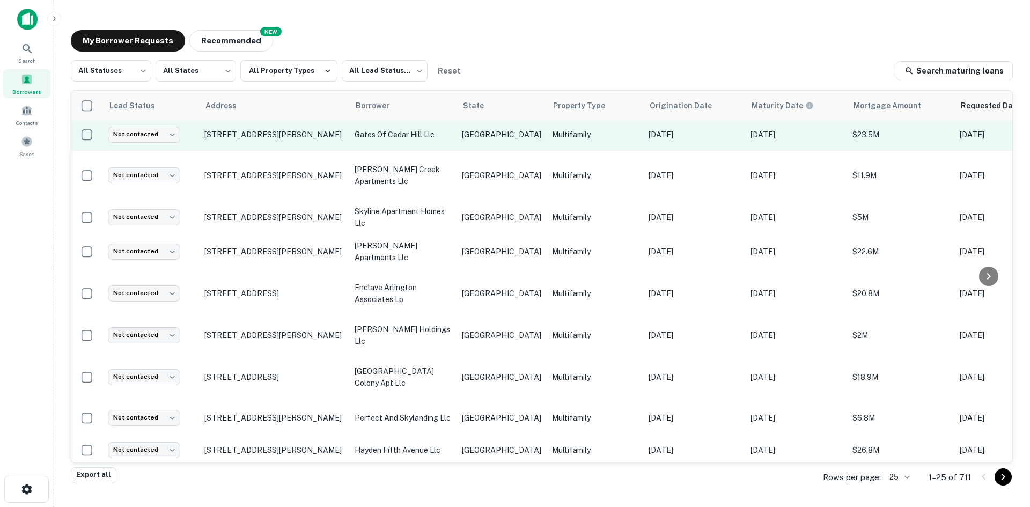
scroll to position [569, 0]
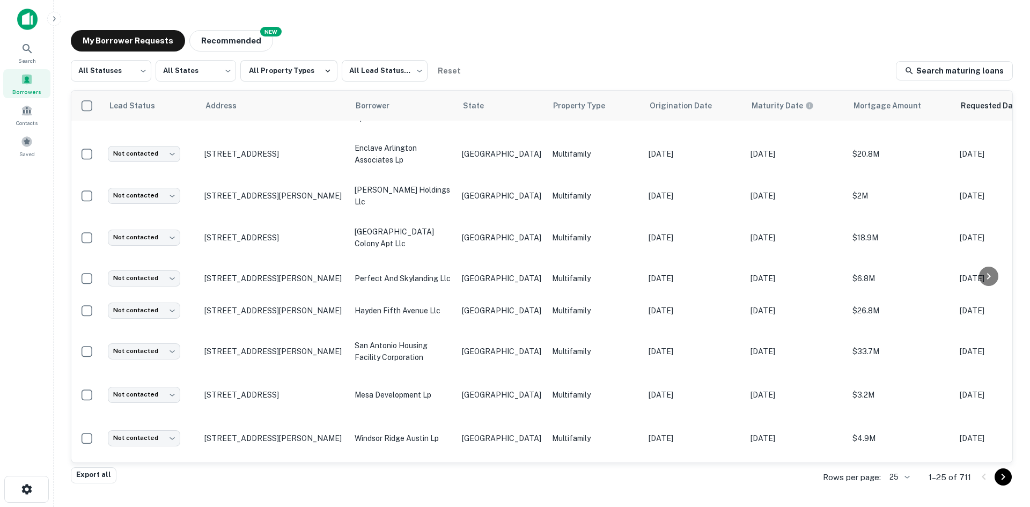
click at [890, 483] on body "Search Borrowers Contacts Saved My Borrower Requests NEW Recommended All Status…" at bounding box center [515, 253] width 1030 height 507
click at [906, 436] on li "250" at bounding box center [900, 445] width 36 height 19
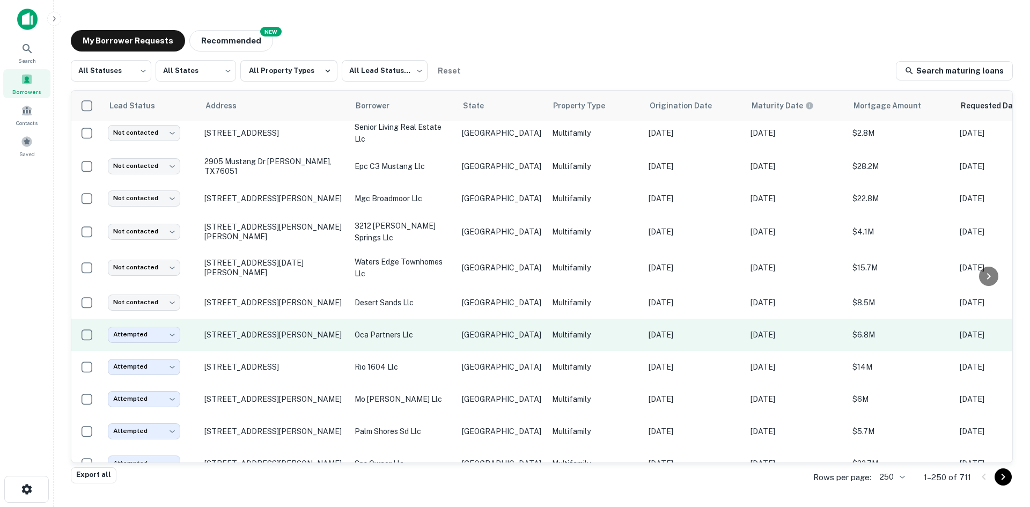
scroll to position [2145, 0]
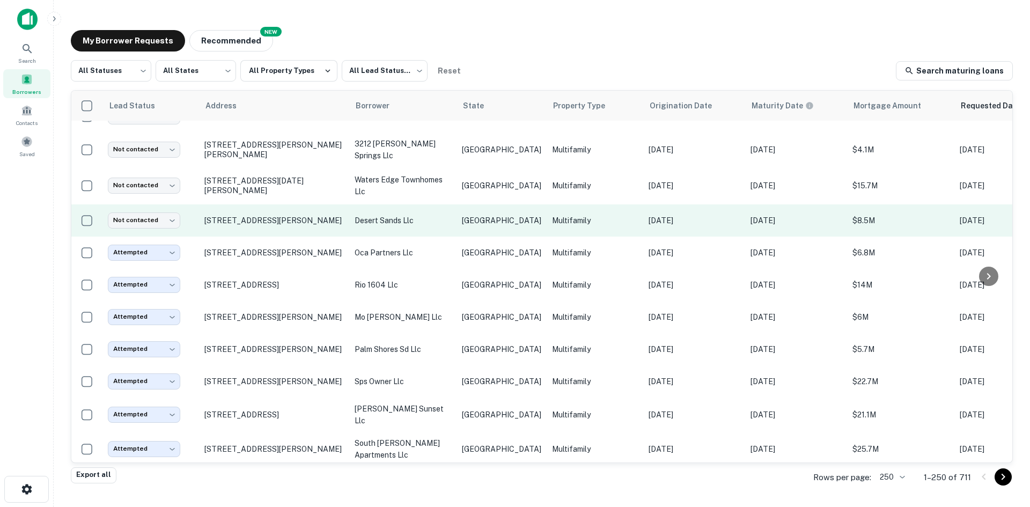
click at [504, 204] on td "[GEOGRAPHIC_DATA]" at bounding box center [501, 220] width 90 height 32
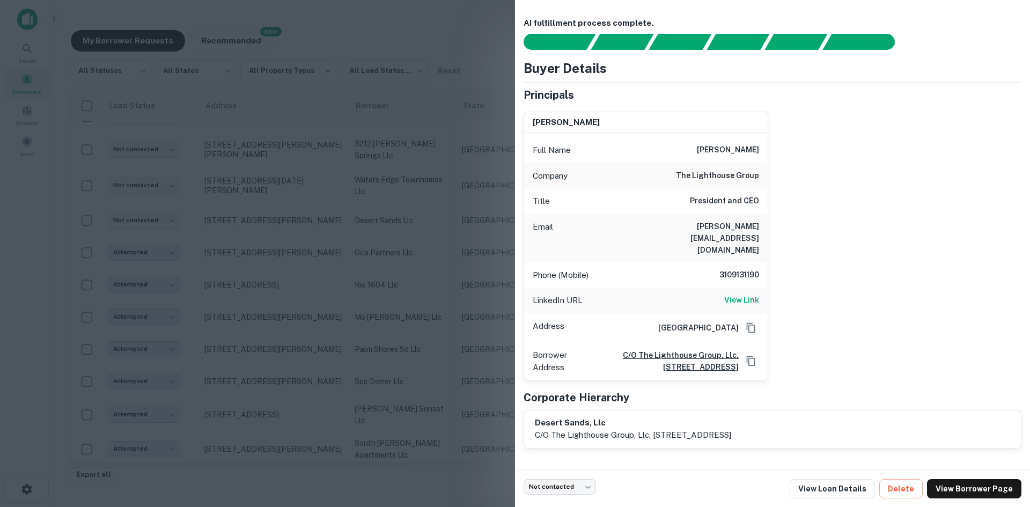
click at [733, 223] on h6 "[PERSON_NAME][EMAIL_ADDRESS][DOMAIN_NAME]" at bounding box center [694, 237] width 129 height 35
copy h6 "[PERSON_NAME][EMAIL_ADDRESS][DOMAIN_NAME]"
click at [413, 181] on div at bounding box center [515, 253] width 1030 height 507
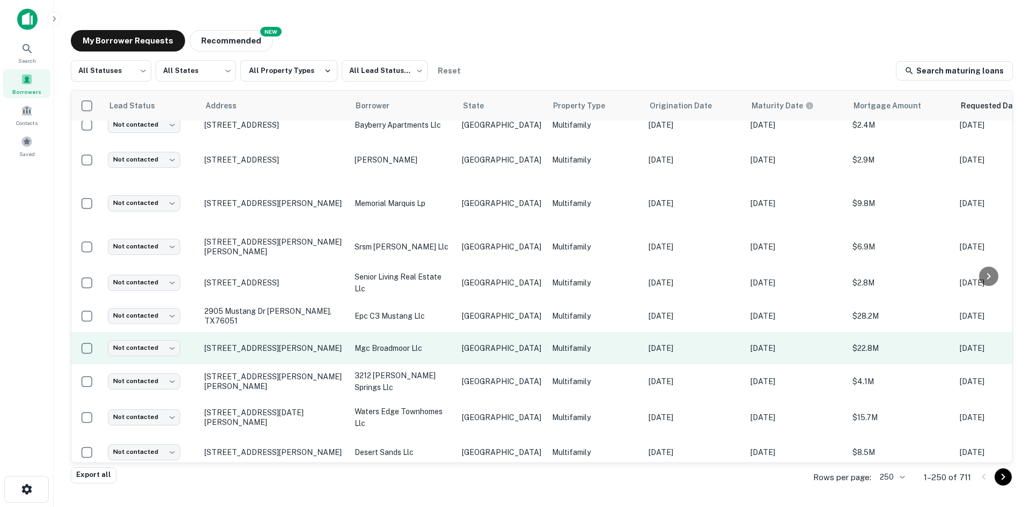
scroll to position [1930, 0]
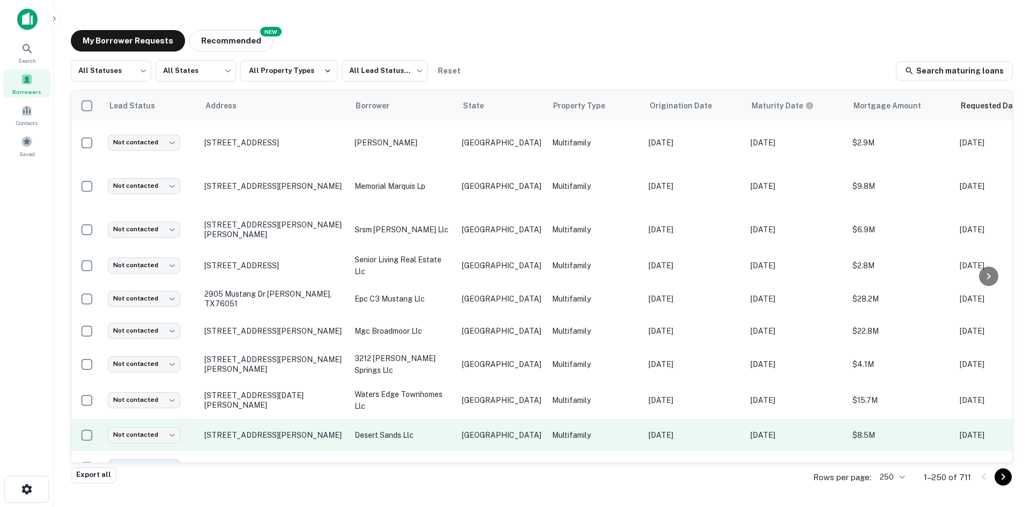
click at [458, 419] on td "[GEOGRAPHIC_DATA]" at bounding box center [501, 435] width 90 height 32
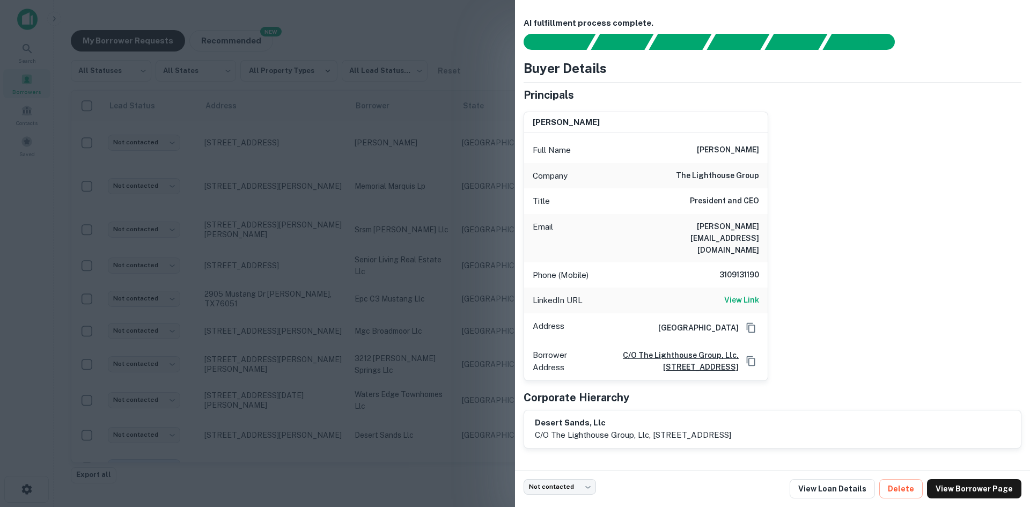
click at [731, 226] on h6 "[PERSON_NAME][EMAIL_ADDRESS][DOMAIN_NAME]" at bounding box center [694, 237] width 129 height 35
copy h6 "[PERSON_NAME][EMAIL_ADDRESS][DOMAIN_NAME]"
click at [268, 286] on div at bounding box center [515, 253] width 1030 height 507
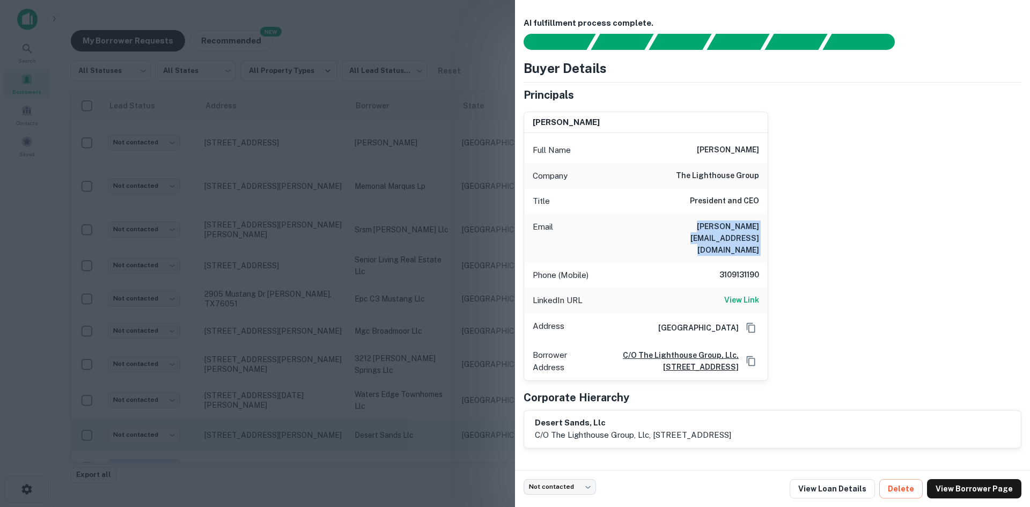
click at [141, 419] on td "Not contacted **** ​" at bounding box center [150, 435] width 97 height 32
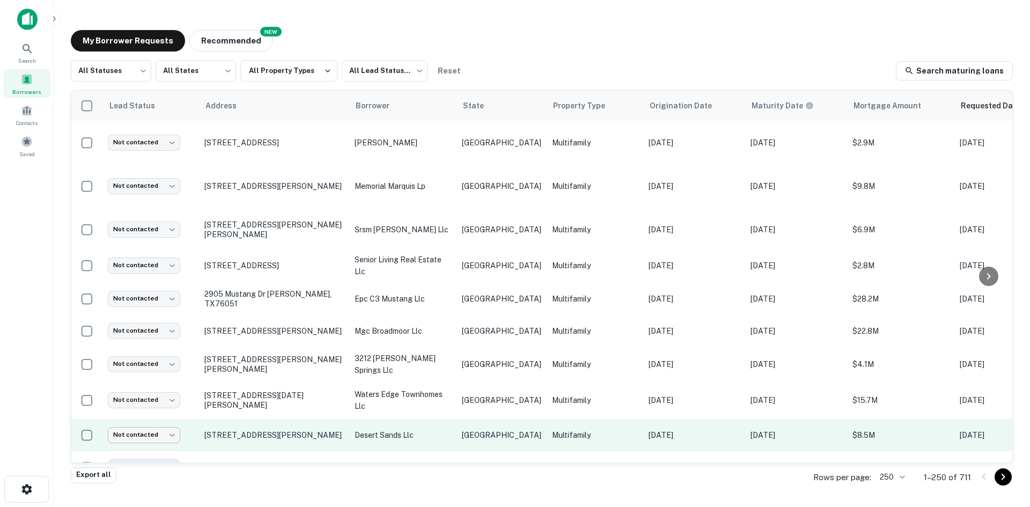
click at [158, 402] on body "Search Borrowers Contacts Saved My Borrower Requests NEW Recommended All Status…" at bounding box center [515, 253] width 1030 height 507
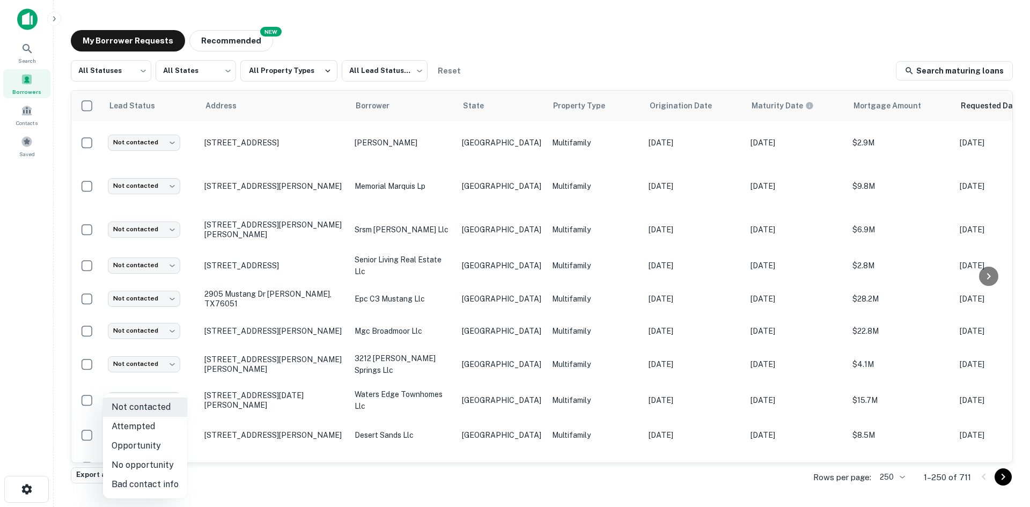
click at [159, 434] on li "Attempted" at bounding box center [145, 426] width 84 height 19
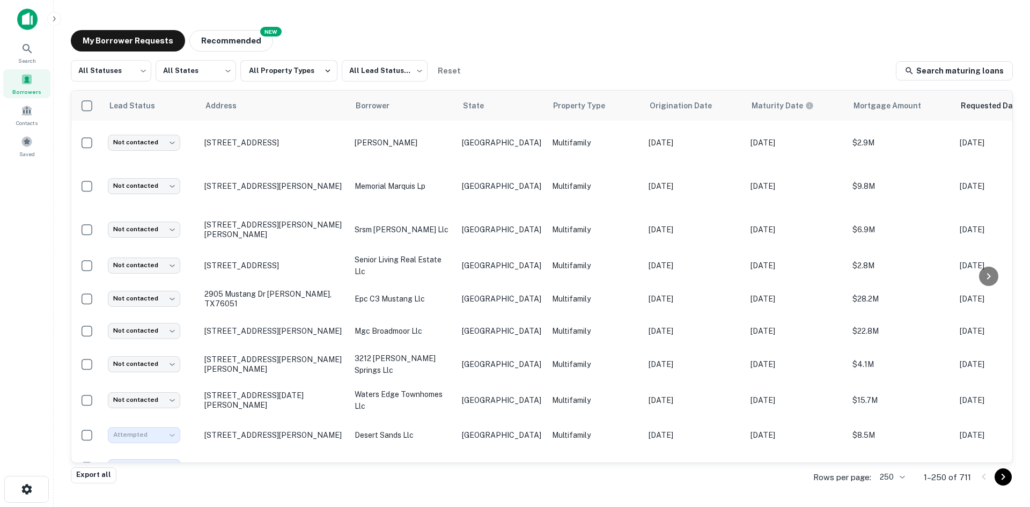
type input "*********"
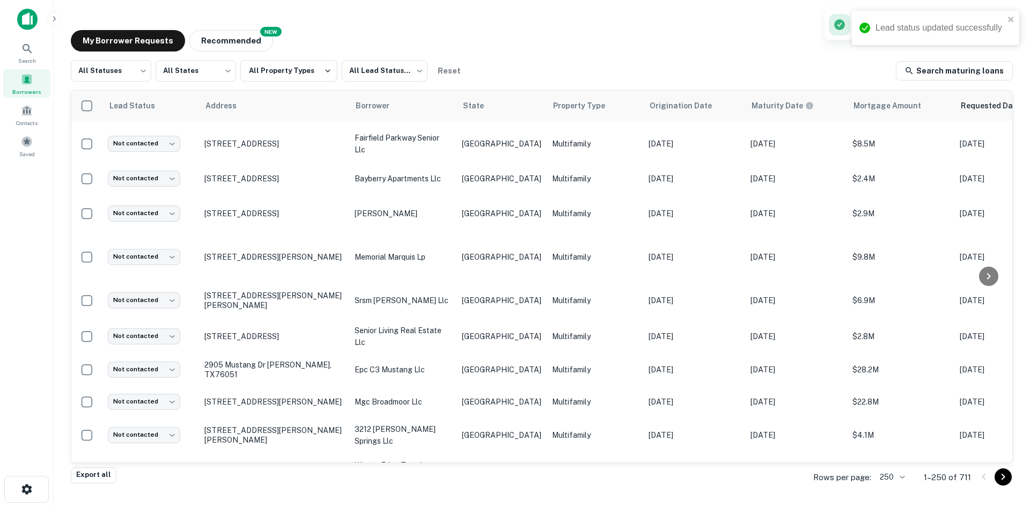
scroll to position [1877, 0]
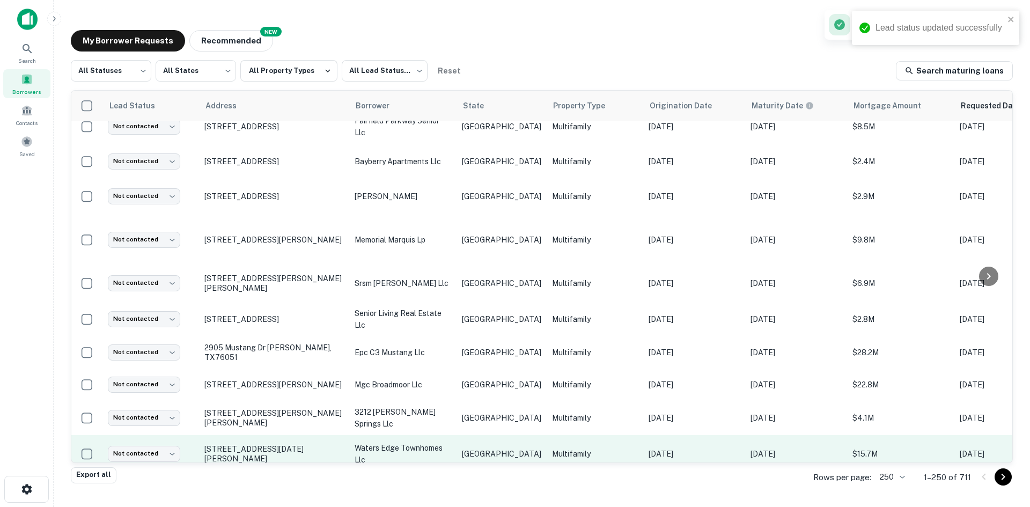
click at [438, 442] on p "waters edge townhomes llc" at bounding box center [402, 454] width 97 height 24
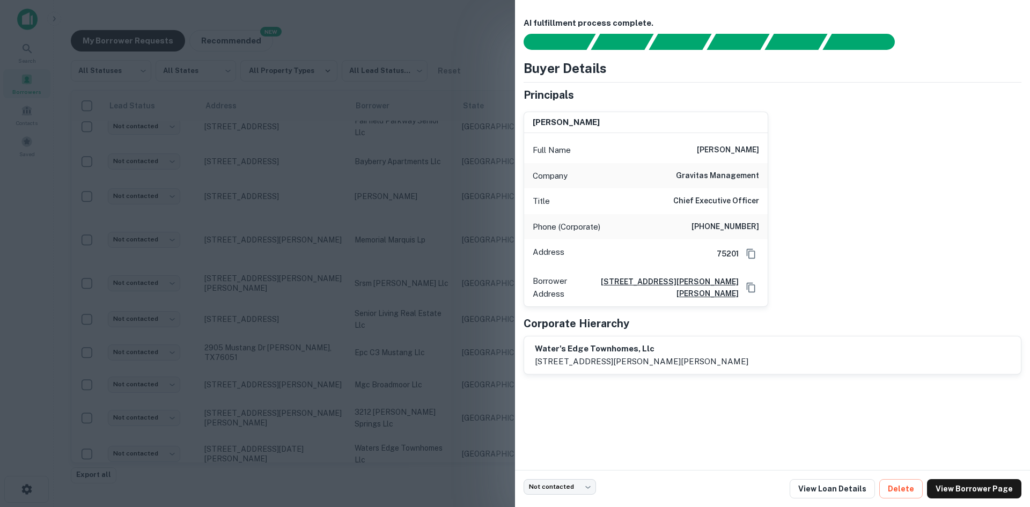
click at [363, 167] on div at bounding box center [515, 253] width 1030 height 507
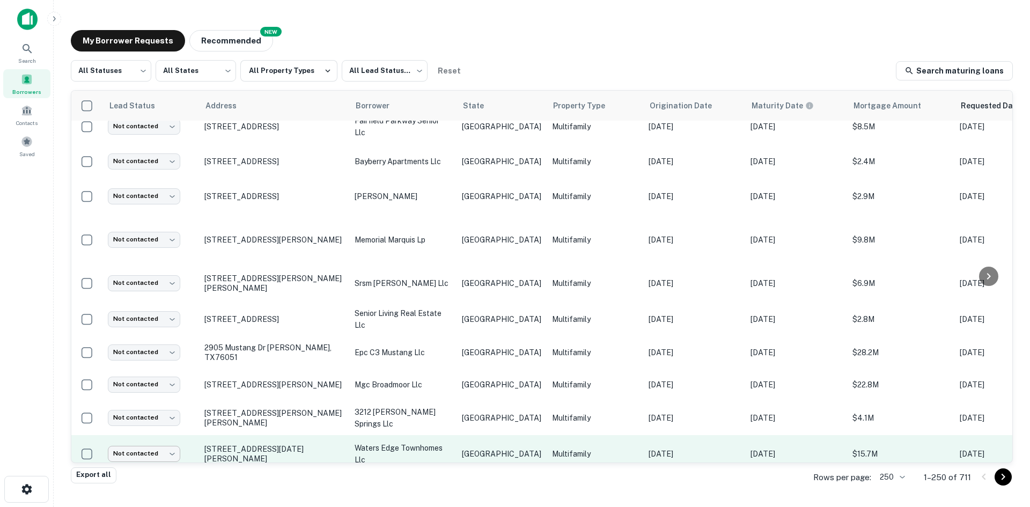
click at [138, 426] on body "Search Borrowers Contacts Saved My Borrower Requests NEW Recommended All Status…" at bounding box center [515, 253] width 1030 height 507
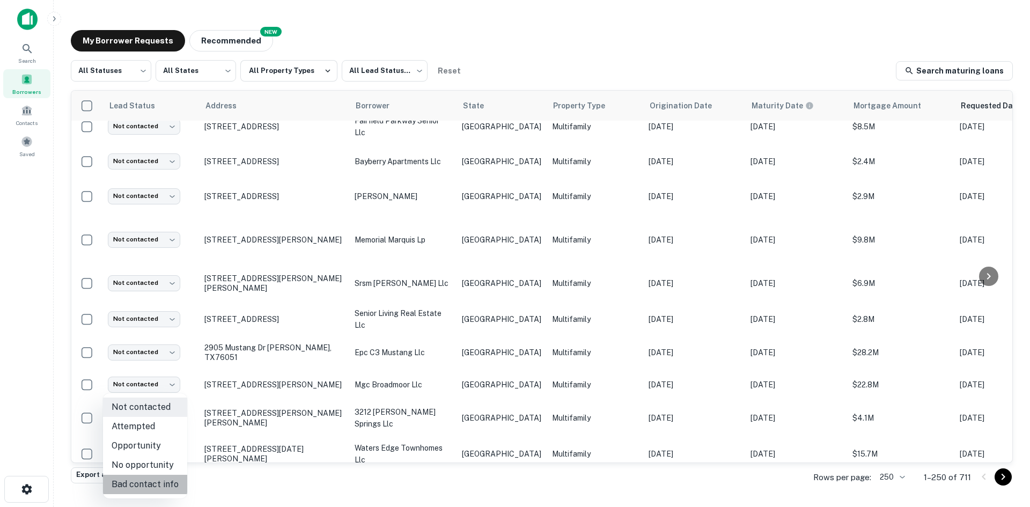
click at [152, 478] on li "Bad contact info" at bounding box center [145, 484] width 84 height 19
type input "**********"
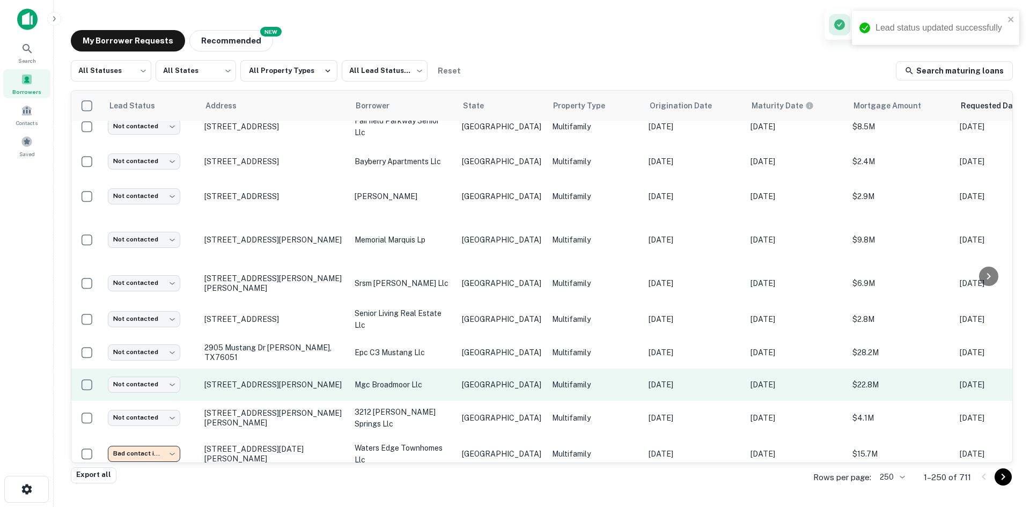
scroll to position [1823, 0]
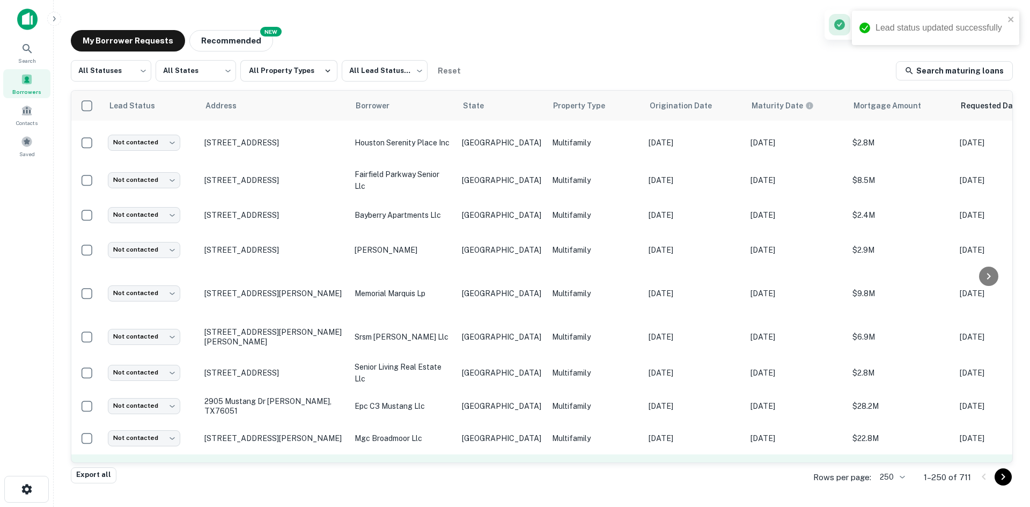
click at [508, 454] on td "[GEOGRAPHIC_DATA]" at bounding box center [501, 471] width 90 height 34
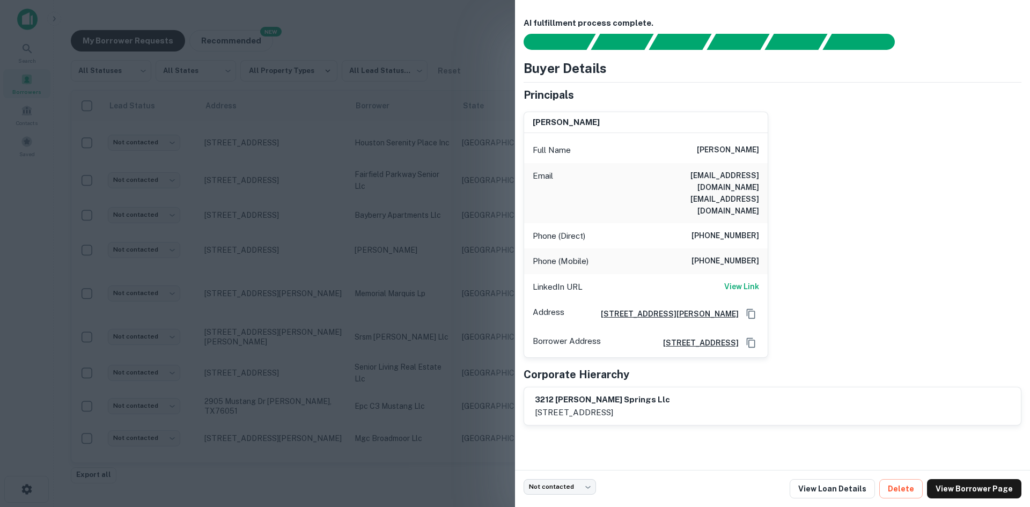
click at [737, 170] on h6 "[EMAIL_ADDRESS][DOMAIN_NAME] [EMAIL_ADDRESS][DOMAIN_NAME]" at bounding box center [694, 192] width 129 height 47
click at [732, 172] on h6 "[EMAIL_ADDRESS][DOMAIN_NAME] [EMAIL_ADDRESS][DOMAIN_NAME]" at bounding box center [694, 192] width 129 height 47
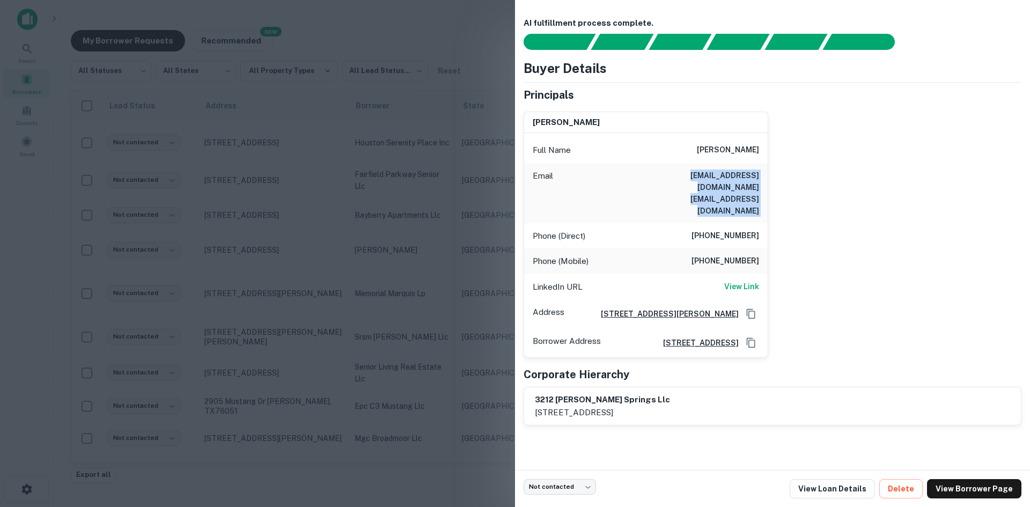
click at [732, 172] on h6 "[EMAIL_ADDRESS][DOMAIN_NAME] [EMAIL_ADDRESS][DOMAIN_NAME]" at bounding box center [694, 192] width 129 height 47
click at [739, 175] on h6 "[EMAIL_ADDRESS][DOMAIN_NAME] [EMAIL_ADDRESS][DOMAIN_NAME]" at bounding box center [694, 192] width 129 height 47
click at [770, 175] on div "[PERSON_NAME] Full Name [PERSON_NAME] Email [EMAIL_ADDRESS][DOMAIN_NAME] [EMAIL…" at bounding box center [768, 230] width 506 height 255
drag, startPoint x: 760, startPoint y: 174, endPoint x: 652, endPoint y: 175, distance: 108.9
click at [652, 175] on div "Email [EMAIL_ADDRESS][DOMAIN_NAME] [EMAIL_ADDRESS][DOMAIN_NAME]" at bounding box center [645, 193] width 243 height 60
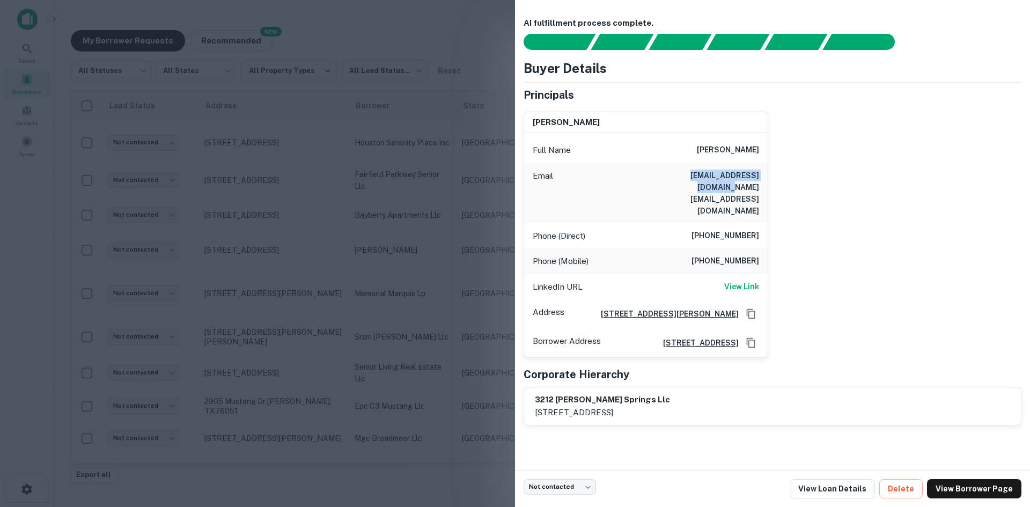
copy h6 "[EMAIL_ADDRESS][DOMAIN_NAME]"
drag, startPoint x: 703, startPoint y: 187, endPoint x: 765, endPoint y: 188, distance: 61.7
click at [765, 188] on div "Email [EMAIL_ADDRESS][DOMAIN_NAME] [EMAIL_ADDRESS][DOMAIN_NAME]" at bounding box center [645, 193] width 243 height 60
copy h6 "[EMAIL_ADDRESS][DOMAIN_NAME]"
drag, startPoint x: 285, startPoint y: 383, endPoint x: 527, endPoint y: 343, distance: 245.1
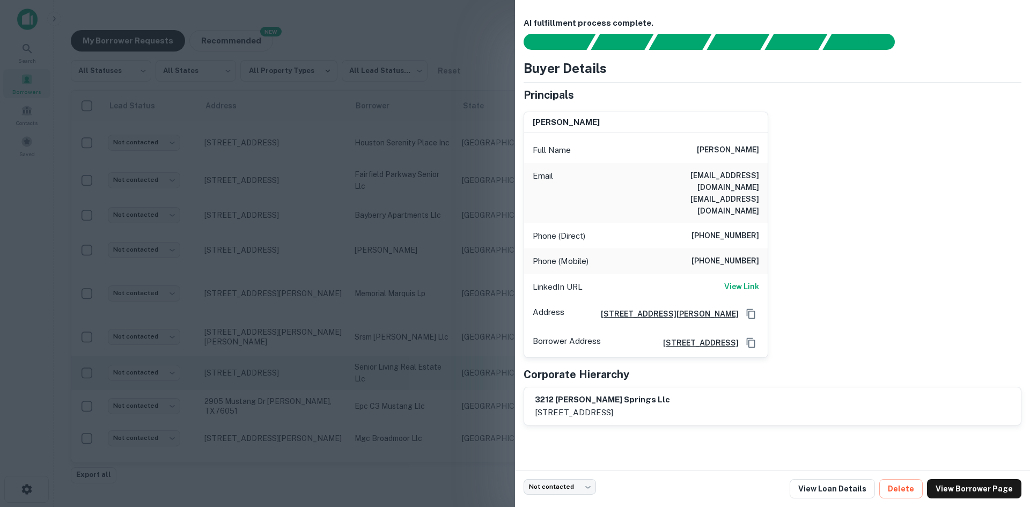
click at [285, 383] on div at bounding box center [515, 253] width 1030 height 507
click at [317, 462] on p "[STREET_ADDRESS][PERSON_NAME][PERSON_NAME]" at bounding box center [273, 471] width 139 height 19
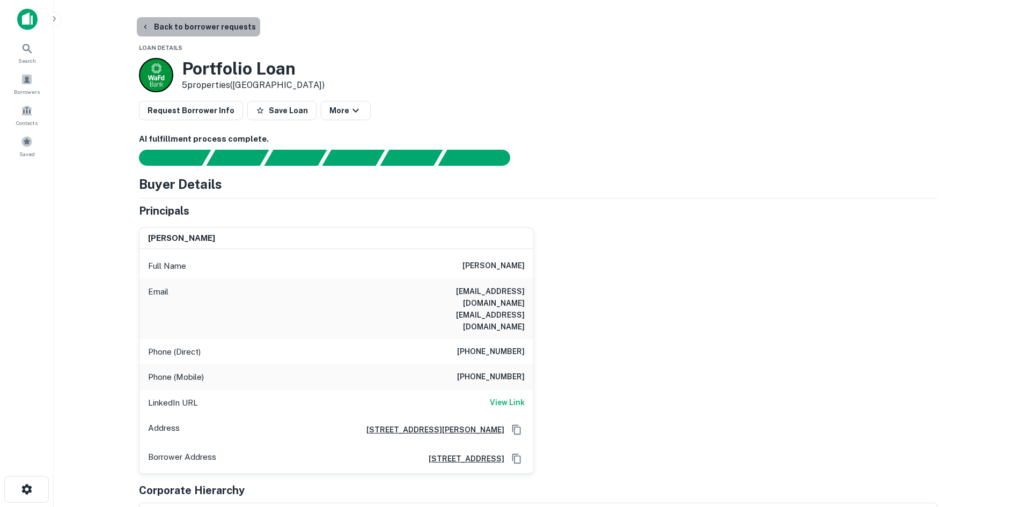
click at [198, 23] on button "Back to borrower requests" at bounding box center [198, 26] width 123 height 19
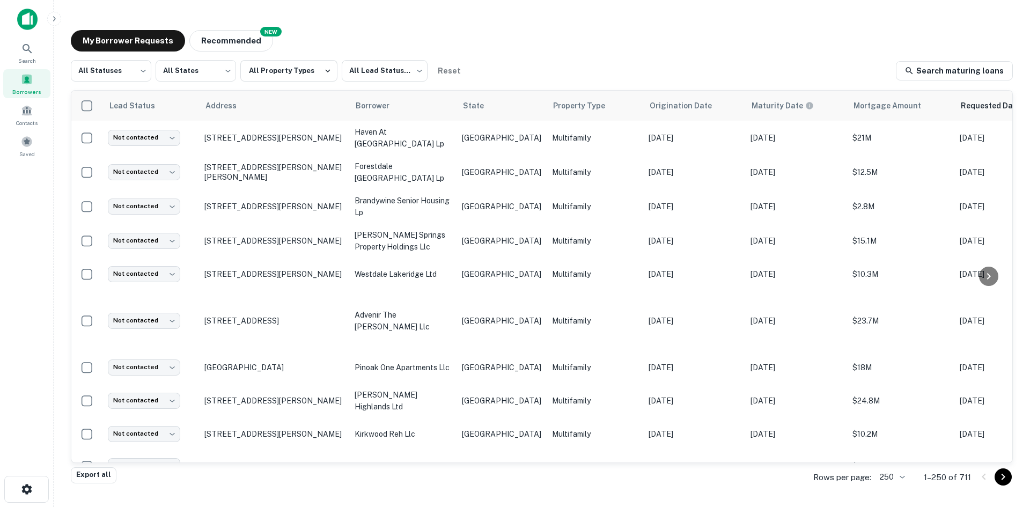
scroll to position [1877, 0]
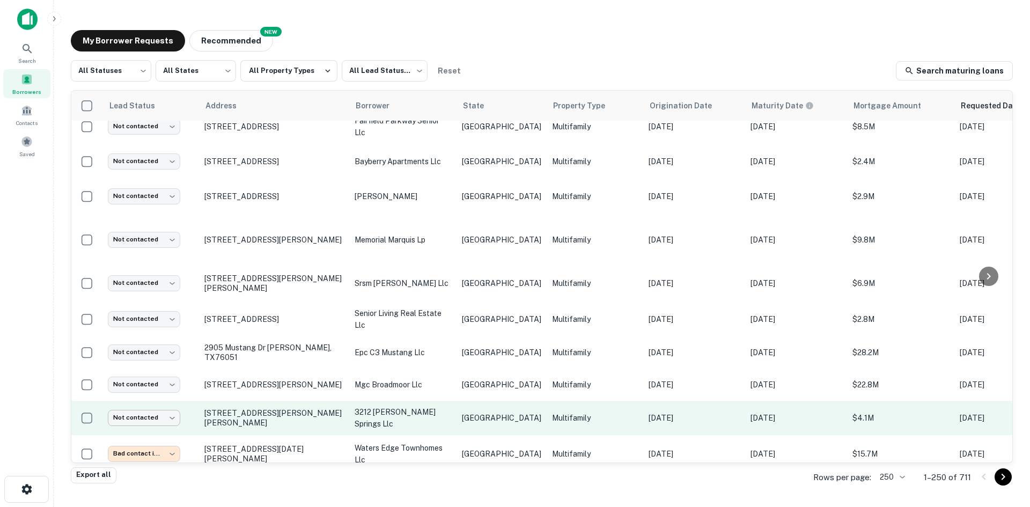
click at [163, 383] on body "Search Borrowers Contacts Saved My Borrower Requests NEW Recommended All Status…" at bounding box center [515, 253] width 1030 height 507
click at [159, 388] on body "Search Borrowers Contacts Saved My Borrower Requests NEW Recommended All Status…" at bounding box center [515, 253] width 1030 height 507
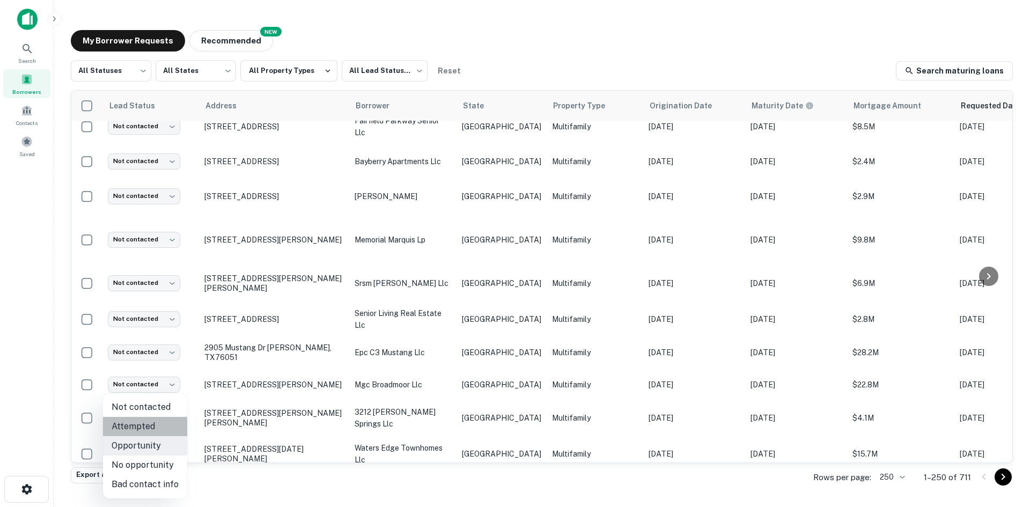
click at [167, 420] on li "Attempted" at bounding box center [145, 426] width 84 height 19
type input "*********"
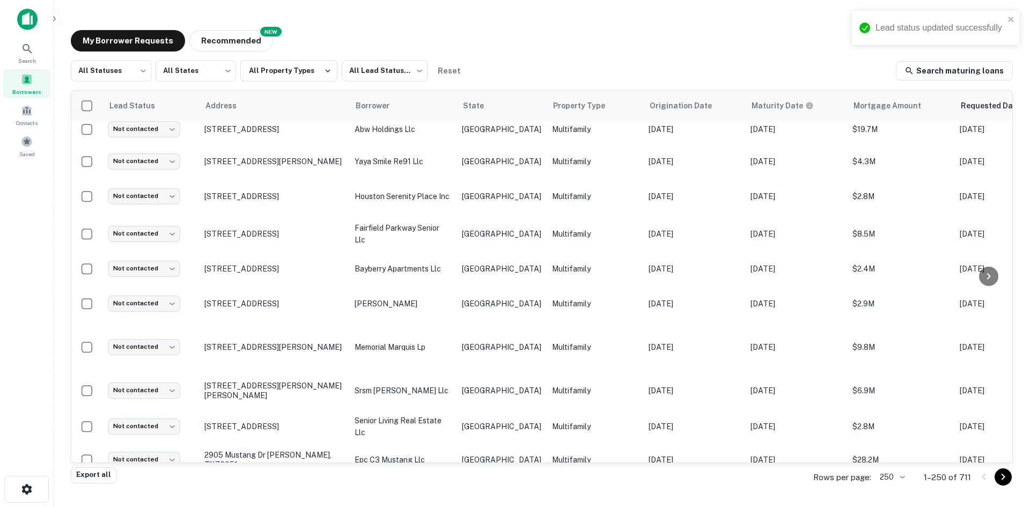
scroll to position [1823, 0]
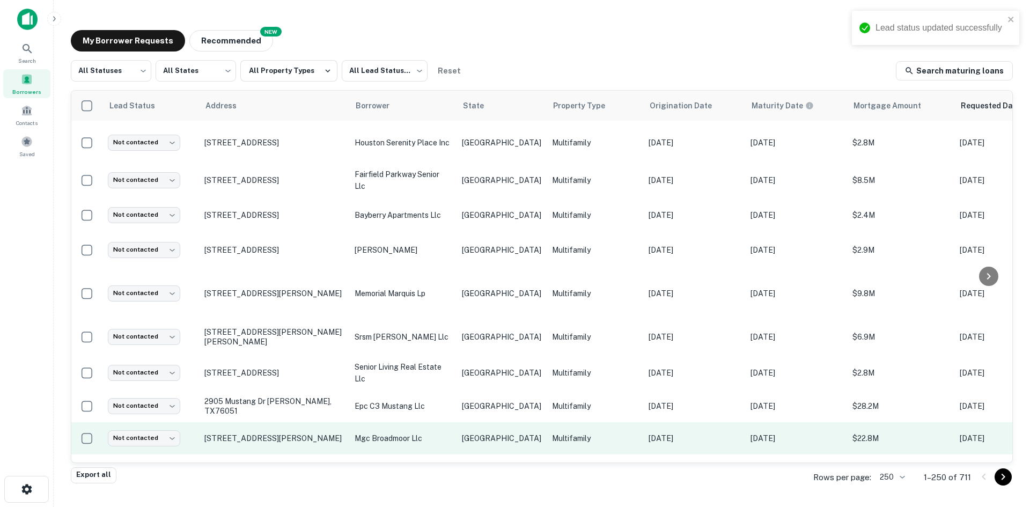
click at [503, 422] on td "[GEOGRAPHIC_DATA]" at bounding box center [501, 438] width 90 height 32
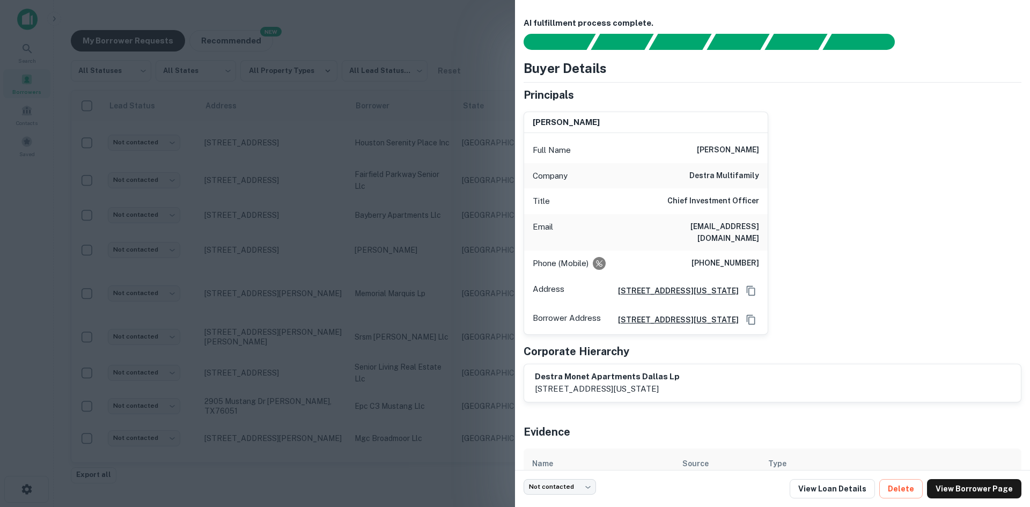
click at [726, 232] on h6 "[EMAIL_ADDRESS][DOMAIN_NAME]" at bounding box center [694, 232] width 129 height 24
click at [726, 223] on h6 "[EMAIL_ADDRESS][DOMAIN_NAME]" at bounding box center [694, 232] width 129 height 24
copy h6 "[EMAIL_ADDRESS][DOMAIN_NAME]"
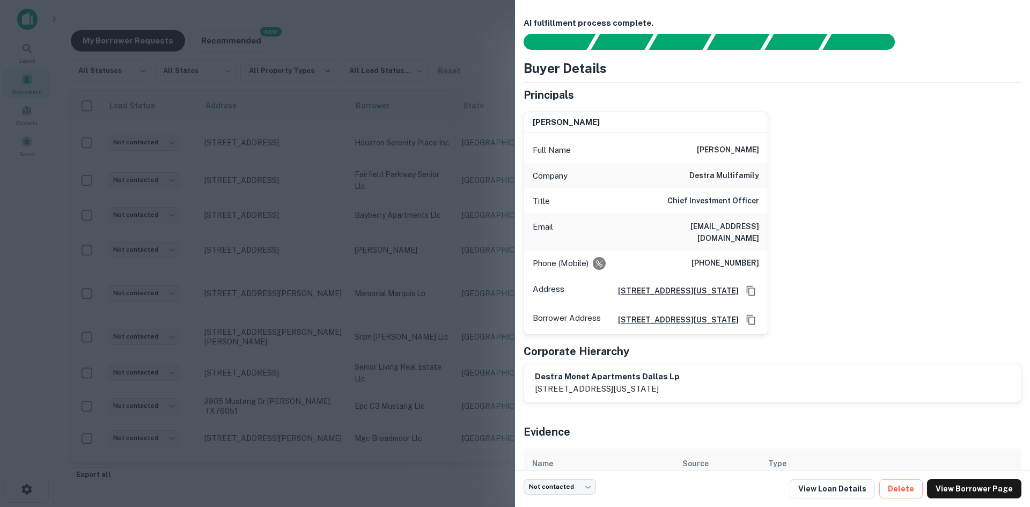
click at [443, 310] on div at bounding box center [515, 253] width 1030 height 507
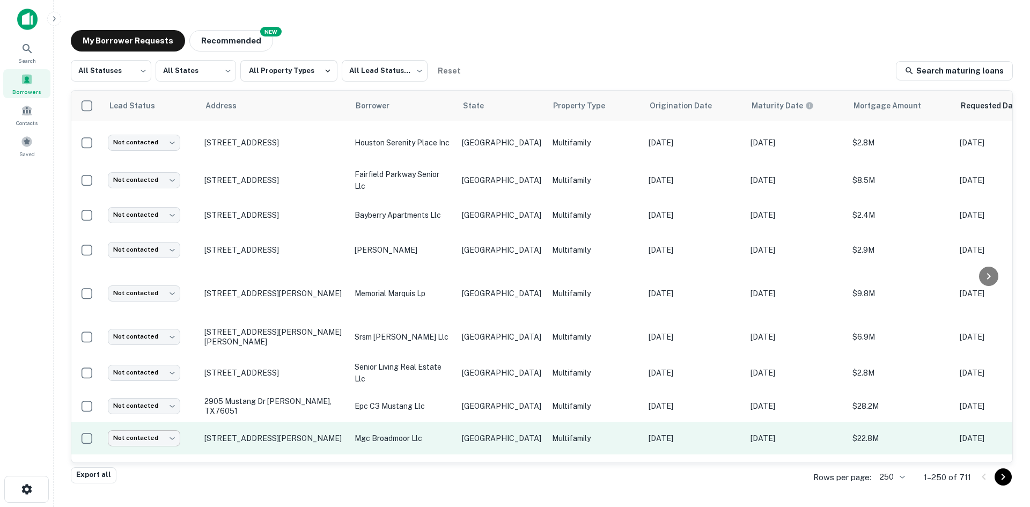
click at [162, 410] on body "Search Borrowers Contacts Saved My Borrower Requests NEW Recommended All Status…" at bounding box center [515, 253] width 1030 height 507
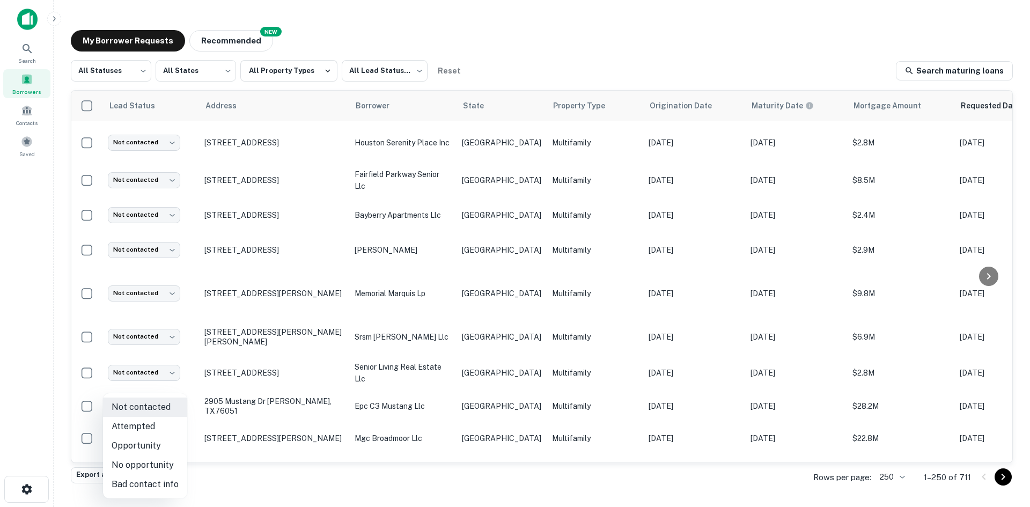
click at [150, 433] on li "Attempted" at bounding box center [145, 426] width 84 height 19
type input "*********"
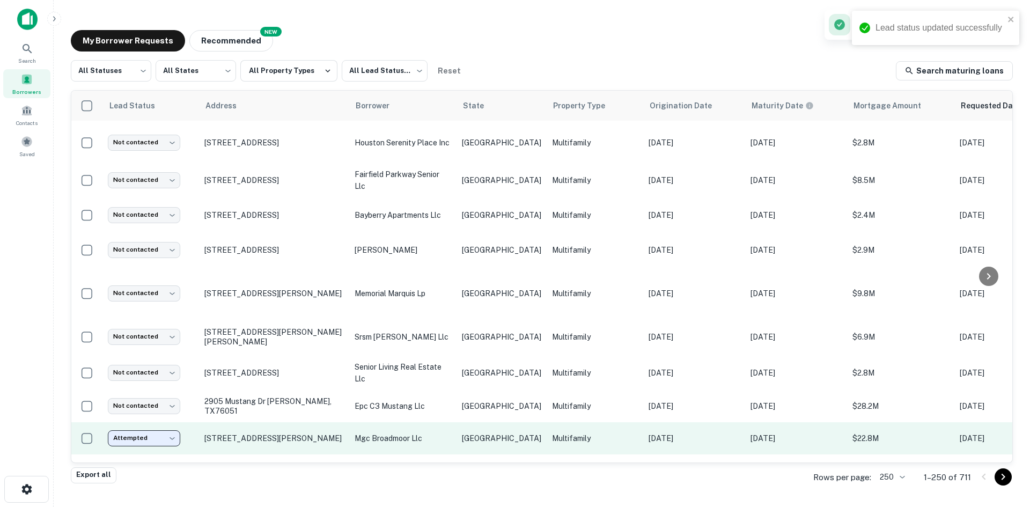
scroll to position [1770, 0]
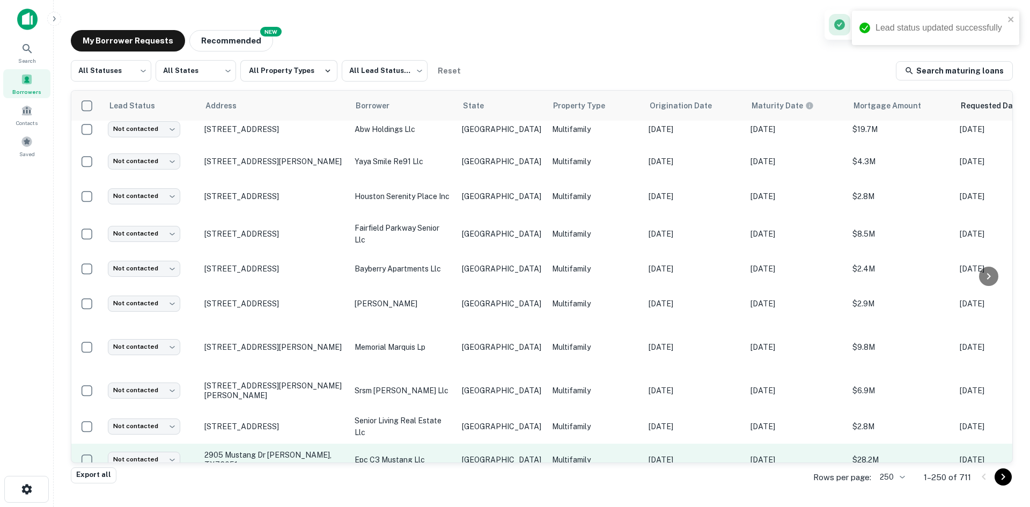
click at [408, 443] on td "epc c3 mustang llc" at bounding box center [402, 459] width 107 height 32
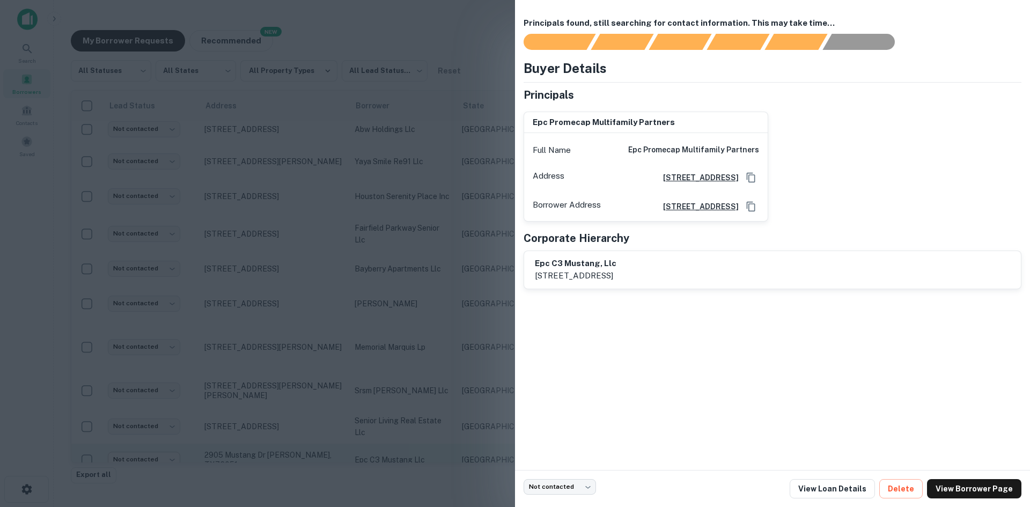
click at [448, 256] on div at bounding box center [515, 253] width 1030 height 507
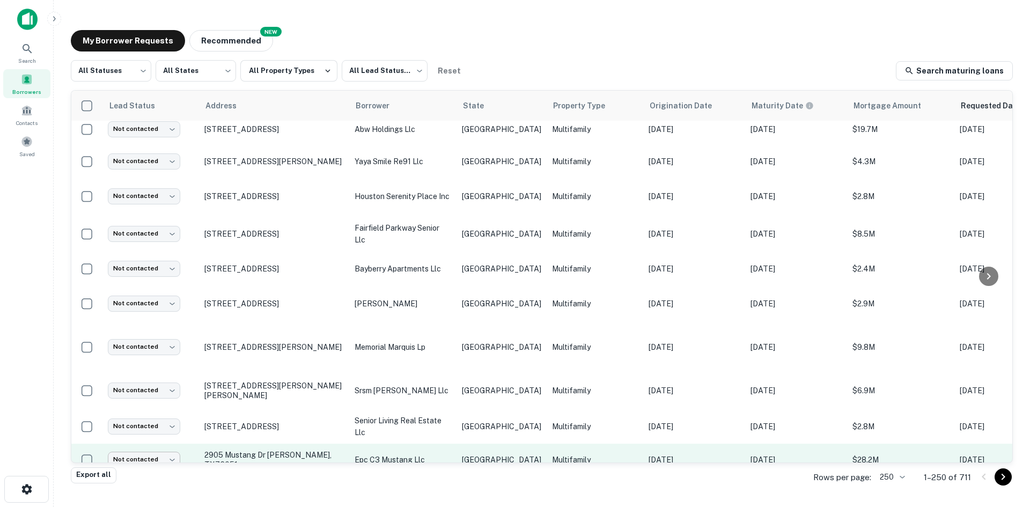
click at [150, 430] on body "Search Borrowers Contacts Saved My Borrower Requests NEW Recommended All Status…" at bounding box center [515, 253] width 1030 height 507
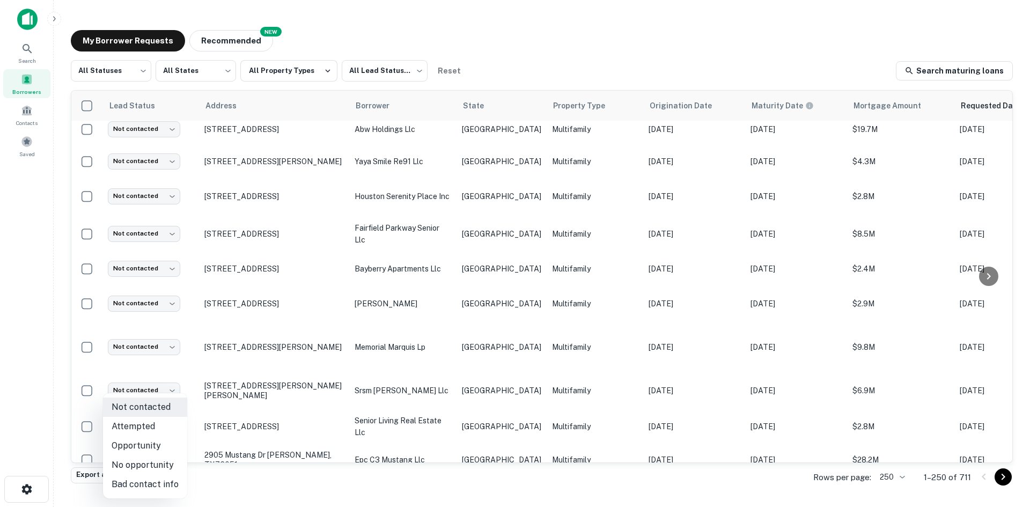
click at [157, 471] on li "No opportunity" at bounding box center [145, 464] width 84 height 19
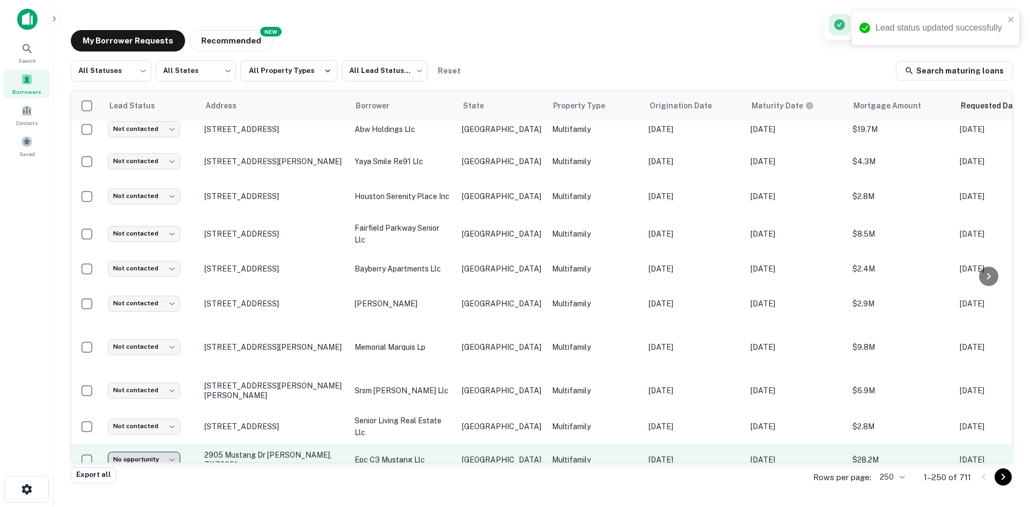
click at [156, 432] on body "Lead status updated successfully Search Borrowers Contacts Saved My Borrower Re…" at bounding box center [515, 253] width 1030 height 507
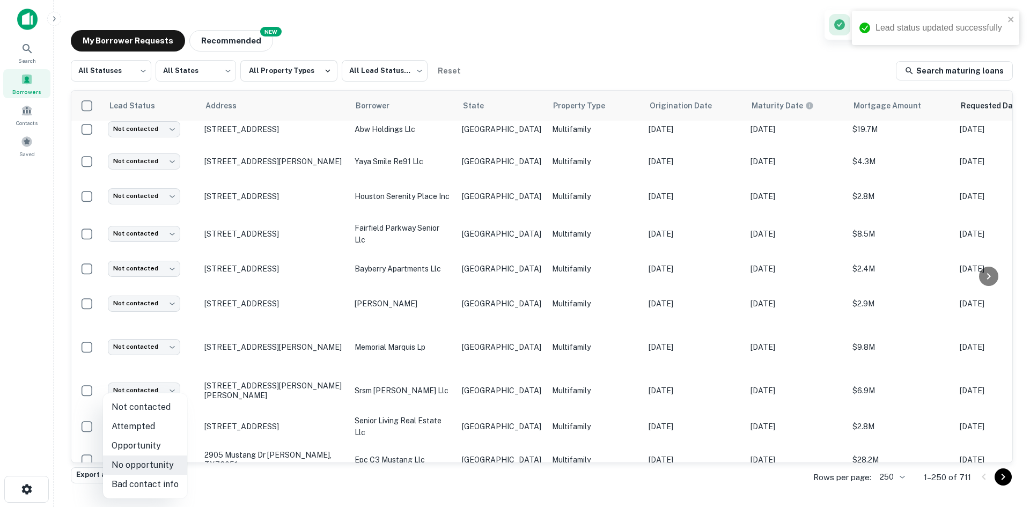
click at [157, 481] on li "Bad contact info" at bounding box center [145, 484] width 84 height 19
type input "**********"
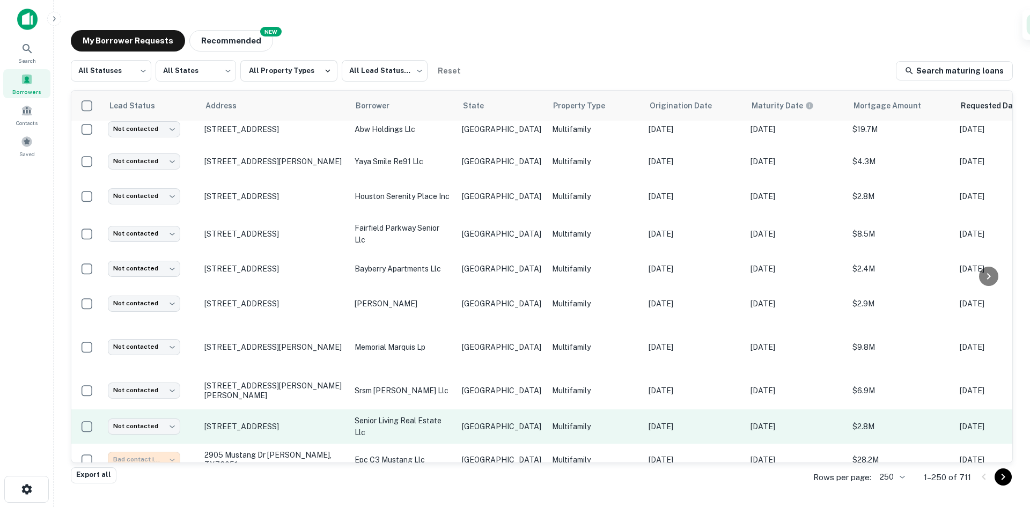
click at [485, 420] on p "[GEOGRAPHIC_DATA]" at bounding box center [501, 426] width 79 height 12
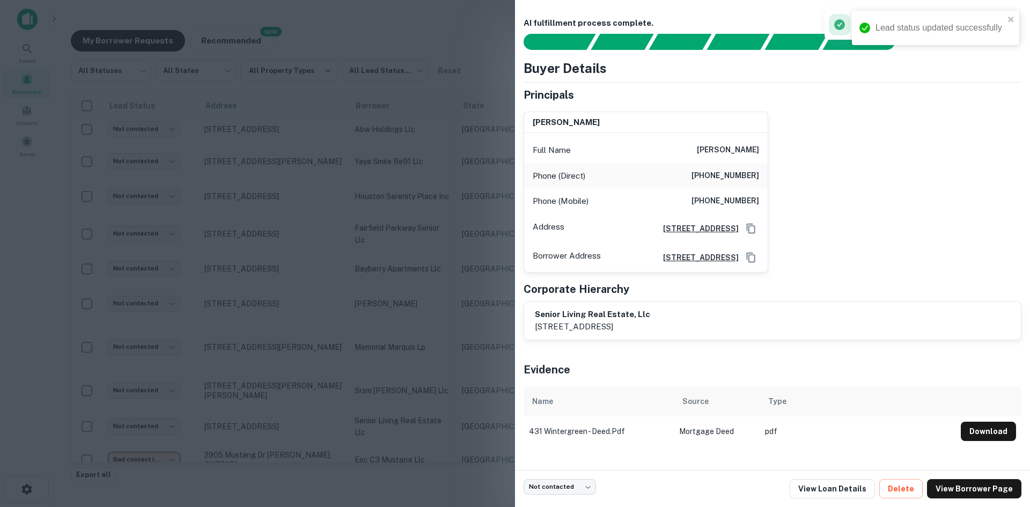
click at [393, 248] on div at bounding box center [515, 253] width 1030 height 507
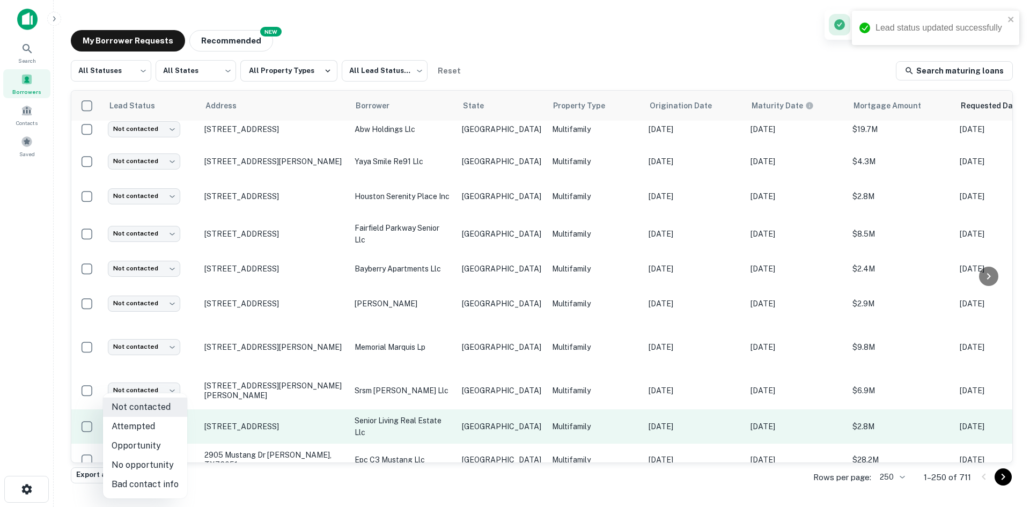
click at [129, 397] on body "Lead status updated successfully Search Borrowers Contacts Saved My Borrower Re…" at bounding box center [515, 253] width 1030 height 507
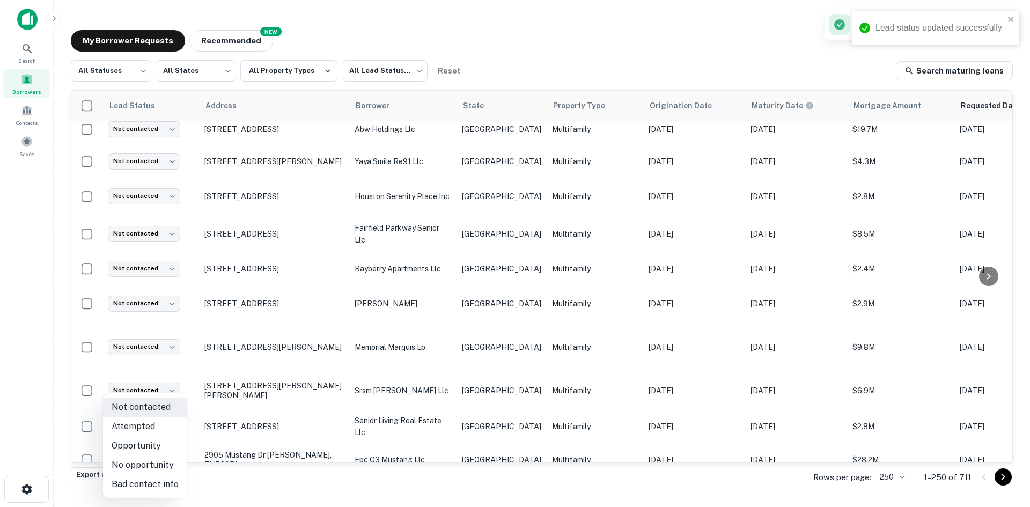
click at [131, 478] on li "Bad contact info" at bounding box center [145, 484] width 84 height 19
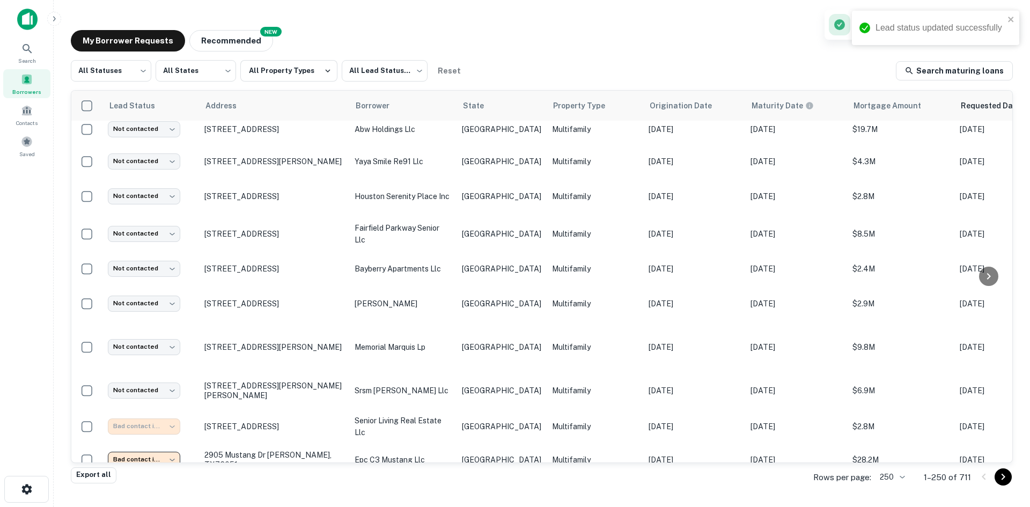
type input "**********"
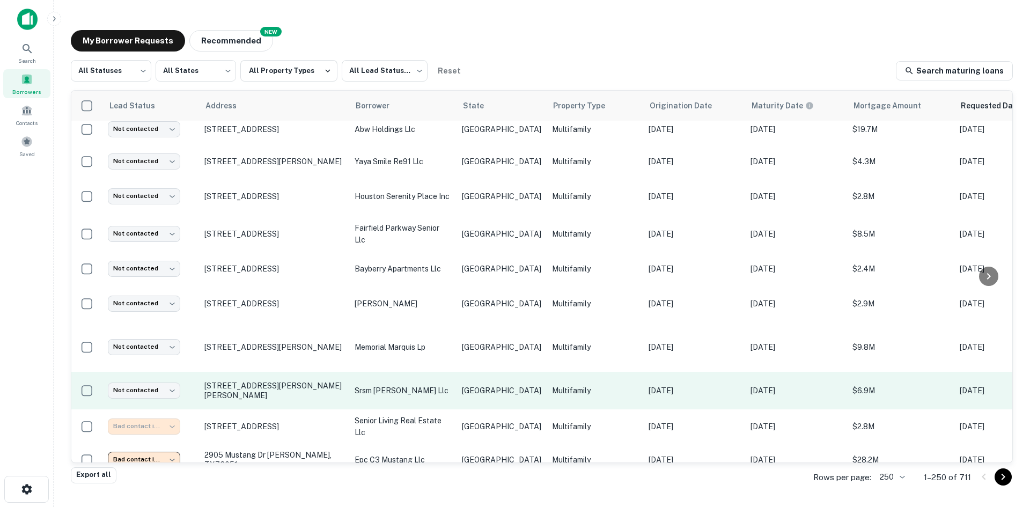
click at [560, 372] on td "Multifamily" at bounding box center [594, 391] width 97 height 38
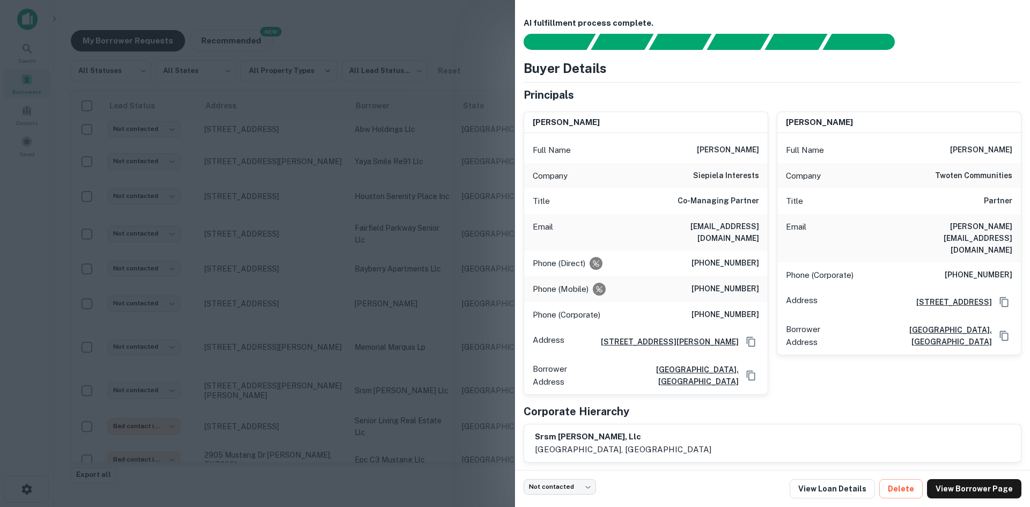
click at [745, 227] on h6 "[EMAIL_ADDRESS][DOMAIN_NAME]" at bounding box center [694, 232] width 129 height 24
copy h6 "[EMAIL_ADDRESS][DOMAIN_NAME]"
click at [278, 367] on div at bounding box center [515, 253] width 1030 height 507
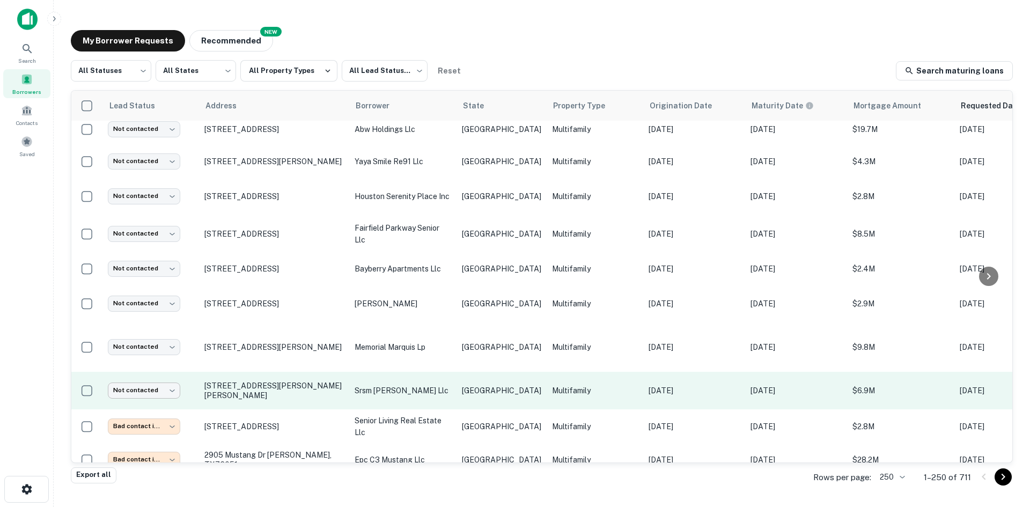
click at [152, 361] on body "Search Borrowers Contacts Saved My Borrower Requests NEW Recommended All Status…" at bounding box center [515, 253] width 1030 height 507
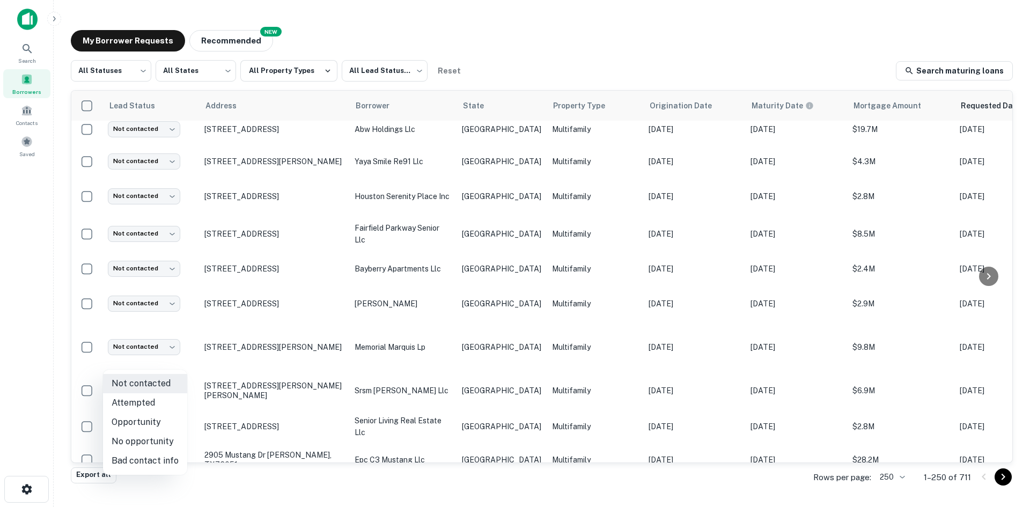
click at [154, 402] on li "Attempted" at bounding box center [145, 402] width 84 height 19
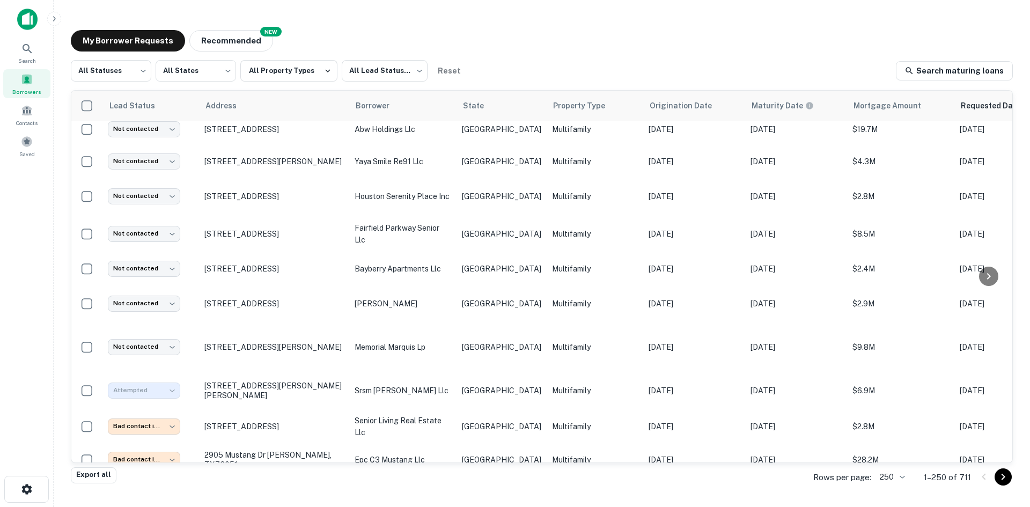
type input "*********"
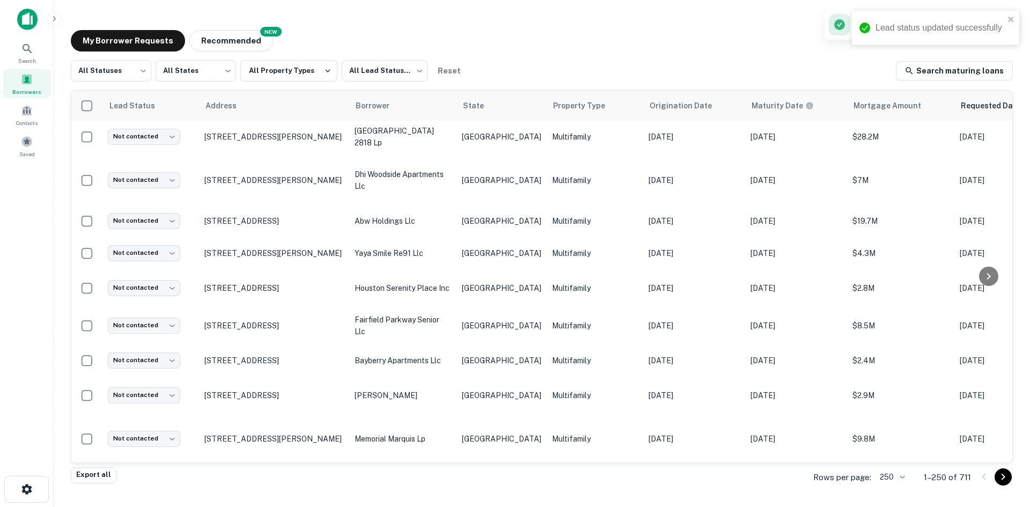
scroll to position [1662, 0]
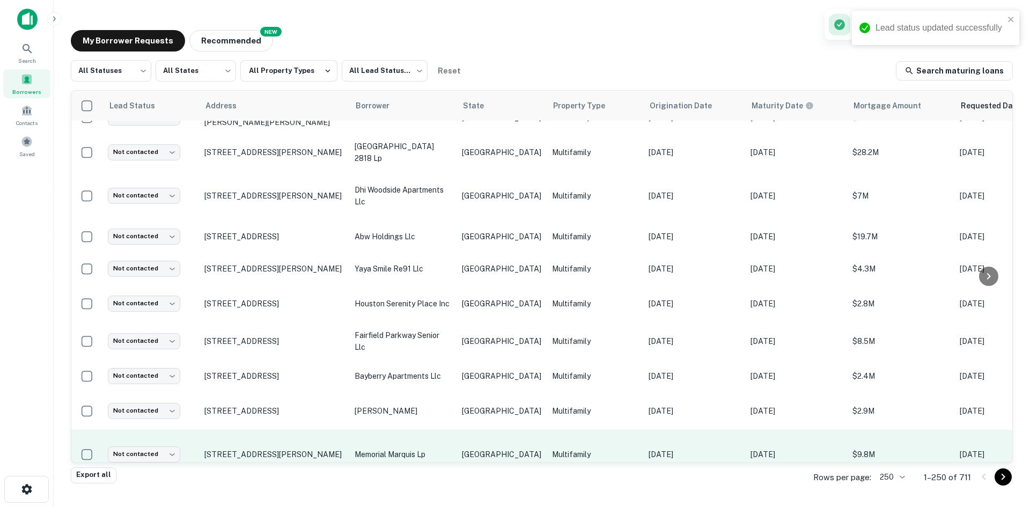
click at [465, 433] on td "[GEOGRAPHIC_DATA]" at bounding box center [501, 454] width 90 height 49
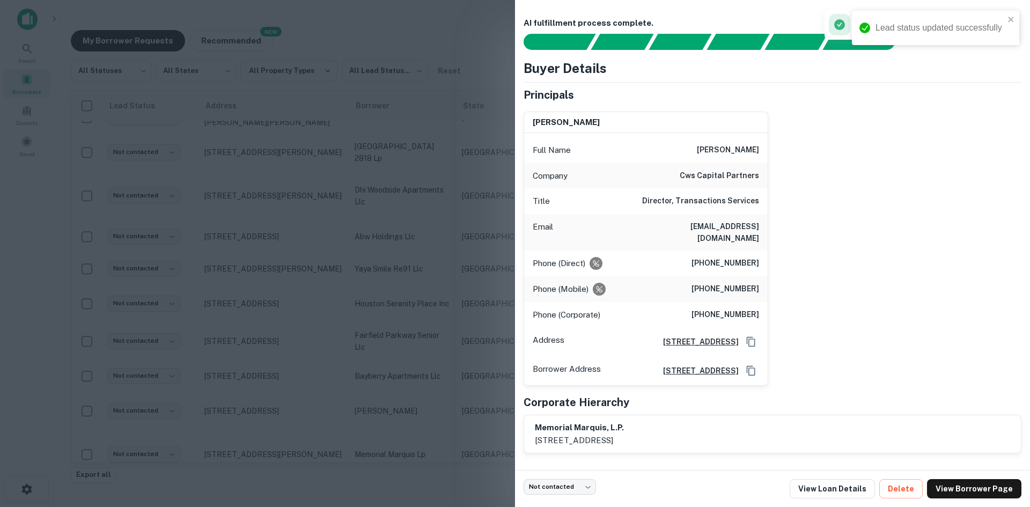
click at [732, 229] on h6 "[EMAIL_ADDRESS][DOMAIN_NAME]" at bounding box center [694, 232] width 129 height 24
copy h6 "[EMAIL_ADDRESS][DOMAIN_NAME]"
click at [251, 239] on div at bounding box center [515, 253] width 1030 height 507
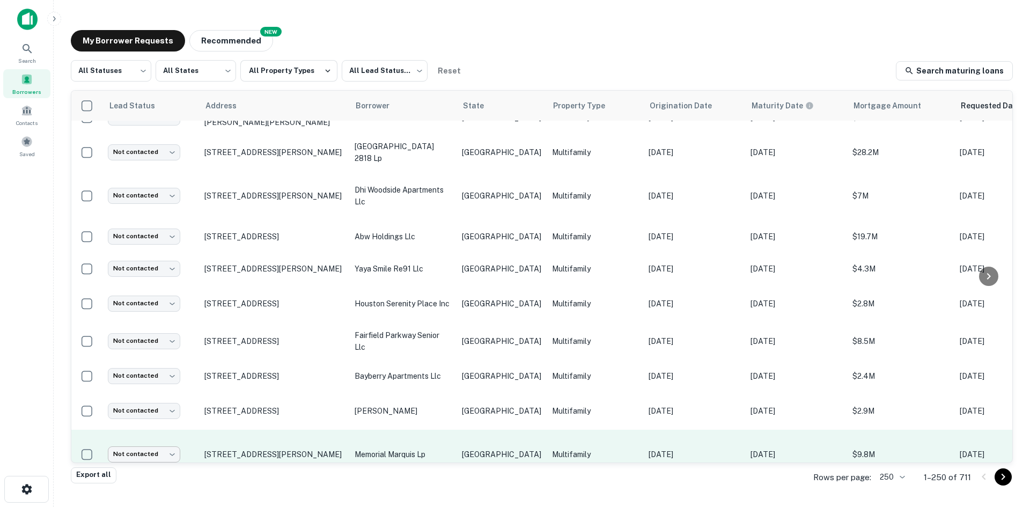
click at [160, 422] on body "Search Borrowers Contacts Saved My Borrower Requests NEW Recommended All Status…" at bounding box center [515, 253] width 1030 height 507
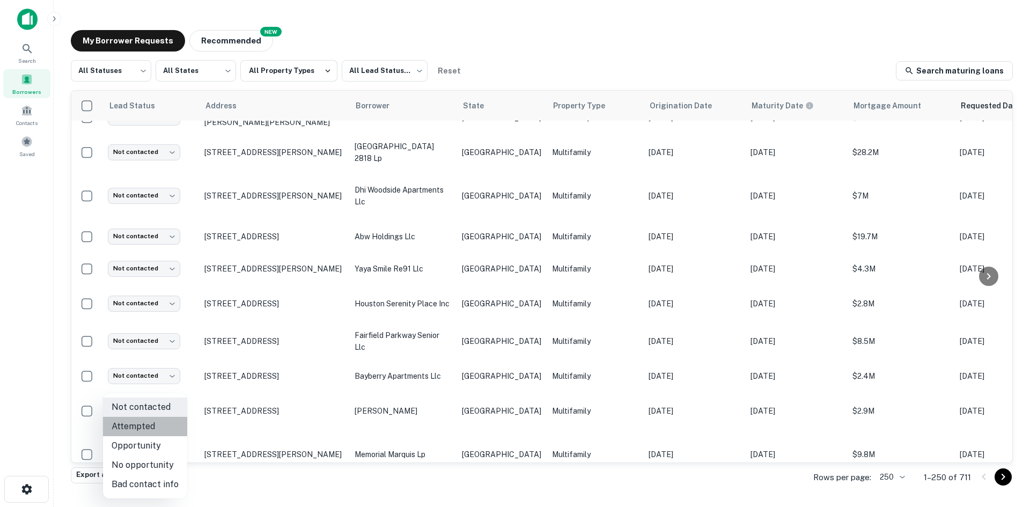
click at [158, 431] on li "Attempted" at bounding box center [145, 426] width 84 height 19
type input "*********"
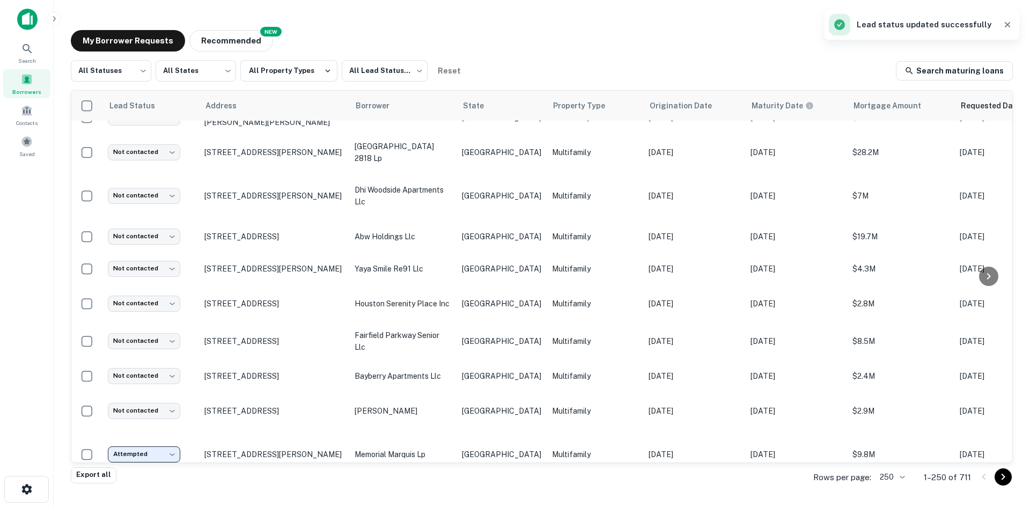
scroll to position [1609, 0]
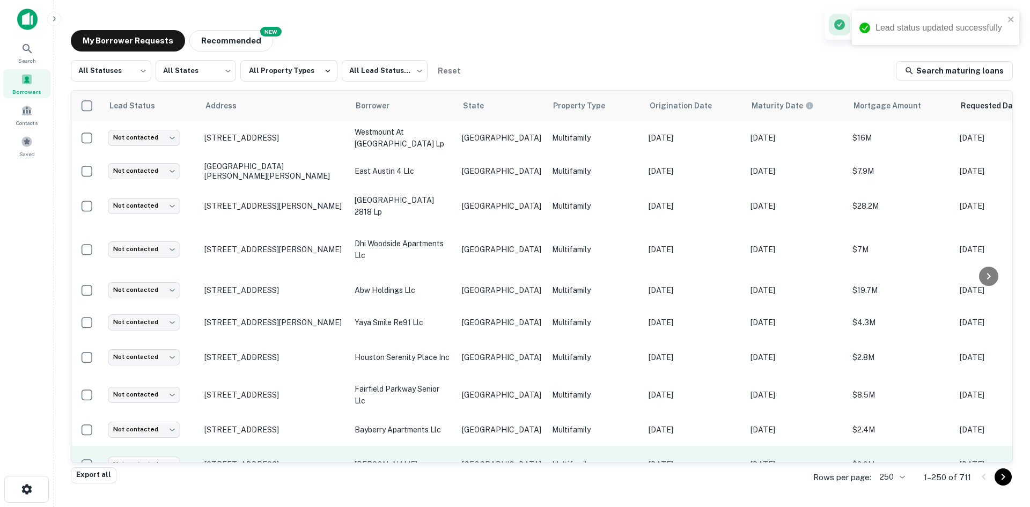
click at [504, 446] on td "[GEOGRAPHIC_DATA]" at bounding box center [501, 465] width 90 height 38
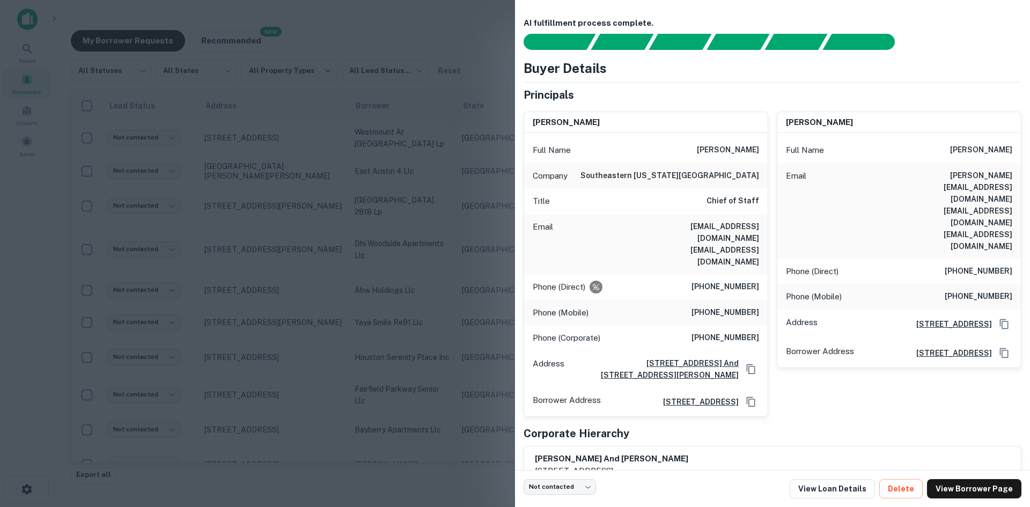
click at [728, 226] on h6 "[EMAIL_ADDRESS][DOMAIN_NAME] [EMAIL_ADDRESS][DOMAIN_NAME]" at bounding box center [694, 243] width 129 height 47
click at [729, 226] on h6 "[EMAIL_ADDRESS][DOMAIN_NAME] [EMAIL_ADDRESS][DOMAIN_NAME]" at bounding box center [694, 243] width 129 height 47
copy h6 "[EMAIL_ADDRESS][DOMAIN_NAME] [EMAIL_ADDRESS][DOMAIN_NAME]"
click at [646, 223] on h6 "[EMAIL_ADDRESS][DOMAIN_NAME] [EMAIL_ADDRESS][DOMAIN_NAME]" at bounding box center [694, 243] width 129 height 47
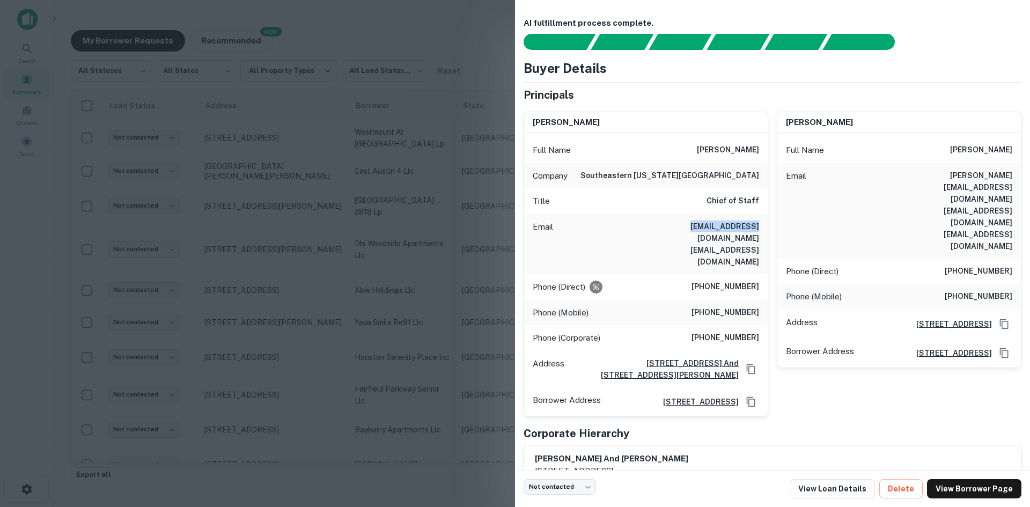
drag, startPoint x: 689, startPoint y: 225, endPoint x: 622, endPoint y: 230, distance: 67.2
click at [622, 230] on div "Email [EMAIL_ADDRESS][DOMAIN_NAME] [EMAIL_ADDRESS][DOMAIN_NAME]" at bounding box center [645, 244] width 243 height 60
click at [756, 227] on div "Email [EMAIL_ADDRESS][DOMAIN_NAME] [EMAIL_ADDRESS][DOMAIN_NAME]" at bounding box center [645, 244] width 243 height 60
drag, startPoint x: 756, startPoint y: 226, endPoint x: 695, endPoint y: 226, distance: 60.6
click at [695, 226] on div "Email [EMAIL_ADDRESS][DOMAIN_NAME] [EMAIL_ADDRESS][DOMAIN_NAME]" at bounding box center [645, 244] width 243 height 60
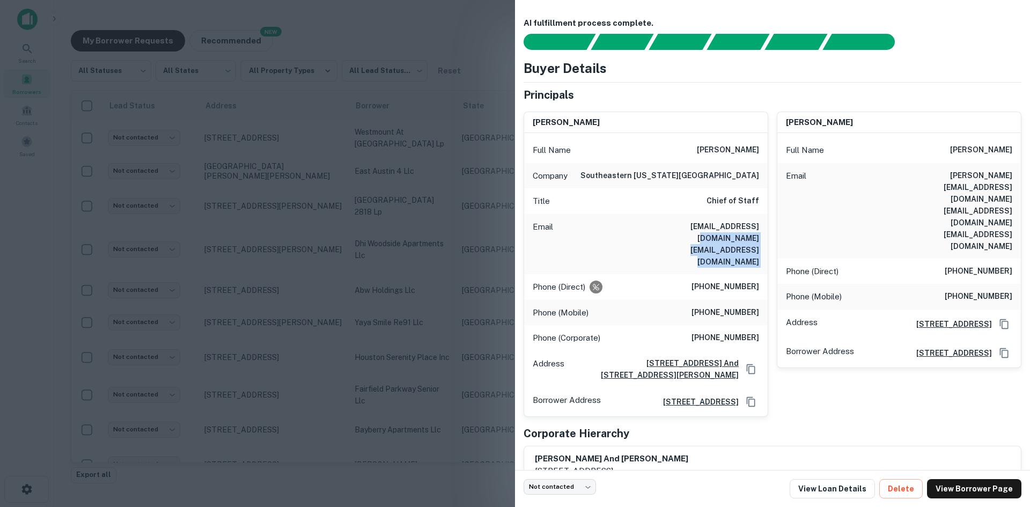
copy h6 "[EMAIL_ADDRESS][DOMAIN_NAME]"
click at [202, 350] on div at bounding box center [515, 253] width 1030 height 507
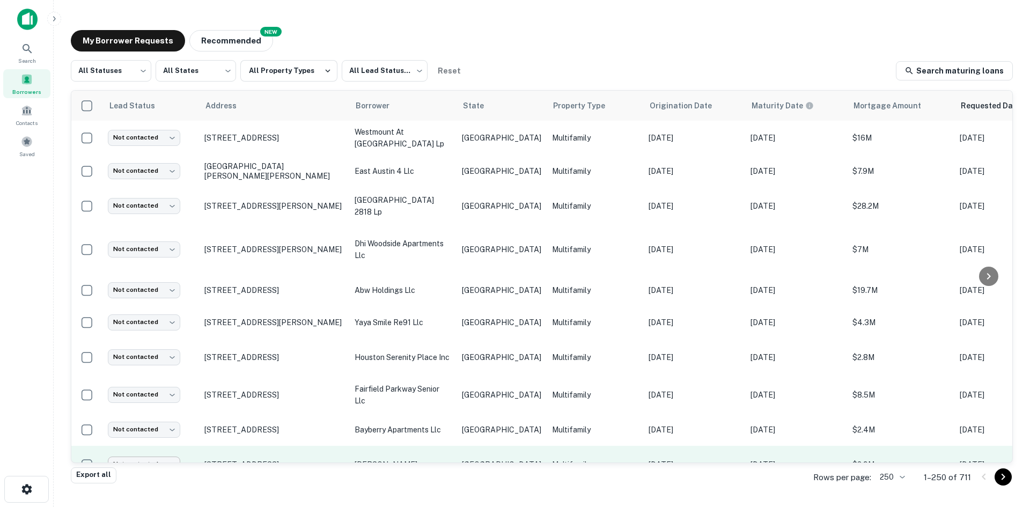
click at [150, 430] on body "Search Borrowers Contacts Saved My Borrower Requests NEW Recommended All Status…" at bounding box center [515, 253] width 1030 height 507
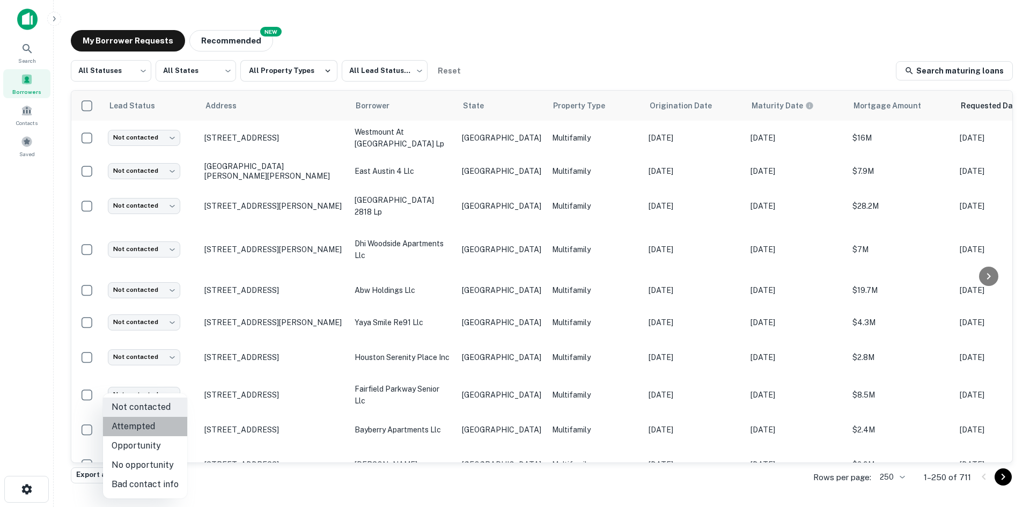
click at [153, 431] on li "Attempted" at bounding box center [145, 426] width 84 height 19
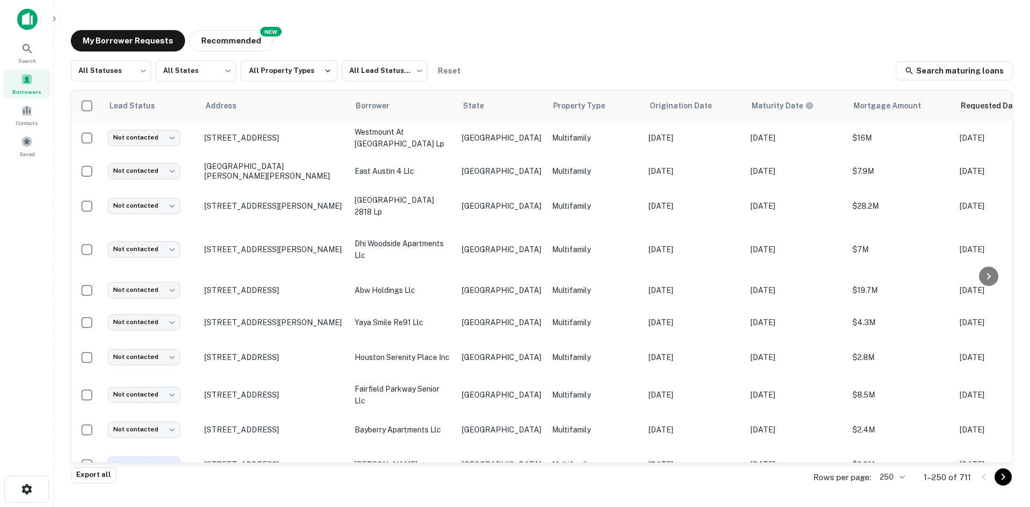
type input "*********"
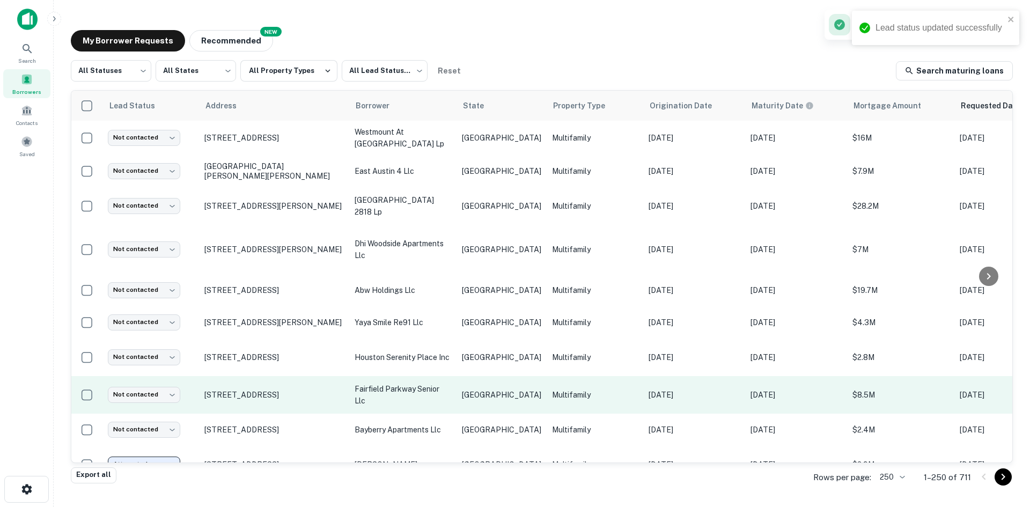
scroll to position [1555, 0]
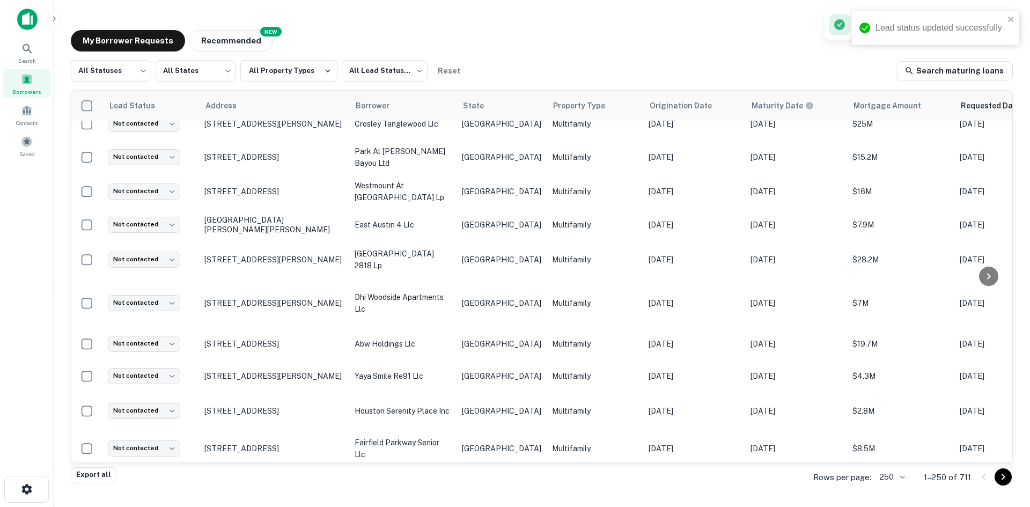
click at [496, 467] on td "[GEOGRAPHIC_DATA]" at bounding box center [501, 483] width 90 height 32
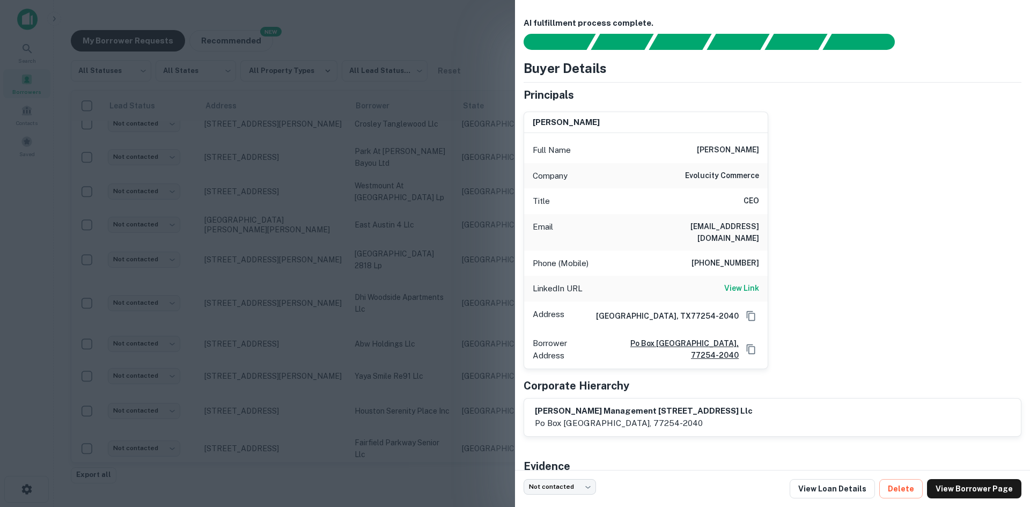
click at [713, 231] on h6 "[EMAIL_ADDRESS][DOMAIN_NAME]" at bounding box center [694, 232] width 129 height 24
click at [715, 228] on h6 "[EMAIL_ADDRESS][DOMAIN_NAME]" at bounding box center [694, 232] width 129 height 24
copy h6 "[EMAIL_ADDRESS][DOMAIN_NAME]"
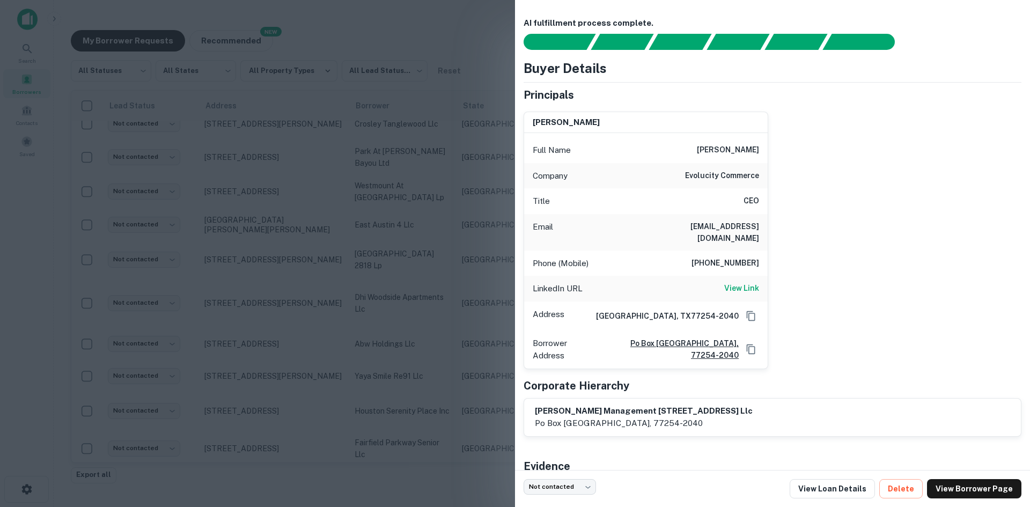
click at [338, 311] on div at bounding box center [515, 253] width 1030 height 507
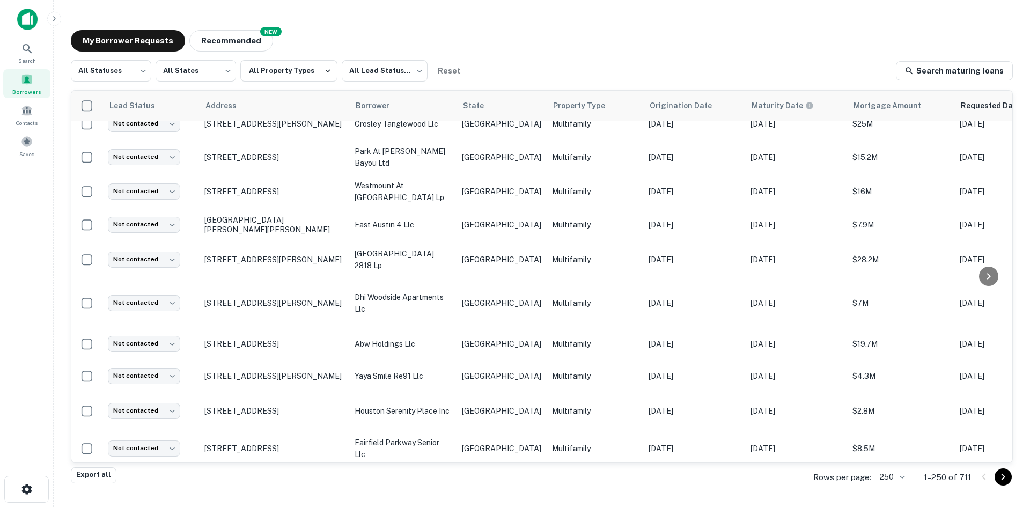
click at [146, 445] on body "Search Borrowers Contacts Saved My Borrower Requests NEW Recommended All Status…" at bounding box center [515, 253] width 1030 height 507
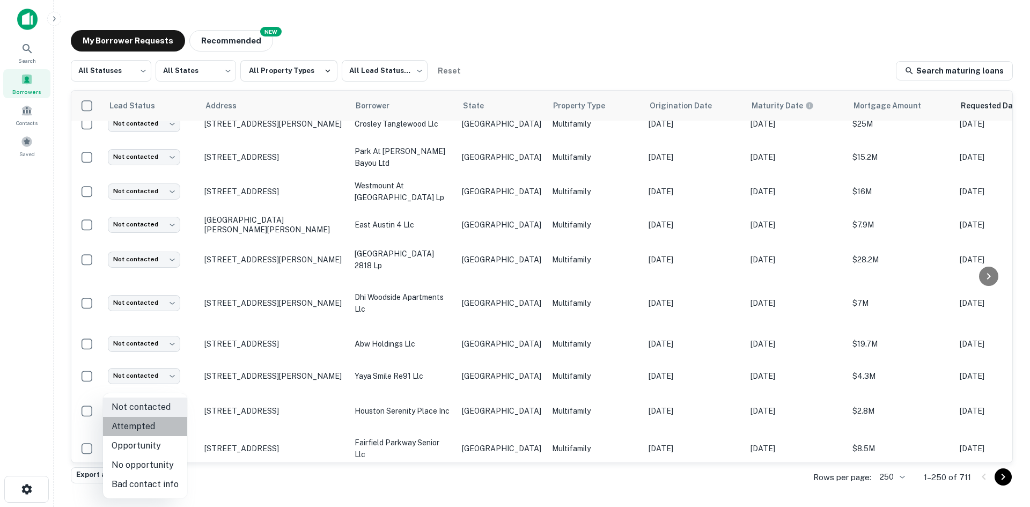
click at [159, 427] on li "Attempted" at bounding box center [145, 426] width 84 height 19
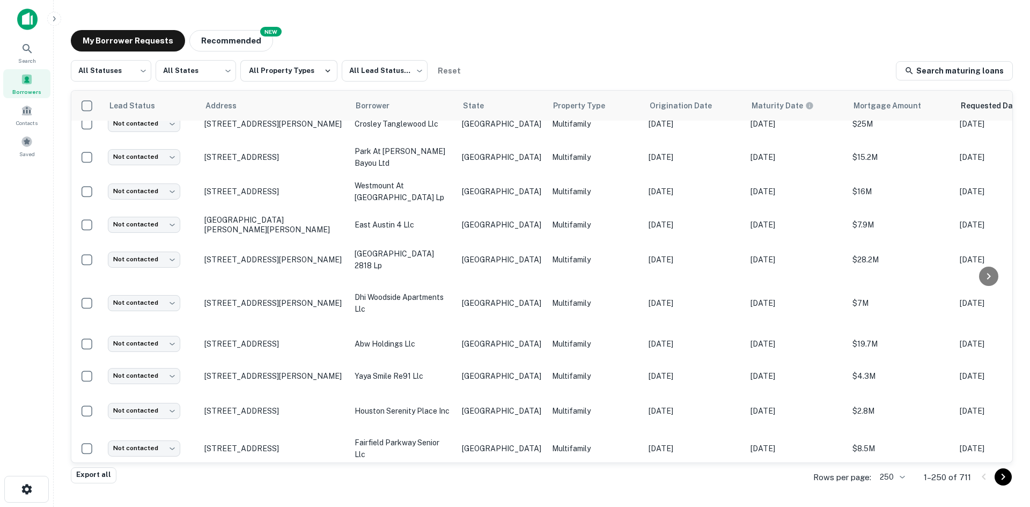
type input "*********"
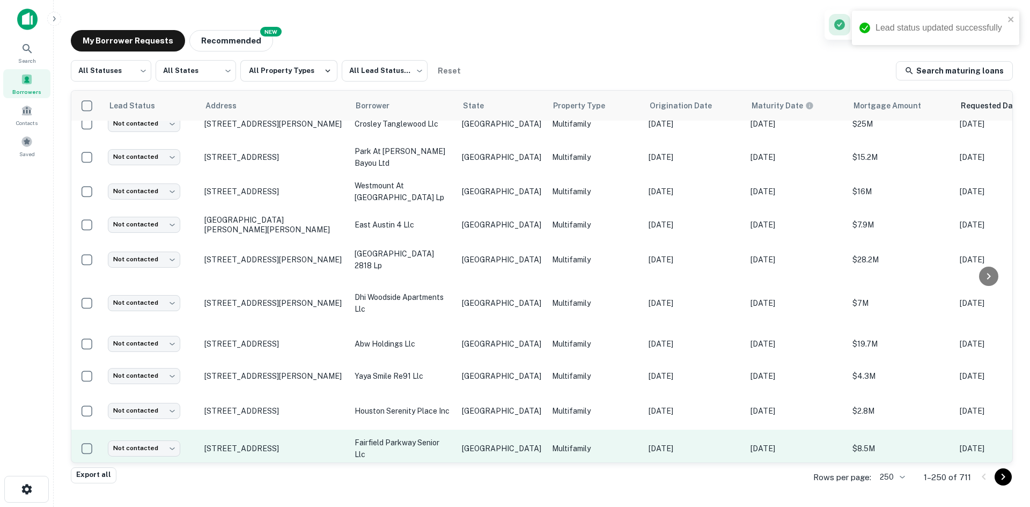
click at [470, 442] on p "[GEOGRAPHIC_DATA]" at bounding box center [501, 448] width 79 height 12
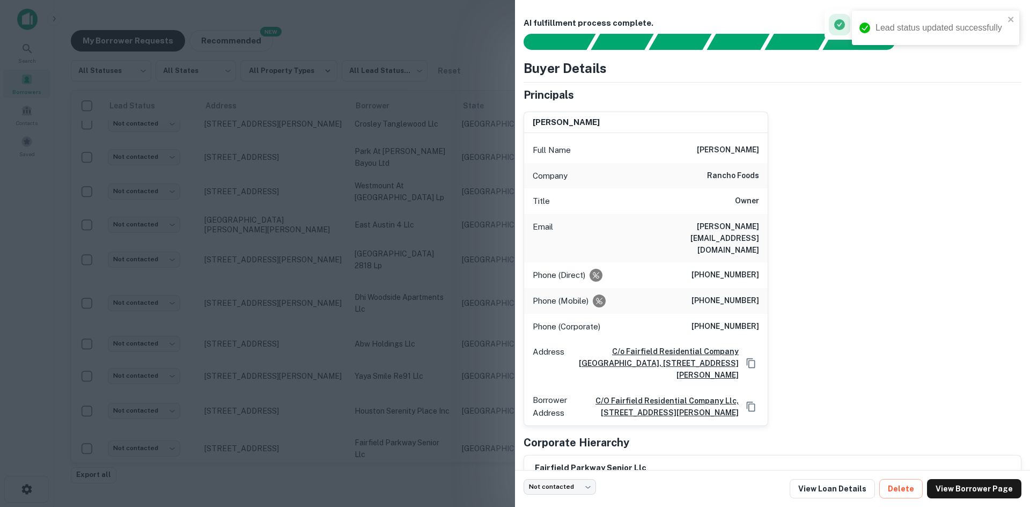
click at [745, 230] on h6 "[PERSON_NAME][EMAIL_ADDRESS][DOMAIN_NAME]" at bounding box center [694, 237] width 129 height 35
click at [202, 355] on div at bounding box center [515, 253] width 1030 height 507
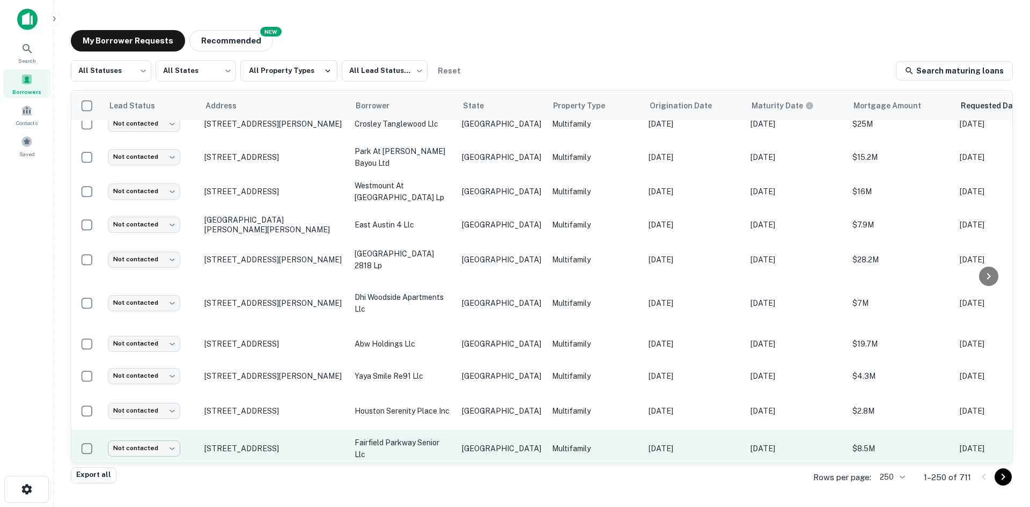
click at [161, 407] on body "Search Borrowers Contacts Saved My Borrower Requests NEW Recommended All Status…" at bounding box center [515, 253] width 1030 height 507
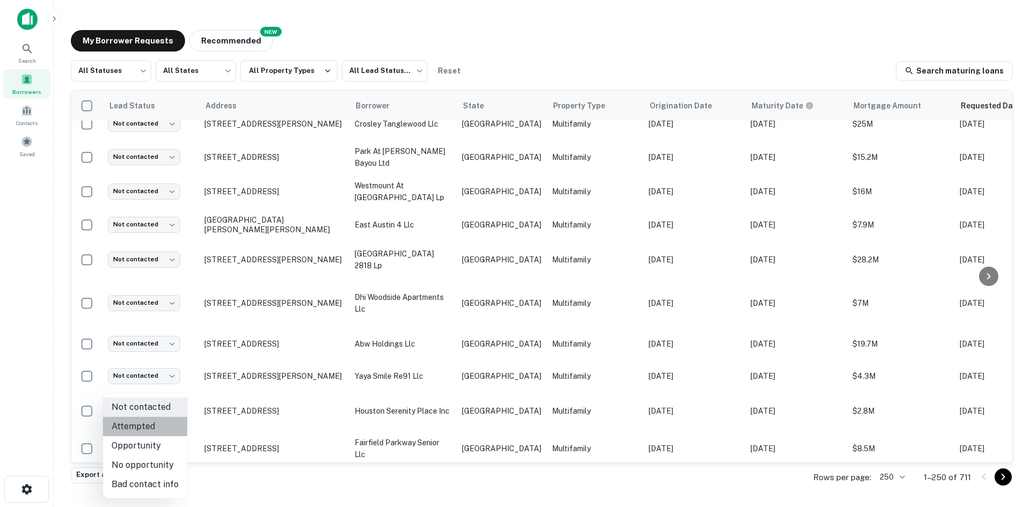
click at [156, 425] on li "Attempted" at bounding box center [145, 426] width 84 height 19
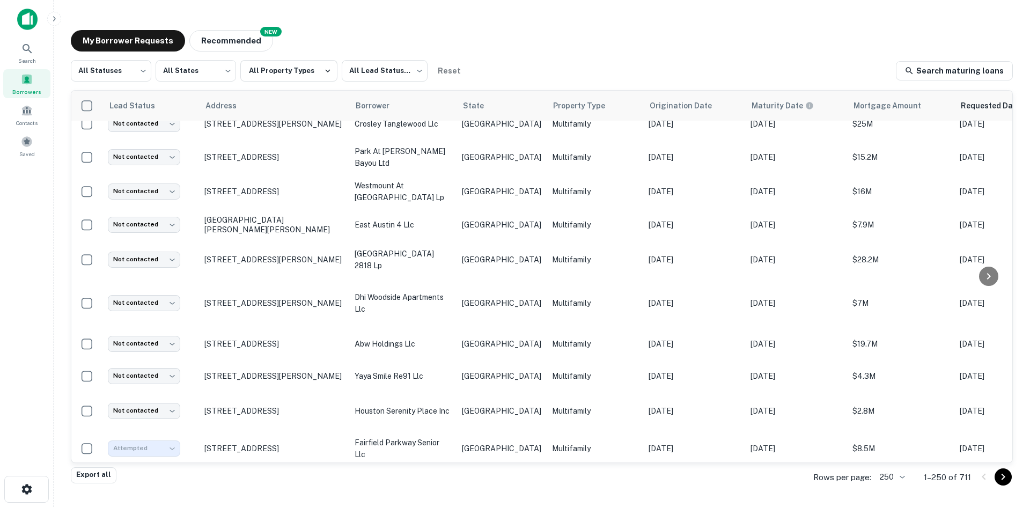
type input "*********"
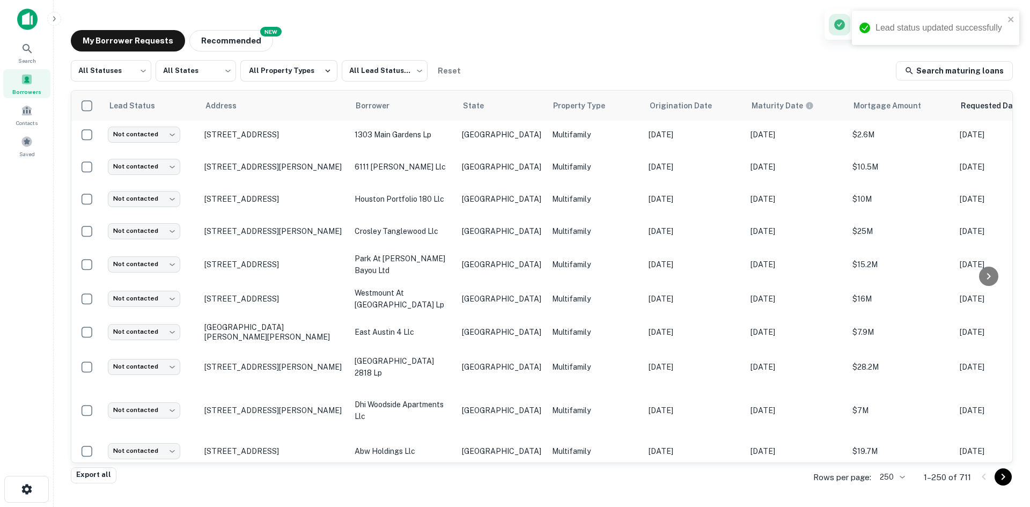
scroll to position [1501, 0]
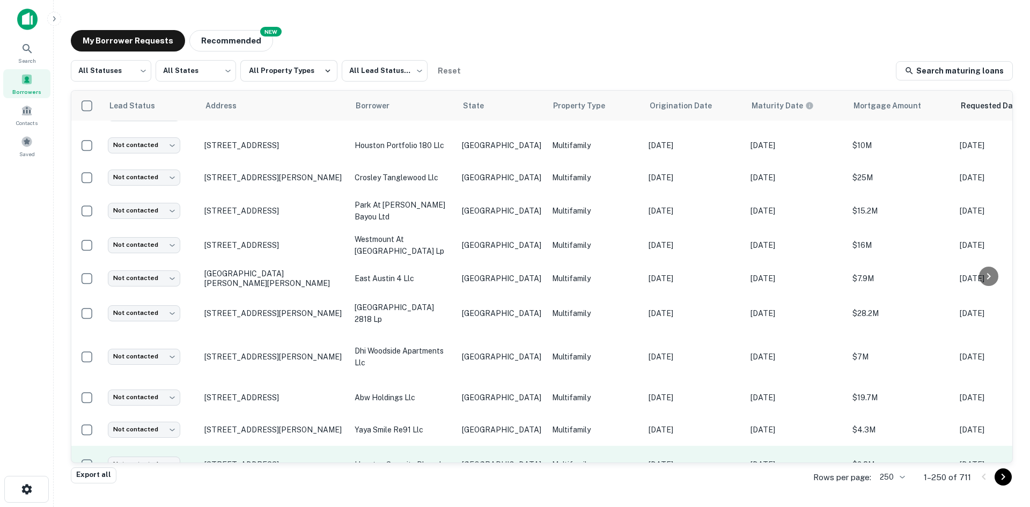
click at [408, 446] on td "houston serenity place inc" at bounding box center [402, 465] width 107 height 38
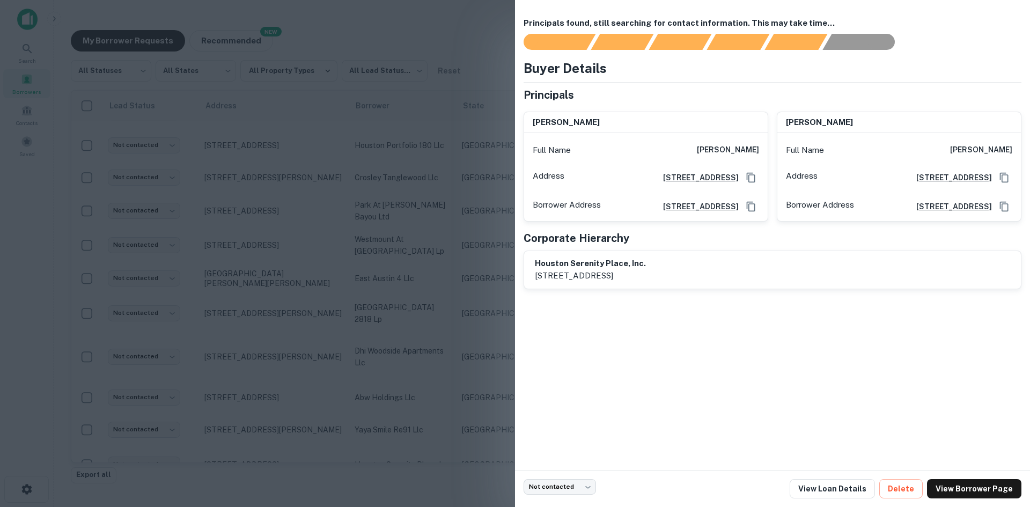
click at [457, 131] on div at bounding box center [515, 253] width 1030 height 507
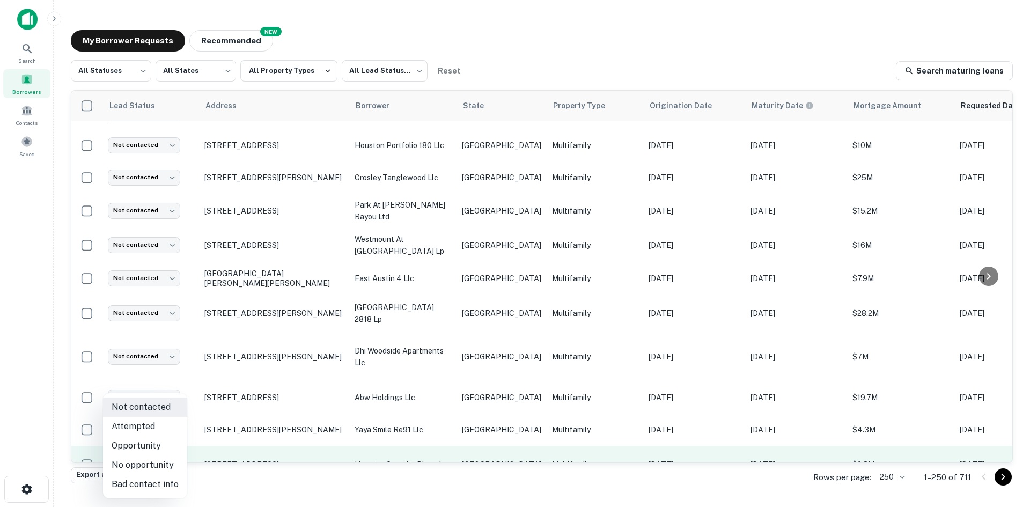
click at [148, 416] on body "Search Borrowers Contacts Saved My Borrower Requests NEW Recommended All Status…" at bounding box center [515, 253] width 1030 height 507
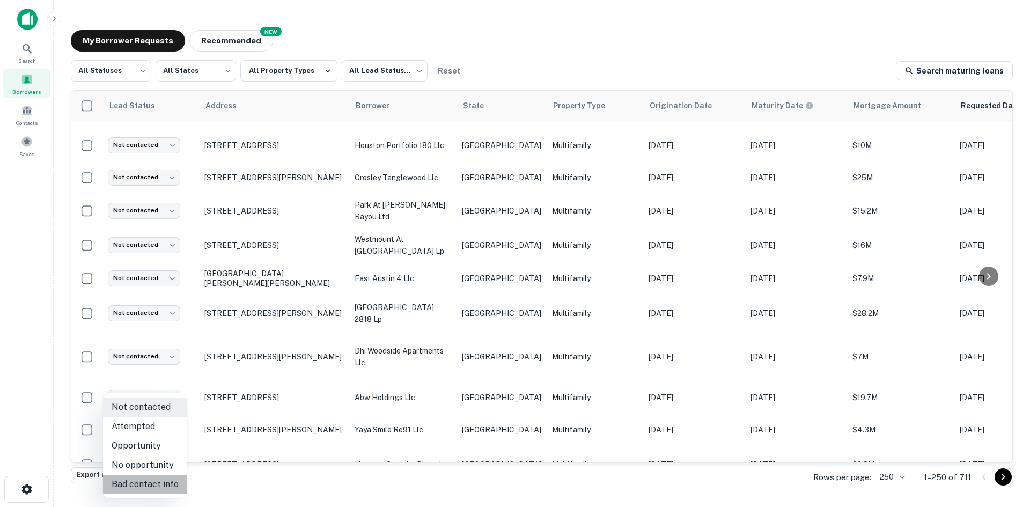
click at [164, 484] on li "Bad contact info" at bounding box center [145, 484] width 84 height 19
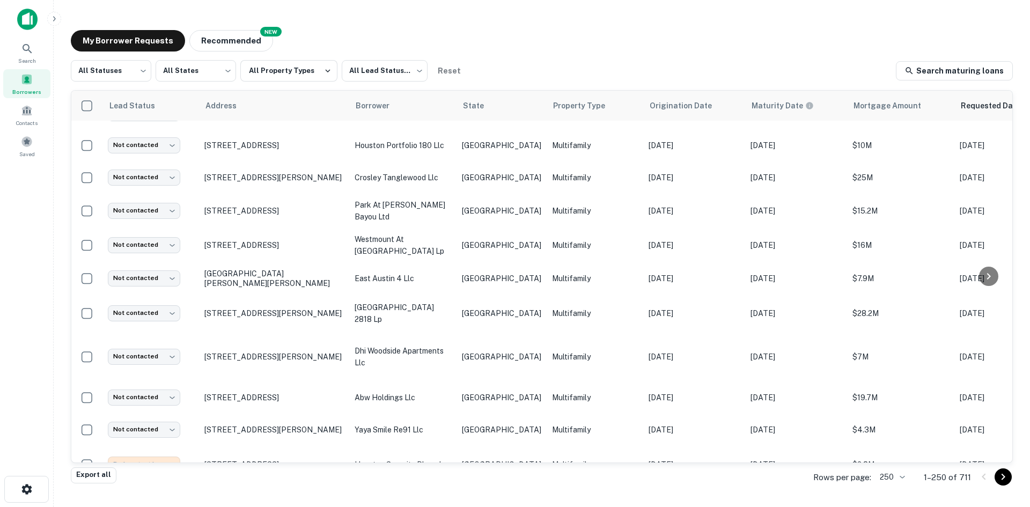
type input "**********"
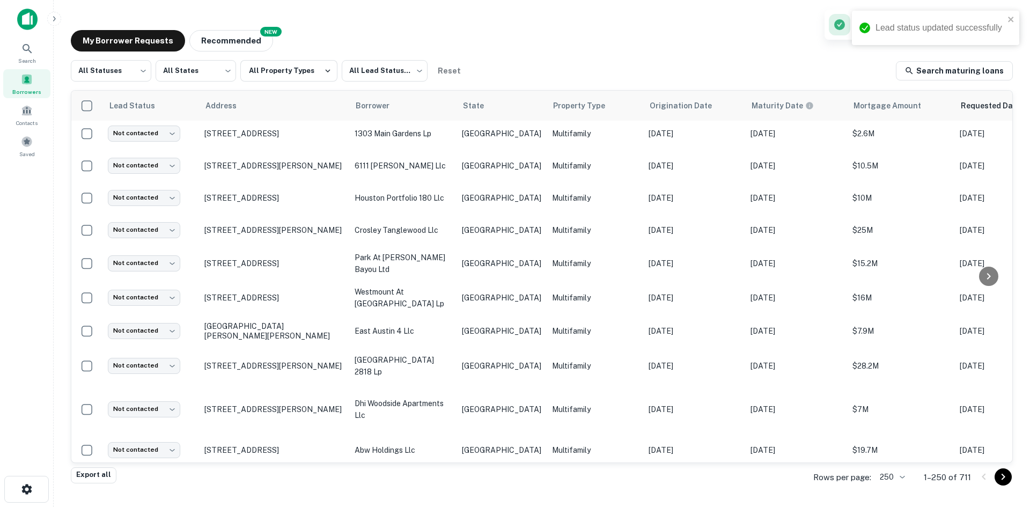
scroll to position [1448, 0]
click at [498, 467] on td "[GEOGRAPHIC_DATA]" at bounding box center [501, 483] width 90 height 32
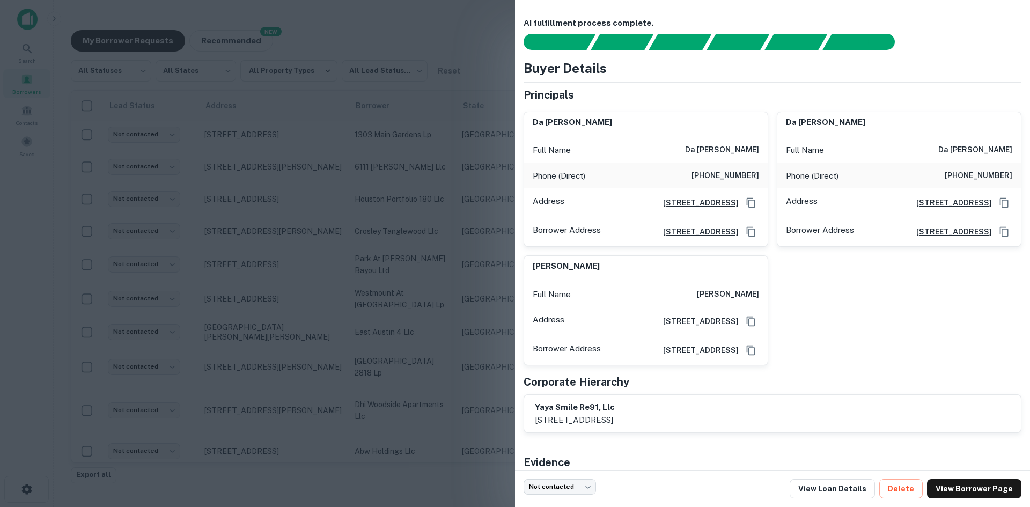
click at [296, 128] on div at bounding box center [515, 253] width 1030 height 507
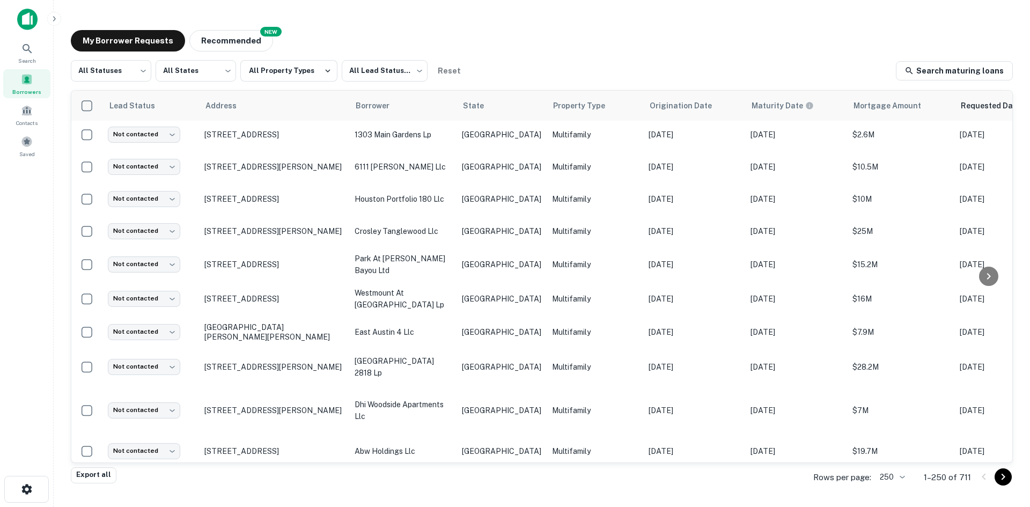
click at [145, 425] on body "Search Borrowers Contacts Saved My Borrower Requests NEW Recommended All Status…" at bounding box center [515, 253] width 1030 height 507
click at [159, 478] on li "Bad contact info" at bounding box center [145, 484] width 84 height 19
type input "**********"
click at [552, 477] on p "Multifamily" at bounding box center [595, 483] width 86 height 12
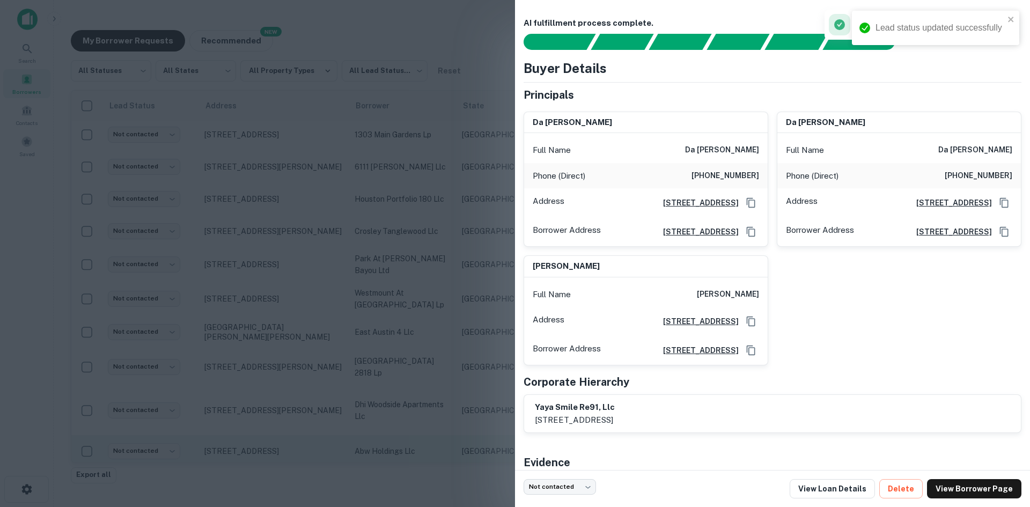
click at [475, 397] on div at bounding box center [515, 253] width 1030 height 507
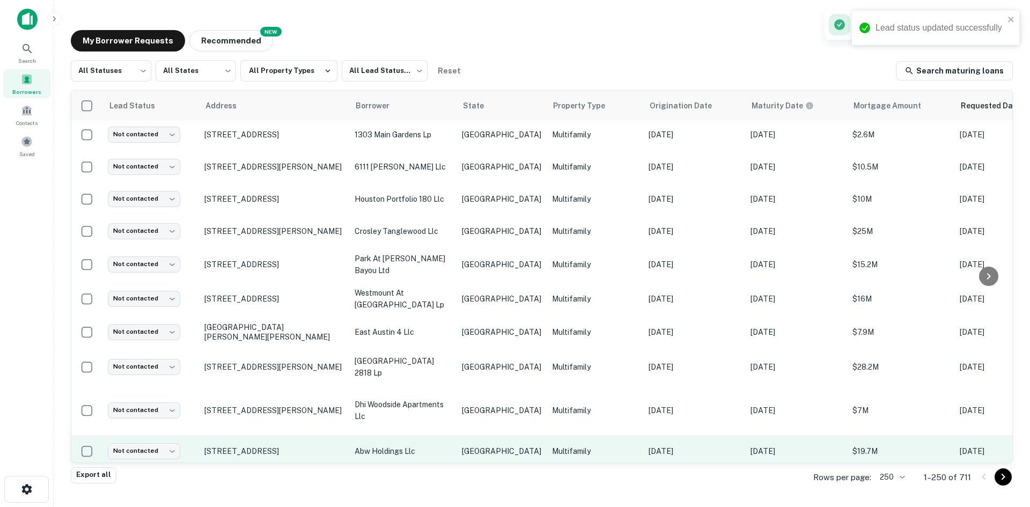
click at [473, 435] on td "[GEOGRAPHIC_DATA]" at bounding box center [501, 451] width 90 height 32
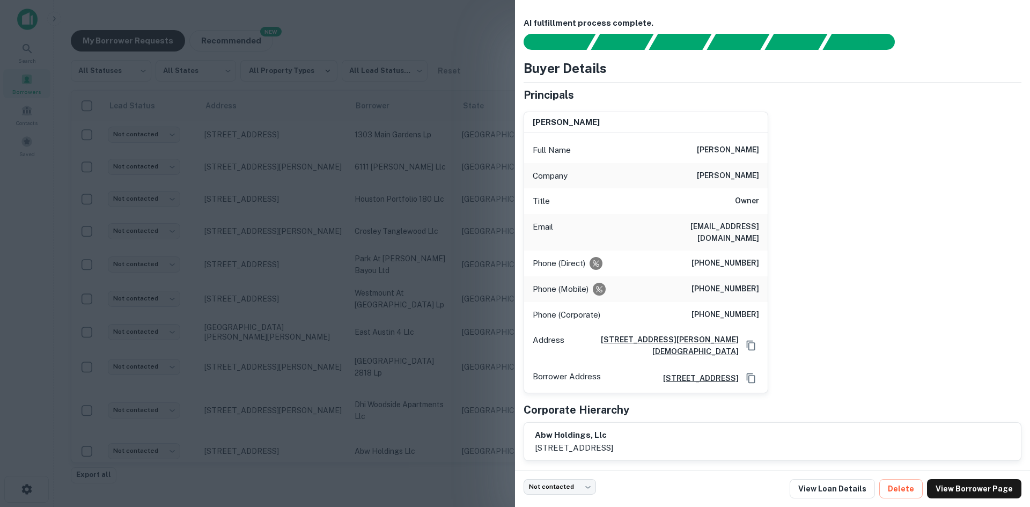
click at [731, 218] on div "Email [EMAIL_ADDRESS][DOMAIN_NAME]" at bounding box center [645, 232] width 243 height 36
click at [343, 340] on div at bounding box center [515, 253] width 1030 height 507
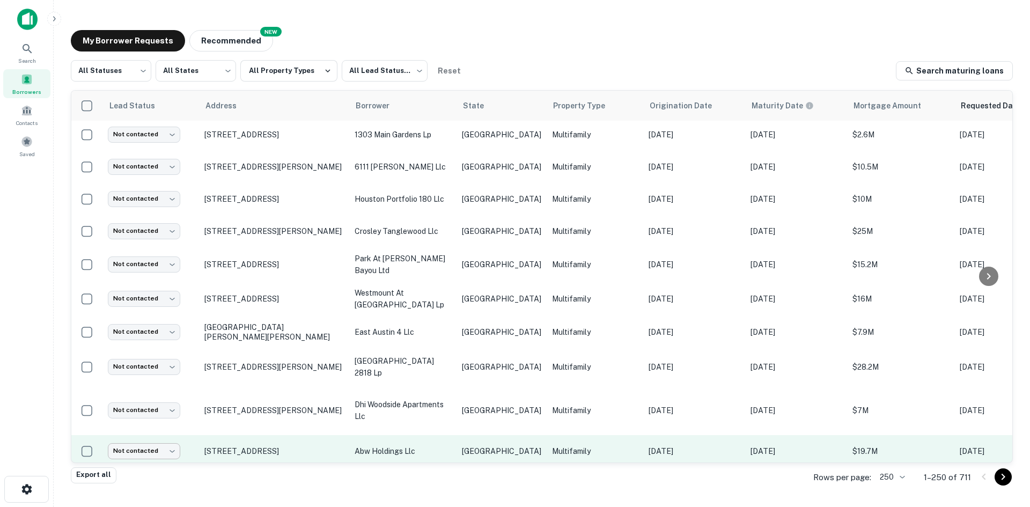
click at [152, 397] on body "Search Borrowers Contacts Saved My Borrower Requests NEW Recommended All Status…" at bounding box center [515, 253] width 1030 height 507
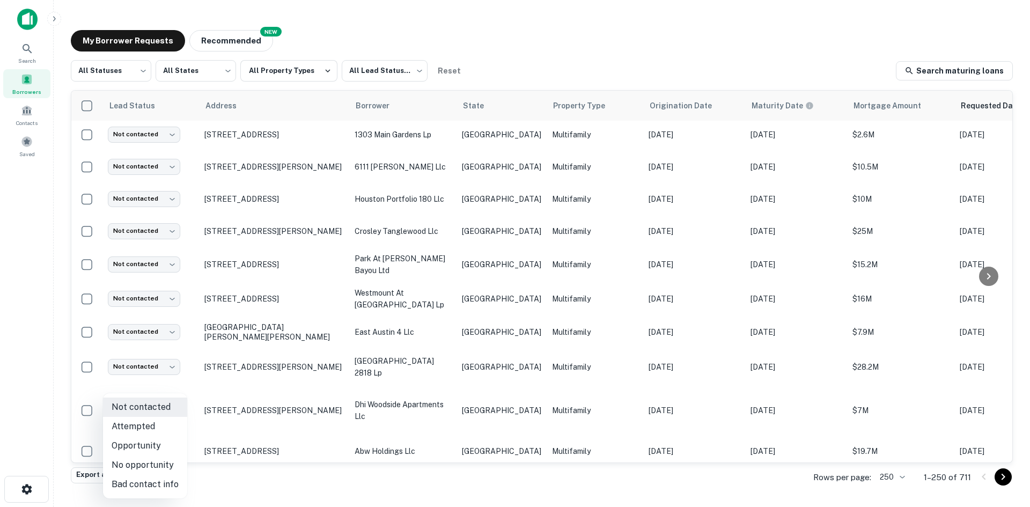
click at [156, 421] on li "Attempted" at bounding box center [145, 426] width 84 height 19
type input "*********"
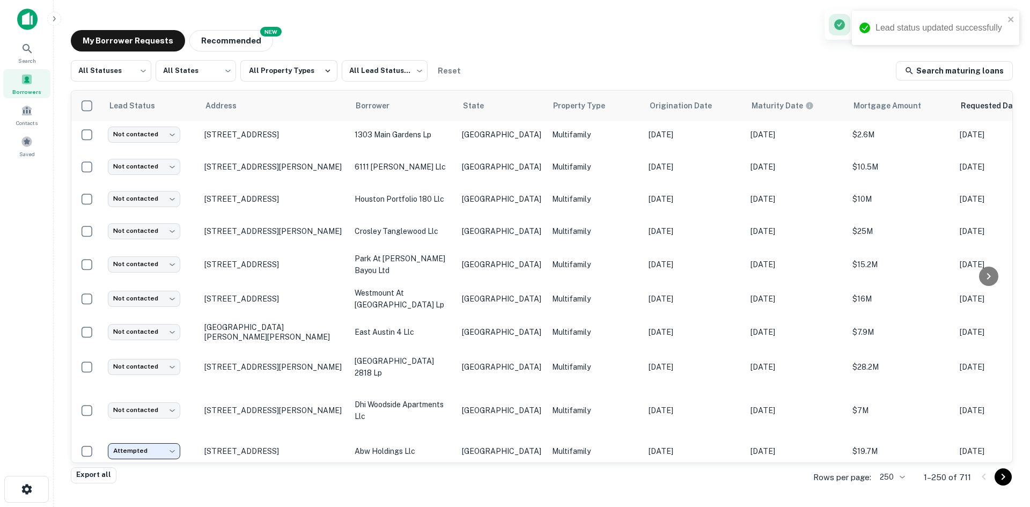
scroll to position [1394, 0]
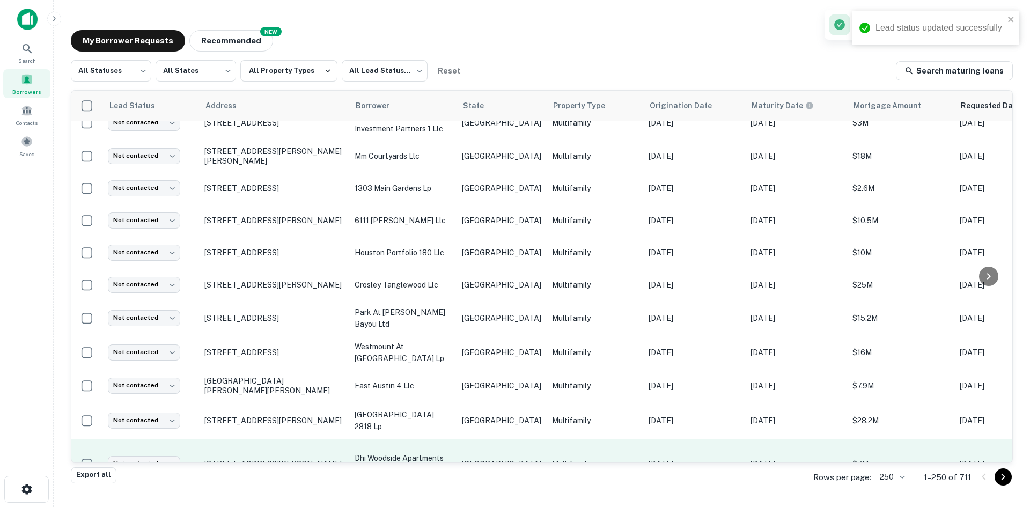
click at [443, 452] on p "dhi woodside apartments llc" at bounding box center [402, 464] width 97 height 24
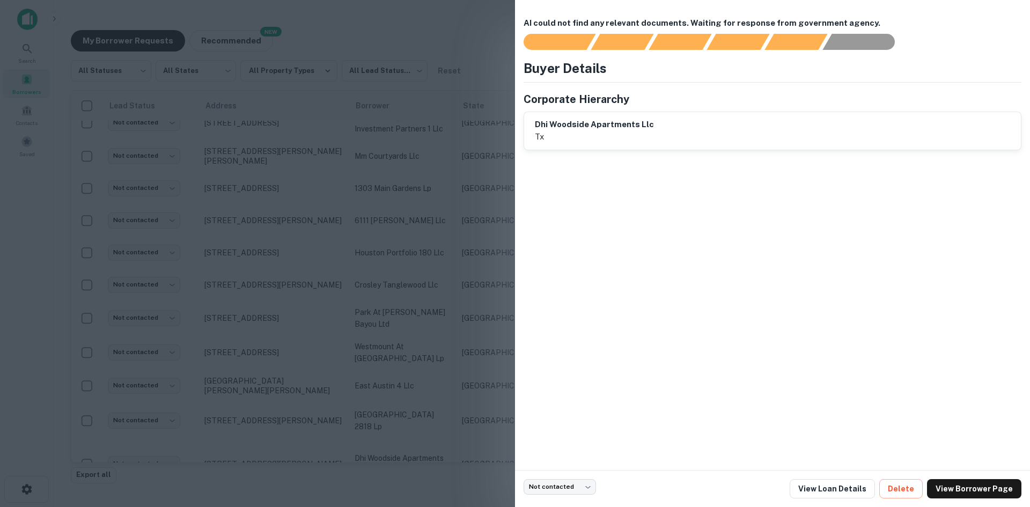
click at [481, 183] on div at bounding box center [515, 253] width 1030 height 507
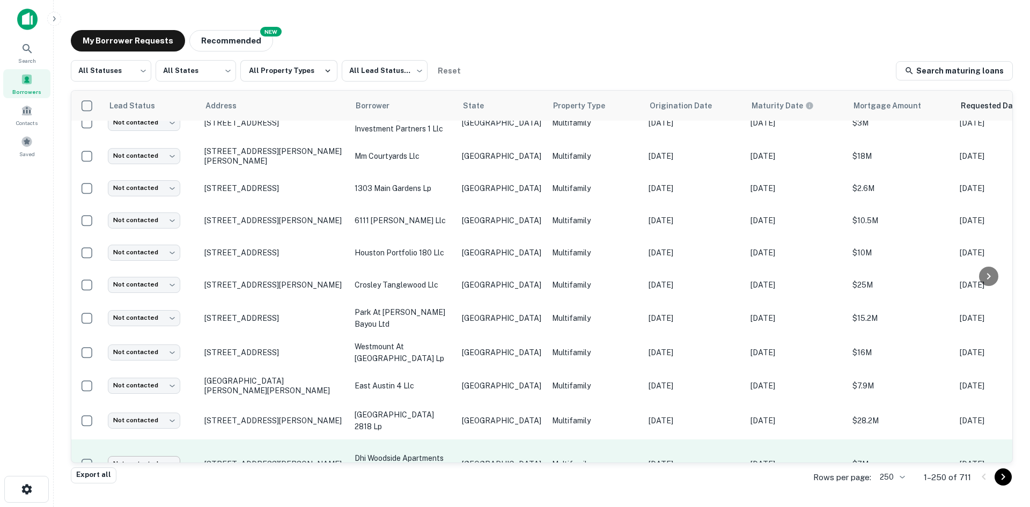
click at [172, 409] on body "Search Borrowers Contacts Saved My Borrower Requests NEW Recommended All Status…" at bounding box center [515, 253] width 1030 height 507
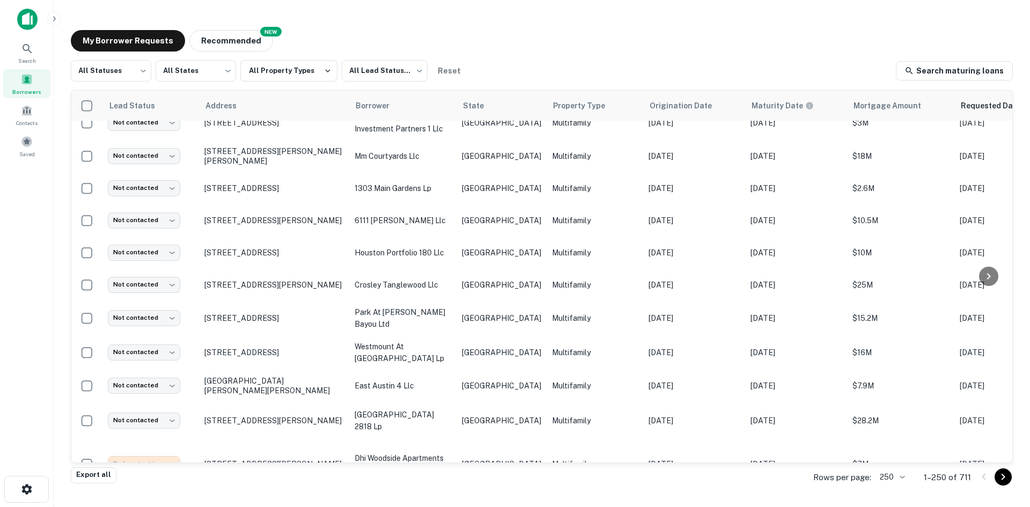
type input "**********"
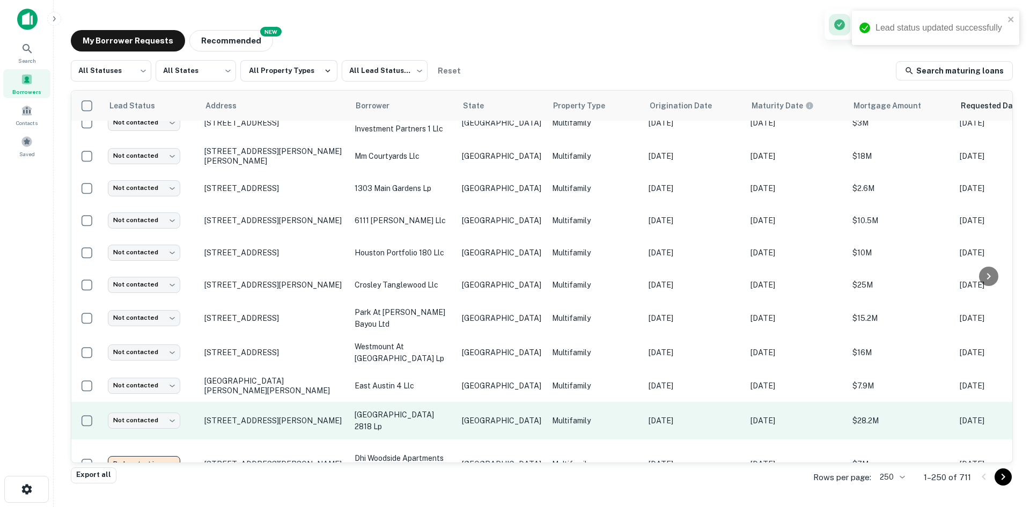
scroll to position [1341, 0]
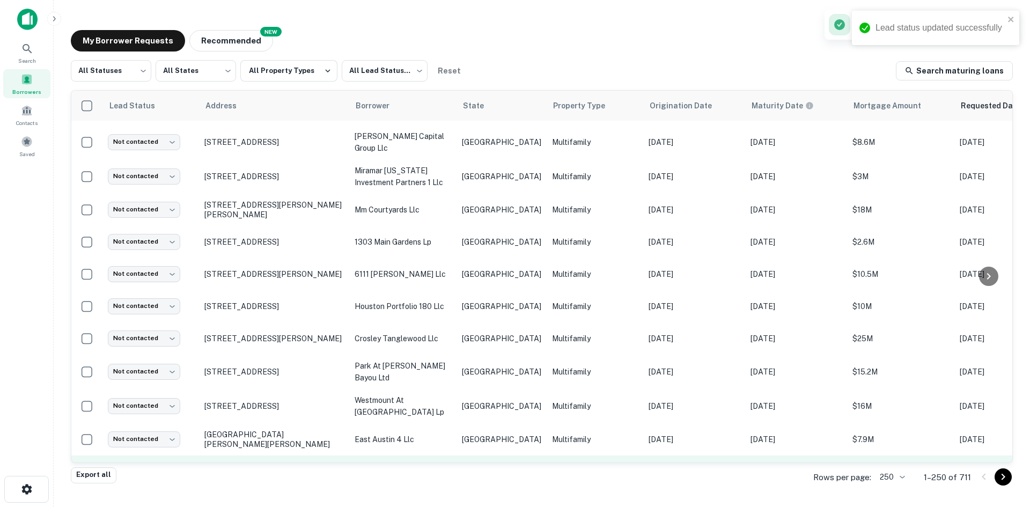
click at [483, 468] on p "[GEOGRAPHIC_DATA]" at bounding box center [501, 474] width 79 height 12
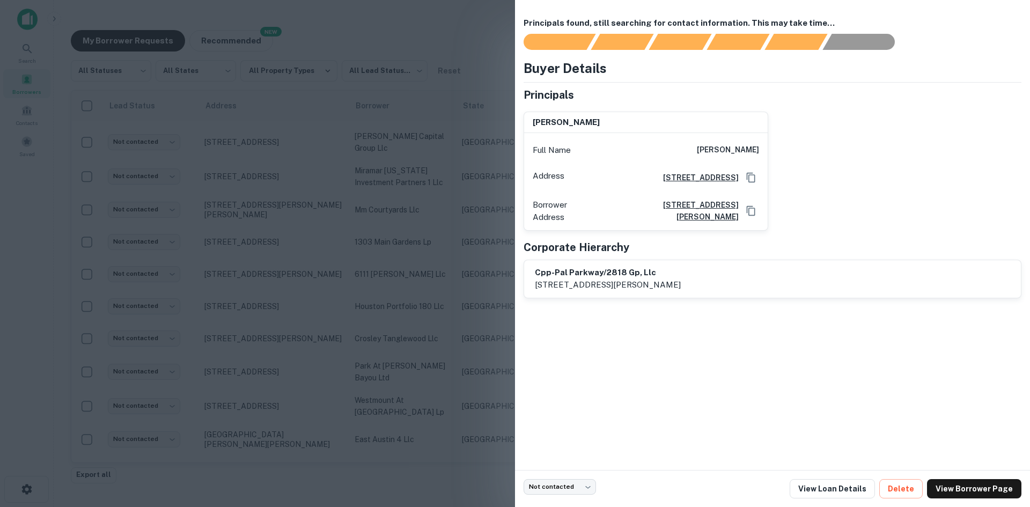
click at [395, 26] on div at bounding box center [515, 253] width 1030 height 507
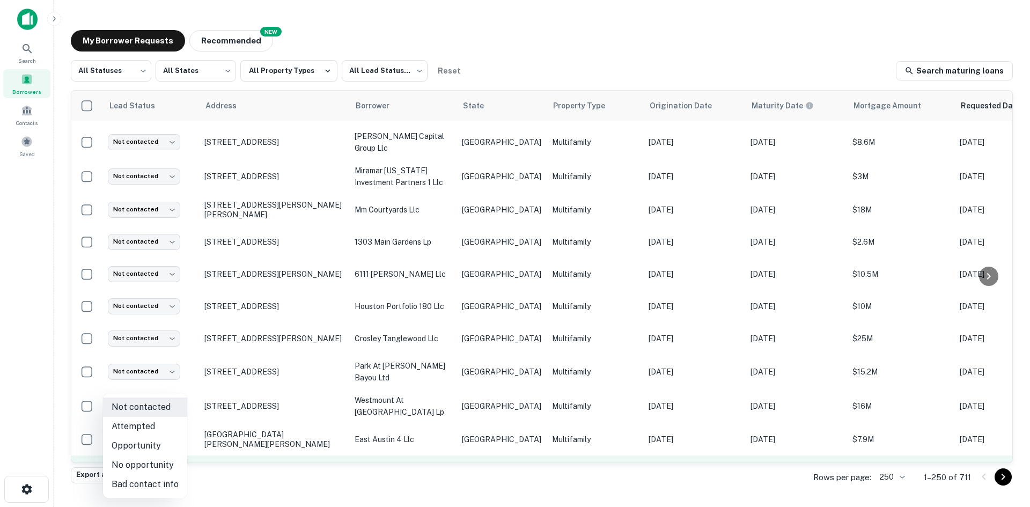
click at [149, 423] on body "Search Borrowers Contacts Saved My Borrower Requests NEW Recommended All Status…" at bounding box center [515, 253] width 1030 height 507
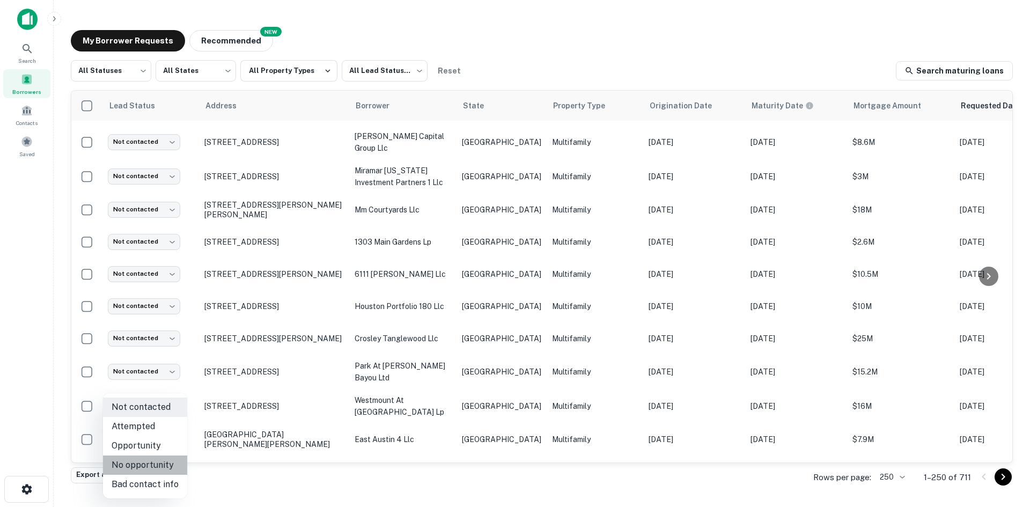
click at [152, 465] on li "No opportunity" at bounding box center [145, 464] width 84 height 19
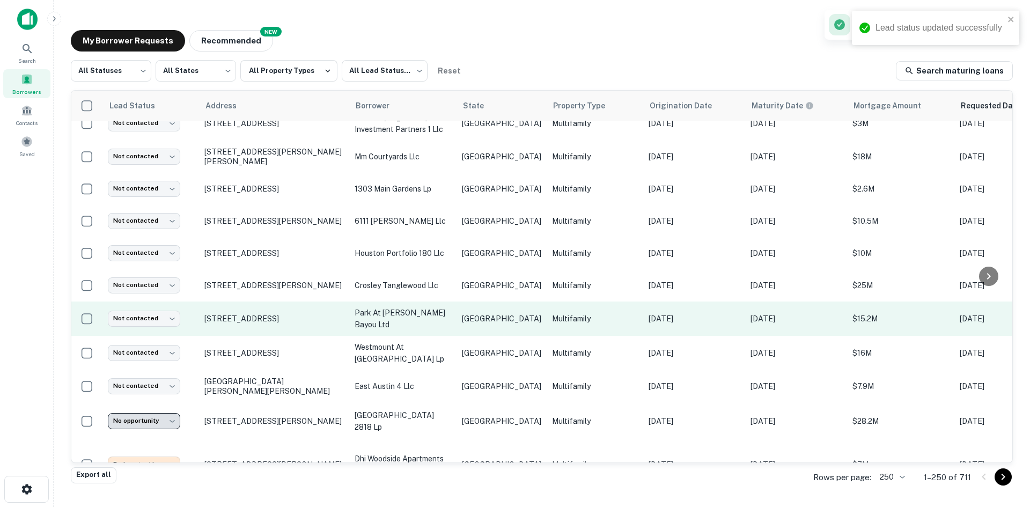
scroll to position [1394, 0]
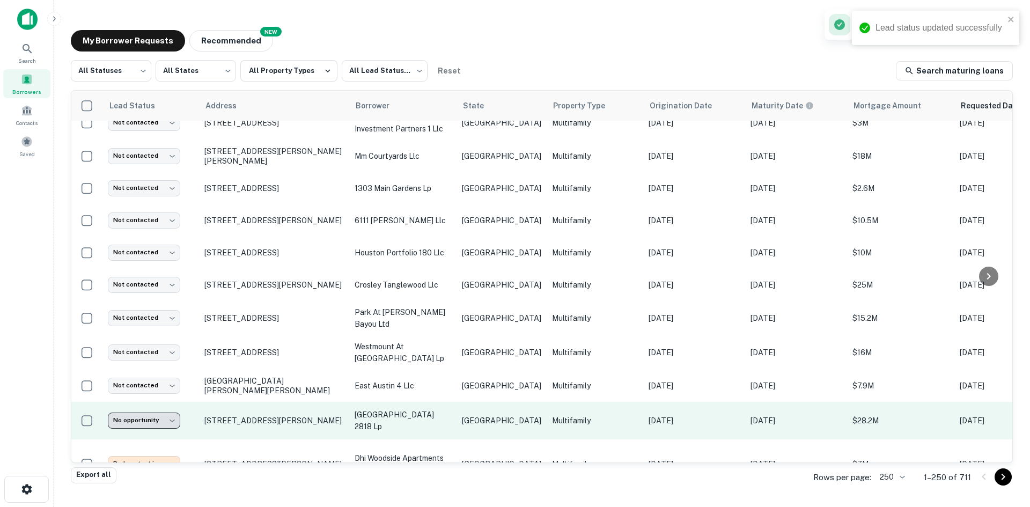
click at [501, 415] on p "[GEOGRAPHIC_DATA]" at bounding box center [501, 421] width 79 height 12
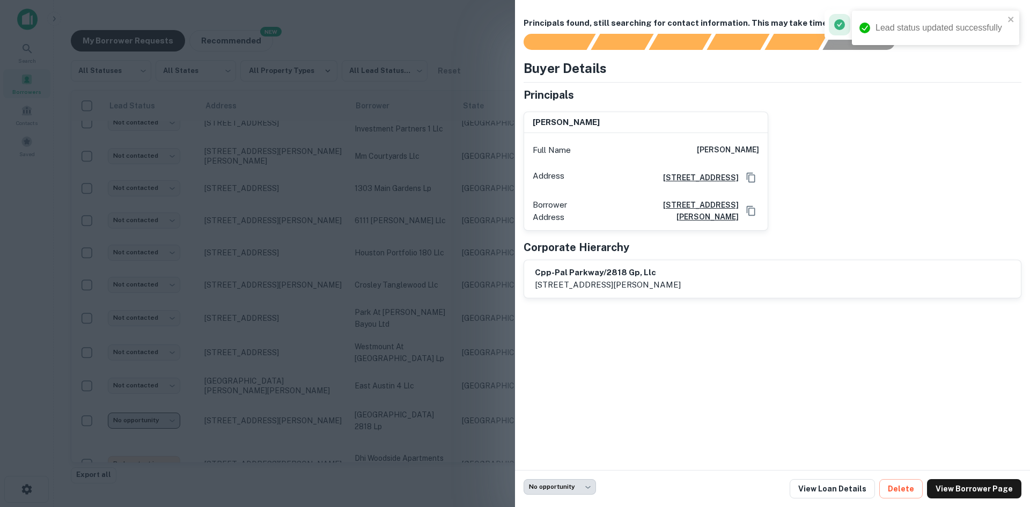
click at [306, 228] on div at bounding box center [515, 253] width 1030 height 507
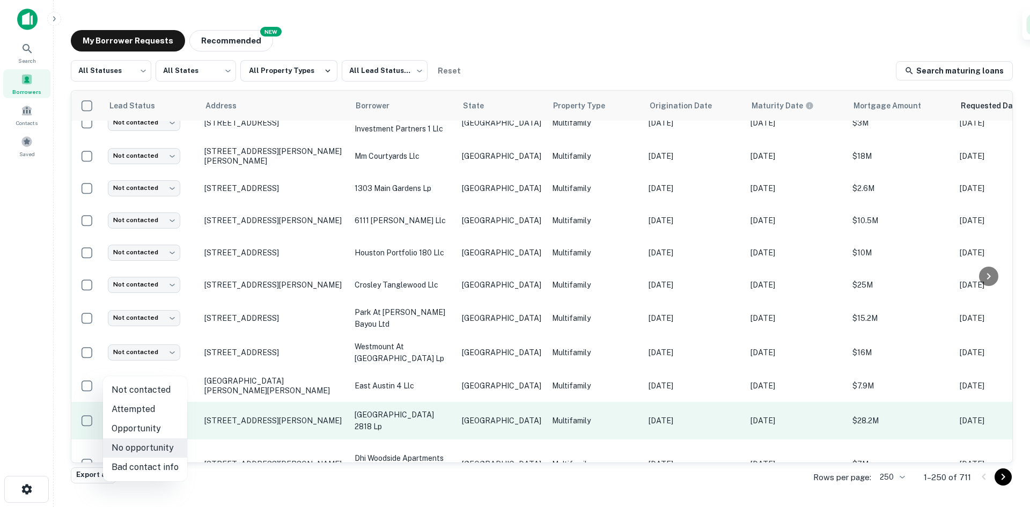
click at [153, 368] on body "Lead status updated successfully Search Borrowers Contacts Saved My Borrower Re…" at bounding box center [515, 253] width 1030 height 507
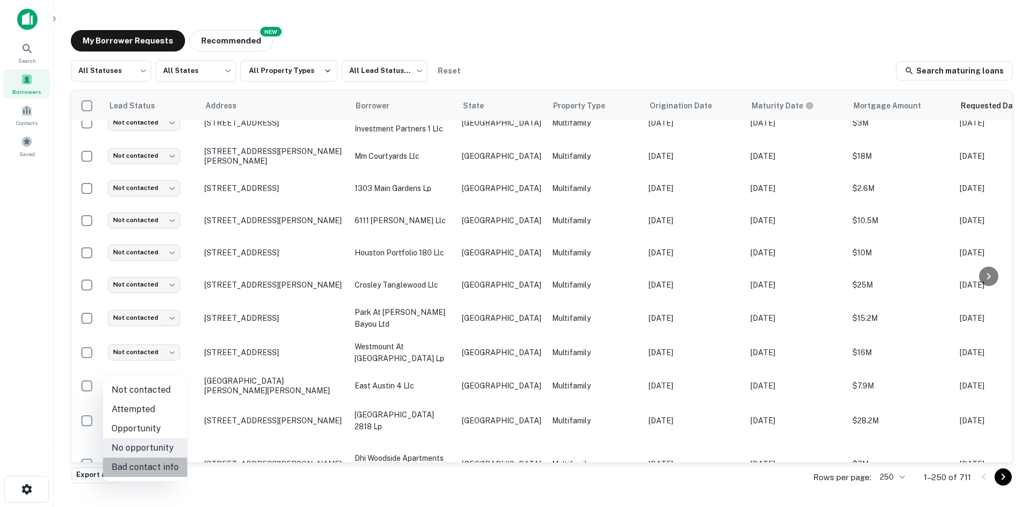
click at [158, 461] on li "Bad contact info" at bounding box center [145, 466] width 84 height 19
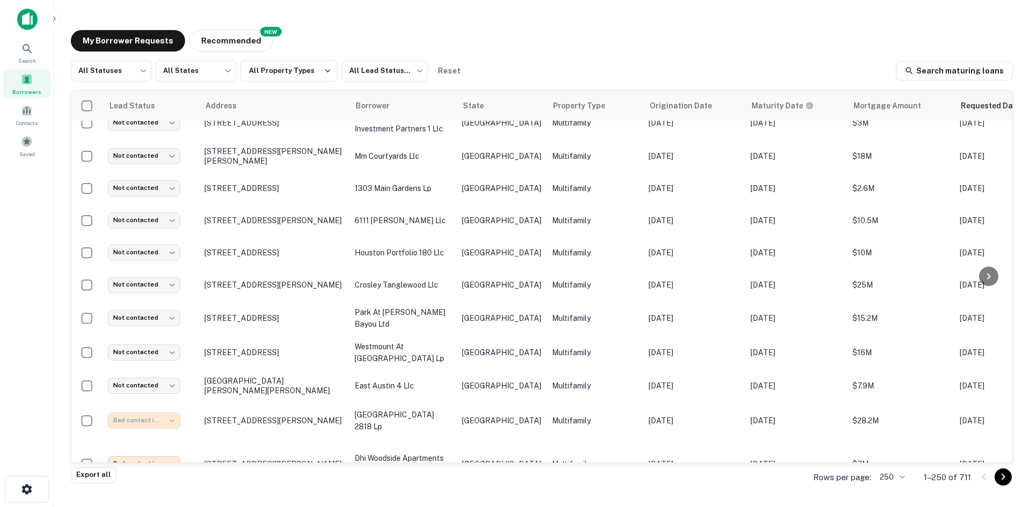
type input "**********"
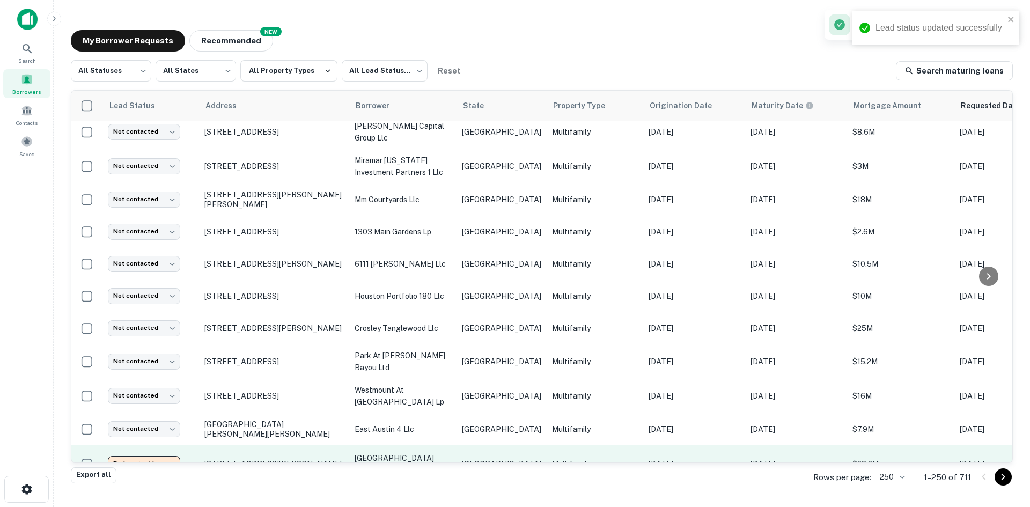
scroll to position [1341, 0]
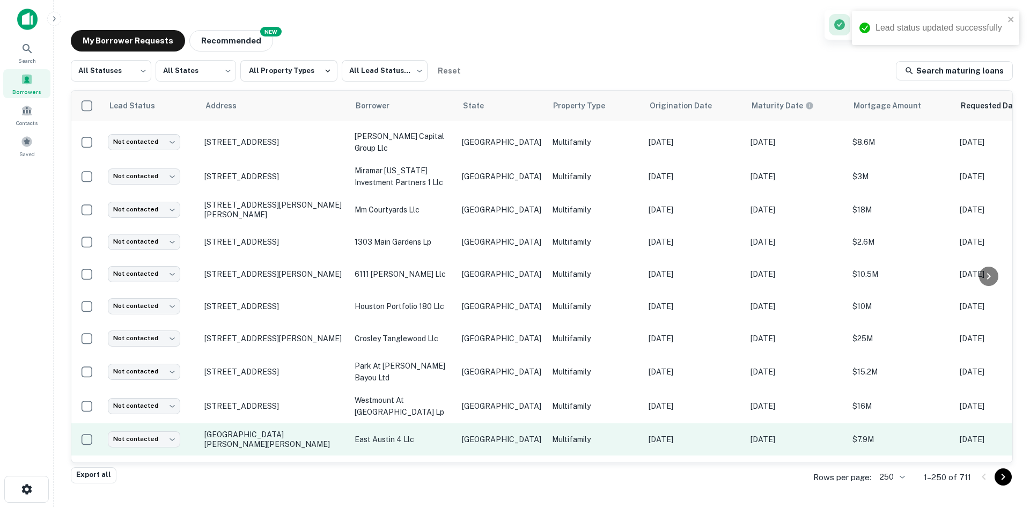
click at [432, 423] on td "east austin 4 llc" at bounding box center [402, 439] width 107 height 32
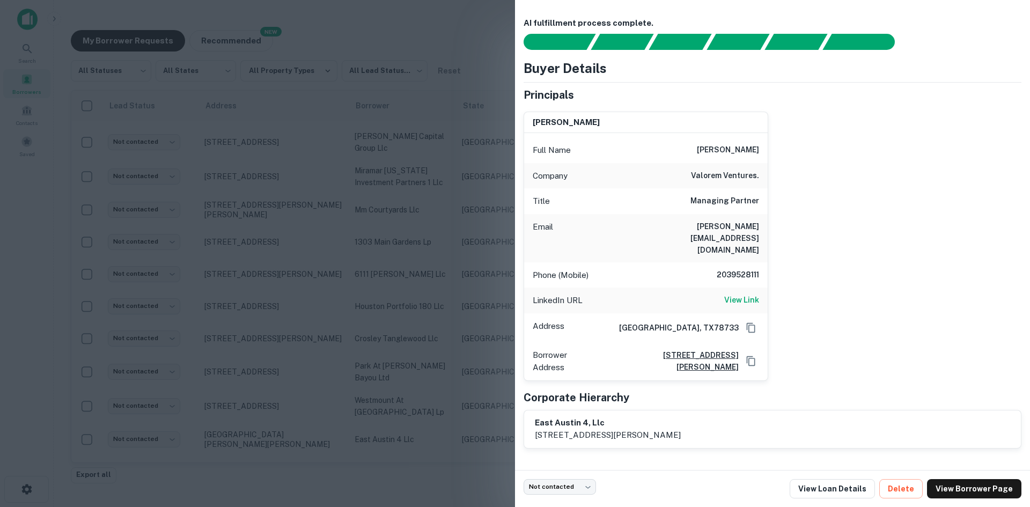
click at [716, 217] on div "Email [PERSON_NAME][EMAIL_ADDRESS][DOMAIN_NAME]" at bounding box center [645, 238] width 243 height 48
click at [712, 220] on h6 "[PERSON_NAME][EMAIL_ADDRESS][DOMAIN_NAME]" at bounding box center [694, 237] width 129 height 35
click at [711, 223] on h6 "[PERSON_NAME][EMAIL_ADDRESS][DOMAIN_NAME]" at bounding box center [694, 237] width 129 height 35
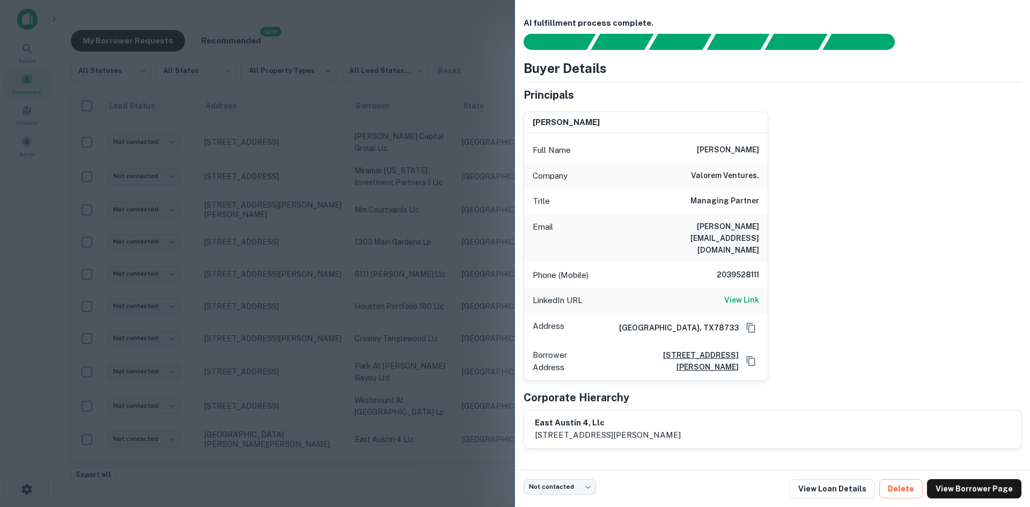
click at [347, 312] on div at bounding box center [515, 253] width 1030 height 507
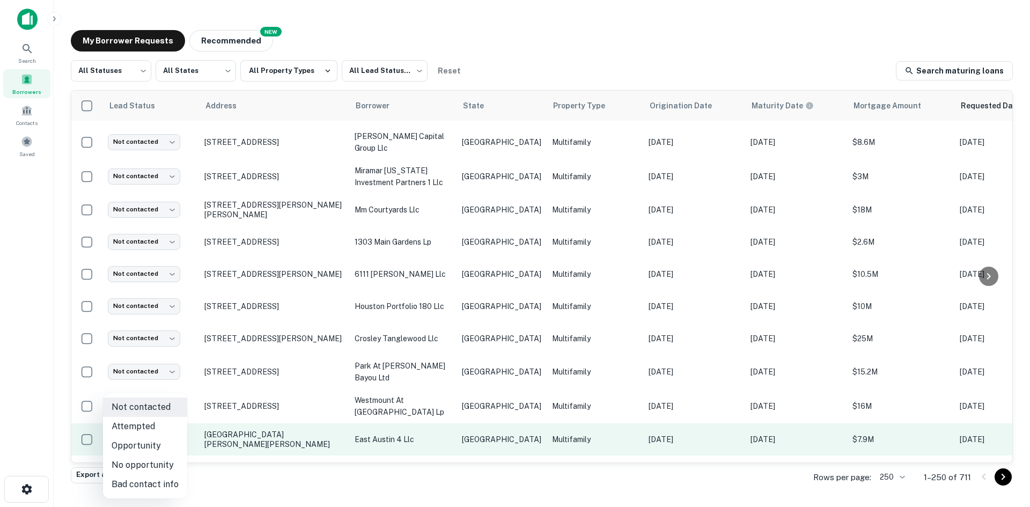
click at [142, 387] on body "Search Borrowers Contacts Saved My Borrower Requests NEW Recommended All Status…" at bounding box center [515, 253] width 1030 height 507
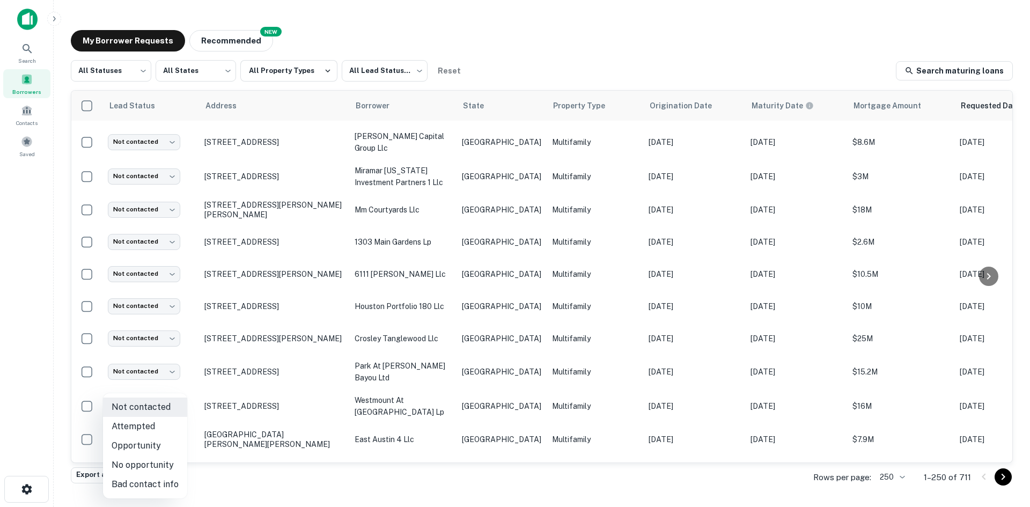
click at [145, 426] on li "Attempted" at bounding box center [145, 426] width 84 height 19
type input "*********"
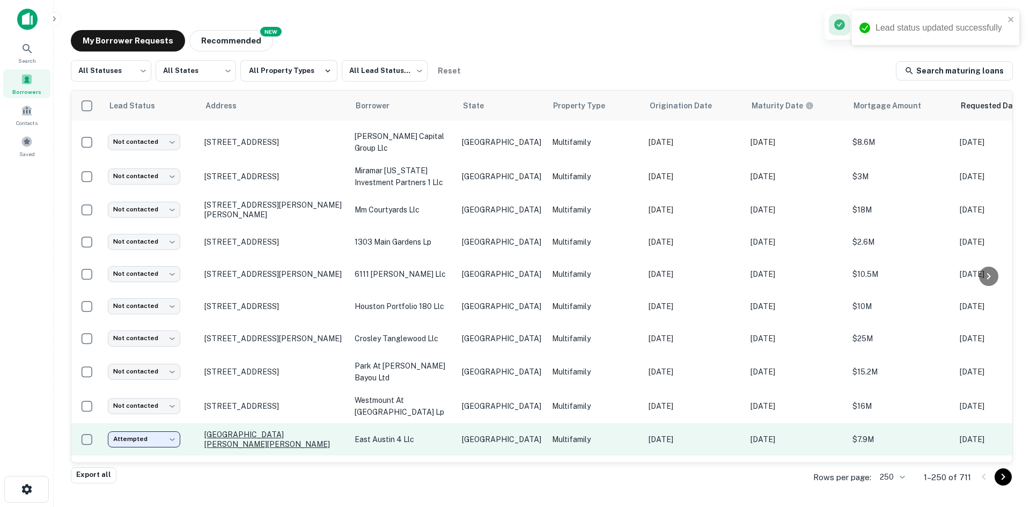
scroll to position [1287, 0]
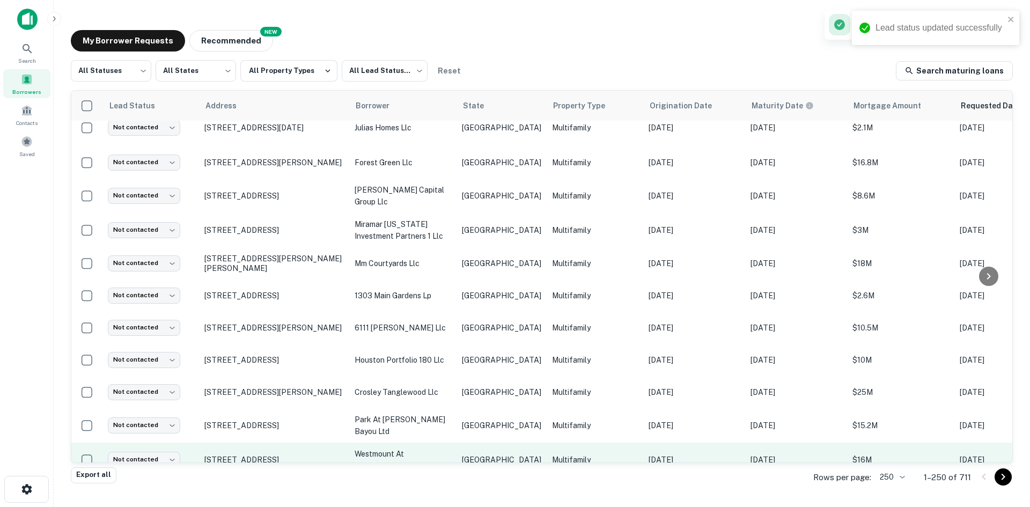
click at [466, 454] on p "[GEOGRAPHIC_DATA]" at bounding box center [501, 460] width 79 height 12
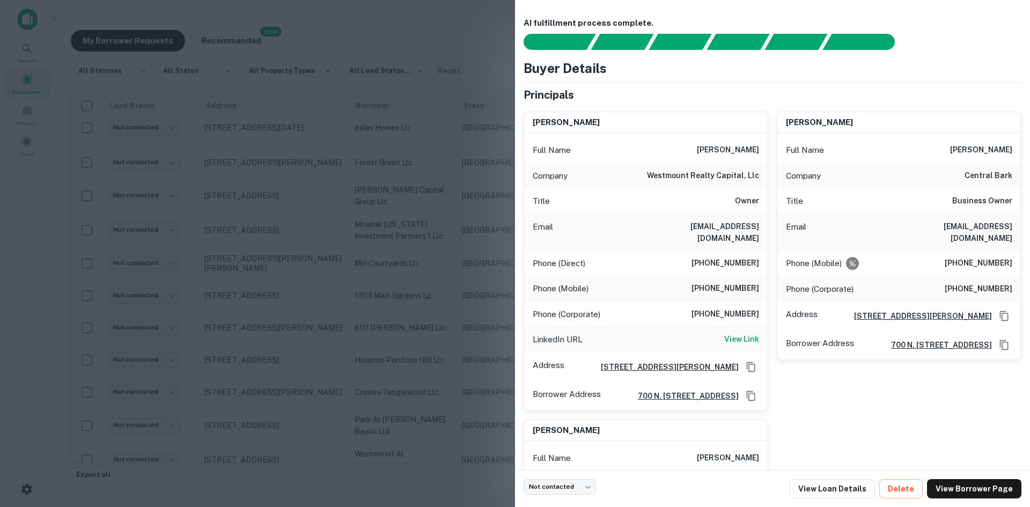
click at [740, 232] on h6 "[EMAIL_ADDRESS][DOMAIN_NAME]" at bounding box center [694, 232] width 129 height 24
click at [740, 230] on h6 "[EMAIL_ADDRESS][DOMAIN_NAME]" at bounding box center [694, 232] width 129 height 24
click at [974, 225] on h6 "[EMAIL_ADDRESS][DOMAIN_NAME]" at bounding box center [947, 232] width 129 height 24
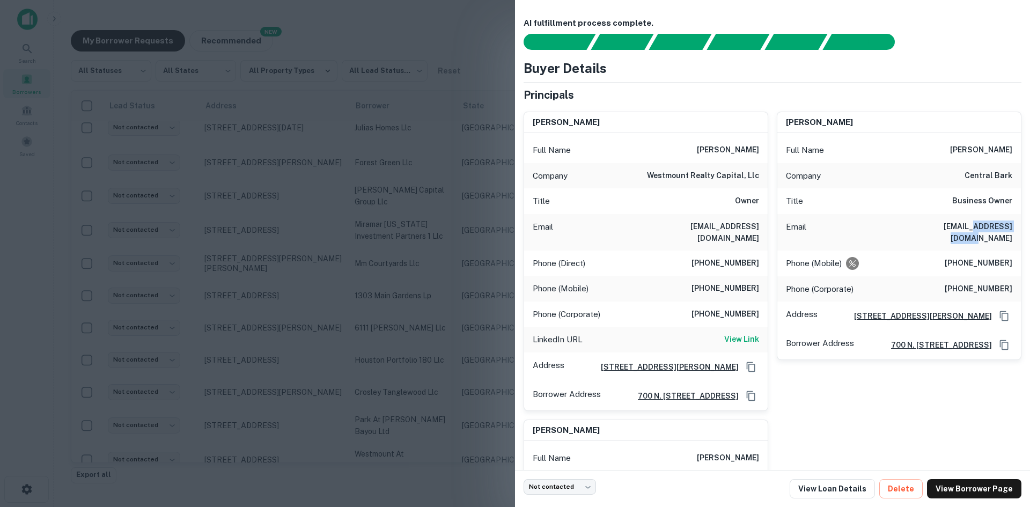
click at [974, 225] on h6 "[EMAIL_ADDRESS][DOMAIN_NAME]" at bounding box center [947, 232] width 129 height 24
click at [703, 227] on h6 "[EMAIL_ADDRESS][DOMAIN_NAME]" at bounding box center [694, 232] width 129 height 24
click at [293, 369] on div at bounding box center [515, 253] width 1030 height 507
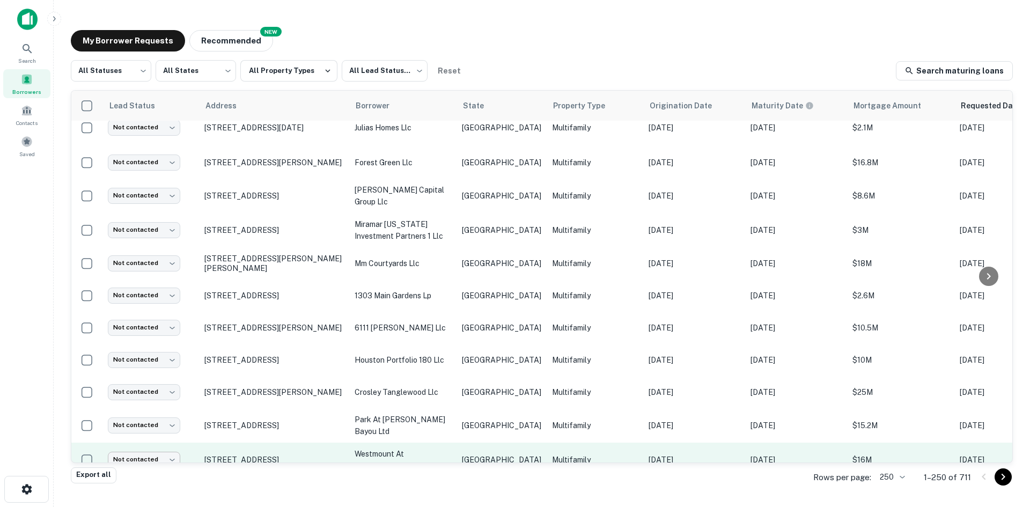
click at [155, 408] on body "Search Borrowers Contacts Saved My Borrower Requests NEW Recommended All Status…" at bounding box center [515, 253] width 1030 height 507
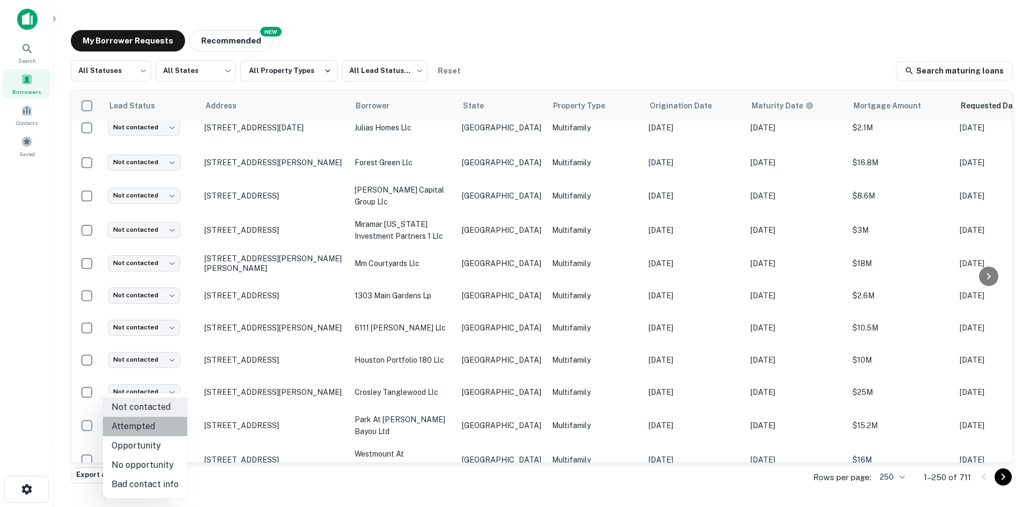
click at [153, 430] on li "Attempted" at bounding box center [145, 426] width 84 height 19
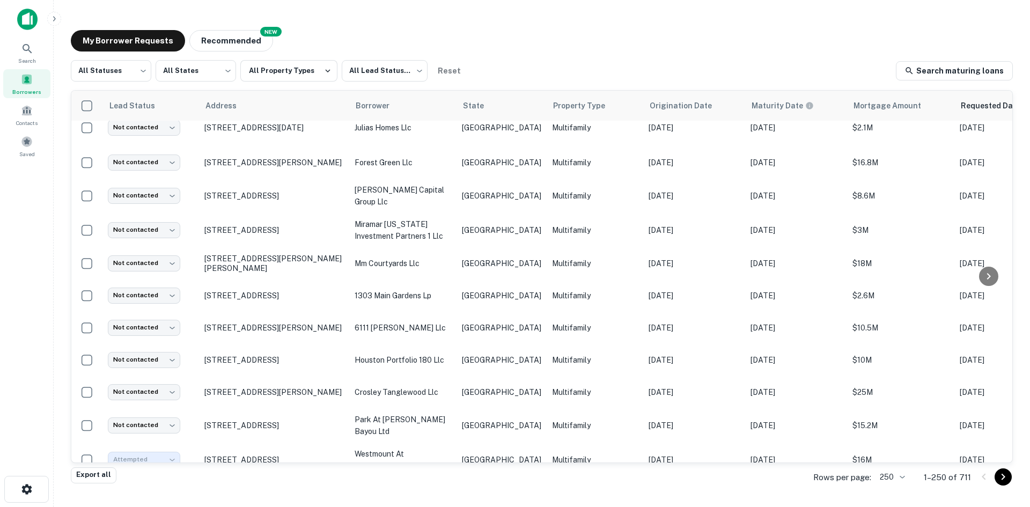
type input "*********"
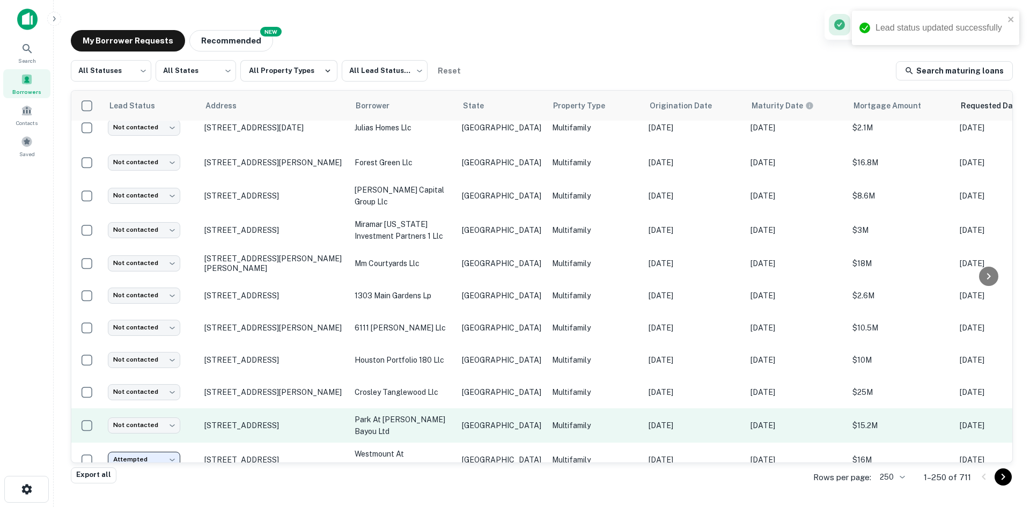
scroll to position [1233, 0]
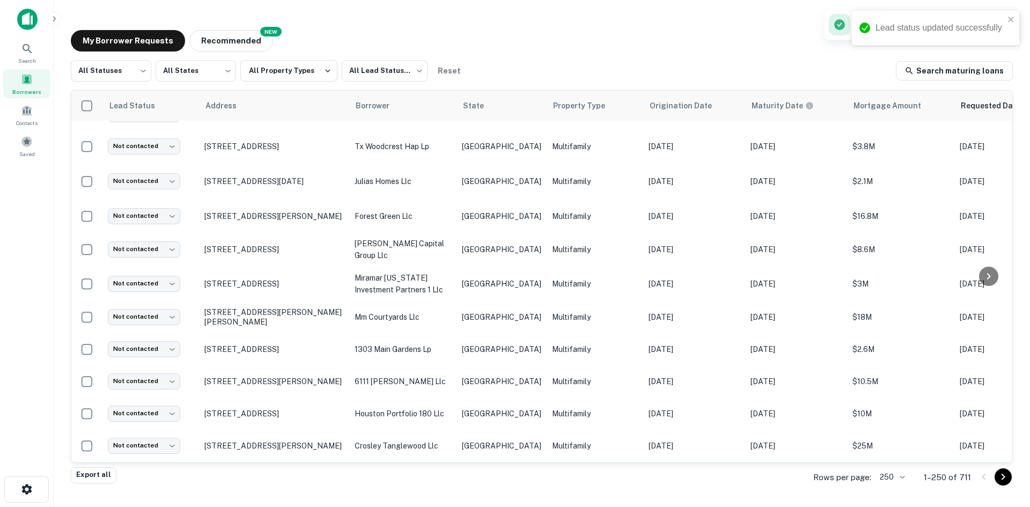
click at [546, 462] on td "Multifamily" at bounding box center [594, 479] width 97 height 34
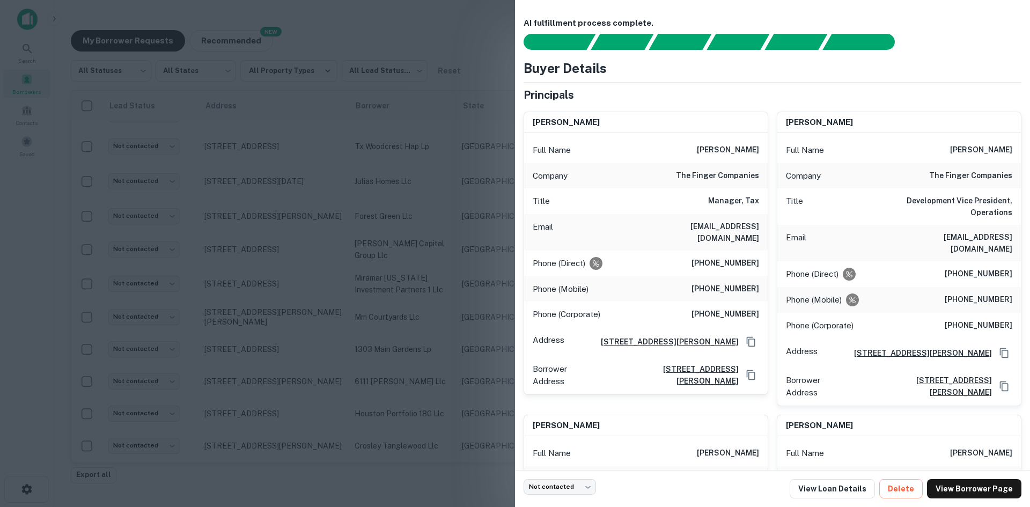
click at [259, 321] on div at bounding box center [515, 253] width 1030 height 507
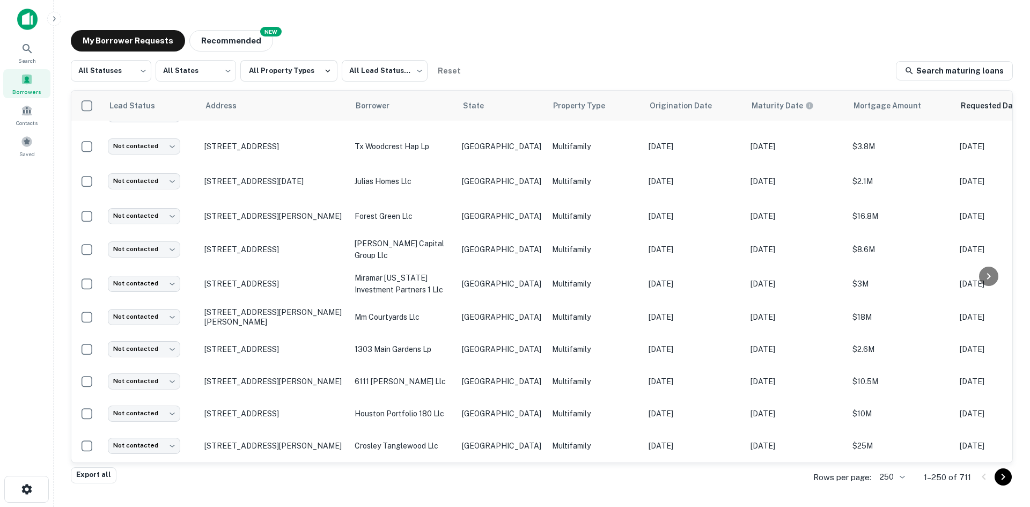
click at [438, 501] on p "westmount at [GEOGRAPHIC_DATA] lp" at bounding box center [402, 513] width 97 height 24
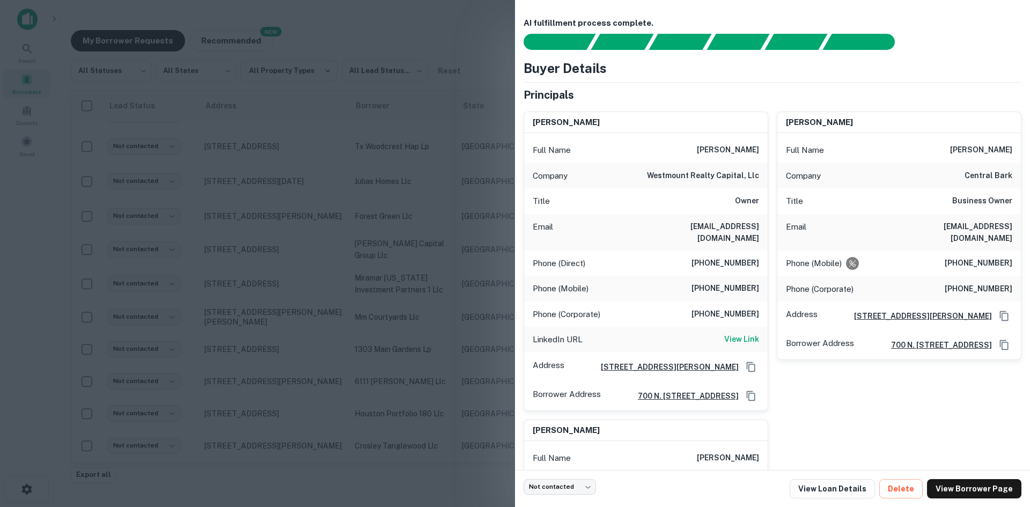
click at [436, 423] on div at bounding box center [515, 253] width 1030 height 507
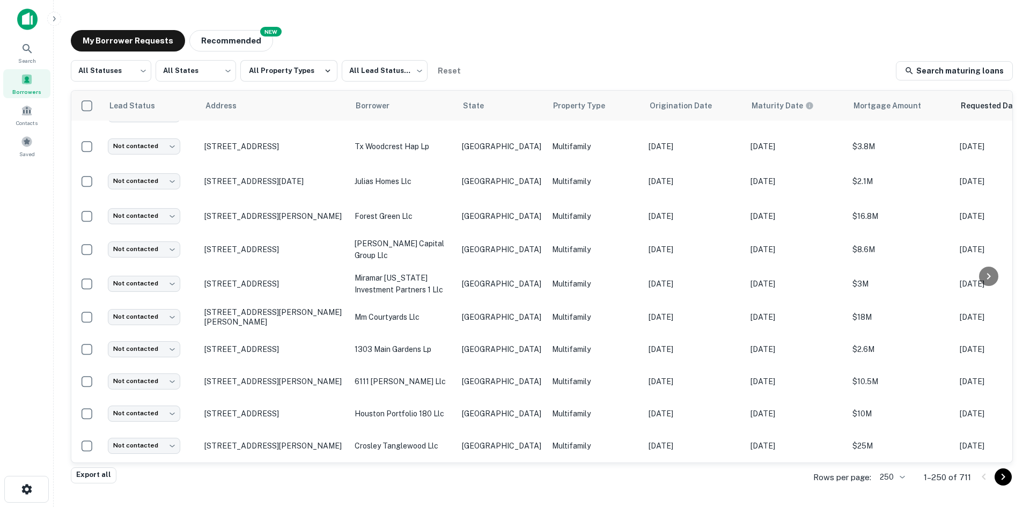
click at [436, 467] on p "park at [PERSON_NAME] bayou ltd" at bounding box center [402, 479] width 97 height 24
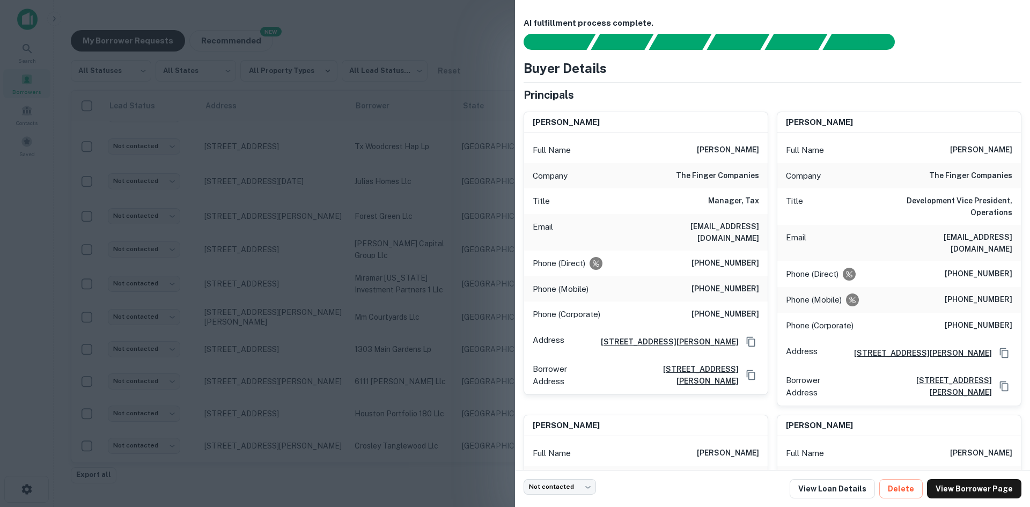
click at [721, 227] on h6 "[EMAIL_ADDRESS][DOMAIN_NAME]" at bounding box center [694, 232] width 129 height 24
click at [966, 241] on h6 "[EMAIL_ADDRESS][DOMAIN_NAME]" at bounding box center [947, 243] width 129 height 24
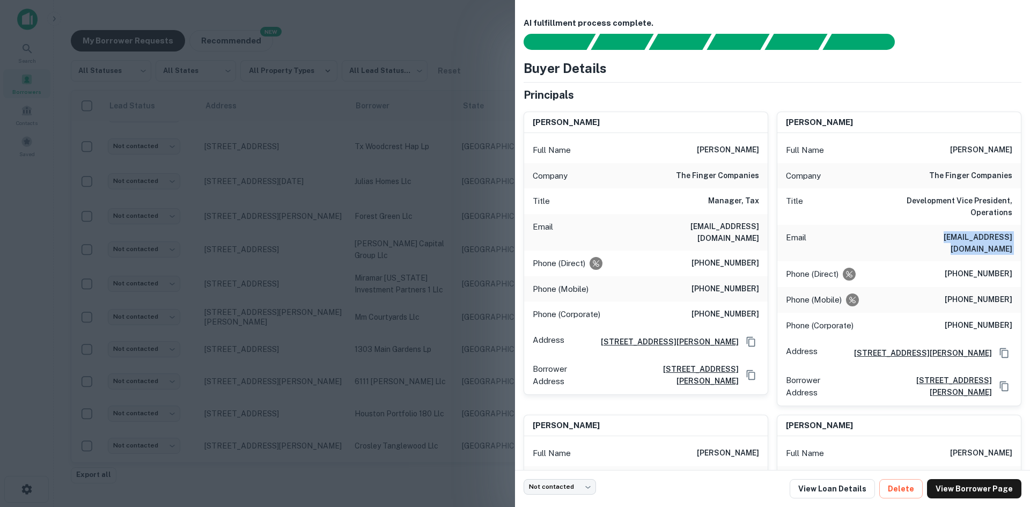
click at [966, 241] on h6 "[EMAIL_ADDRESS][DOMAIN_NAME]" at bounding box center [947, 243] width 129 height 24
click at [946, 235] on h6 "[EMAIL_ADDRESS][DOMAIN_NAME]" at bounding box center [947, 243] width 129 height 24
drag, startPoint x: 367, startPoint y: 326, endPoint x: 448, endPoint y: 397, distance: 107.5
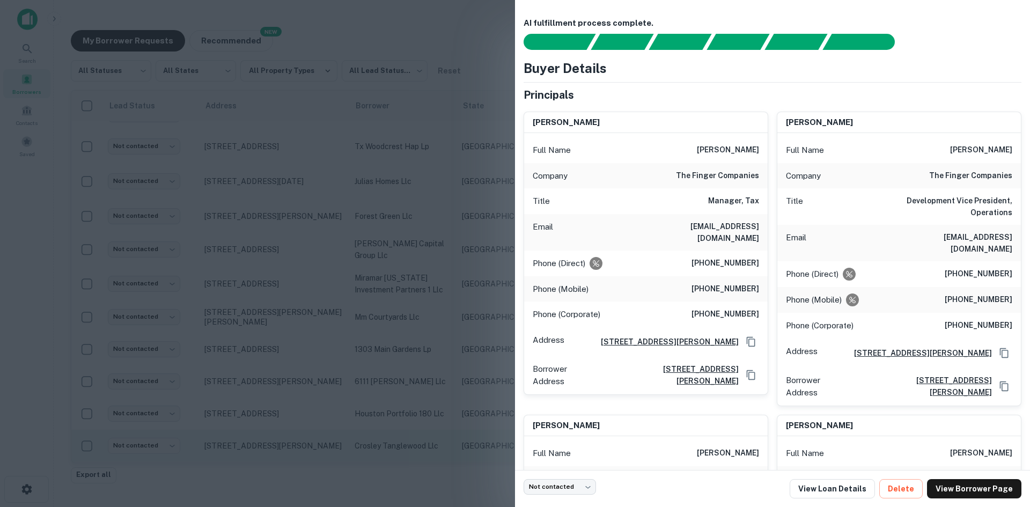
click at [367, 326] on div at bounding box center [515, 253] width 1030 height 507
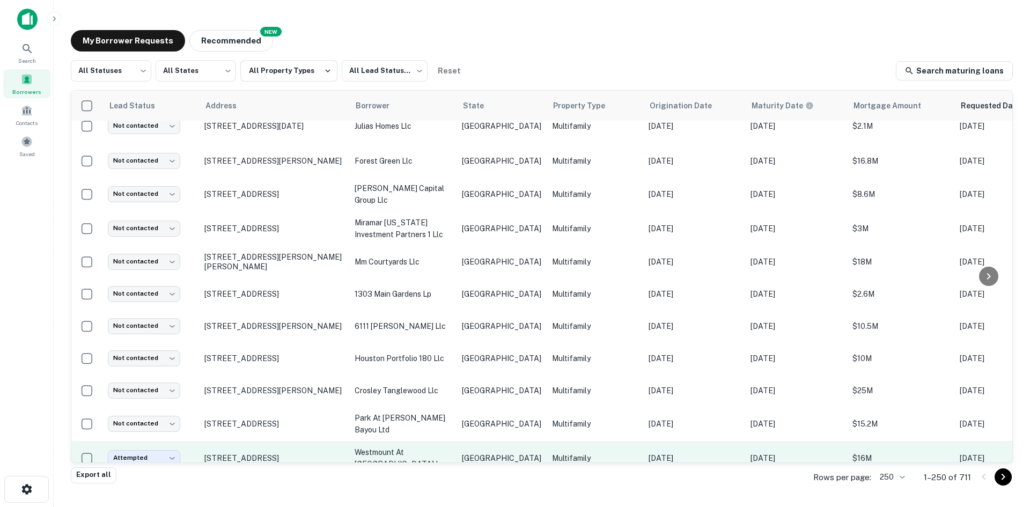
scroll to position [1341, 0]
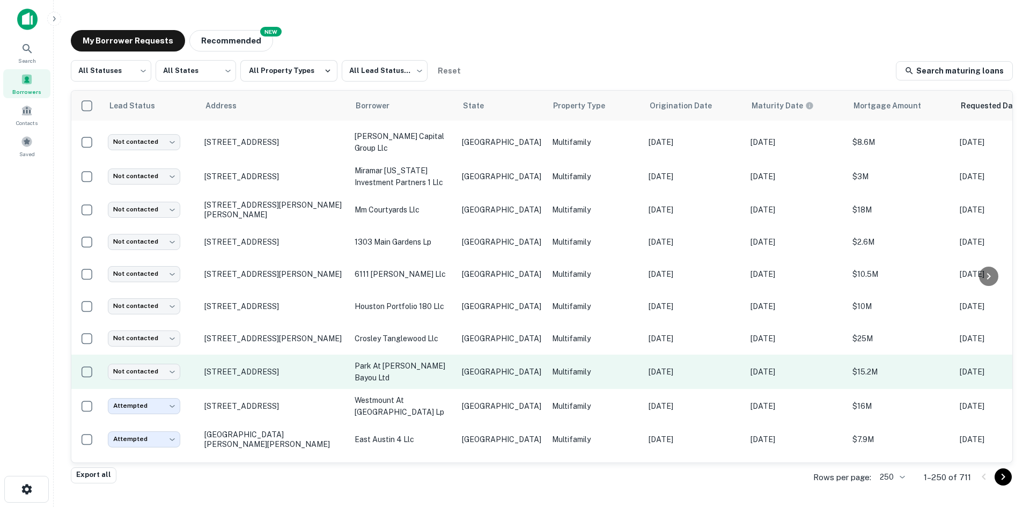
click at [440, 360] on p "park at [PERSON_NAME] bayou ltd" at bounding box center [402, 372] width 97 height 24
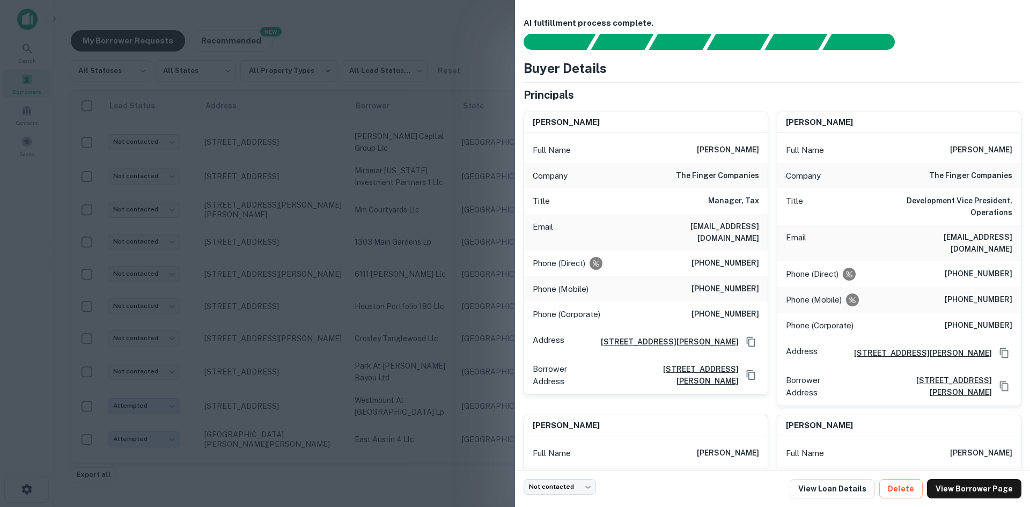
click at [459, 349] on div at bounding box center [515, 253] width 1030 height 507
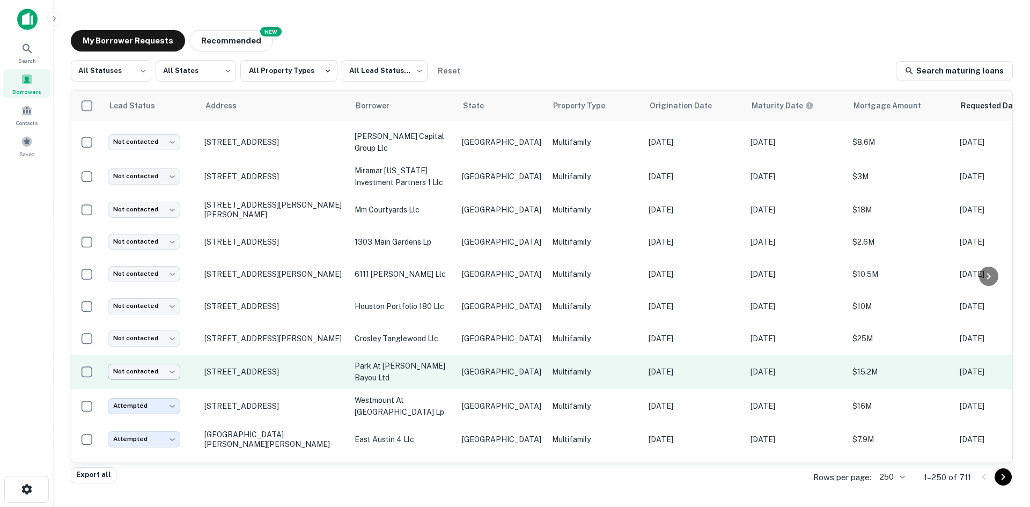
click at [168, 314] on body "Search Borrowers Contacts Saved My Borrower Requests NEW Recommended All Status…" at bounding box center [515, 253] width 1030 height 507
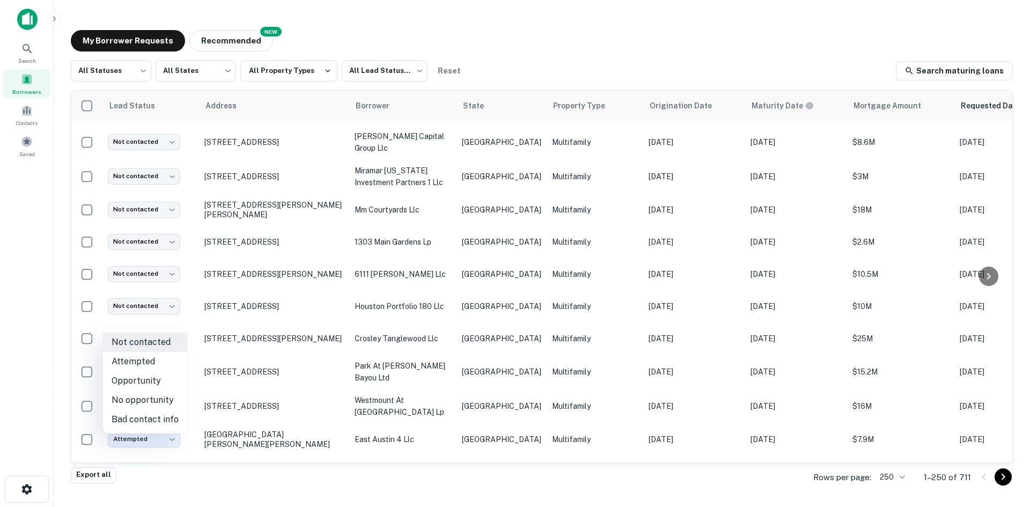
click at [164, 357] on li "Attempted" at bounding box center [145, 361] width 84 height 19
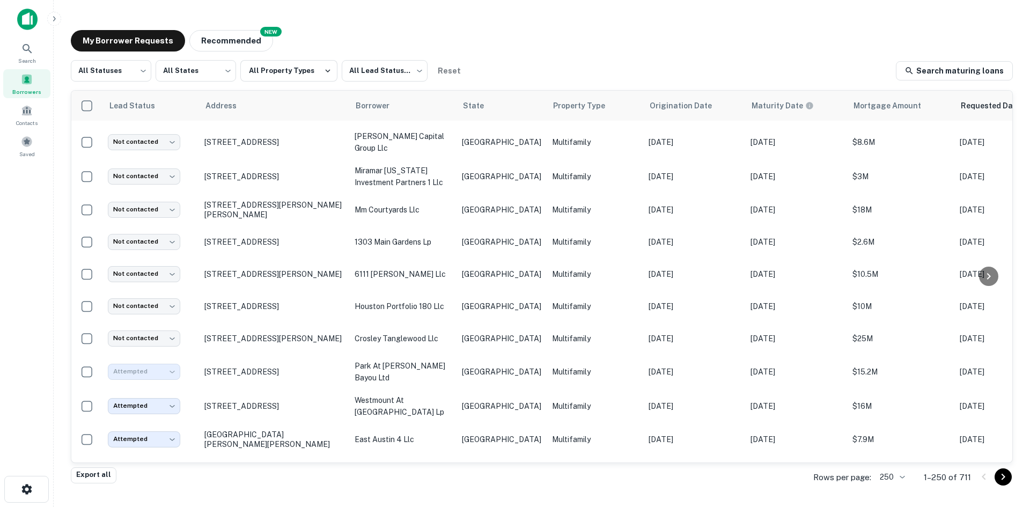
type input "*********"
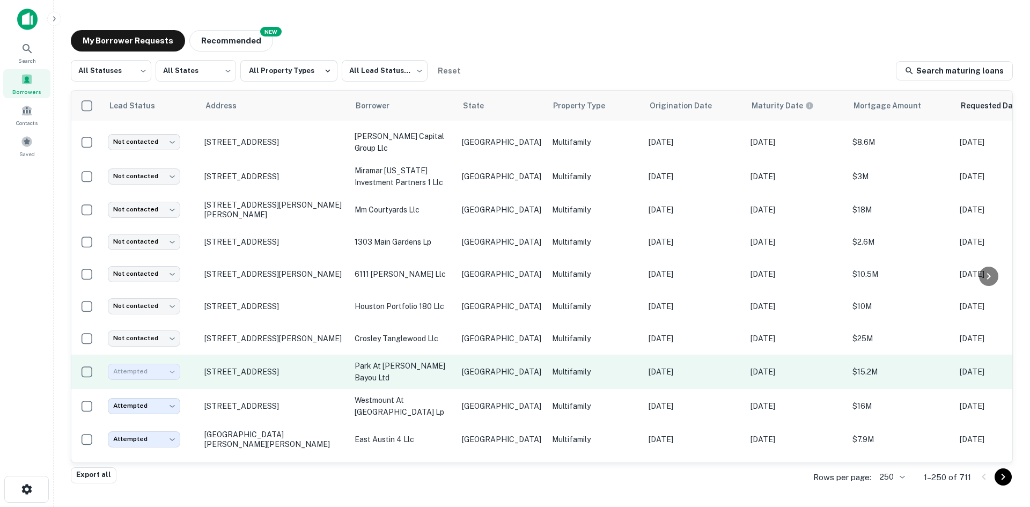
click at [345, 354] on td "[STREET_ADDRESS]" at bounding box center [274, 371] width 150 height 34
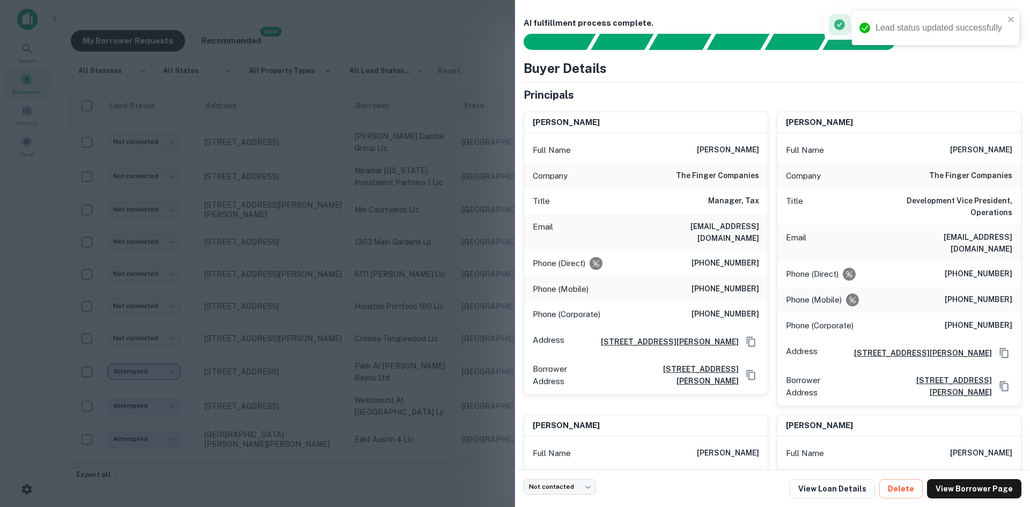
click at [368, 319] on div at bounding box center [515, 253] width 1030 height 507
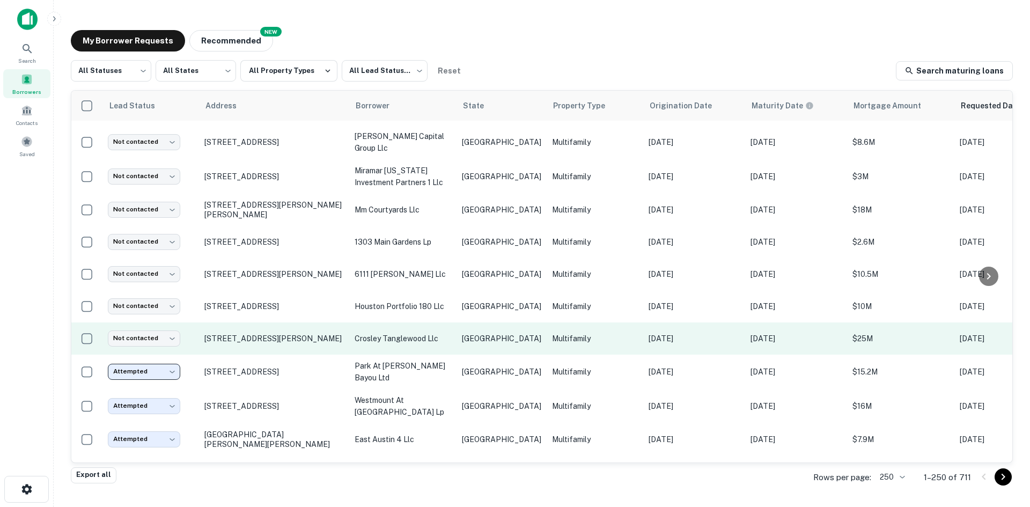
scroll to position [1233, 0]
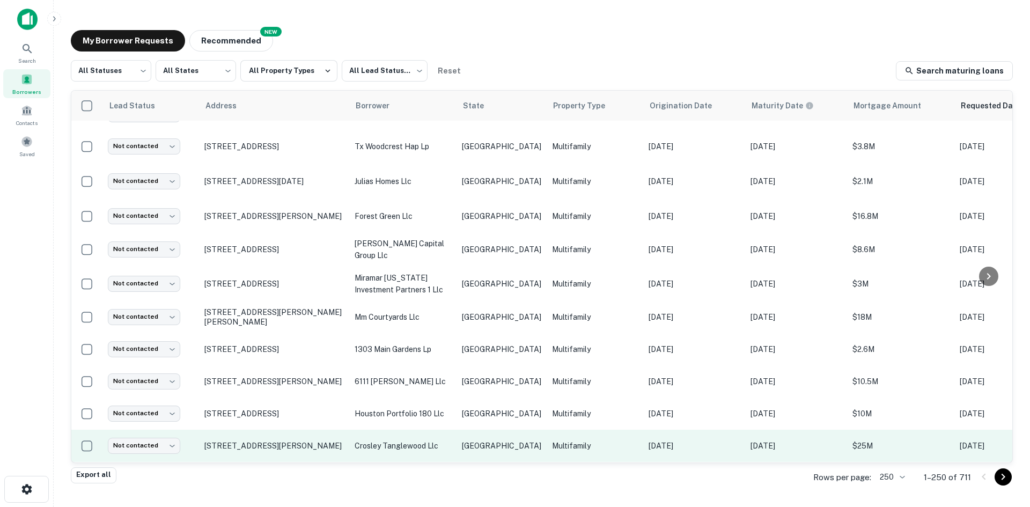
click at [584, 440] on p "Multifamily" at bounding box center [595, 446] width 86 height 12
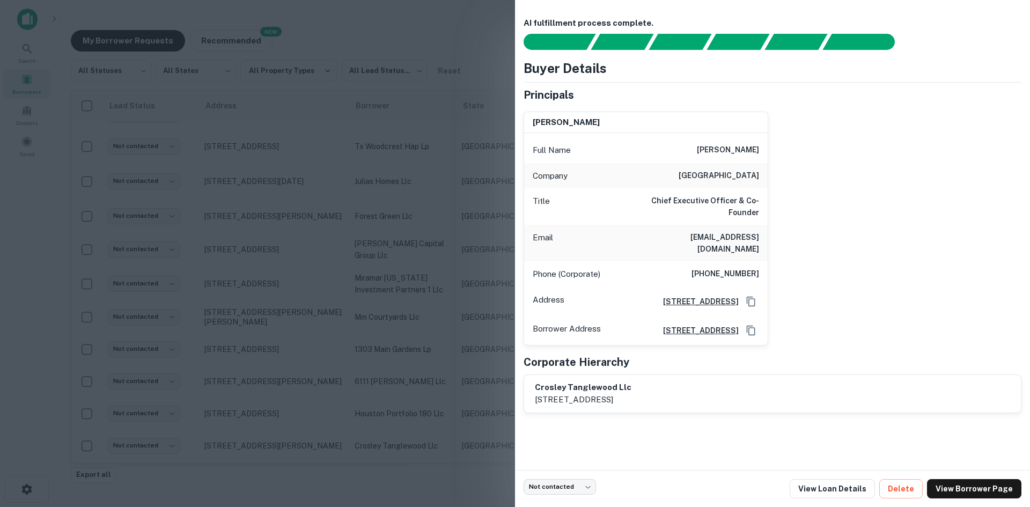
click at [727, 232] on h6 "[EMAIL_ADDRESS][DOMAIN_NAME]" at bounding box center [694, 243] width 129 height 24
click at [367, 371] on div at bounding box center [515, 253] width 1030 height 507
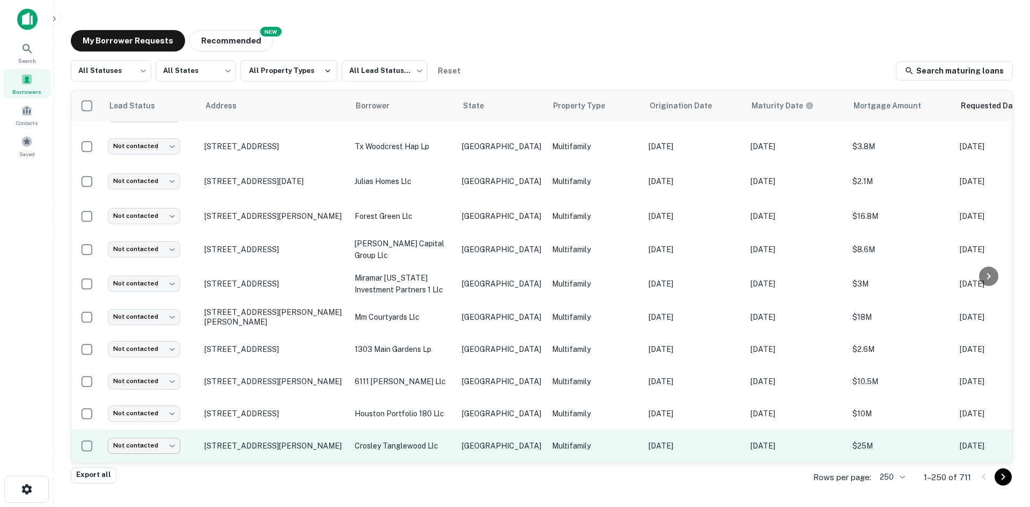
click at [159, 402] on body "Search Borrowers Contacts Saved My Borrower Requests NEW Recommended All Status…" at bounding box center [515, 253] width 1030 height 507
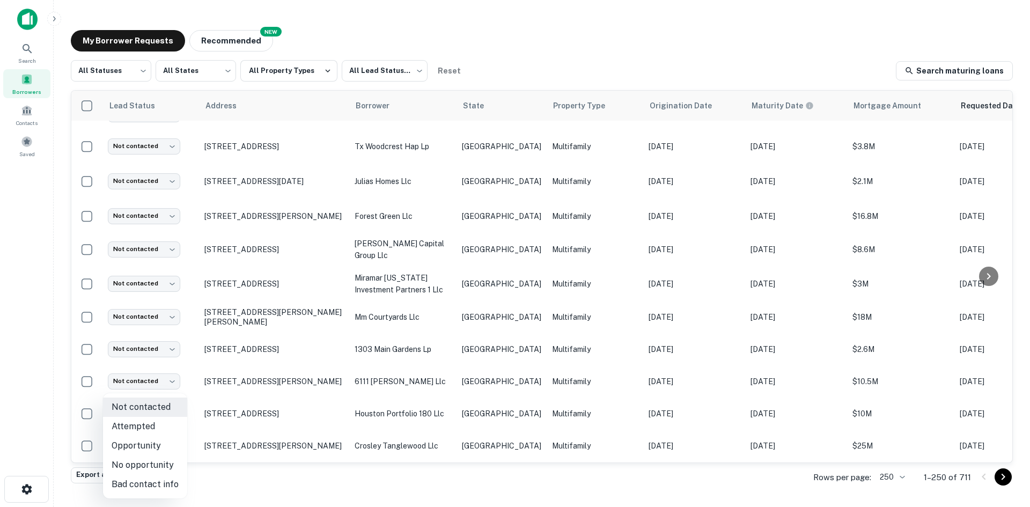
click at [152, 426] on li "Attempted" at bounding box center [145, 426] width 84 height 19
type input "*********"
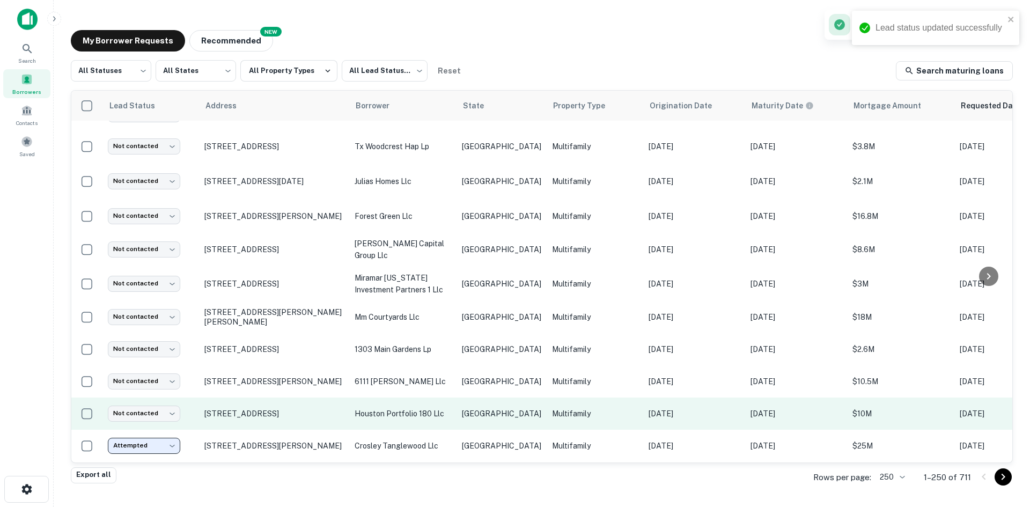
scroll to position [1180, 0]
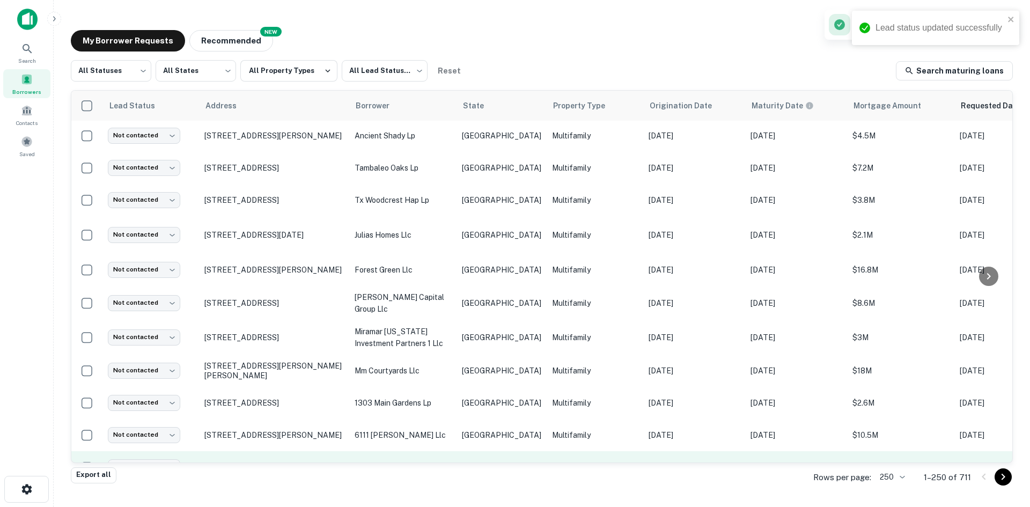
click at [417, 461] on p "houston portfolio 180 llc" at bounding box center [402, 467] width 97 height 12
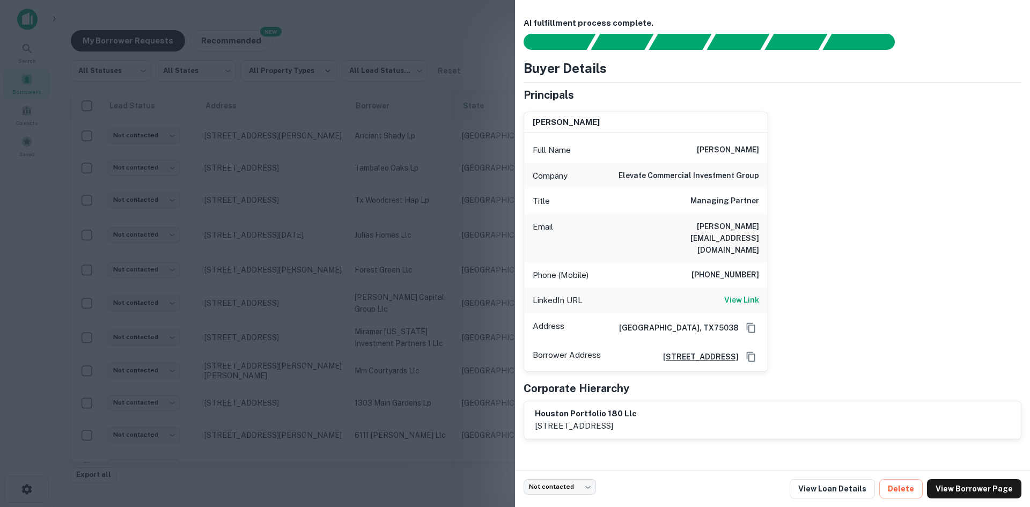
click at [727, 227] on h6 "[PERSON_NAME][EMAIL_ADDRESS][DOMAIN_NAME]" at bounding box center [694, 237] width 129 height 35
click at [448, 280] on div at bounding box center [515, 253] width 1030 height 507
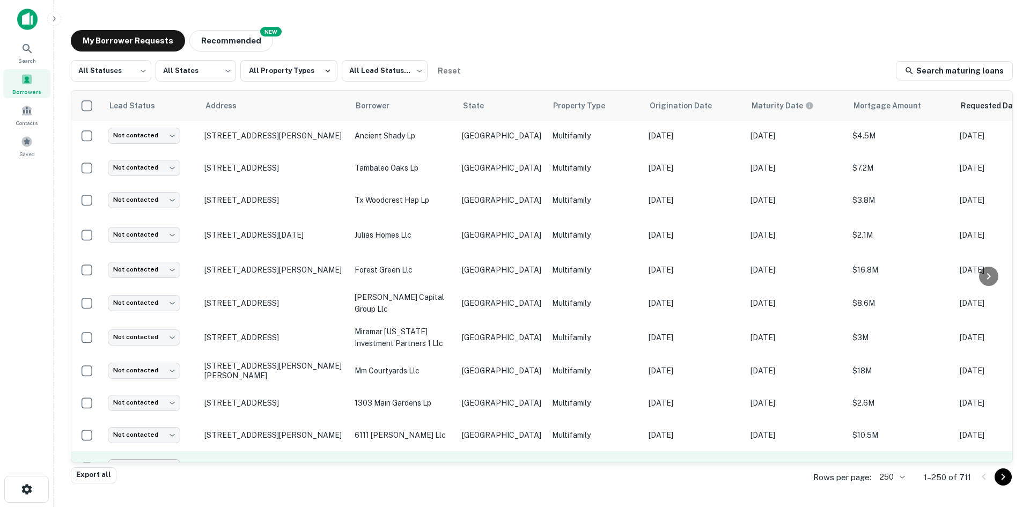
click at [177, 415] on body "Search Borrowers Contacts Saved My Borrower Requests NEW Recommended All Status…" at bounding box center [515, 253] width 1030 height 507
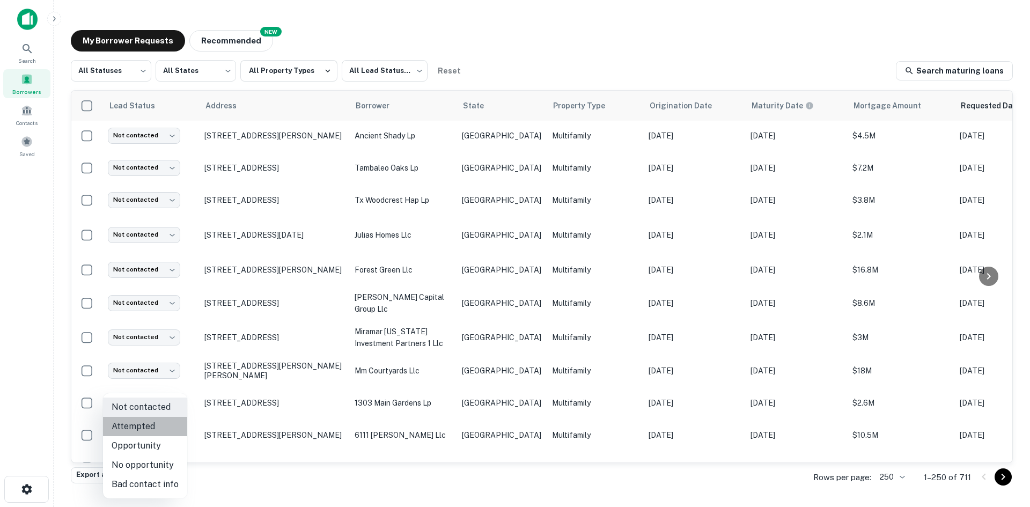
click at [156, 434] on li "Attempted" at bounding box center [145, 426] width 84 height 19
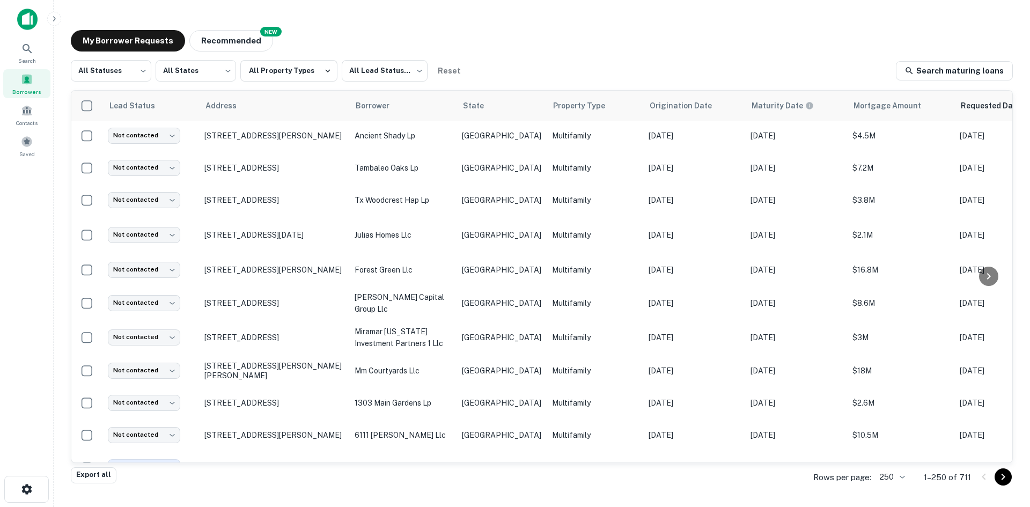
type input "*********"
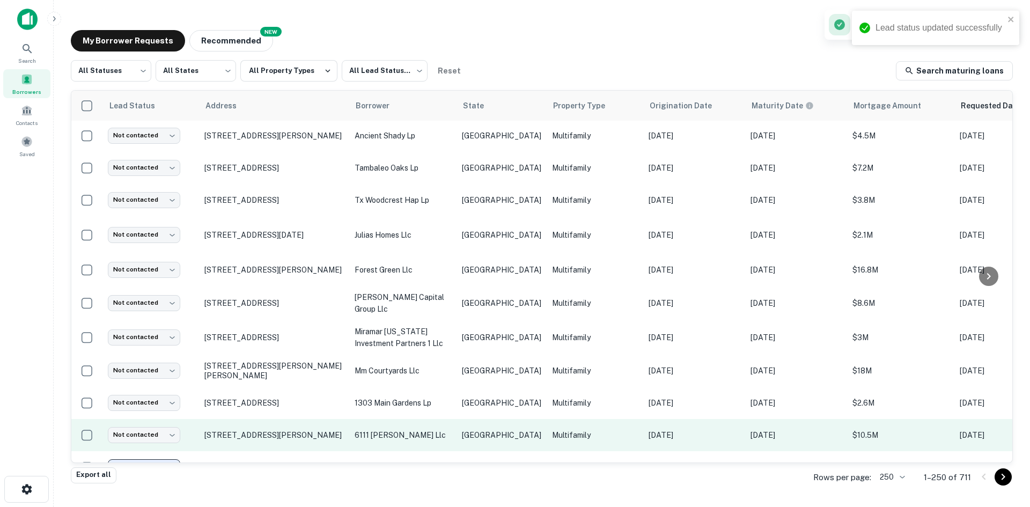
click at [448, 419] on td "6111 [PERSON_NAME] llc" at bounding box center [402, 435] width 107 height 32
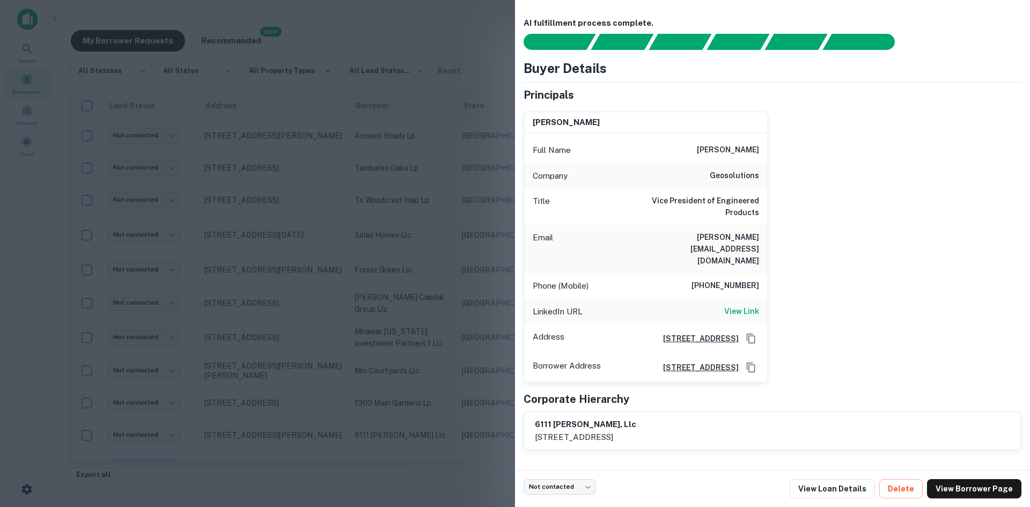
click at [739, 233] on h6 "[PERSON_NAME][EMAIL_ADDRESS][DOMAIN_NAME]" at bounding box center [694, 248] width 129 height 35
click at [399, 266] on div at bounding box center [515, 253] width 1030 height 507
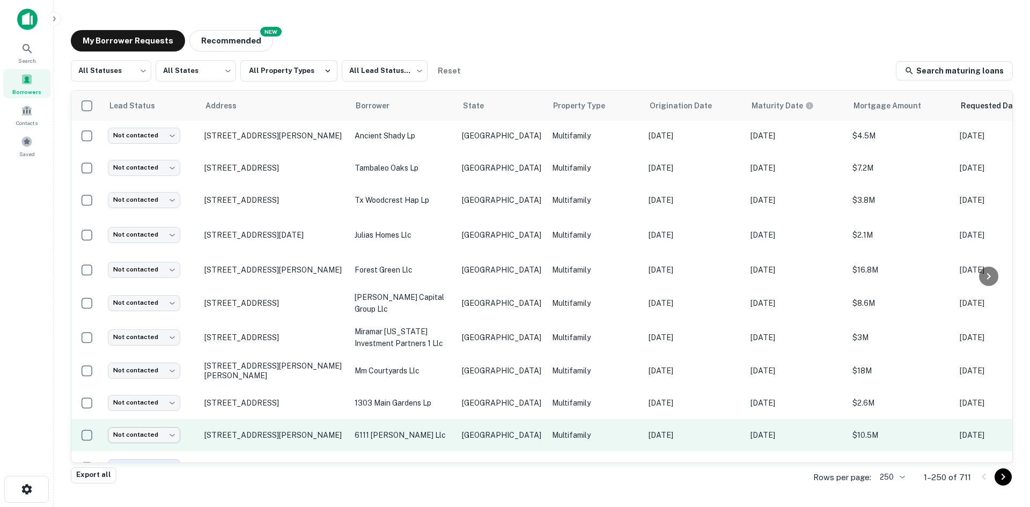
click at [150, 388] on body "Search Borrowers Contacts Saved My Borrower Requests NEW Recommended All Status…" at bounding box center [515, 253] width 1030 height 507
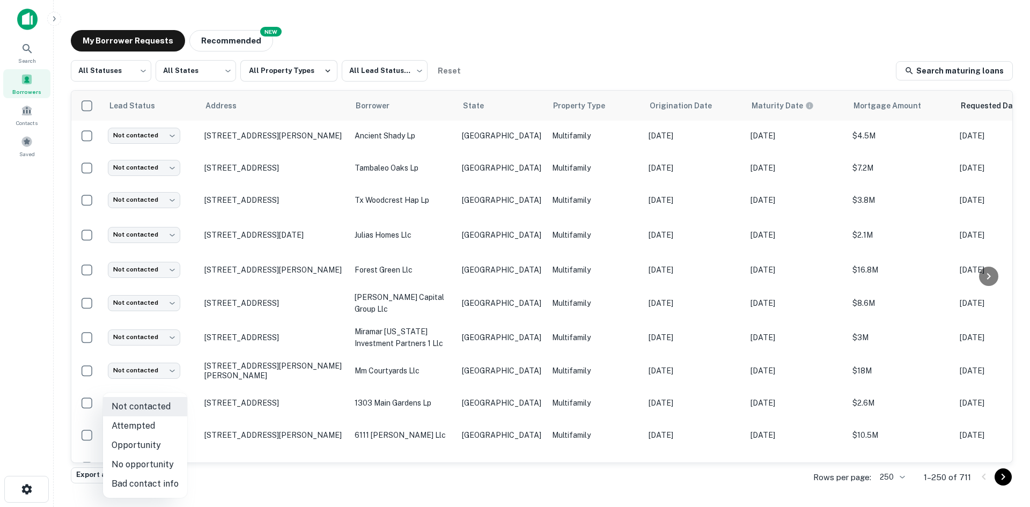
click at [147, 419] on li "Attempted" at bounding box center [145, 425] width 84 height 19
type input "*********"
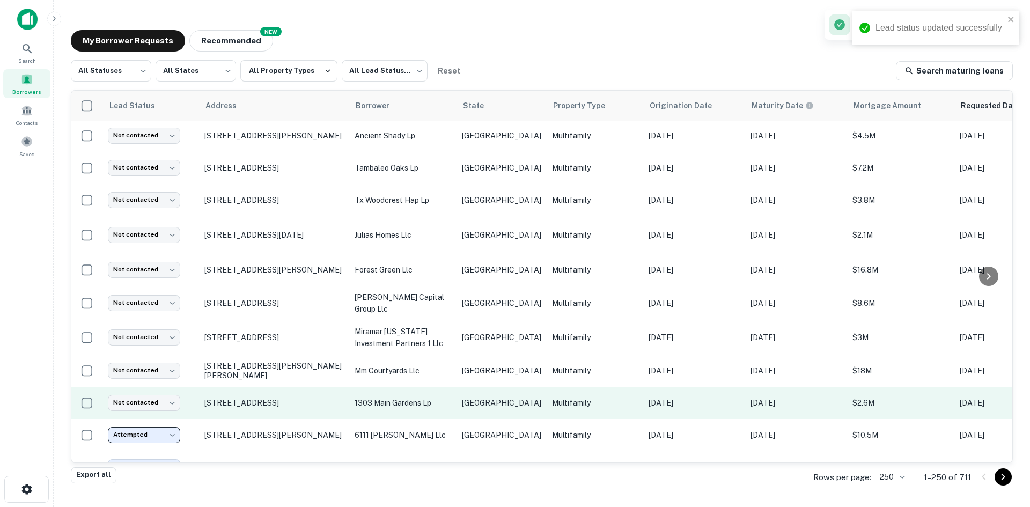
scroll to position [1126, 0]
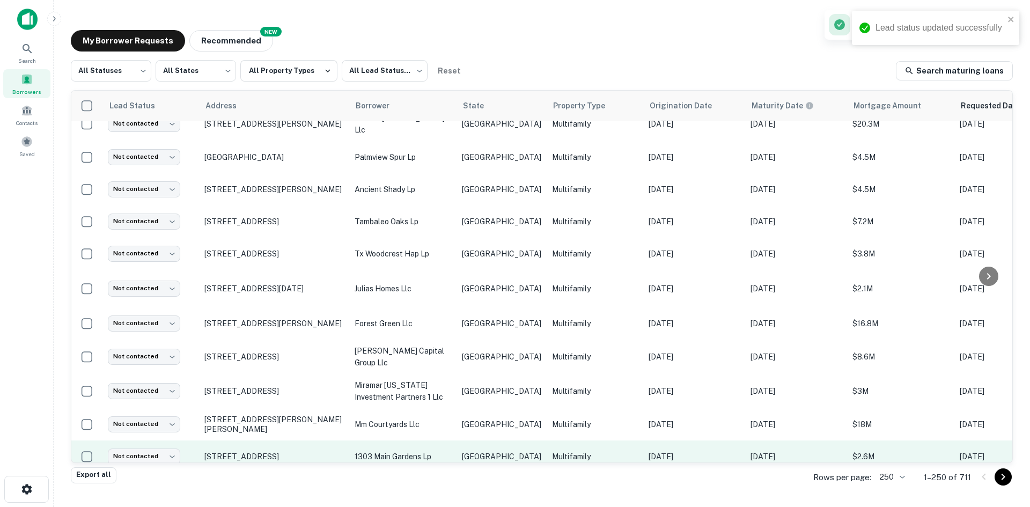
click at [582, 440] on td "Multifamily" at bounding box center [594, 456] width 97 height 32
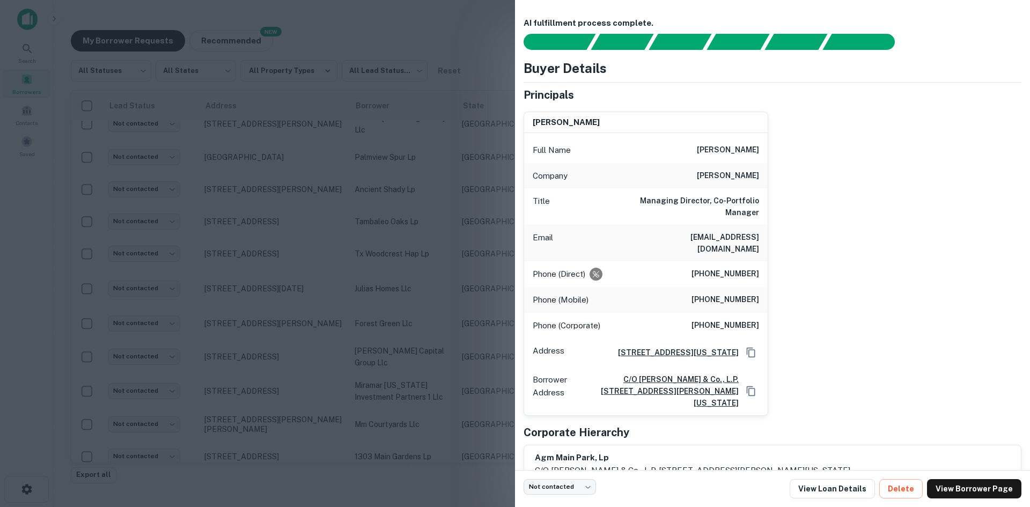
click at [727, 236] on h6 "[EMAIL_ADDRESS][DOMAIN_NAME]" at bounding box center [694, 243] width 129 height 24
drag, startPoint x: 322, startPoint y: 323, endPoint x: 143, endPoint y: 402, distance: 195.7
click at [321, 323] on div at bounding box center [515, 253] width 1030 height 507
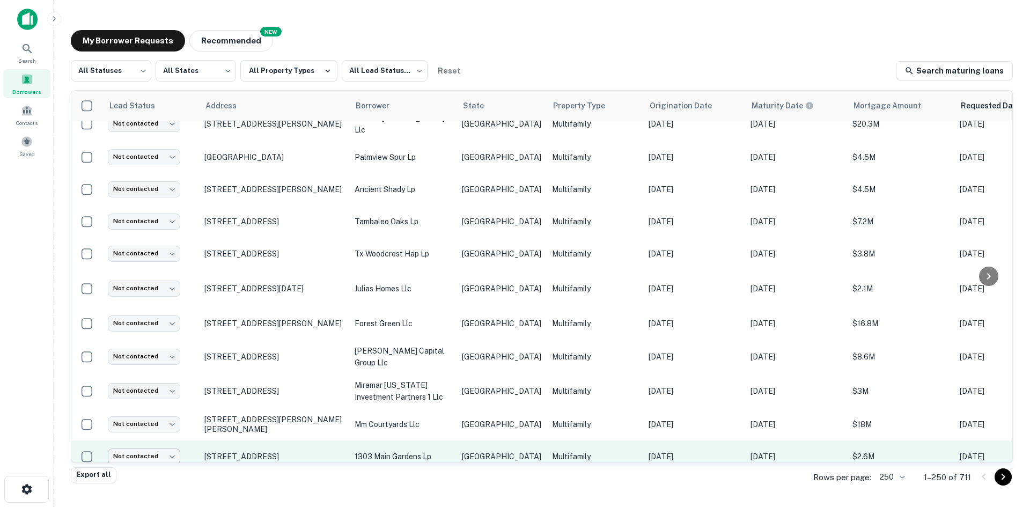
click at [143, 402] on body "Search Borrowers Contacts Saved My Borrower Requests NEW Recommended All Status…" at bounding box center [515, 253] width 1030 height 507
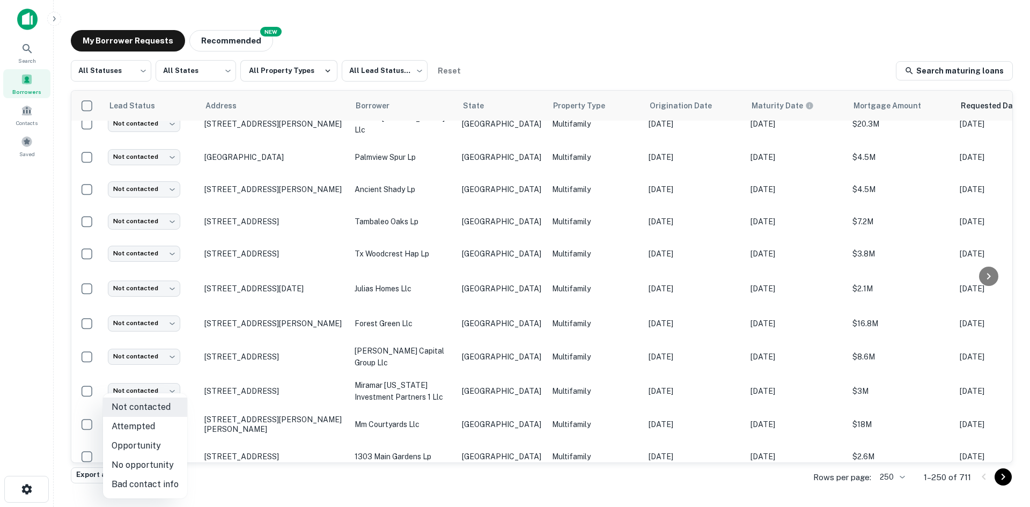
click at [143, 431] on li "Attempted" at bounding box center [145, 426] width 84 height 19
type input "*********"
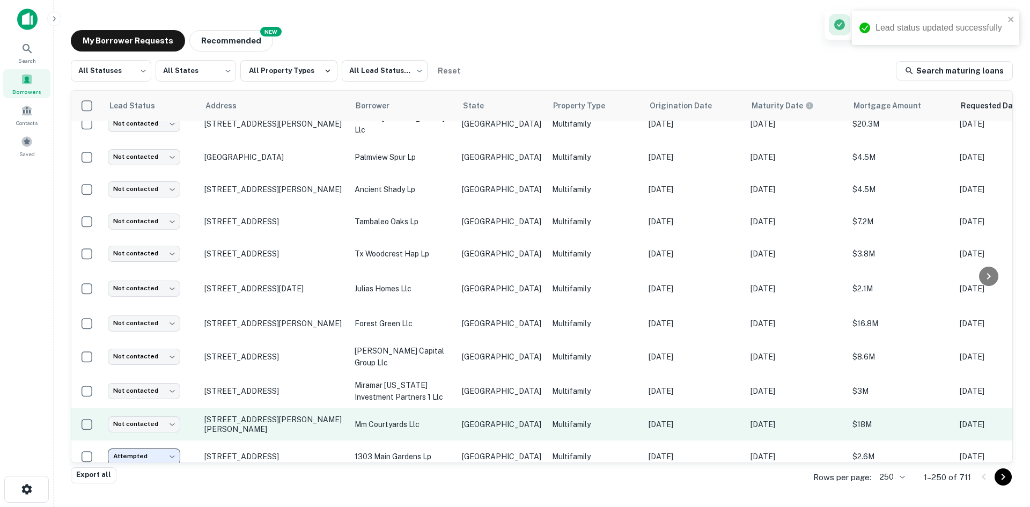
scroll to position [1072, 0]
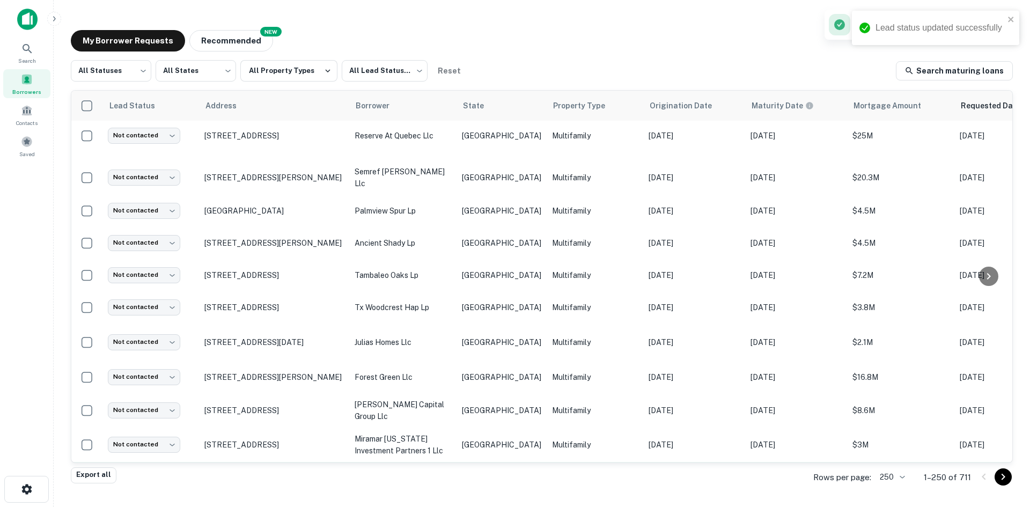
click at [468, 462] on td "[GEOGRAPHIC_DATA]" at bounding box center [501, 478] width 90 height 32
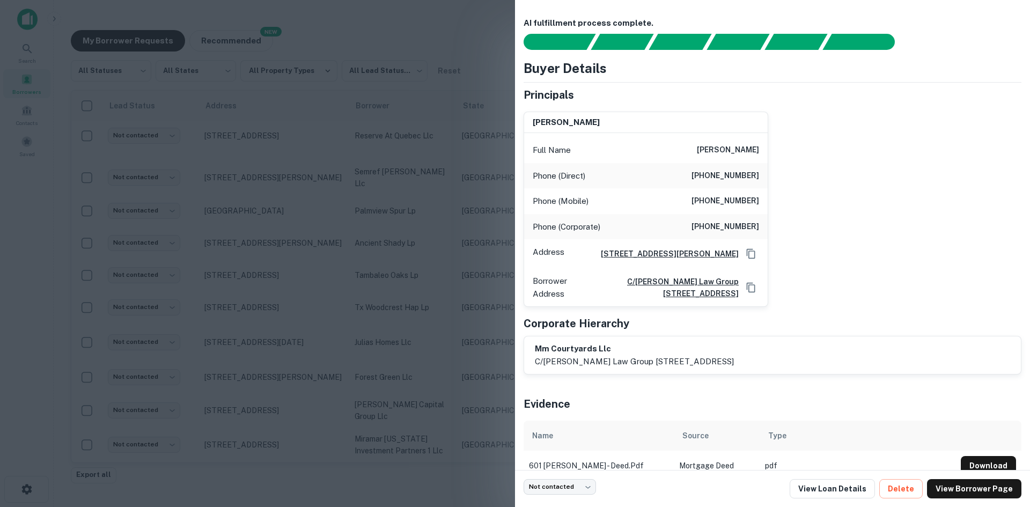
click at [338, 269] on div at bounding box center [515, 253] width 1030 height 507
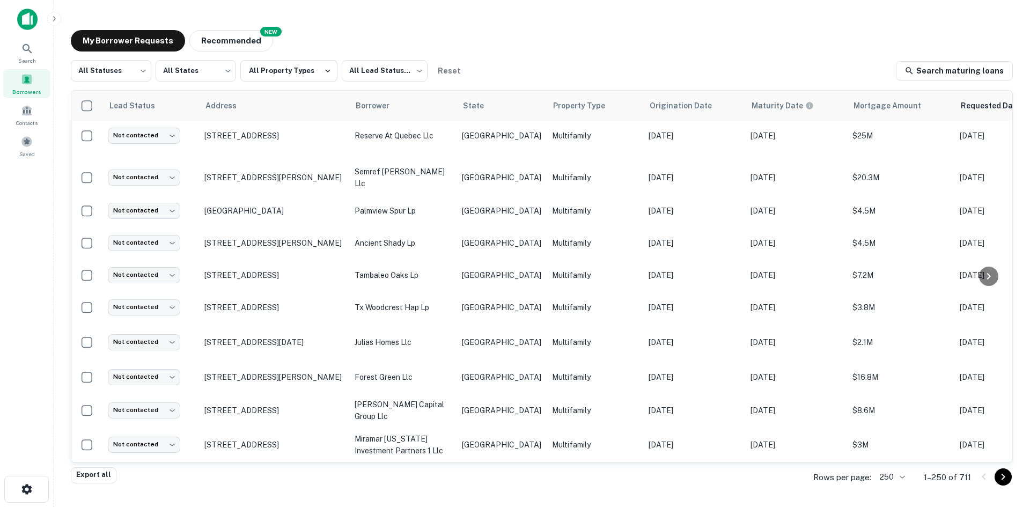
click at [160, 425] on body "Search Borrowers Contacts Saved My Borrower Requests NEW Recommended All Status…" at bounding box center [515, 253] width 1030 height 507
click at [163, 479] on li "Bad contact info" at bounding box center [145, 484] width 84 height 19
type input "**********"
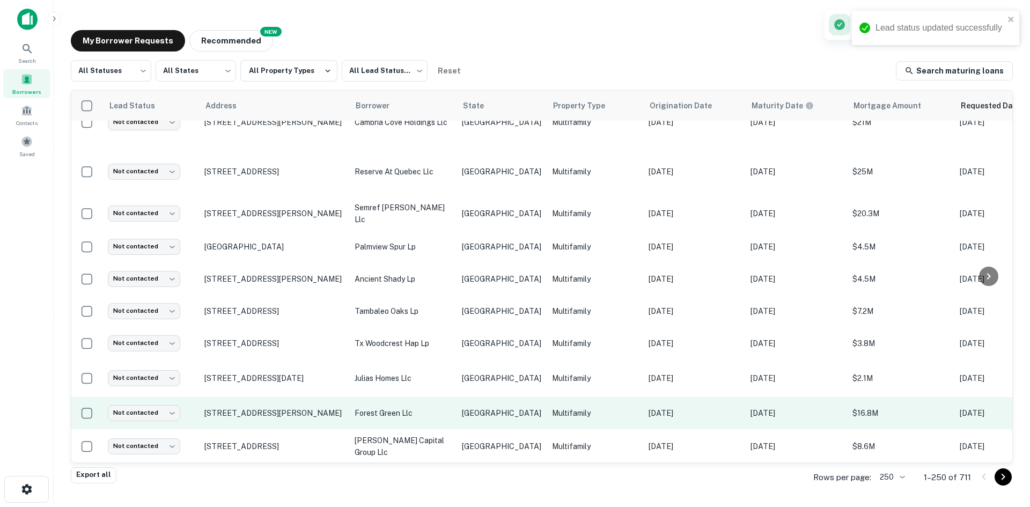
scroll to position [1019, 0]
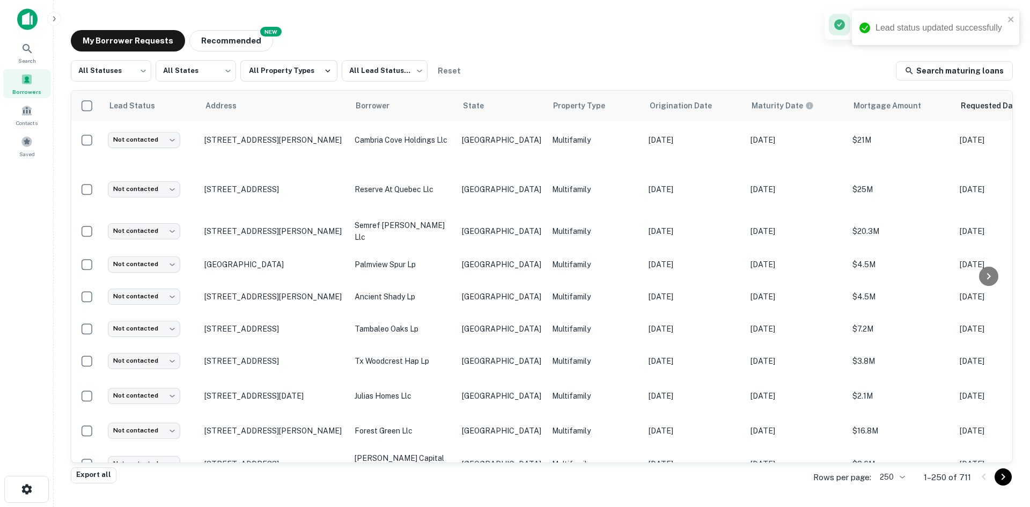
click at [559, 481] on td "Multifamily" at bounding box center [594, 498] width 97 height 34
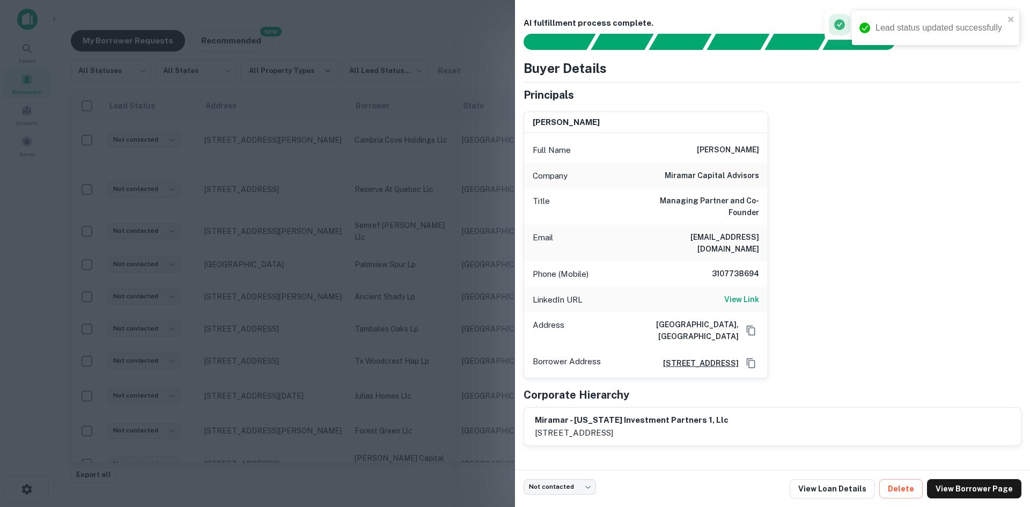
click at [734, 231] on h6 "[EMAIL_ADDRESS][DOMAIN_NAME]" at bounding box center [694, 243] width 129 height 24
click at [431, 246] on div at bounding box center [515, 253] width 1030 height 507
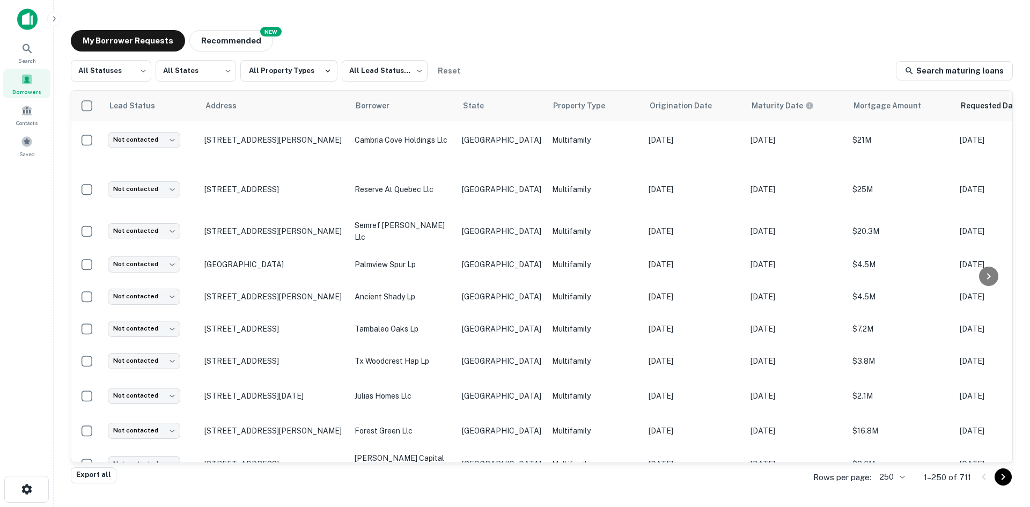
click at [546, 481] on td "Multifamily" at bounding box center [594, 498] width 97 height 34
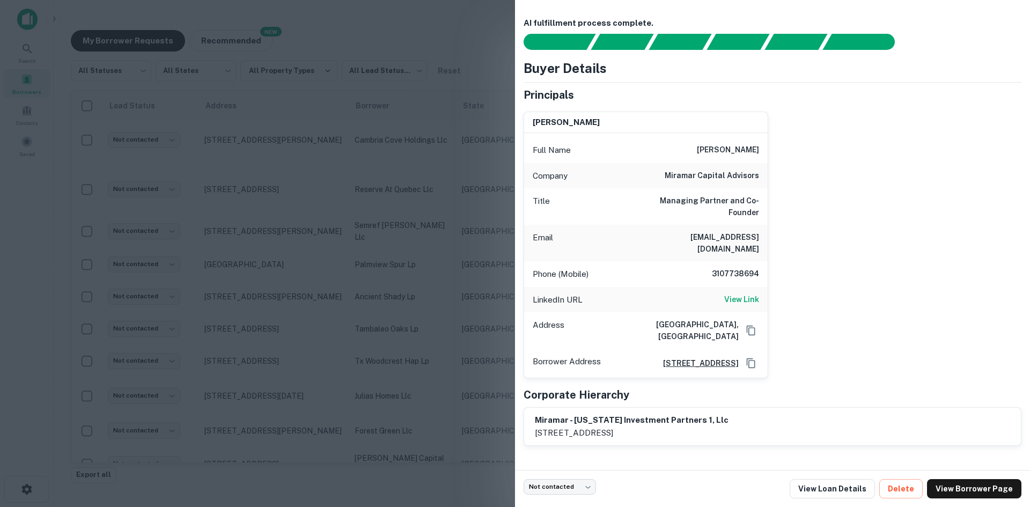
click at [301, 361] on div at bounding box center [515, 253] width 1030 height 507
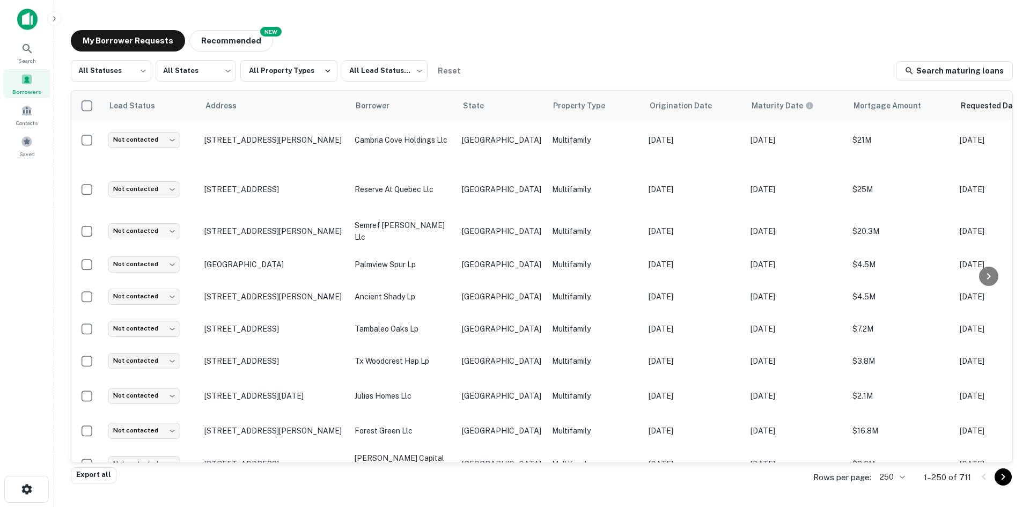
click at [143, 446] on body "Search Borrowers Contacts Saved My Borrower Requests NEW Recommended All Status…" at bounding box center [515, 253] width 1030 height 507
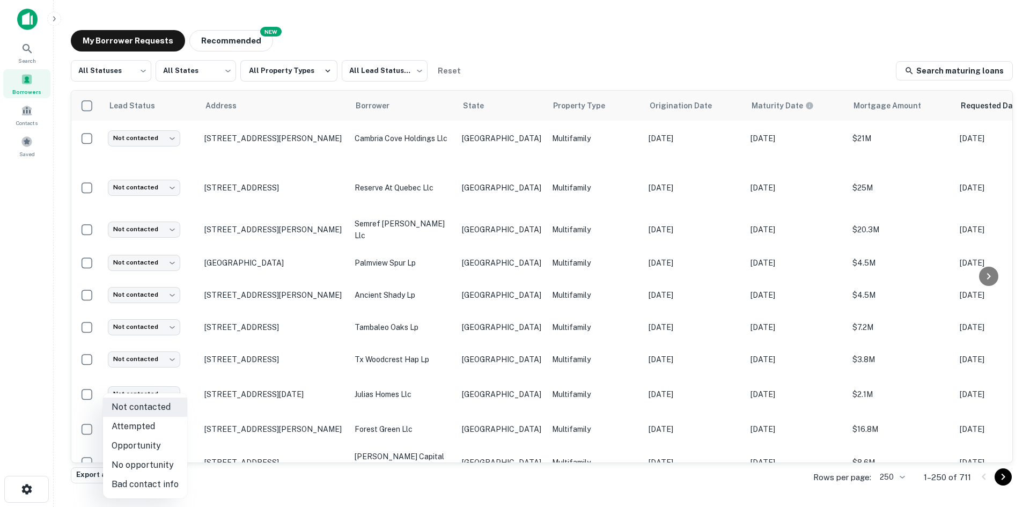
click at [160, 479] on li "Bad contact info" at bounding box center [145, 484] width 84 height 19
type input "**********"
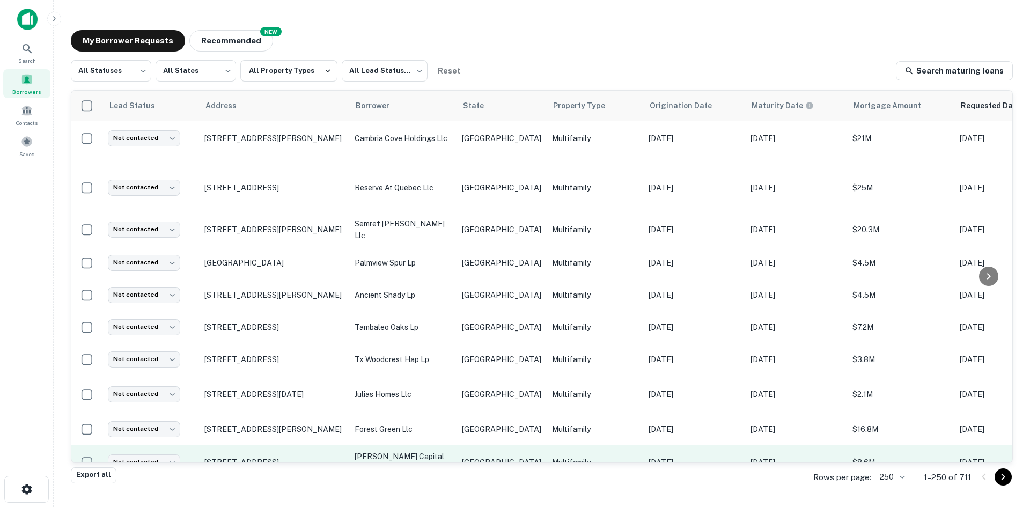
click at [473, 445] on td "[GEOGRAPHIC_DATA]" at bounding box center [501, 462] width 90 height 34
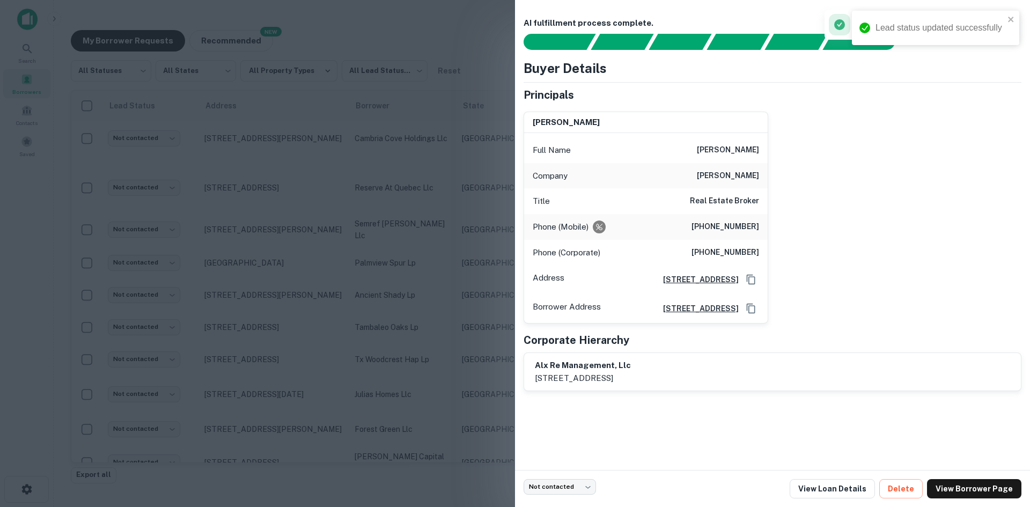
click at [483, 244] on div at bounding box center [515, 253] width 1030 height 507
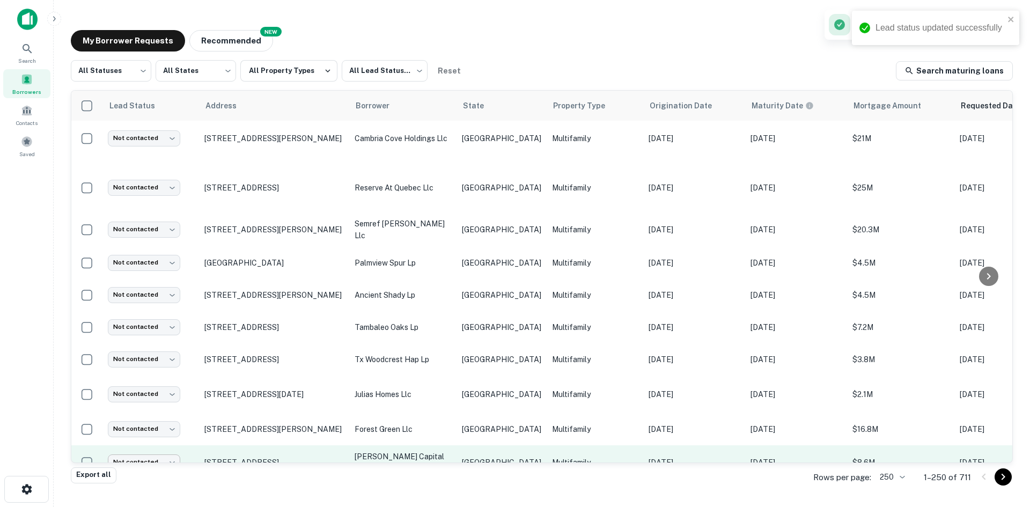
click at [157, 411] on body "Lead status updated successfully Search Borrowers Contacts Saved My Borrower Re…" at bounding box center [515, 253] width 1030 height 507
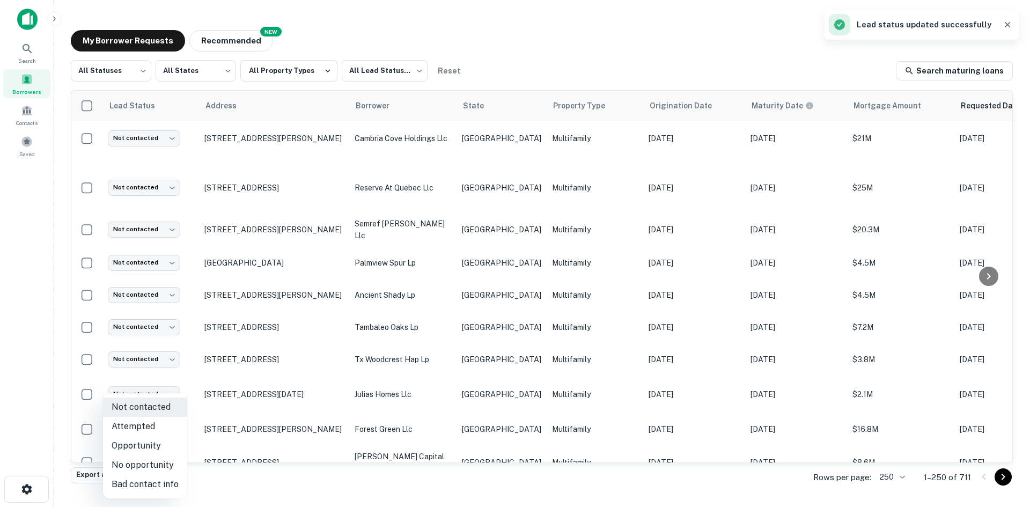
click at [152, 479] on li "Bad contact info" at bounding box center [145, 484] width 84 height 19
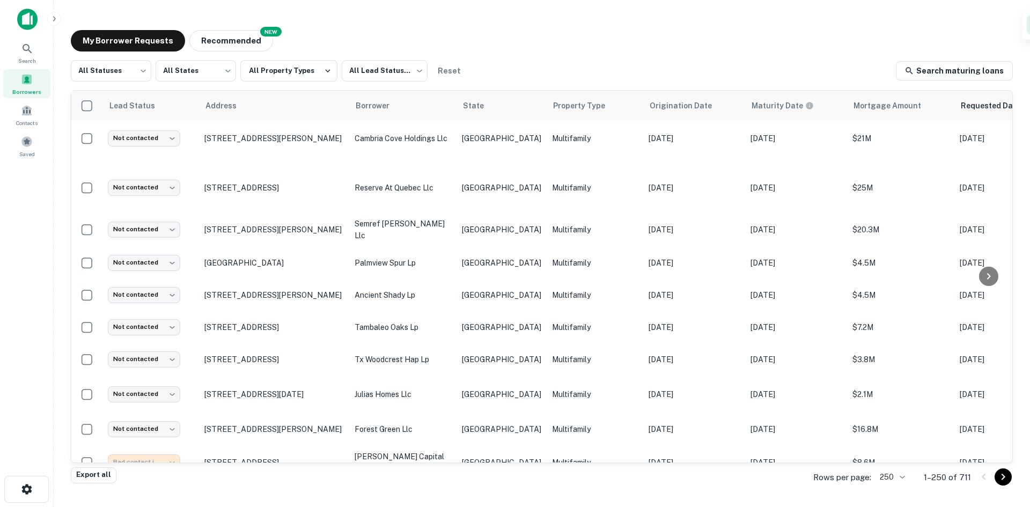
type input "**********"
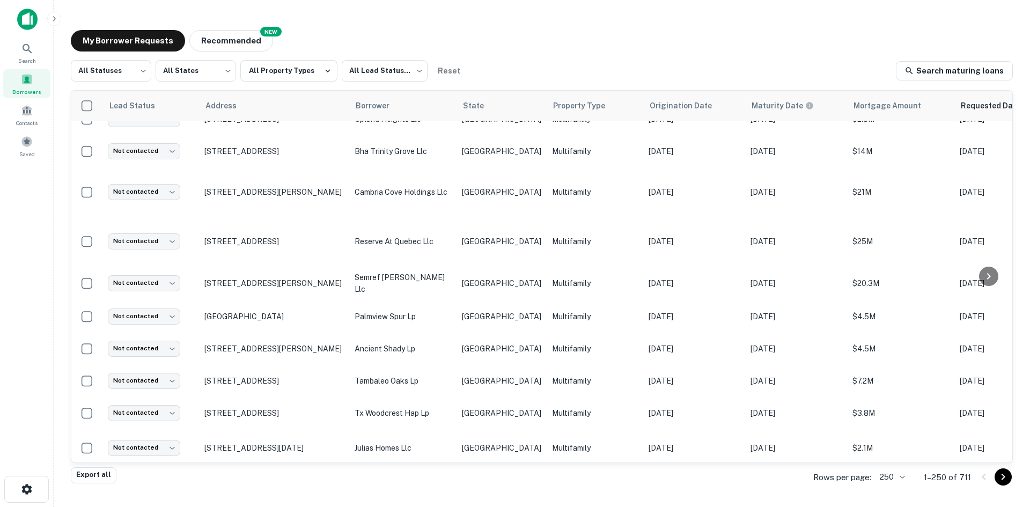
click at [552, 477] on p "Multifamily" at bounding box center [595, 483] width 86 height 12
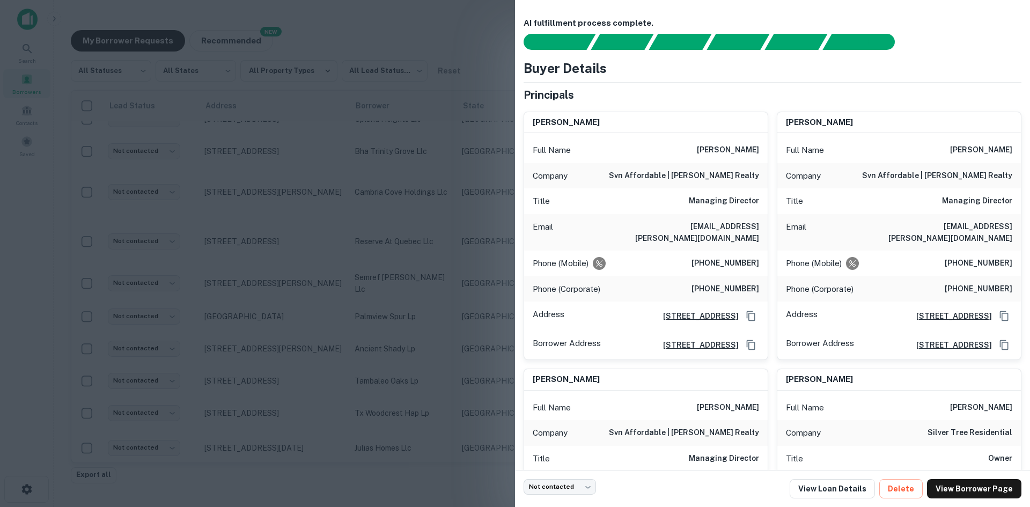
click at [729, 225] on h6 "[EMAIL_ADDRESS][PERSON_NAME][DOMAIN_NAME]" at bounding box center [694, 232] width 129 height 24
click at [699, 228] on h6 "[EMAIL_ADDRESS][PERSON_NAME][DOMAIN_NAME]" at bounding box center [694, 232] width 129 height 24
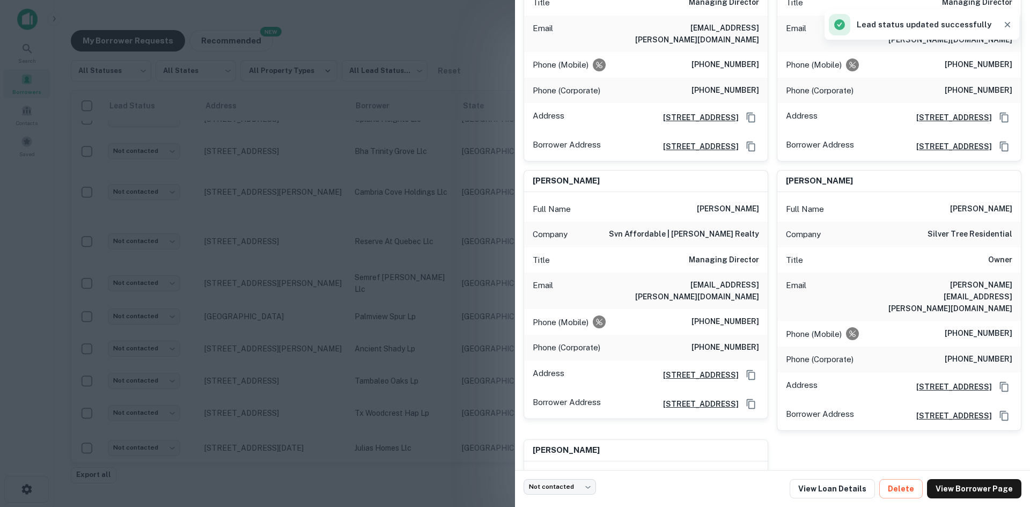
scroll to position [214, 0]
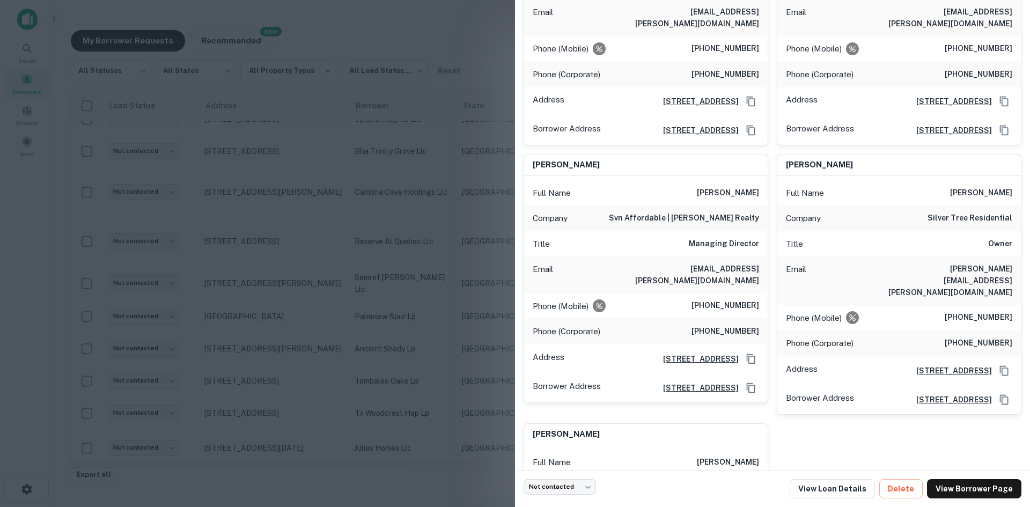
click at [982, 269] on h6 "[PERSON_NAME][EMAIL_ADDRESS][PERSON_NAME][DOMAIN_NAME]" at bounding box center [947, 280] width 129 height 35
drag, startPoint x: 437, startPoint y: 340, endPoint x: 412, endPoint y: 435, distance: 98.6
click at [437, 340] on div at bounding box center [515, 253] width 1030 height 507
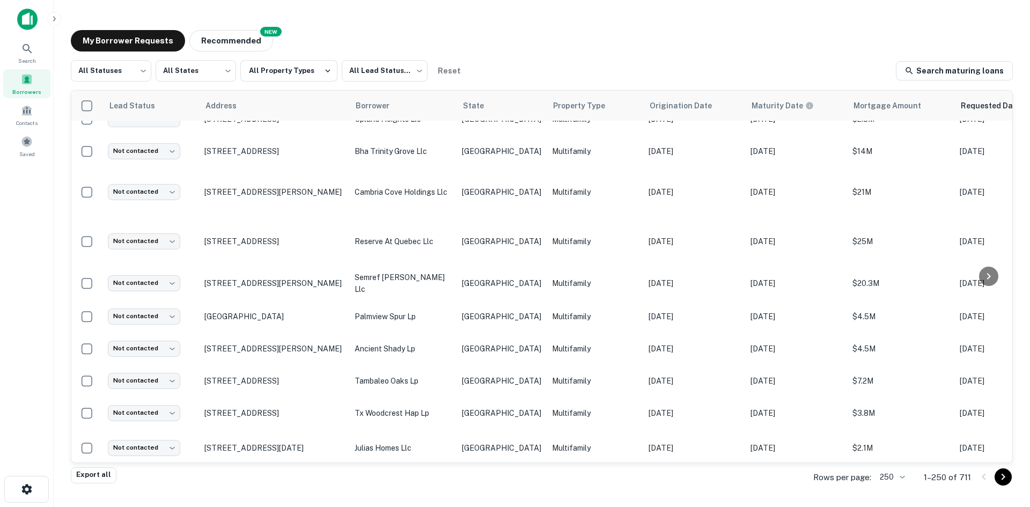
click at [413, 477] on p "forest green llc" at bounding box center [402, 483] width 97 height 12
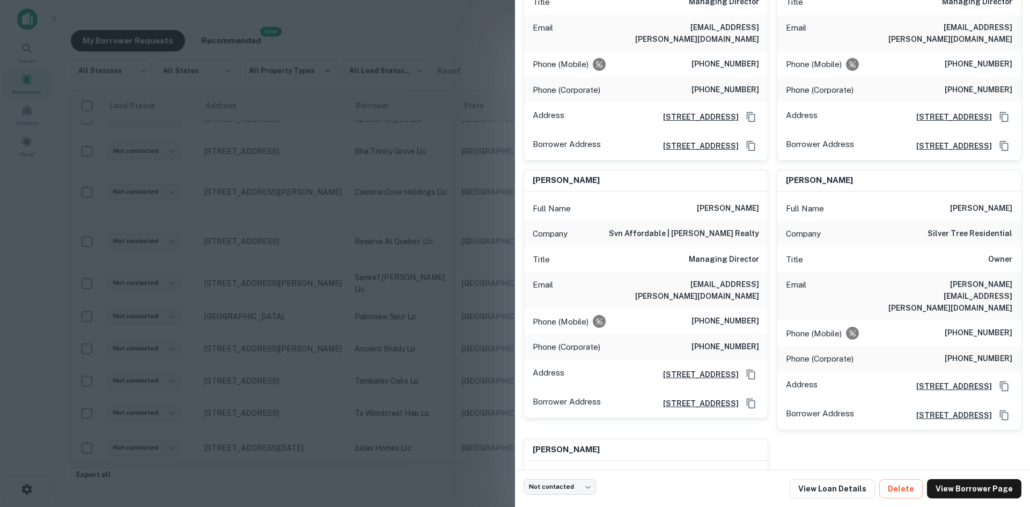
scroll to position [322, 0]
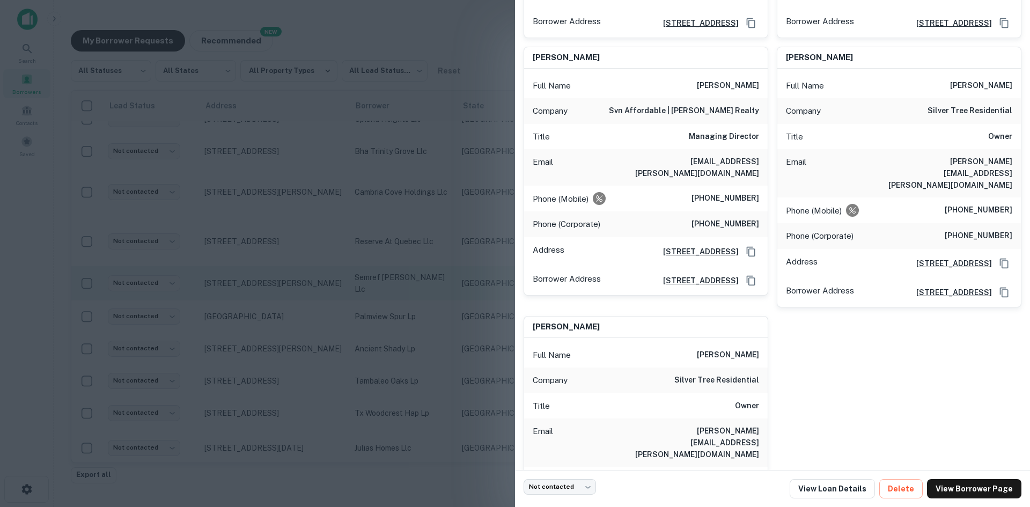
drag, startPoint x: 384, startPoint y: 232, endPoint x: 393, endPoint y: 235, distance: 9.4
click at [384, 232] on div at bounding box center [515, 253] width 1030 height 507
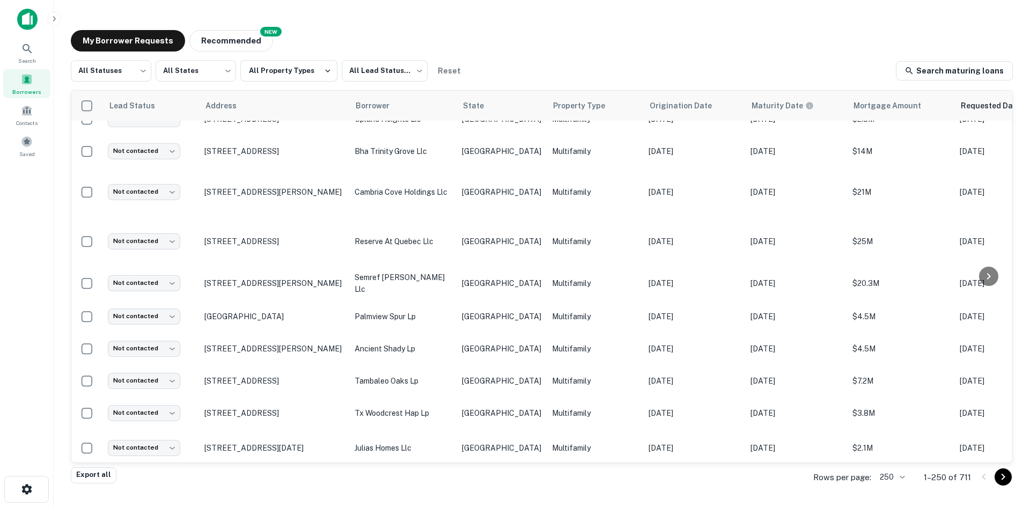
click at [643, 467] on td "[DATE]" at bounding box center [694, 483] width 102 height 32
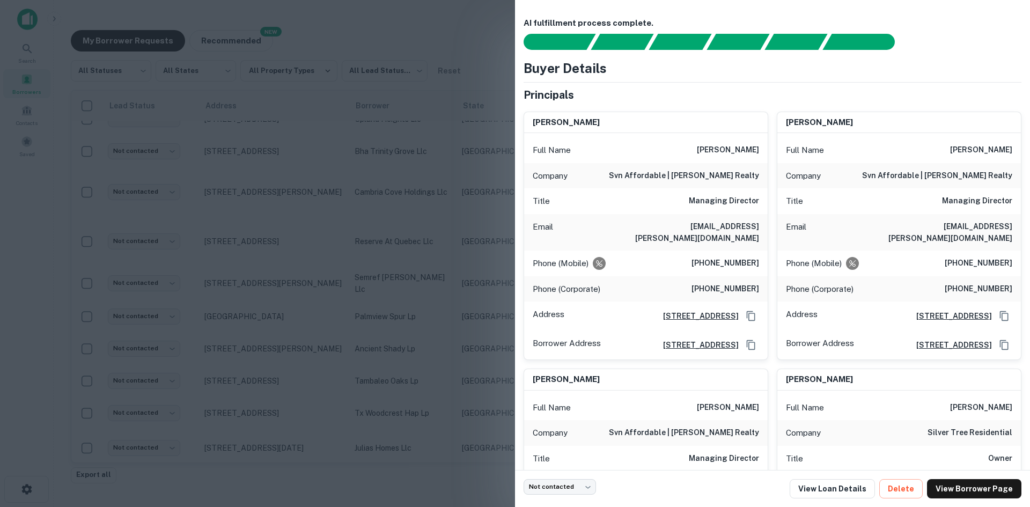
click at [217, 386] on div at bounding box center [515, 253] width 1030 height 507
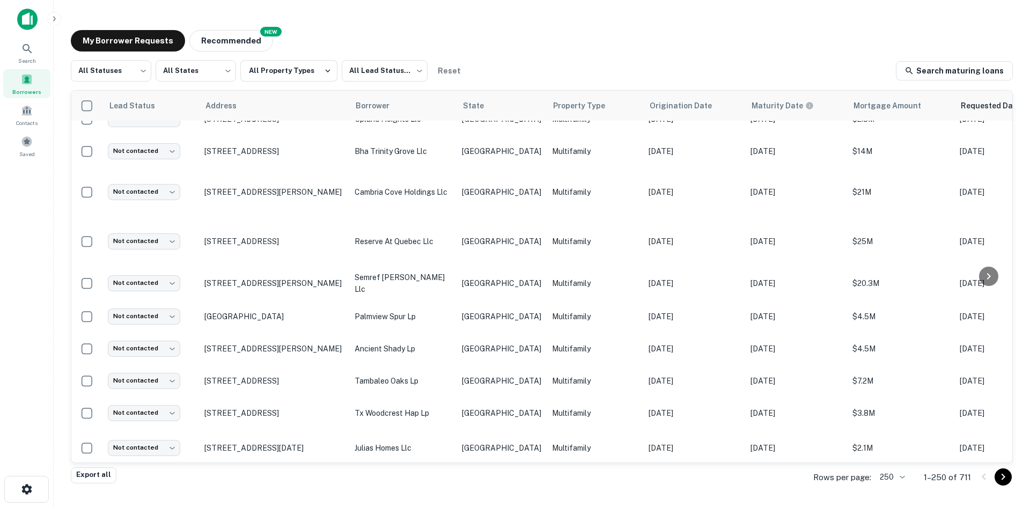
click at [154, 433] on body "Search Borrowers Contacts Saved My Borrower Requests NEW Recommended All Status…" at bounding box center [515, 253] width 1030 height 507
click at [157, 428] on li "Attempted" at bounding box center [145, 426] width 84 height 19
type input "*********"
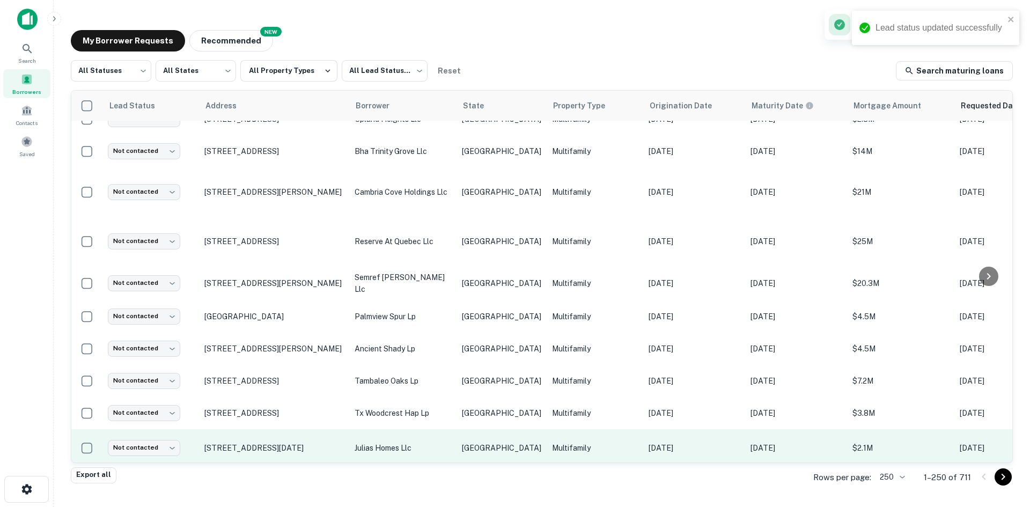
scroll to position [913, 0]
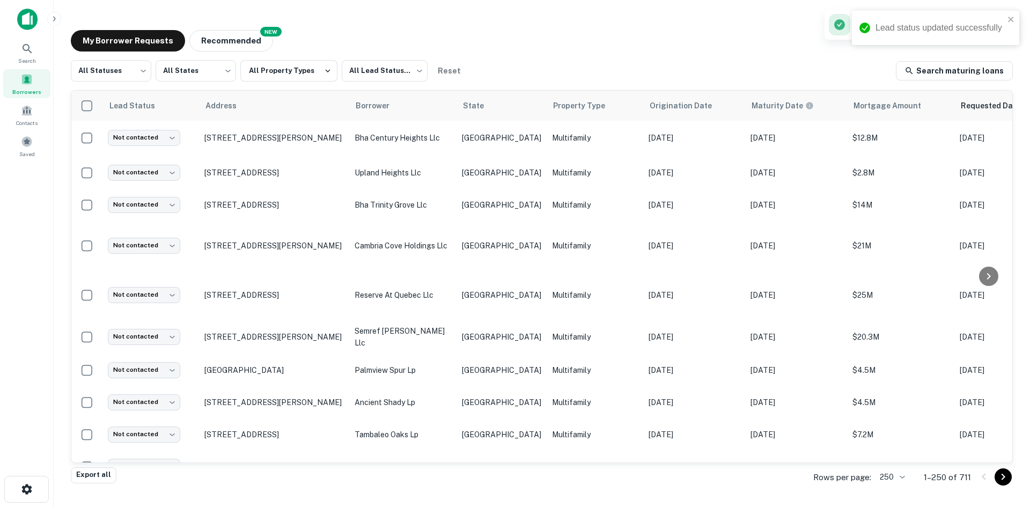
click at [468, 495] on p "[GEOGRAPHIC_DATA]" at bounding box center [501, 501] width 79 height 12
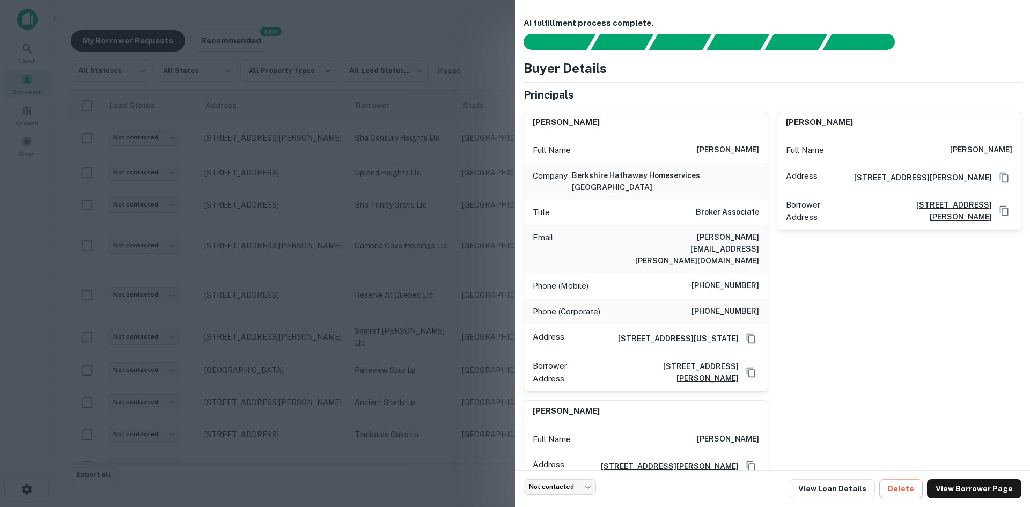
click at [737, 231] on h6 "[PERSON_NAME][EMAIL_ADDRESS][PERSON_NAME][DOMAIN_NAME]" at bounding box center [694, 248] width 129 height 35
click at [877, 247] on div "[PERSON_NAME] Full Name [PERSON_NAME] Address [STREET_ADDRESS][GEOGRAPHIC_DATA]…" at bounding box center [894, 247] width 253 height 289
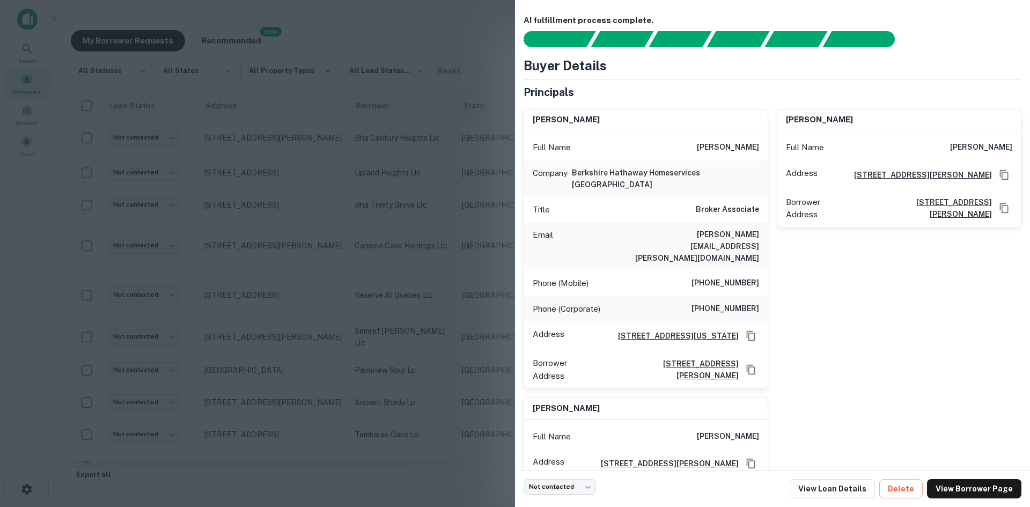
scroll to position [0, 0]
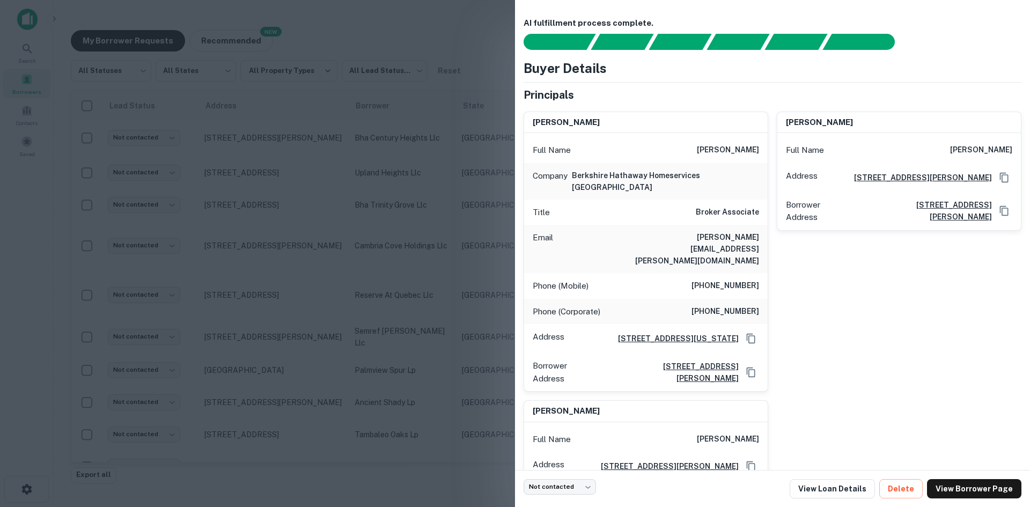
click at [292, 222] on div at bounding box center [515, 253] width 1030 height 507
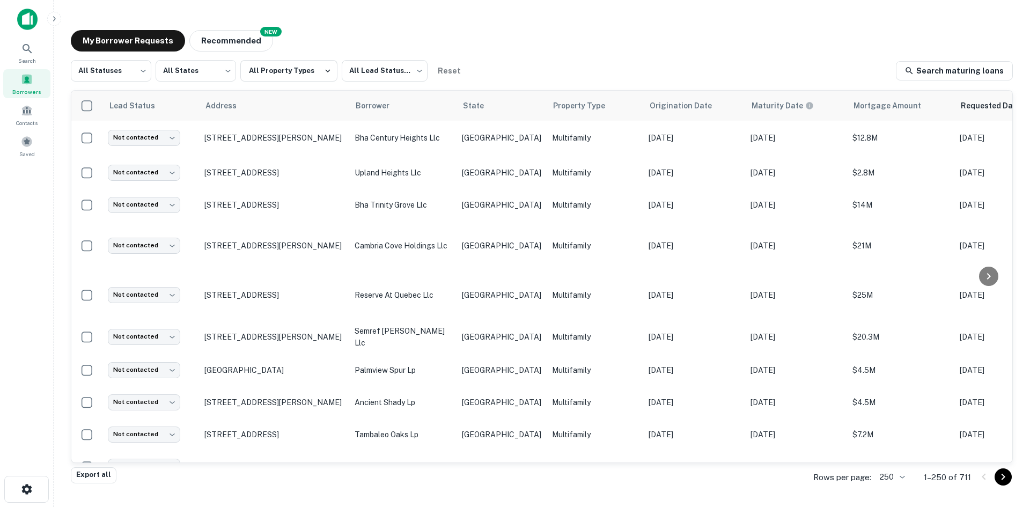
click at [164, 446] on body "Search Borrowers Contacts Saved My Borrower Requests NEW Recommended All Status…" at bounding box center [515, 253] width 1030 height 507
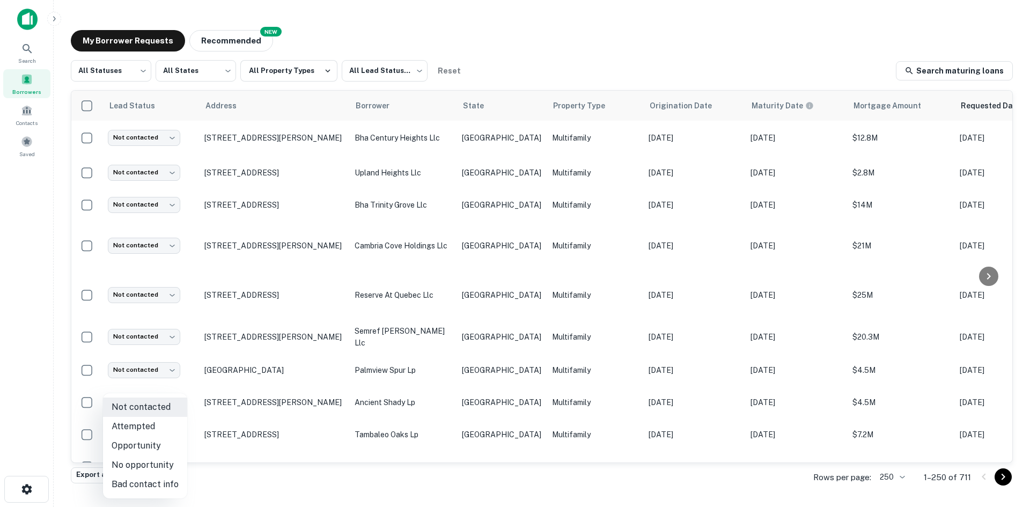
scroll to position [920, 0]
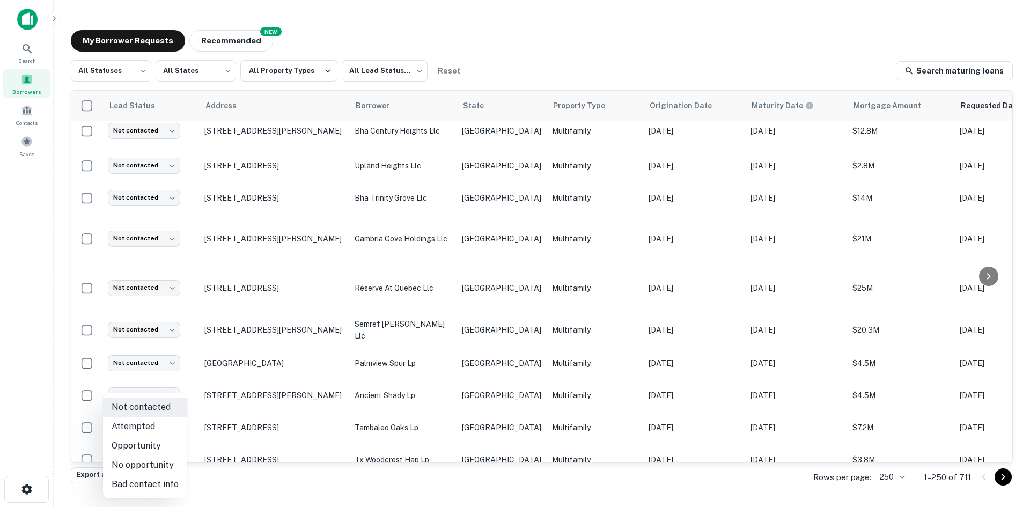
click at [156, 480] on li "Bad contact info" at bounding box center [145, 484] width 84 height 19
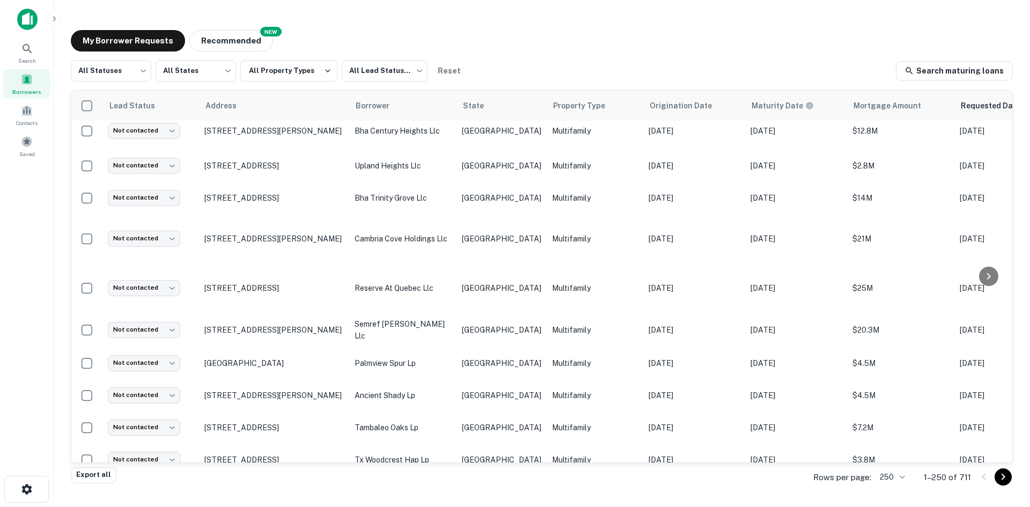
type input "**********"
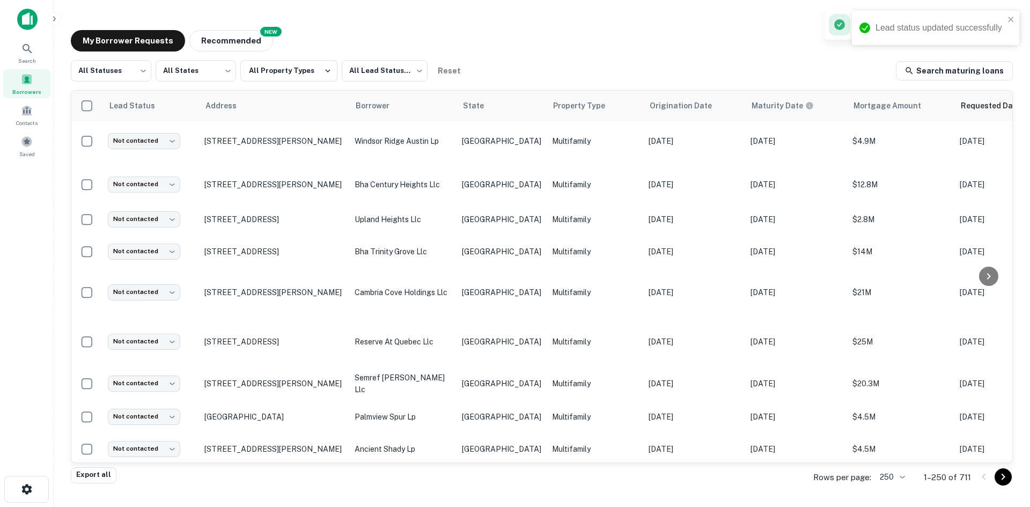
click at [546, 465] on td "Multifamily" at bounding box center [594, 481] width 97 height 32
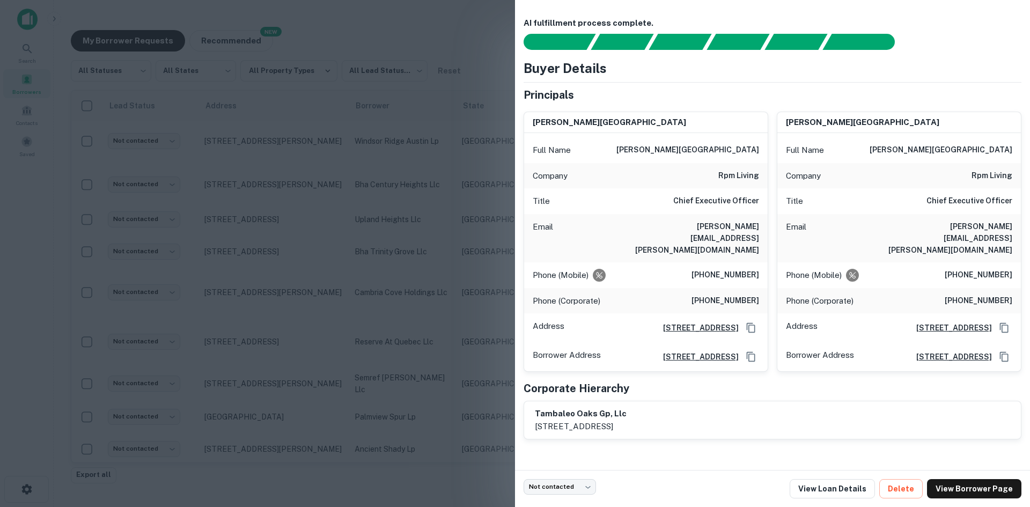
click at [734, 226] on h6 "[PERSON_NAME][EMAIL_ADDRESS][PERSON_NAME][DOMAIN_NAME]" at bounding box center [694, 237] width 129 height 35
drag, startPoint x: 451, startPoint y: 217, endPoint x: 150, endPoint y: 425, distance: 366.1
click at [451, 217] on div at bounding box center [515, 253] width 1030 height 507
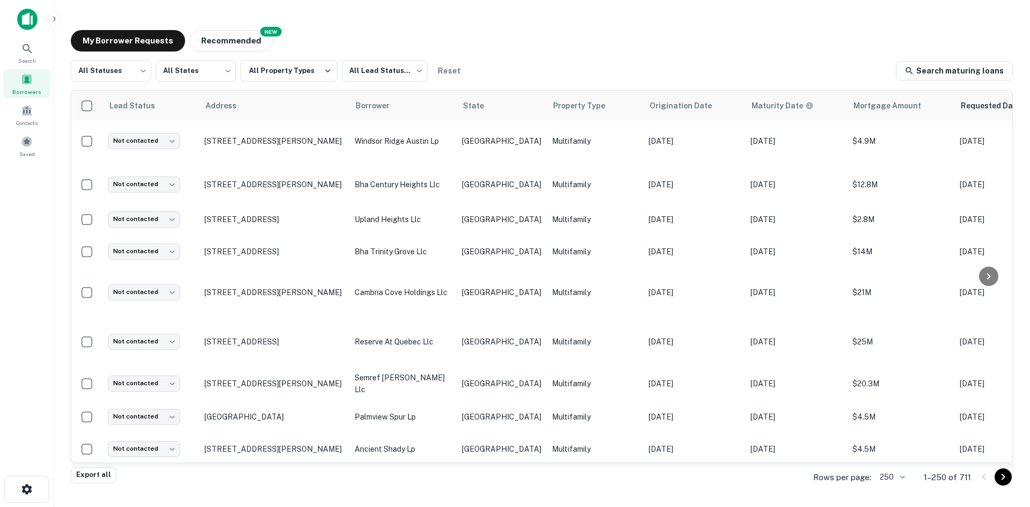
click at [152, 428] on body "Search Borrowers Contacts Saved My Borrower Requests NEW Recommended All Status…" at bounding box center [515, 253] width 1030 height 507
click at [150, 433] on li "Attempted" at bounding box center [145, 426] width 84 height 19
type input "*********"
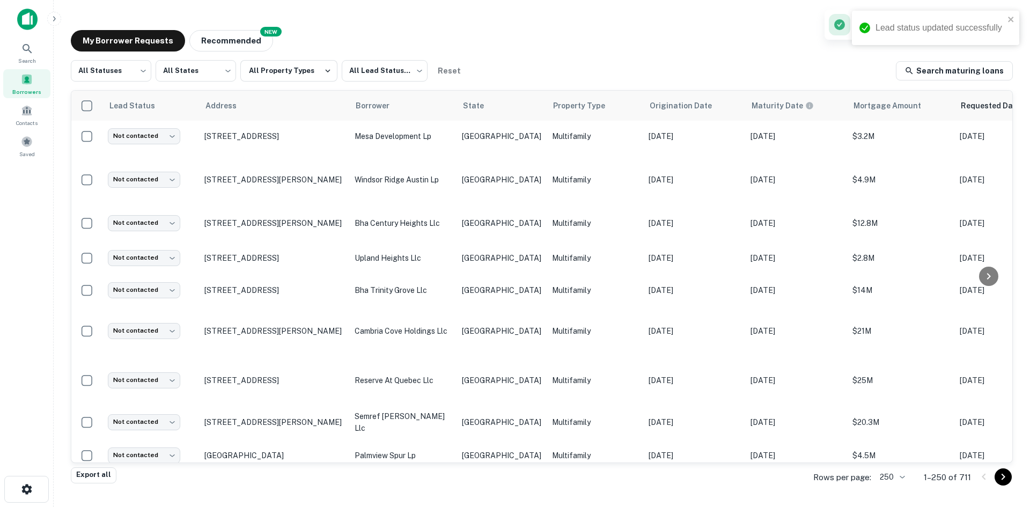
scroll to position [813, 0]
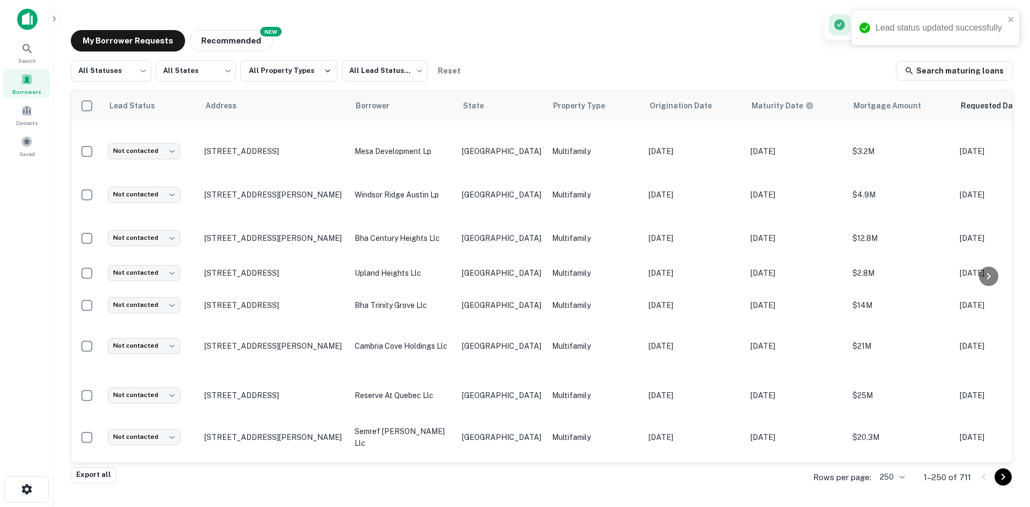
click at [554, 497] on p "Multifamily" at bounding box center [595, 503] width 86 height 12
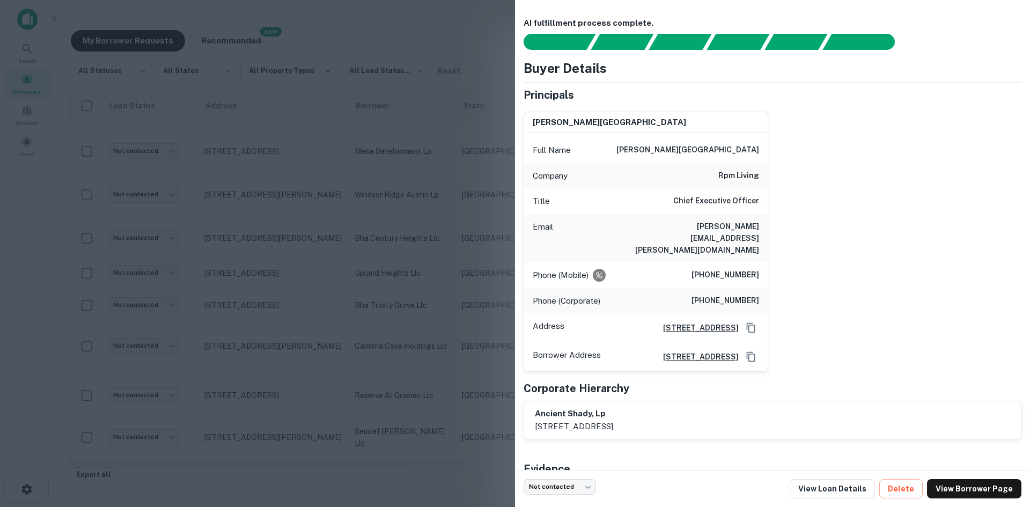
click at [445, 226] on div at bounding box center [515, 253] width 1030 height 507
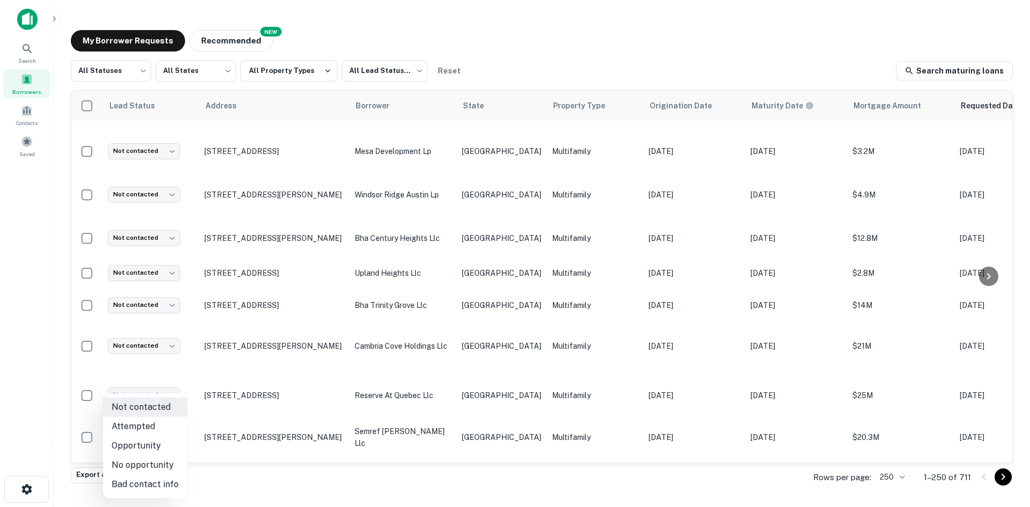
click at [161, 452] on body "Search Borrowers Contacts Saved My Borrower Requests NEW Recommended All Status…" at bounding box center [515, 253] width 1030 height 507
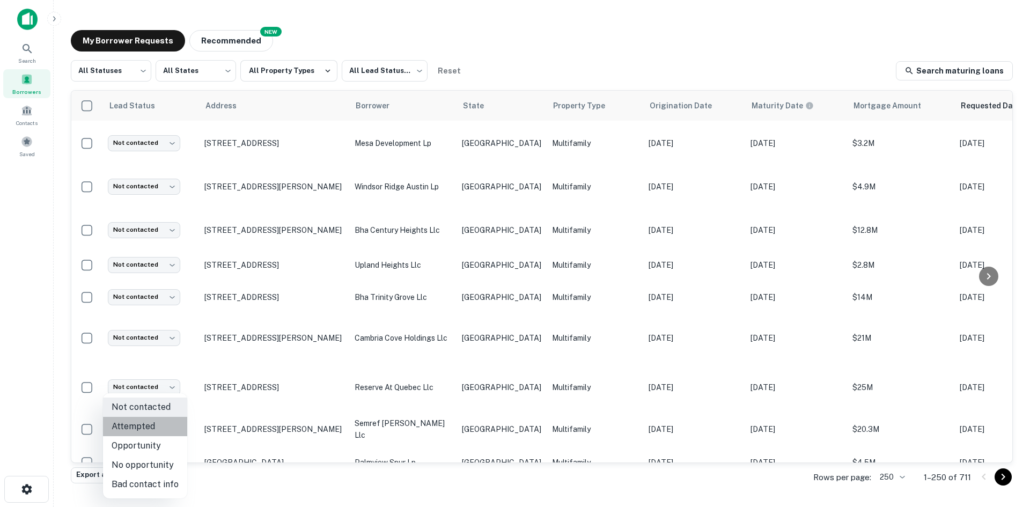
click at [152, 427] on li "Attempted" at bounding box center [145, 426] width 84 height 19
type input "*********"
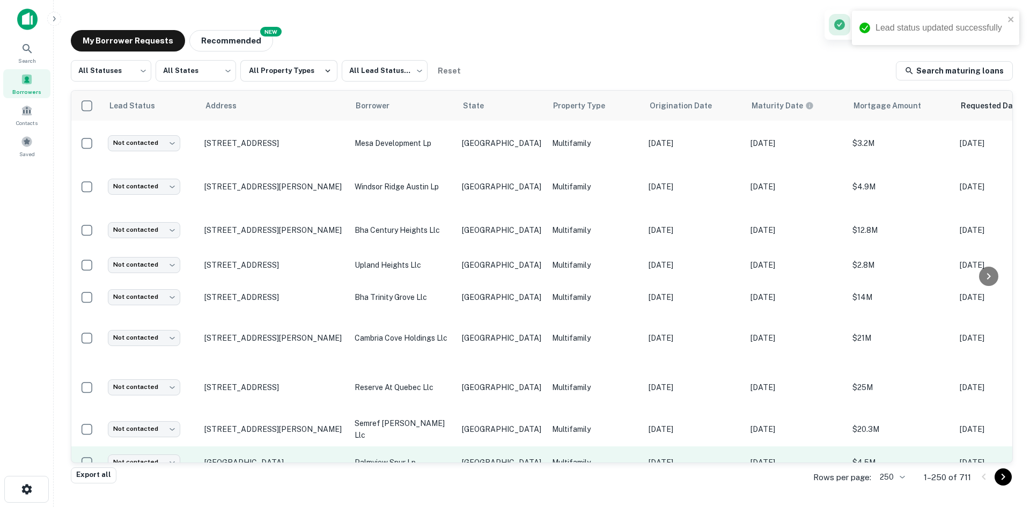
click at [552, 456] on p "Multifamily" at bounding box center [595, 462] width 86 height 12
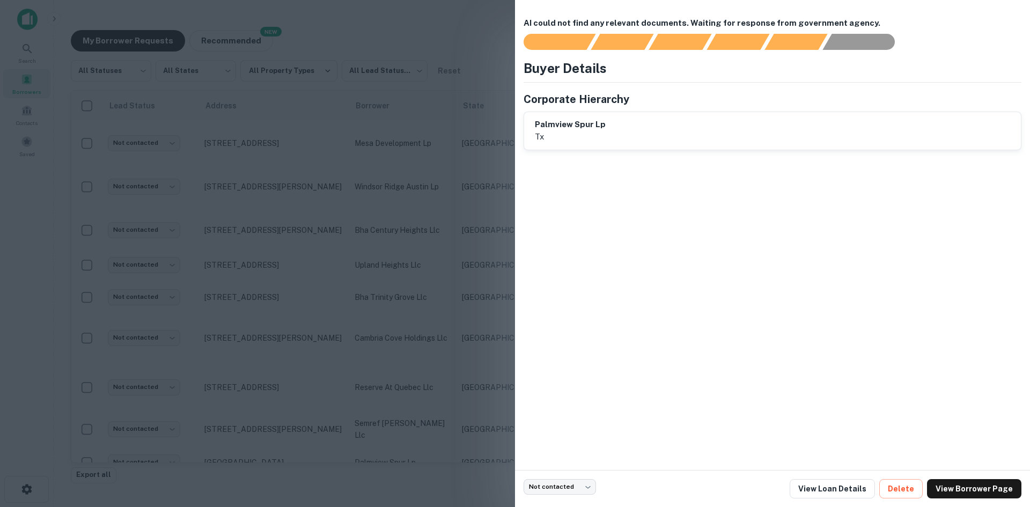
click at [412, 186] on div at bounding box center [515, 253] width 1030 height 507
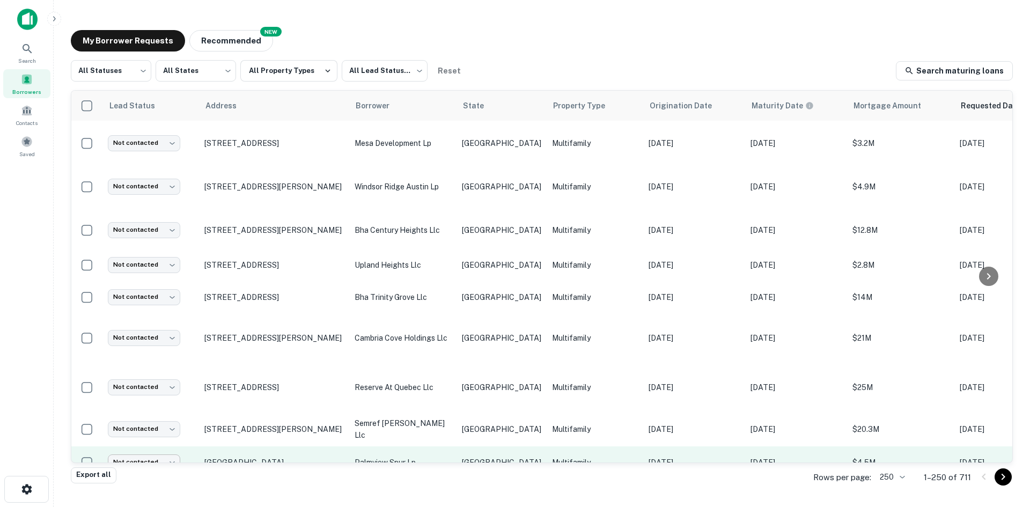
click at [130, 418] on body "Search Borrowers Contacts Saved My Borrower Requests NEW Recommended All Status…" at bounding box center [515, 253] width 1030 height 507
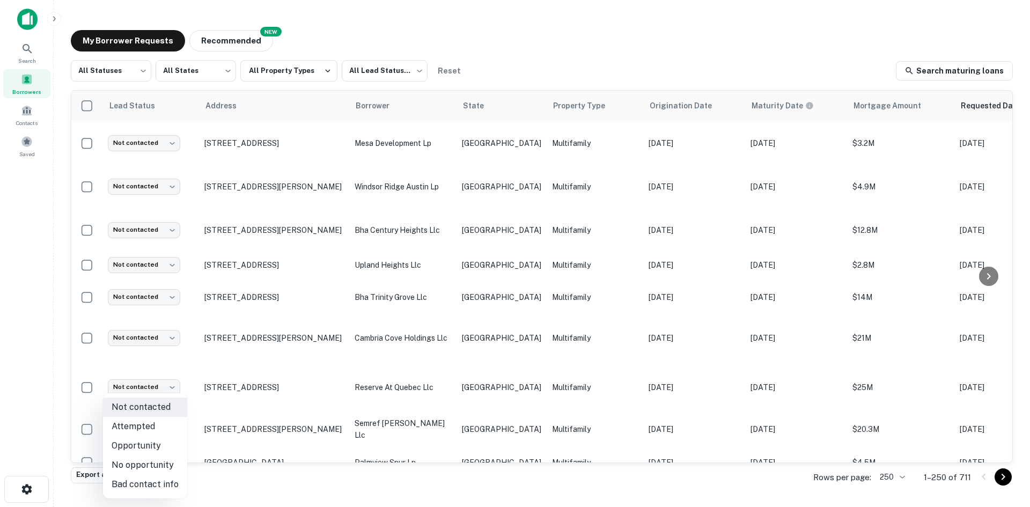
click at [154, 486] on li "Bad contact info" at bounding box center [145, 484] width 84 height 19
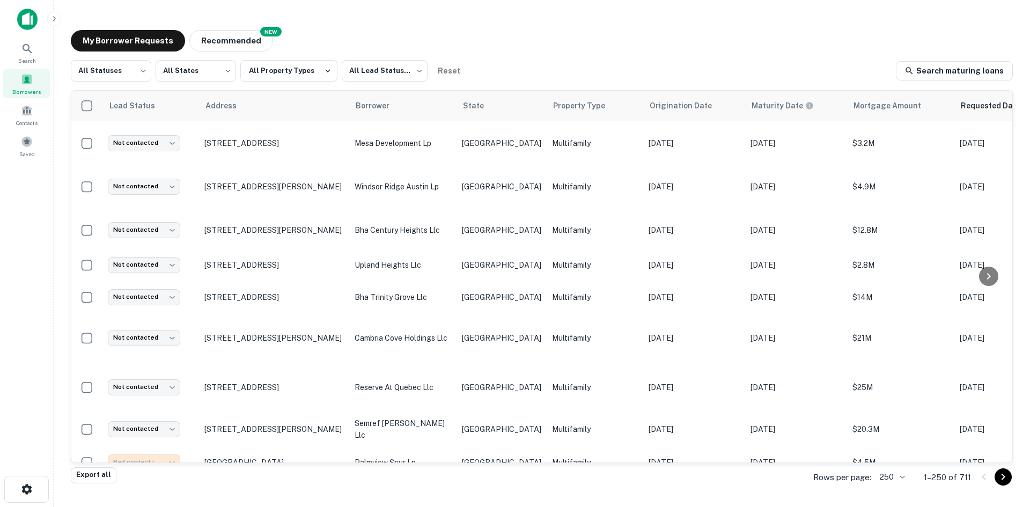
type input "**********"
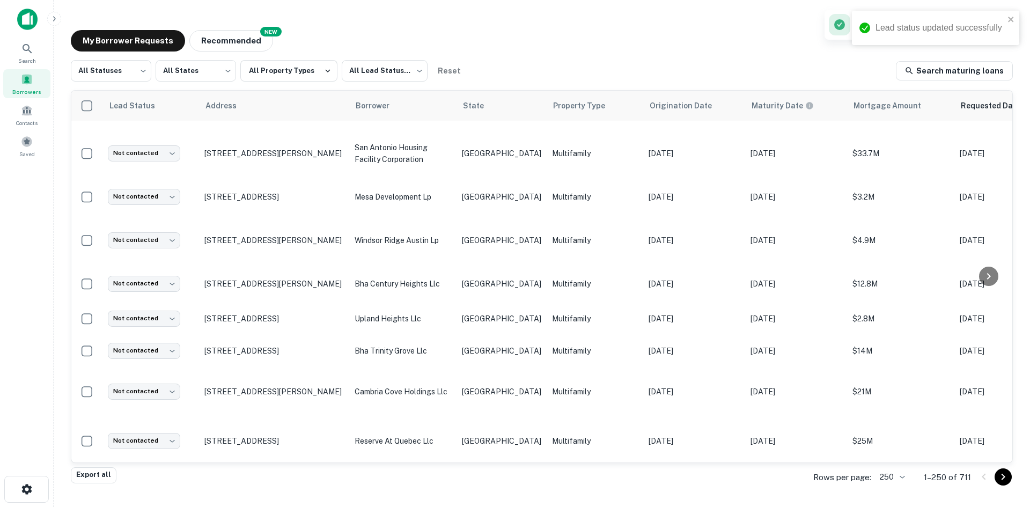
click at [546, 465] on td "Multifamily" at bounding box center [594, 482] width 97 height 34
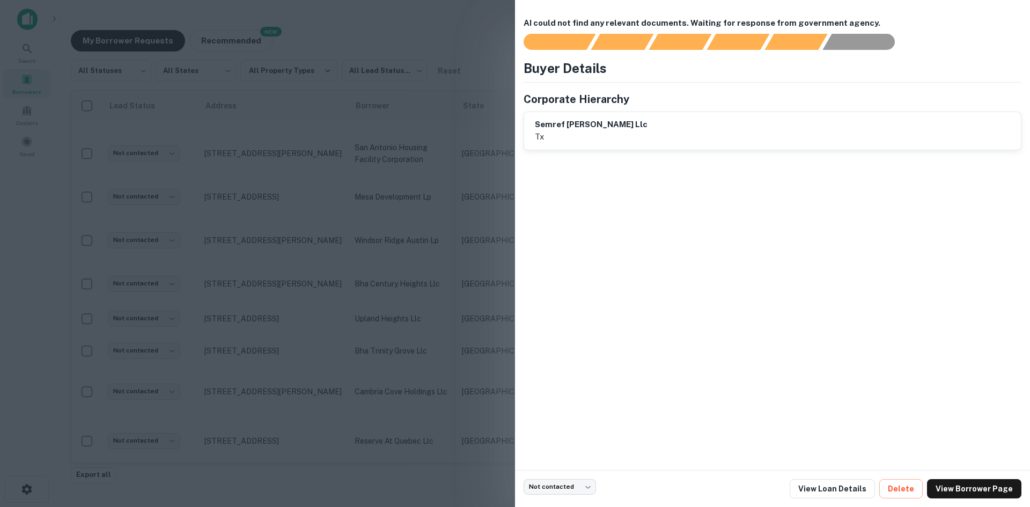
click at [407, 273] on div at bounding box center [515, 253] width 1030 height 507
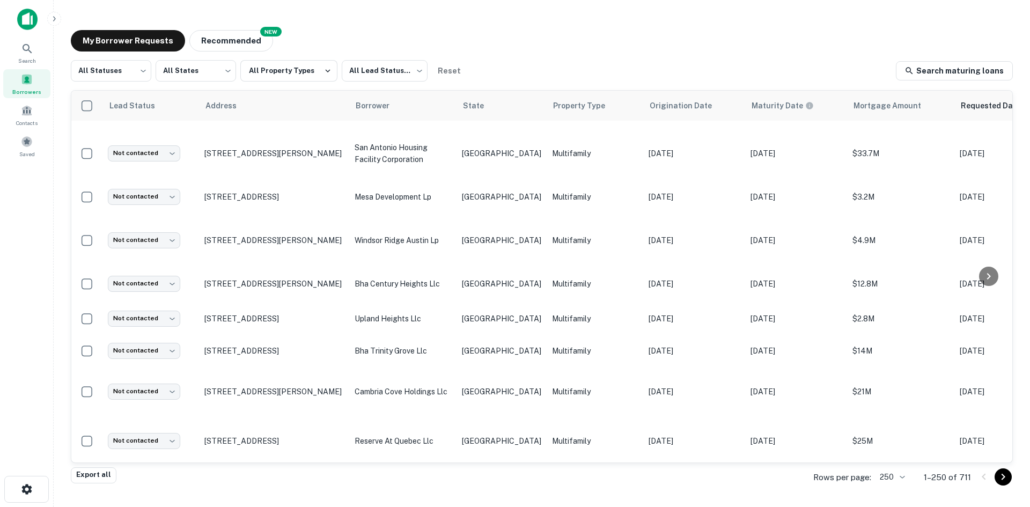
click at [162, 434] on body "Search Borrowers Contacts Saved My Borrower Requests NEW Recommended All Status…" at bounding box center [515, 253] width 1030 height 507
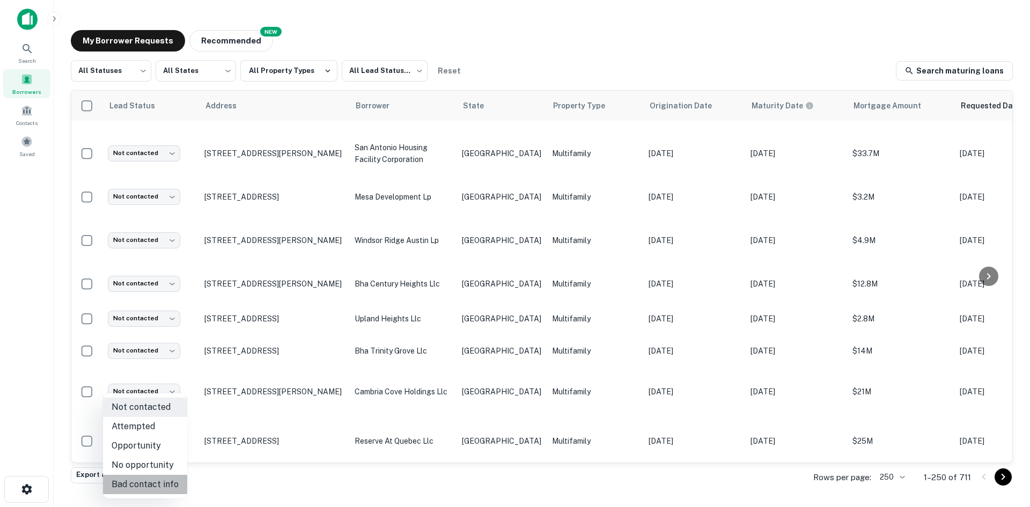
click at [160, 488] on li "Bad contact info" at bounding box center [145, 484] width 84 height 19
type input "**********"
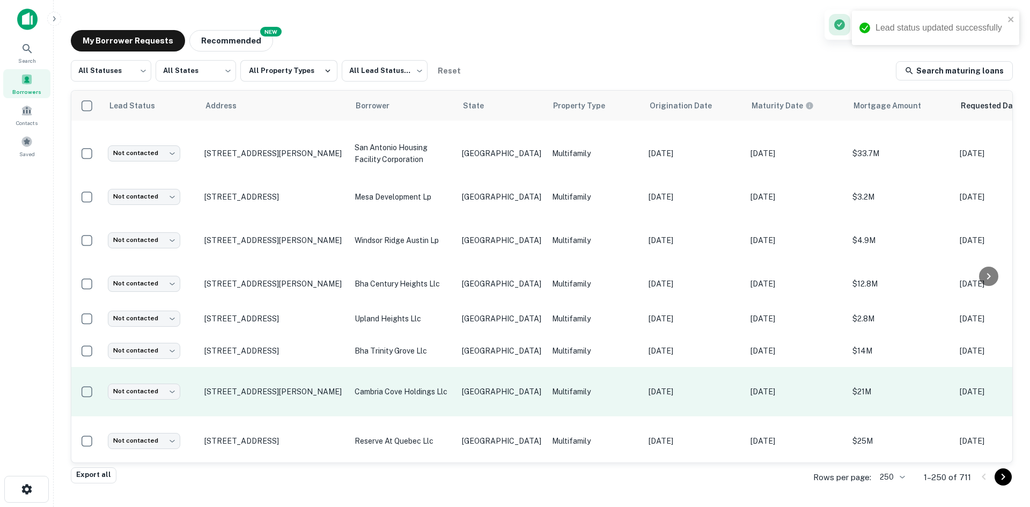
scroll to position [714, 0]
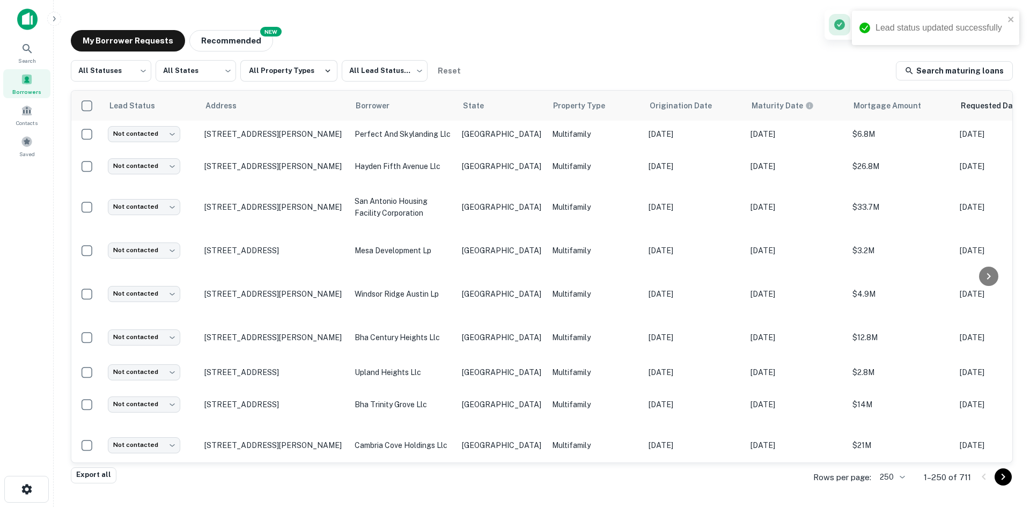
click at [487, 470] on td "[GEOGRAPHIC_DATA]" at bounding box center [501, 494] width 90 height 49
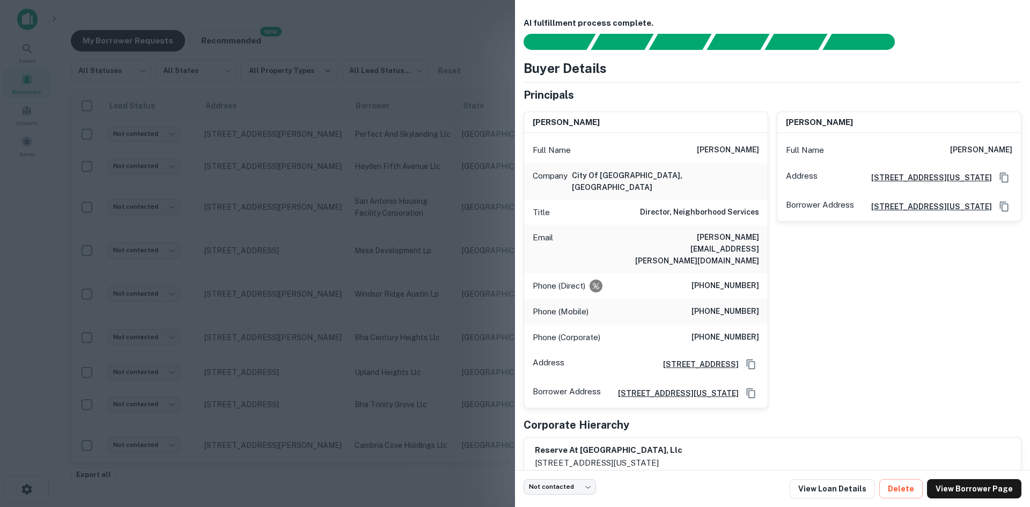
click at [715, 231] on h6 "[PERSON_NAME][EMAIL_ADDRESS][PERSON_NAME][DOMAIN_NAME]" at bounding box center [694, 248] width 129 height 35
click at [714, 231] on h6 "[PERSON_NAME][EMAIL_ADDRESS][PERSON_NAME][DOMAIN_NAME]" at bounding box center [694, 248] width 129 height 35
click at [295, 441] on div at bounding box center [515, 253] width 1030 height 507
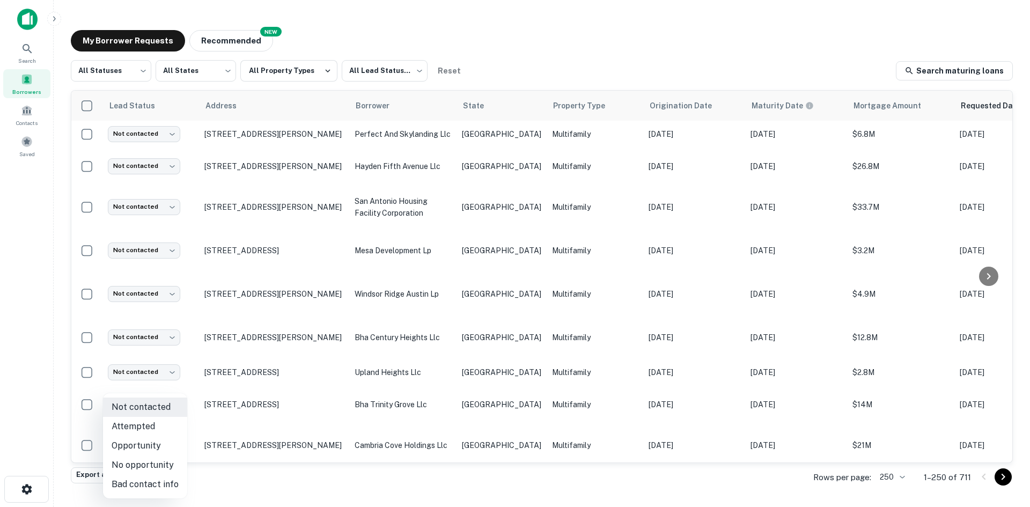
click at [157, 450] on body "Search Borrowers Contacts Saved My Borrower Requests NEW Recommended All Status…" at bounding box center [515, 253] width 1030 height 507
click at [151, 433] on li "Attempted" at bounding box center [145, 426] width 84 height 19
type input "*********"
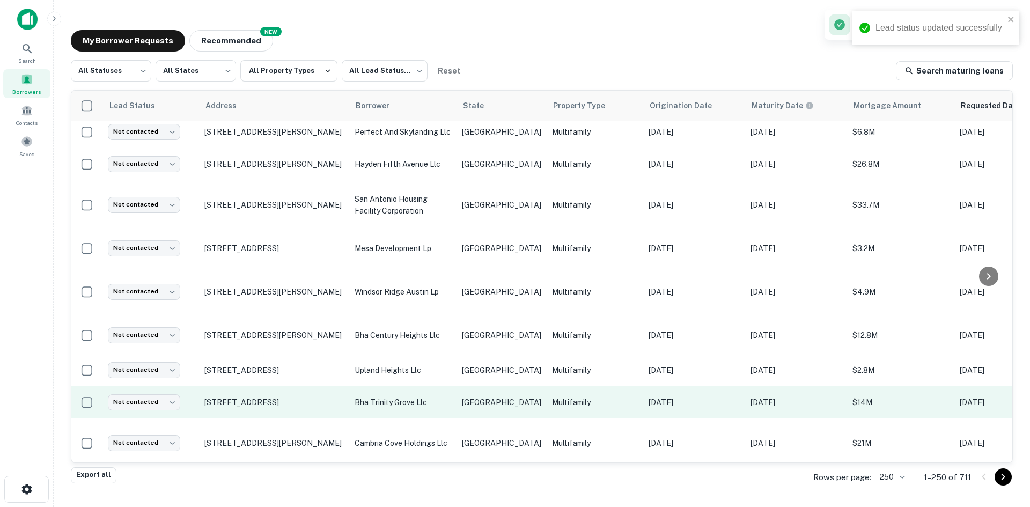
scroll to position [662, 0]
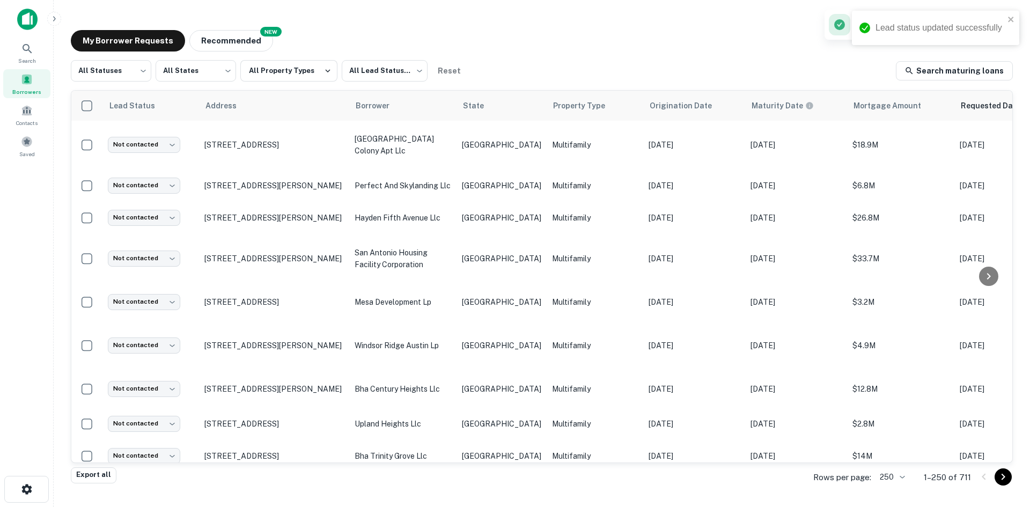
click at [449, 472] on td "cambria cove holdings llc" at bounding box center [402, 496] width 107 height 49
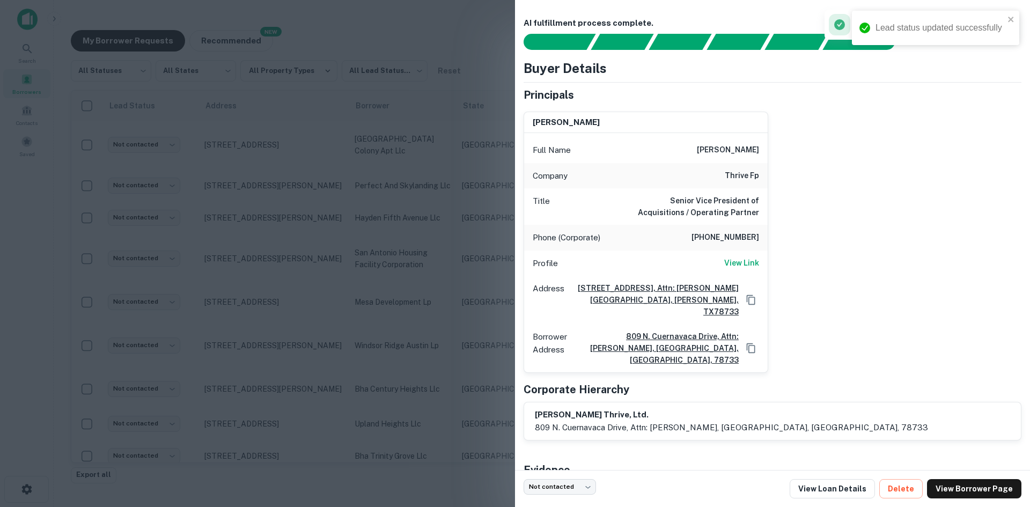
click at [402, 240] on div at bounding box center [515, 253] width 1030 height 507
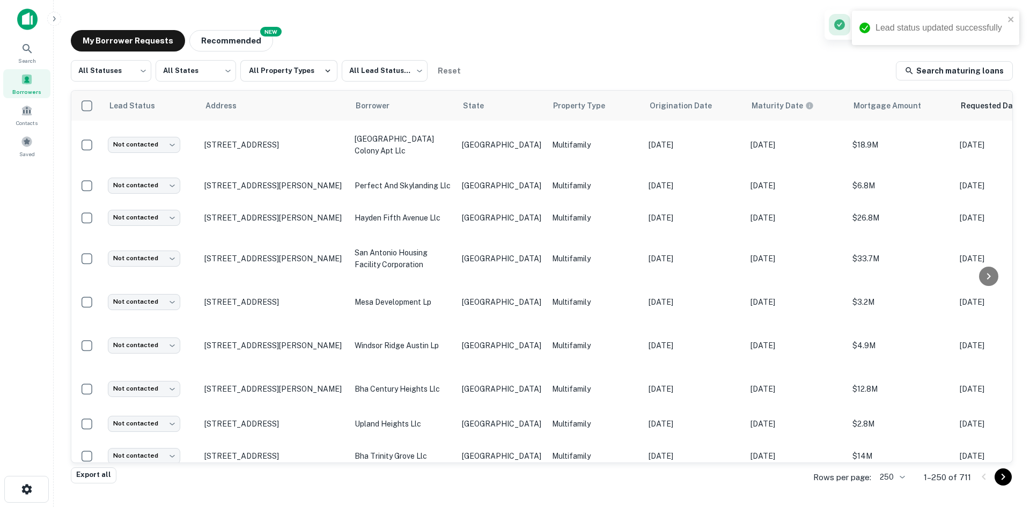
click at [149, 446] on body "Lead status updated successfully Search Borrowers Contacts Saved My Borrower Re…" at bounding box center [515, 253] width 1030 height 507
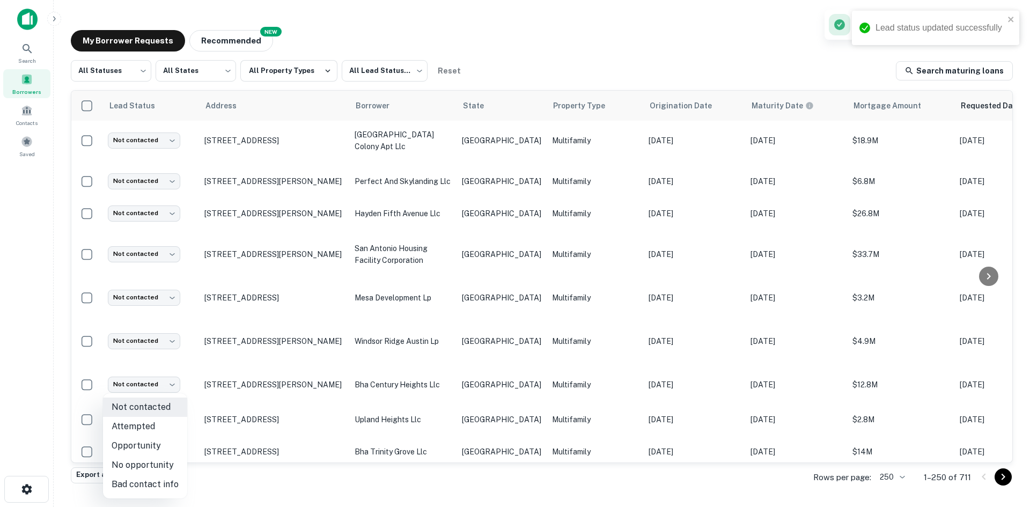
click at [154, 480] on li "Bad contact info" at bounding box center [145, 484] width 84 height 19
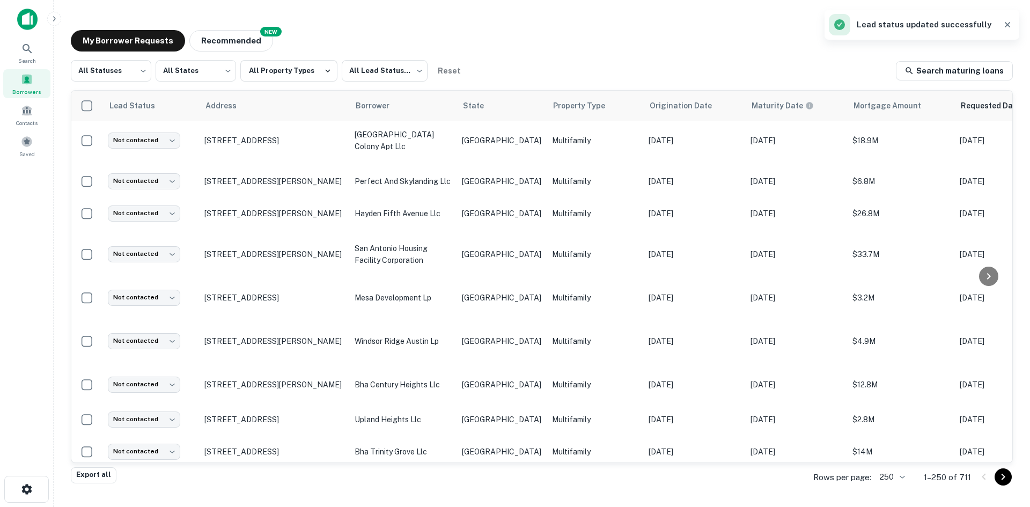
type input "**********"
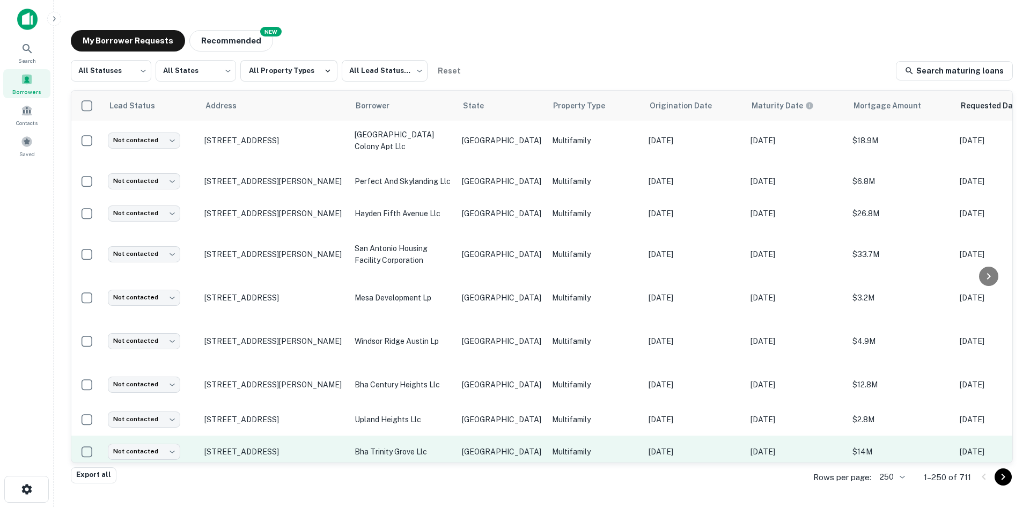
click at [482, 435] on td "[GEOGRAPHIC_DATA]" at bounding box center [501, 451] width 90 height 32
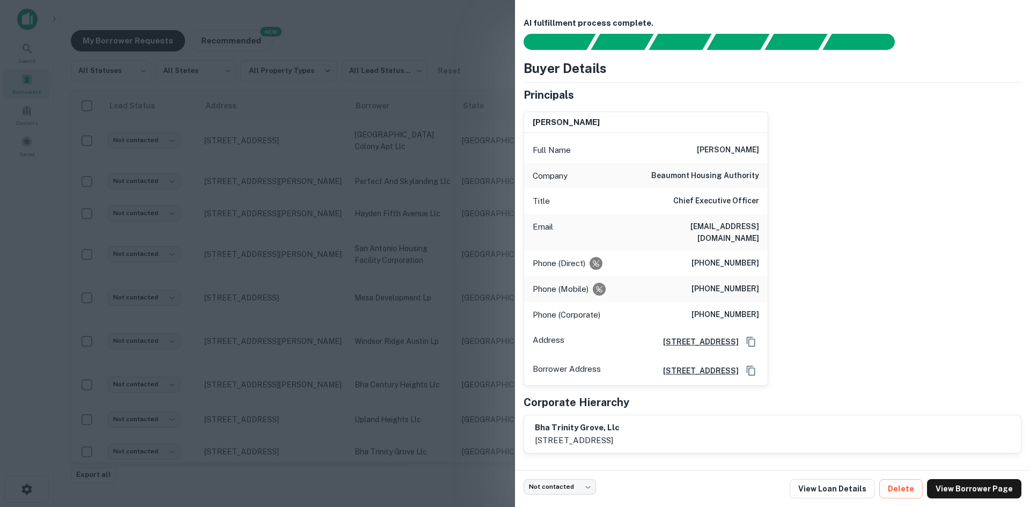
click at [726, 226] on h6 "[EMAIL_ADDRESS][DOMAIN_NAME]" at bounding box center [694, 232] width 129 height 24
click at [433, 301] on div at bounding box center [515, 253] width 1030 height 507
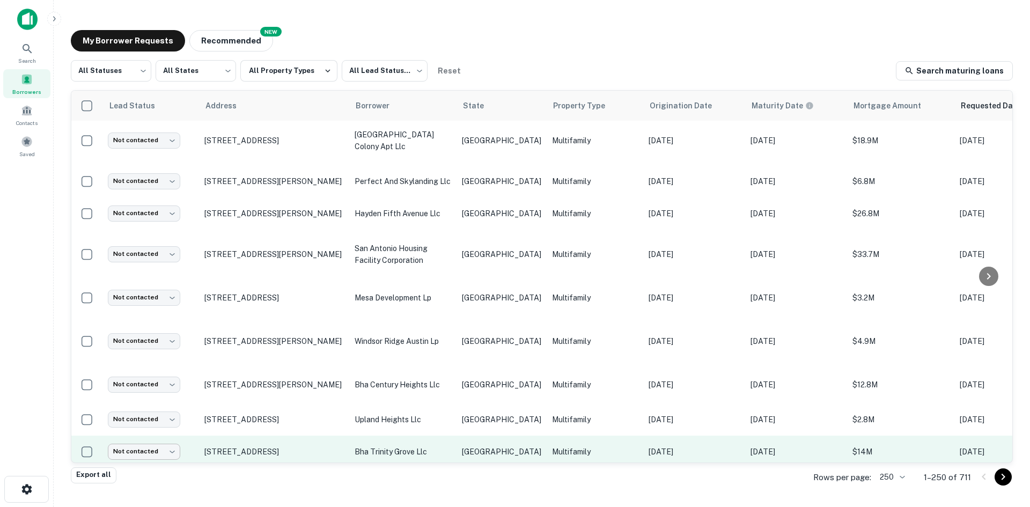
click at [151, 411] on body "Search Borrowers Contacts Saved My Borrower Requests NEW Recommended All Status…" at bounding box center [515, 253] width 1030 height 507
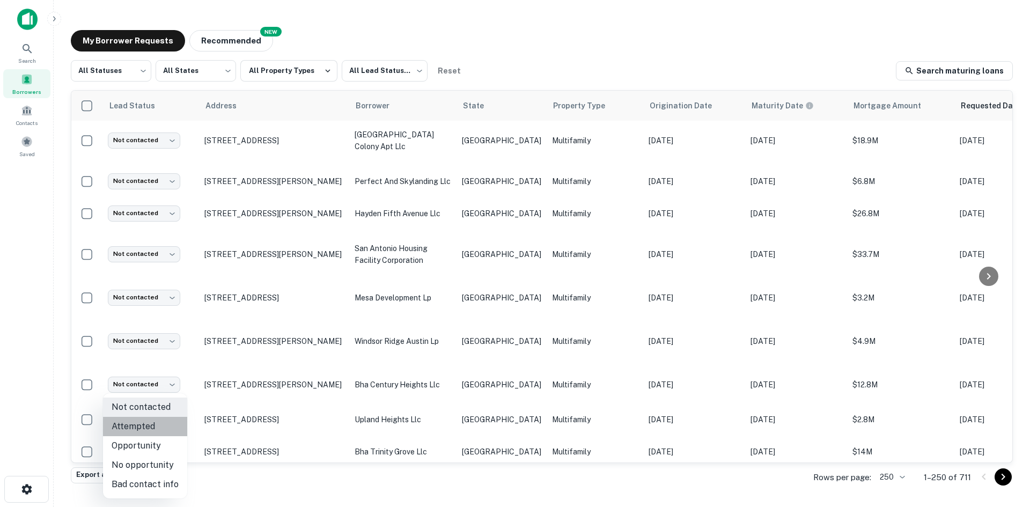
drag, startPoint x: 153, startPoint y: 425, endPoint x: 453, endPoint y: 402, distance: 300.1
click at [154, 425] on li "Attempted" at bounding box center [145, 426] width 84 height 19
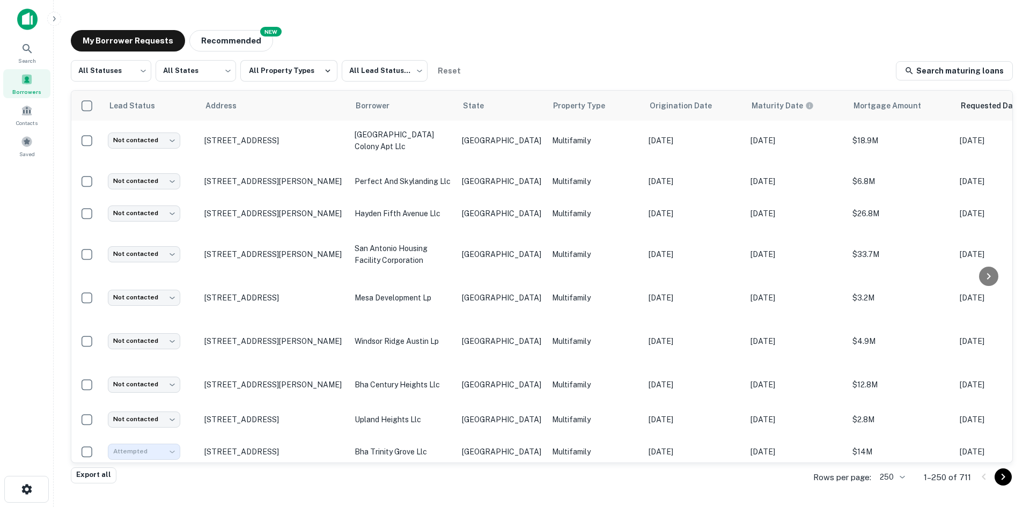
type input "*********"
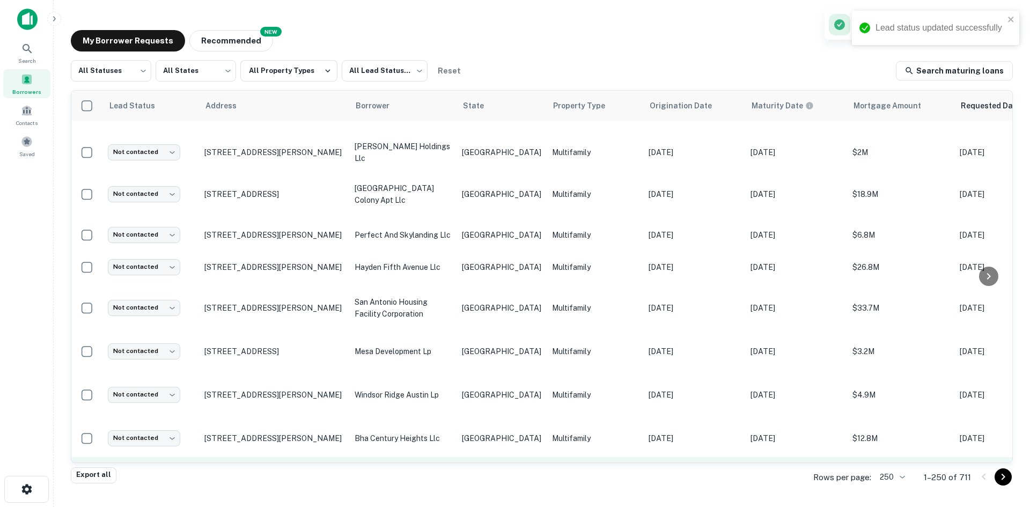
click at [469, 457] on td "[GEOGRAPHIC_DATA]" at bounding box center [501, 473] width 90 height 32
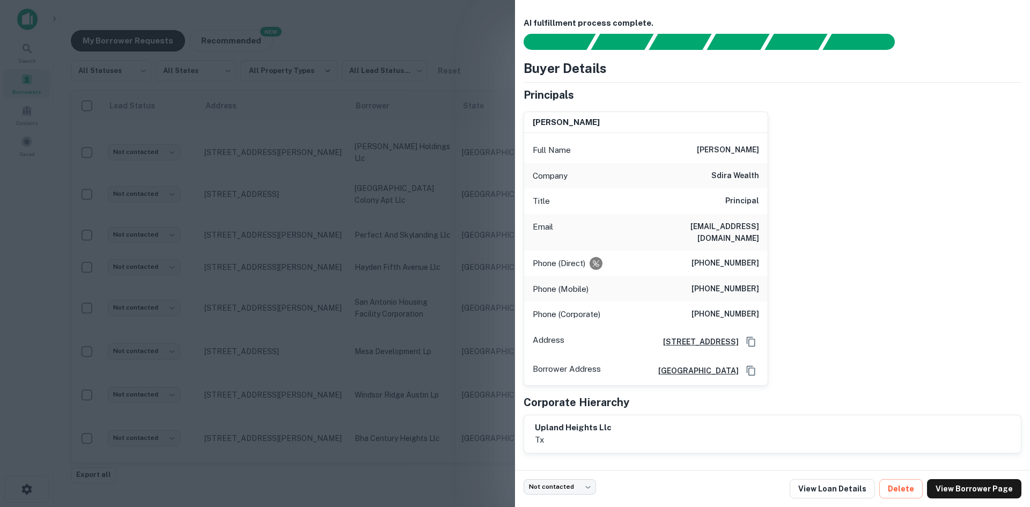
click at [723, 223] on h6 "[EMAIL_ADDRESS][DOMAIN_NAME]" at bounding box center [694, 232] width 129 height 24
click at [258, 217] on div at bounding box center [515, 253] width 1030 height 507
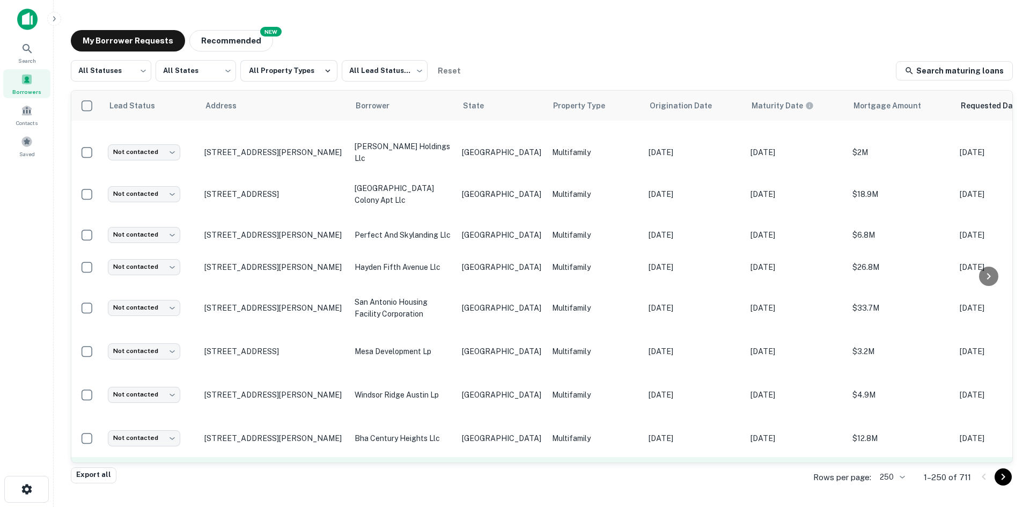
click at [175, 457] on td "Not contacted **** ​" at bounding box center [150, 473] width 97 height 32
click at [164, 427] on body "Search Borrowers Contacts Saved My Borrower Requests NEW Recommended All Status…" at bounding box center [515, 253] width 1030 height 507
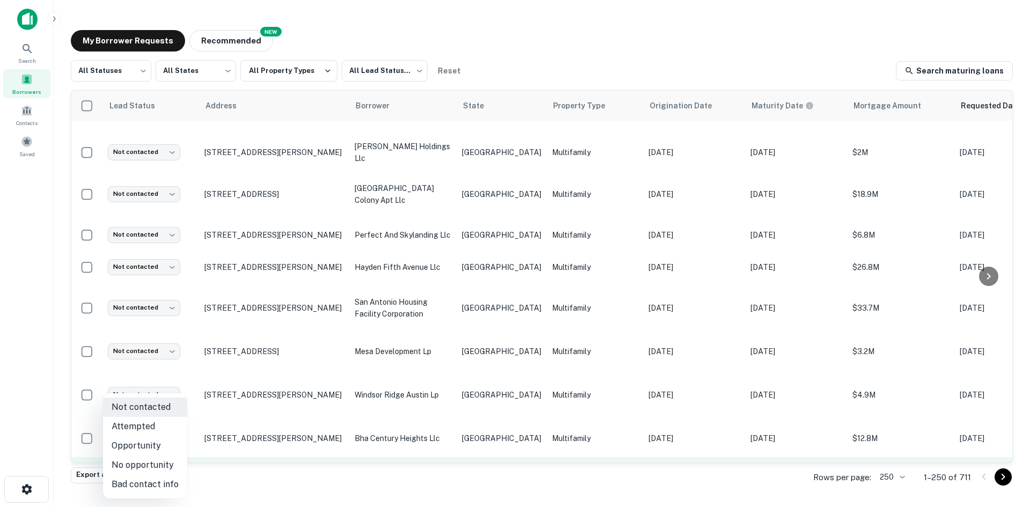
click at [164, 427] on li "Attempted" at bounding box center [145, 426] width 84 height 19
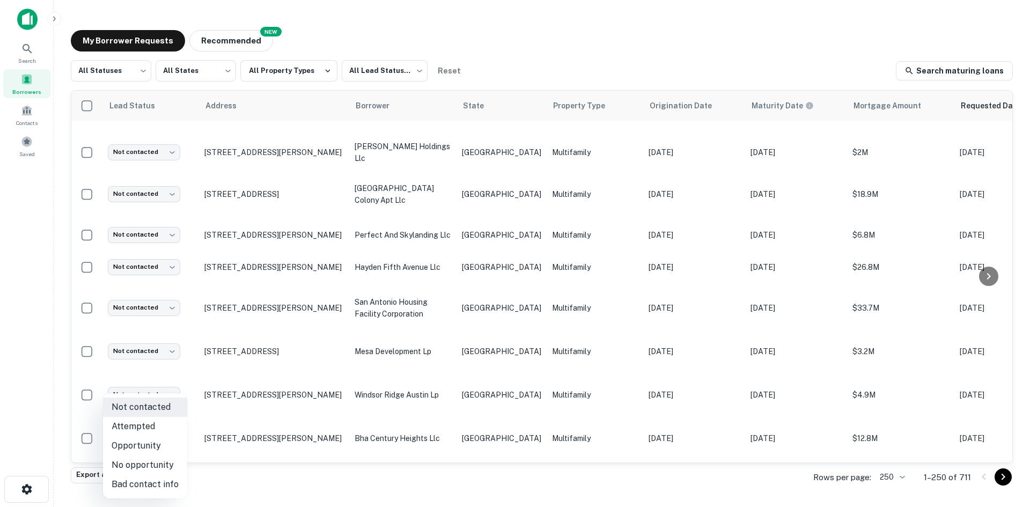
type input "*********"
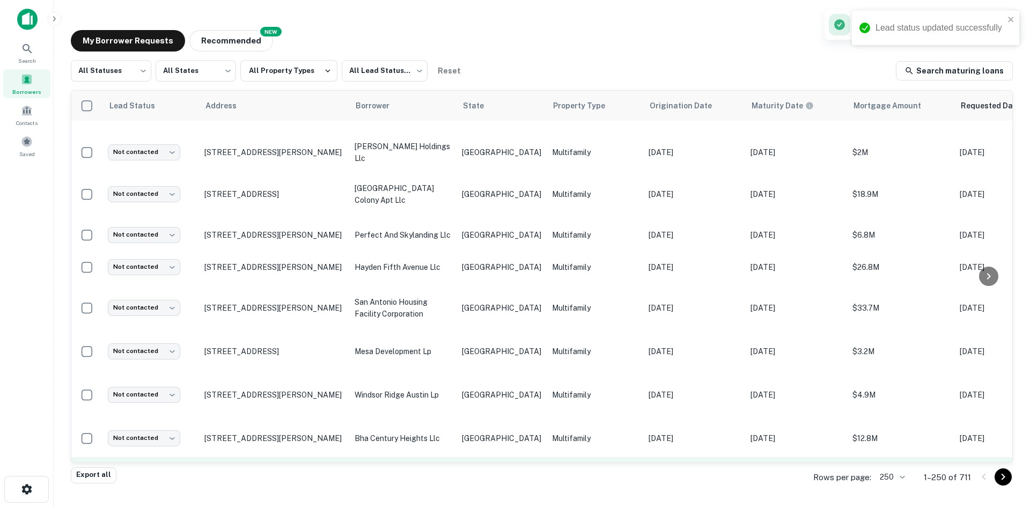
scroll to position [559, 0]
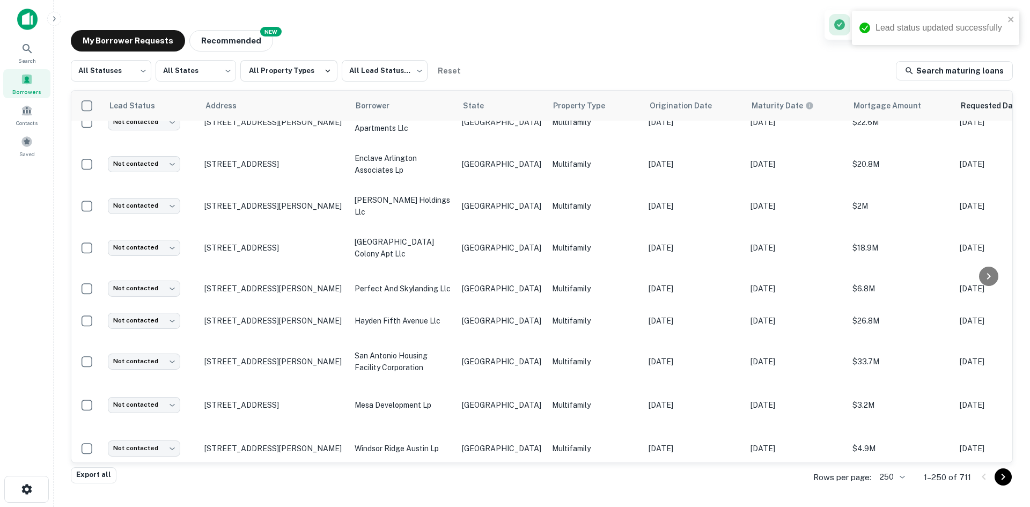
click at [483, 473] on td "[GEOGRAPHIC_DATA]" at bounding box center [501, 492] width 90 height 38
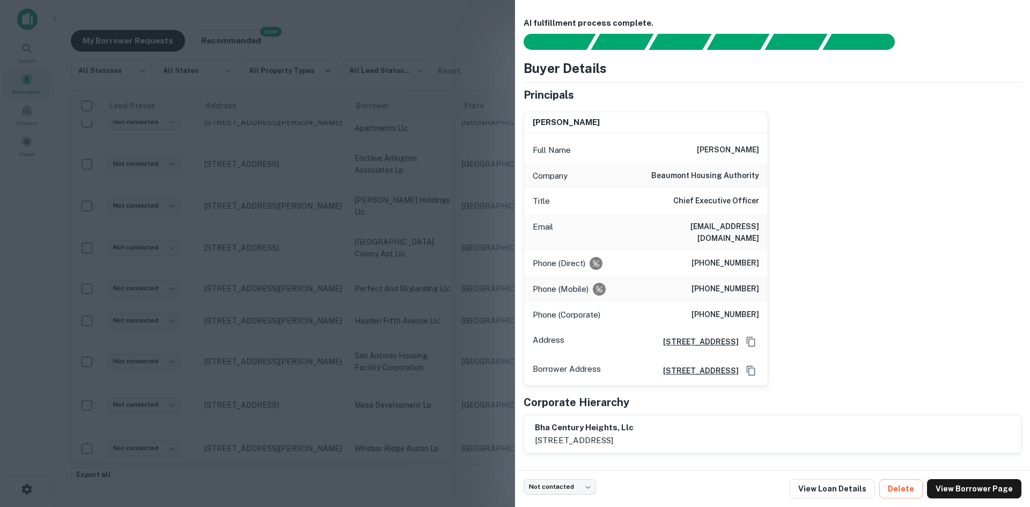
click at [737, 218] on div "Email [EMAIL_ADDRESS][DOMAIN_NAME]" at bounding box center [645, 232] width 243 height 36
click at [731, 228] on h6 "[EMAIL_ADDRESS][DOMAIN_NAME]" at bounding box center [694, 232] width 129 height 24
click at [372, 411] on div at bounding box center [515, 253] width 1030 height 507
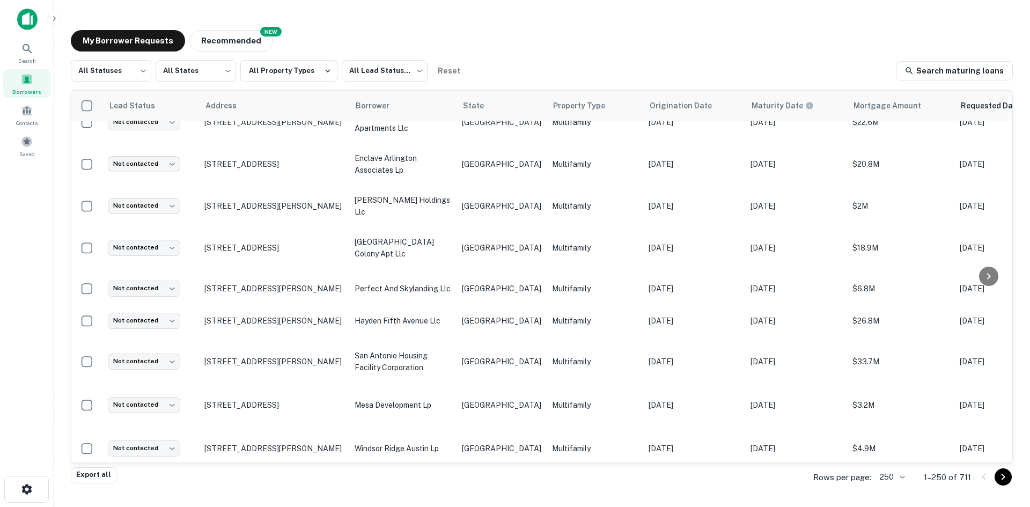
click at [278, 473] on td "[STREET_ADDRESS][PERSON_NAME]" at bounding box center [274, 492] width 150 height 38
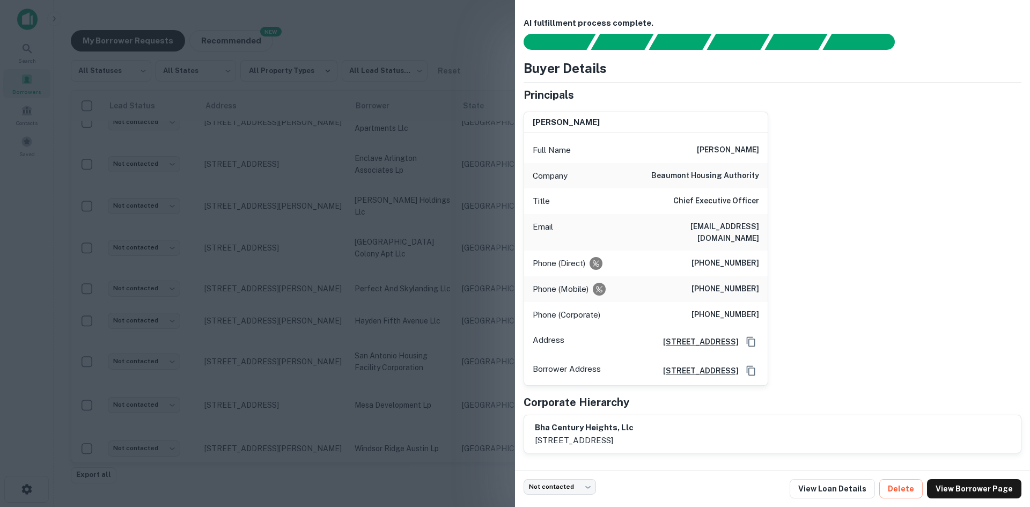
click at [339, 368] on div at bounding box center [515, 253] width 1030 height 507
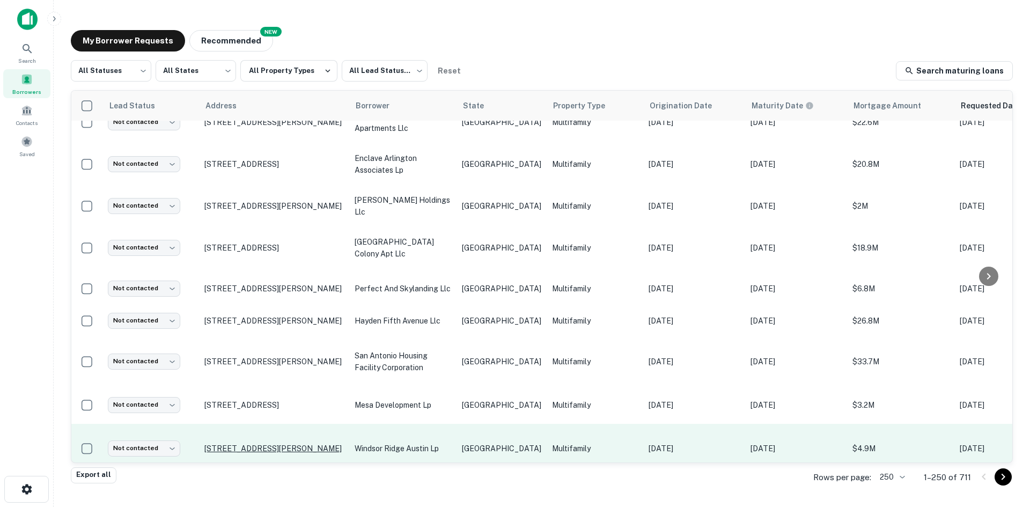
click at [302, 443] on p "[STREET_ADDRESS][PERSON_NAME]" at bounding box center [273, 448] width 139 height 10
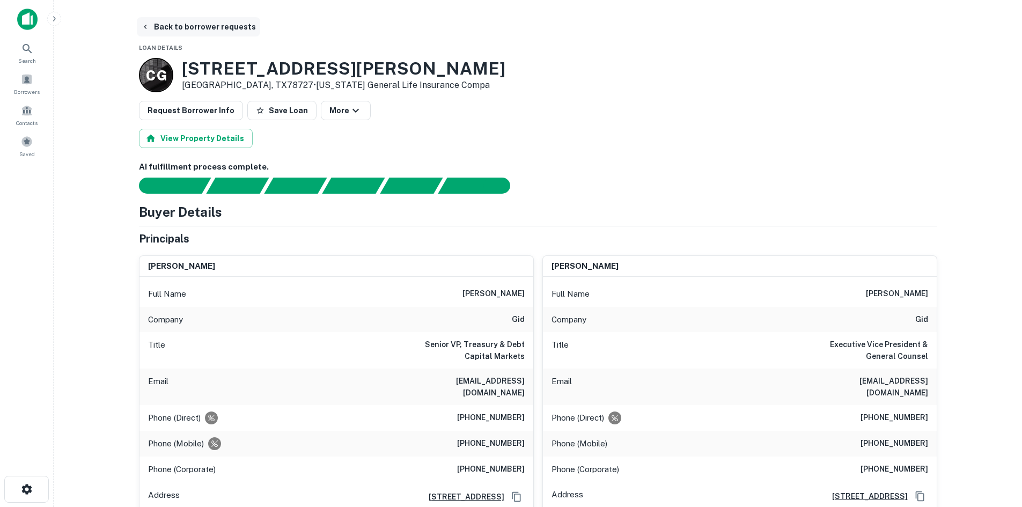
click at [158, 32] on button "Back to borrower requests" at bounding box center [198, 26] width 123 height 19
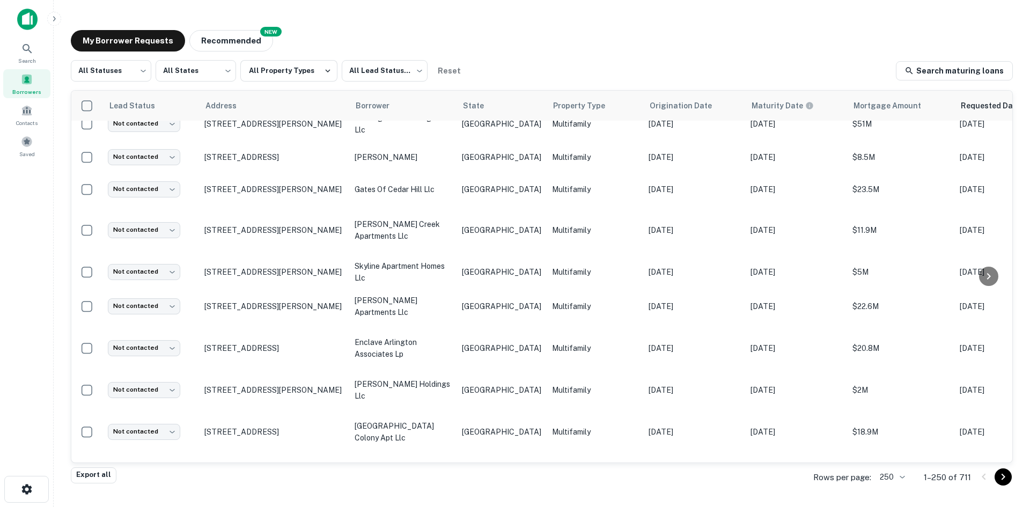
scroll to position [590, 0]
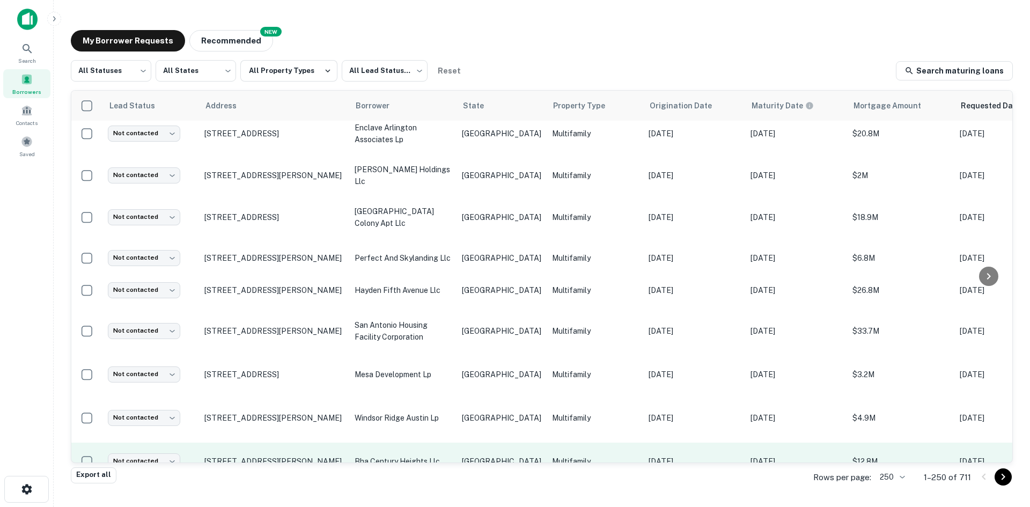
click at [546, 442] on td "Multifamily" at bounding box center [594, 461] width 97 height 38
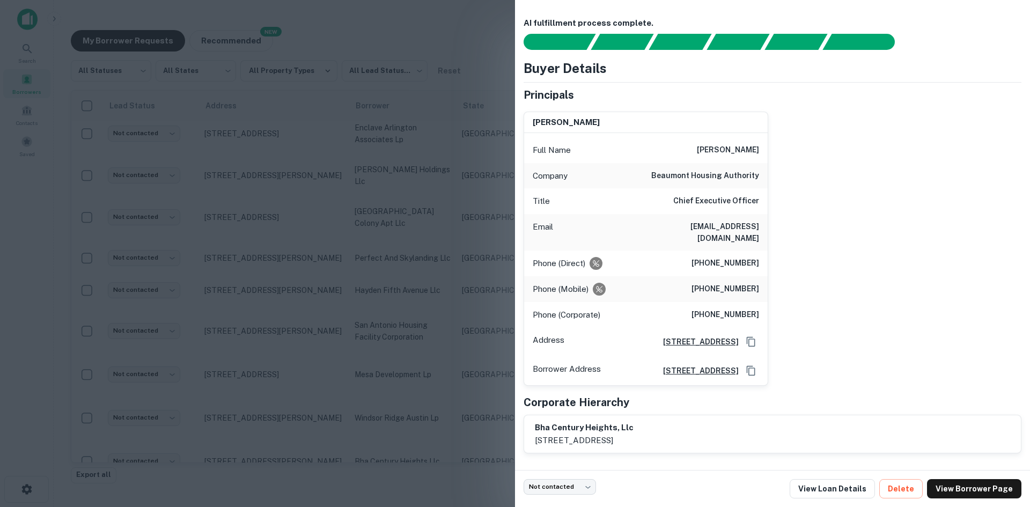
click at [734, 224] on h6 "[EMAIL_ADDRESS][DOMAIN_NAME]" at bounding box center [694, 232] width 129 height 24
click at [382, 419] on div at bounding box center [515, 253] width 1030 height 507
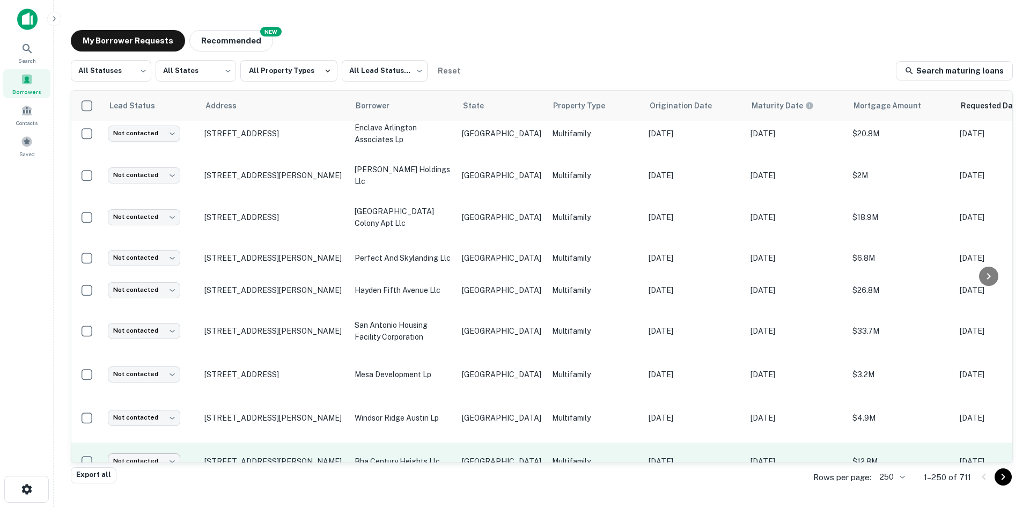
click at [160, 421] on body "Search Borrowers Contacts Saved My Borrower Requests NEW Recommended All Status…" at bounding box center [515, 253] width 1030 height 507
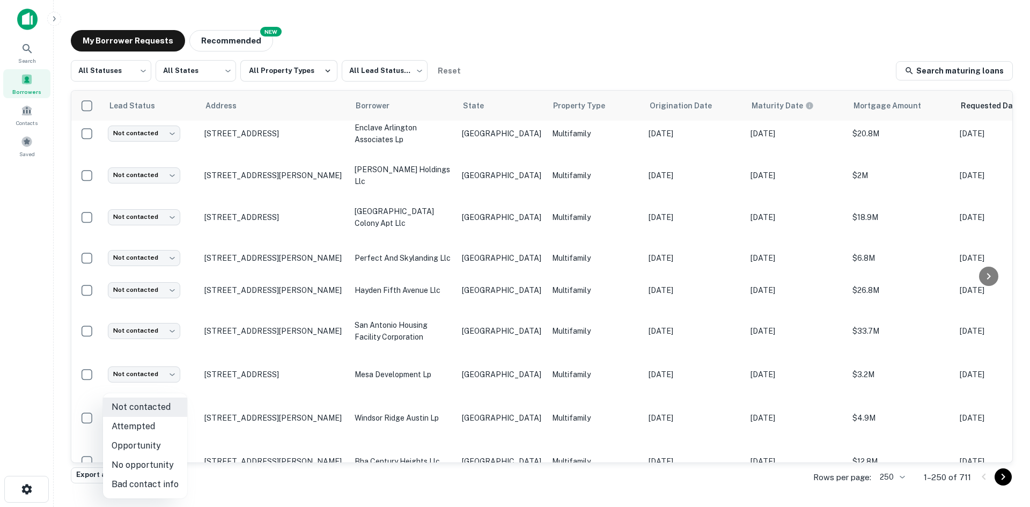
click at [160, 429] on li "Attempted" at bounding box center [145, 426] width 84 height 19
type input "*********"
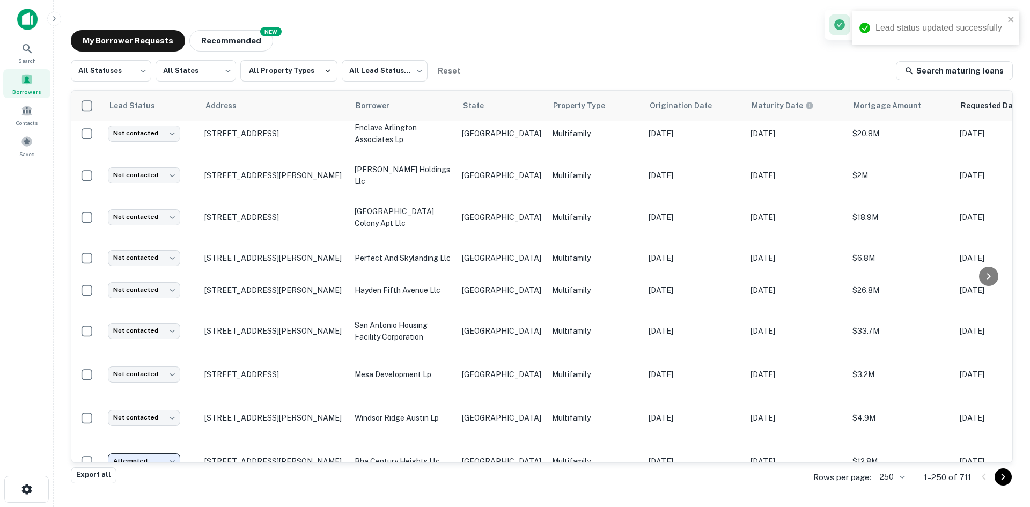
scroll to position [536, 0]
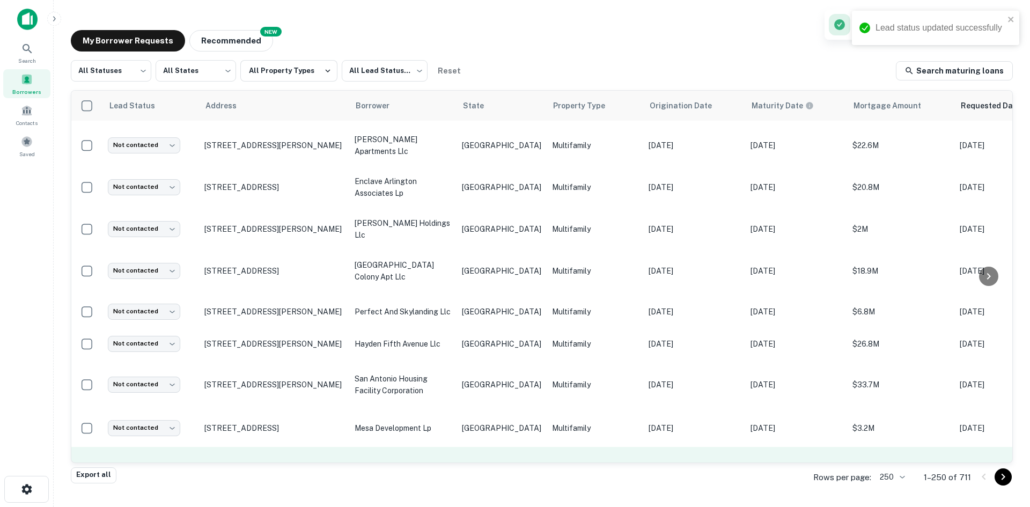
click at [463, 447] on td "[GEOGRAPHIC_DATA]" at bounding box center [501, 471] width 90 height 49
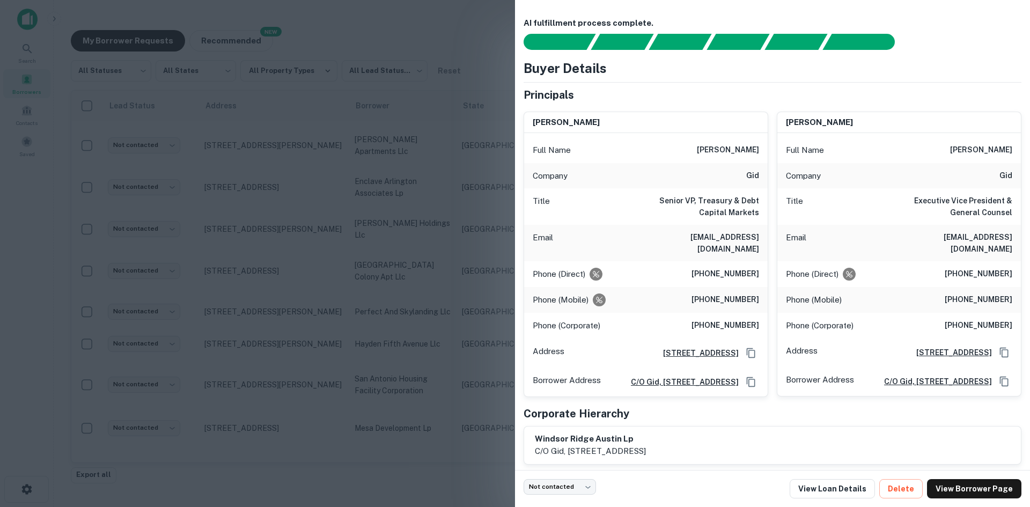
click at [479, 232] on div at bounding box center [515, 253] width 1030 height 507
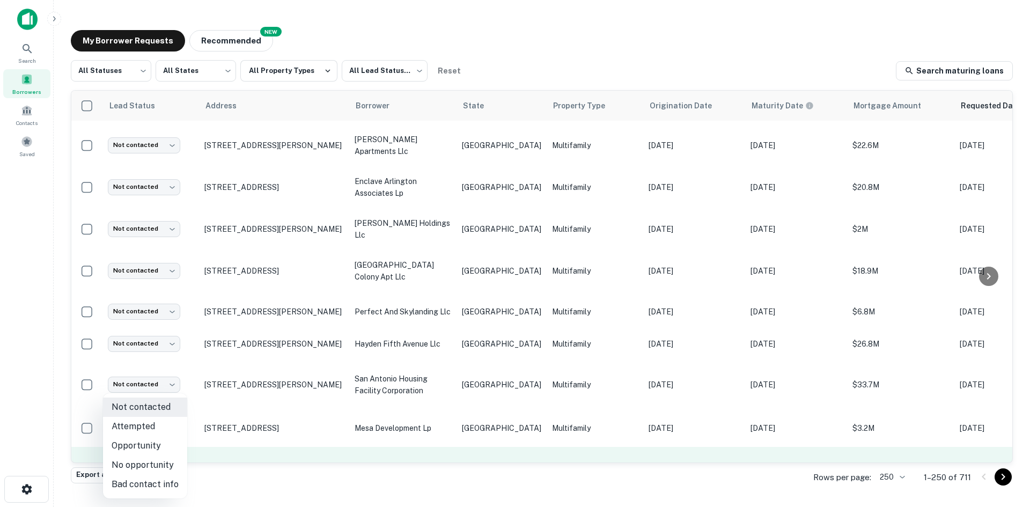
click at [171, 428] on body "Search Borrowers Contacts Saved My Borrower Requests NEW Recommended All Status…" at bounding box center [515, 253] width 1030 height 507
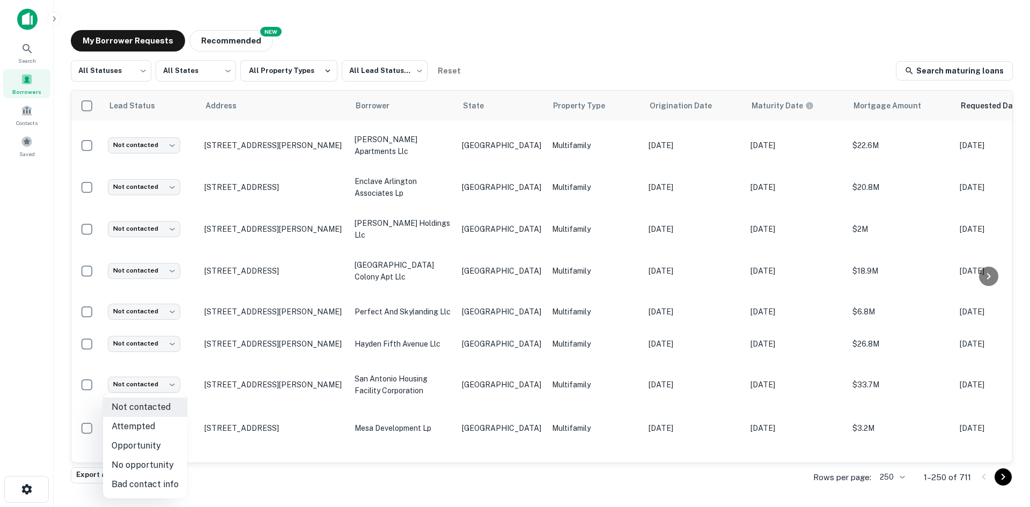
click at [157, 479] on li "Bad contact info" at bounding box center [145, 484] width 84 height 19
type input "**********"
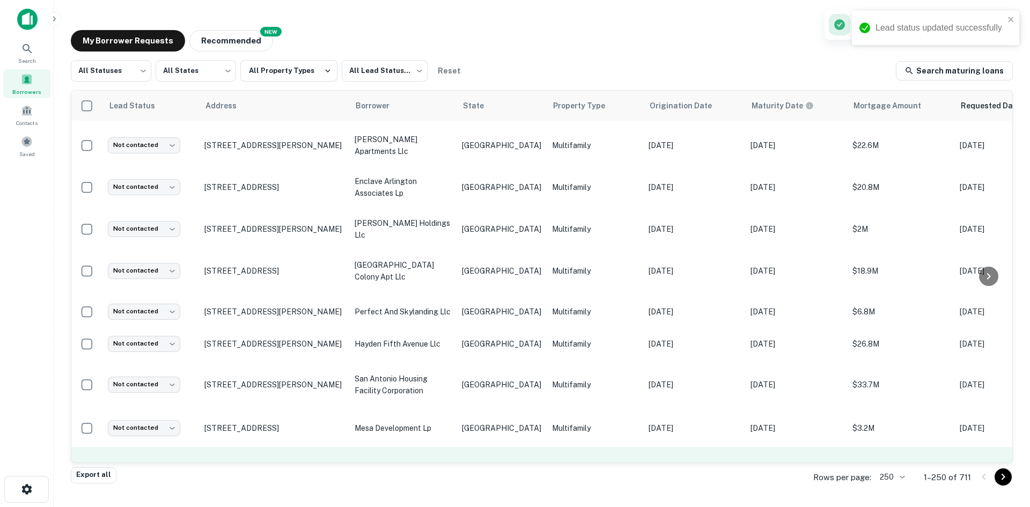
scroll to position [483, 0]
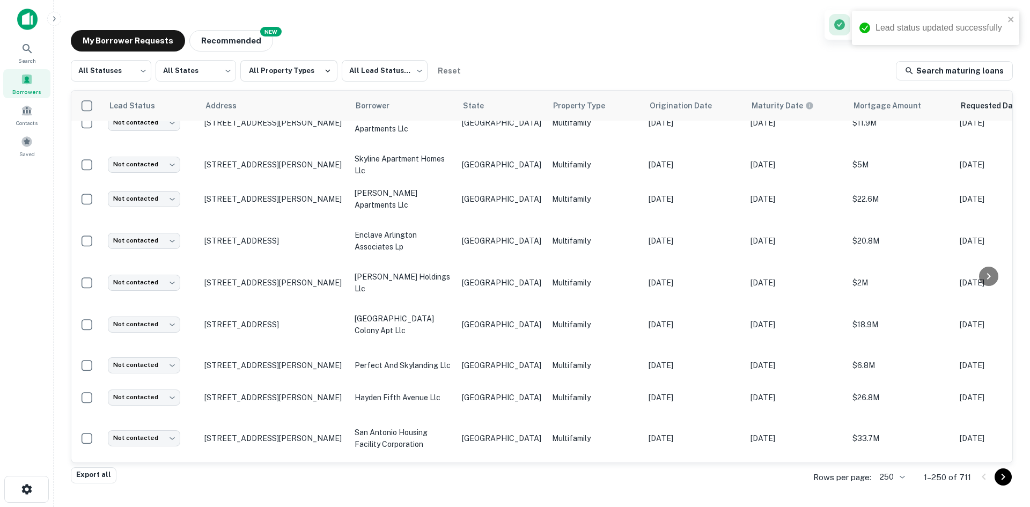
click at [573, 476] on p "Multifamily" at bounding box center [595, 482] width 86 height 12
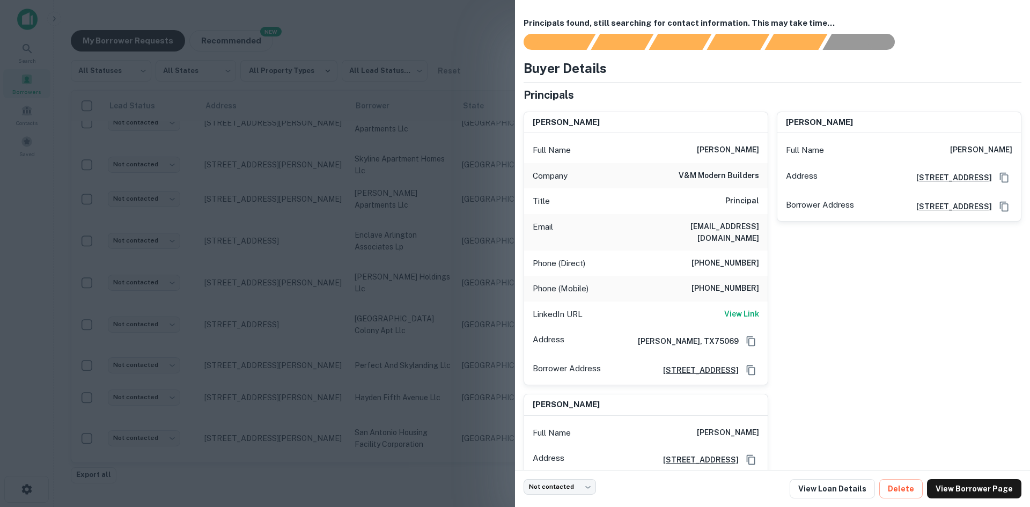
click at [693, 226] on h6 "[EMAIL_ADDRESS][DOMAIN_NAME]" at bounding box center [694, 232] width 129 height 24
click at [390, 247] on div at bounding box center [515, 253] width 1030 height 507
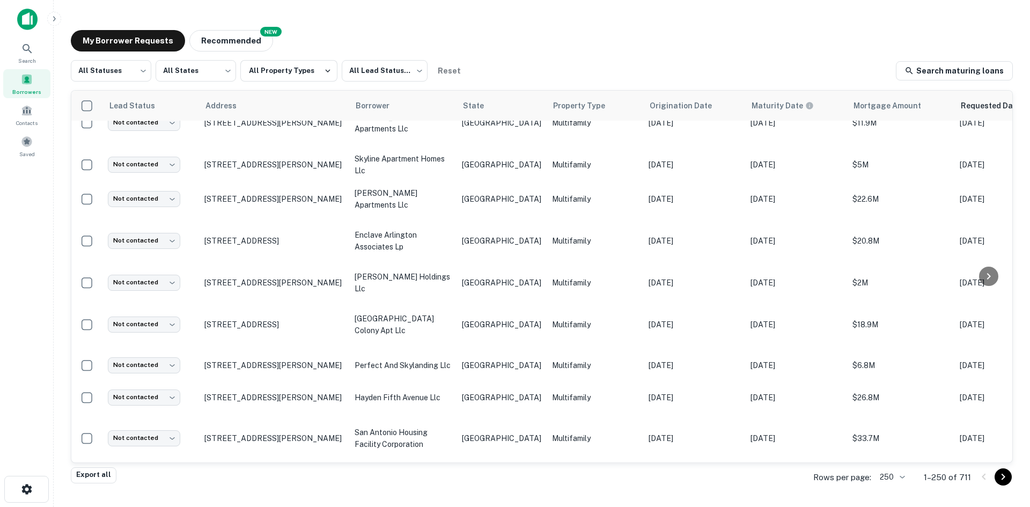
click at [151, 433] on body "Search Borrowers Contacts Saved My Borrower Requests NEW Recommended All Status…" at bounding box center [515, 253] width 1030 height 507
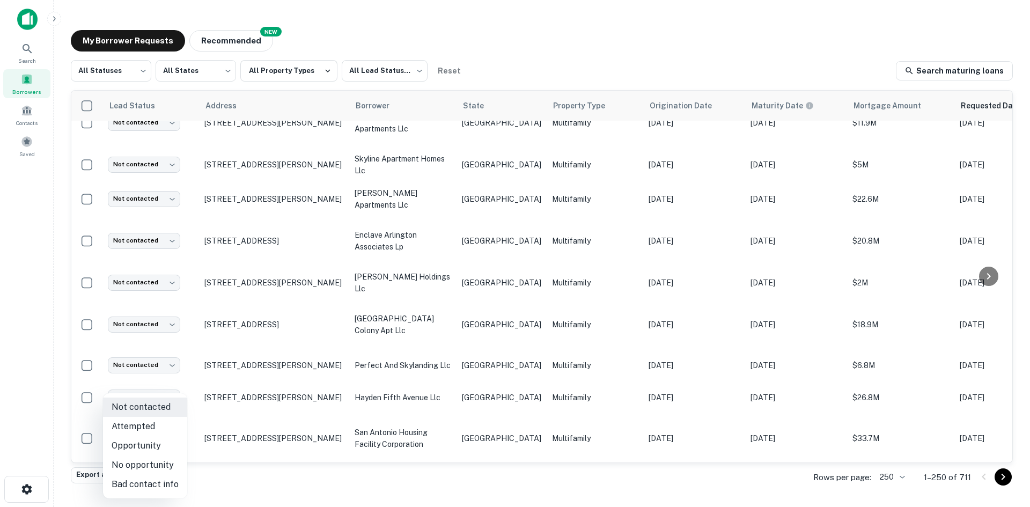
click at [154, 425] on li "Attempted" at bounding box center [145, 426] width 84 height 19
type input "*********"
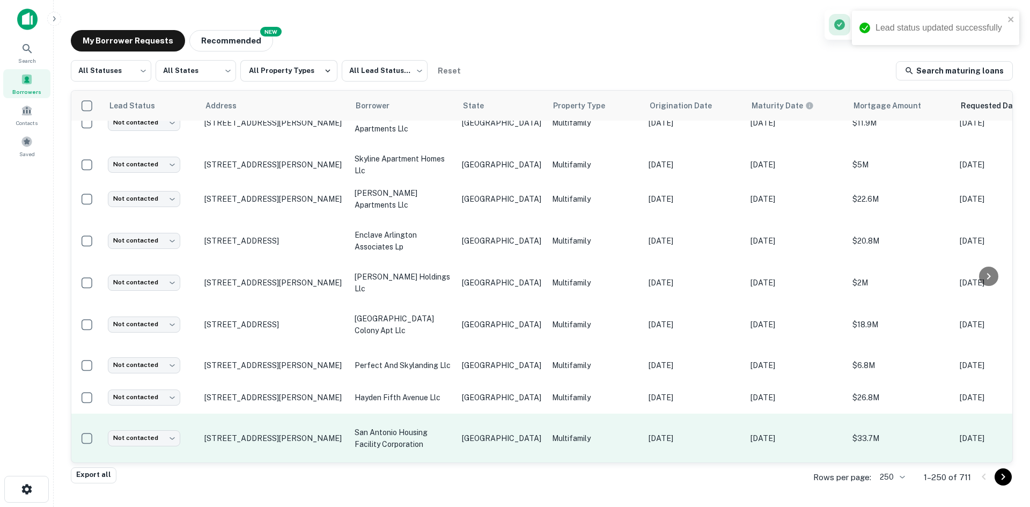
click at [496, 432] on p "[GEOGRAPHIC_DATA]" at bounding box center [501, 438] width 79 height 12
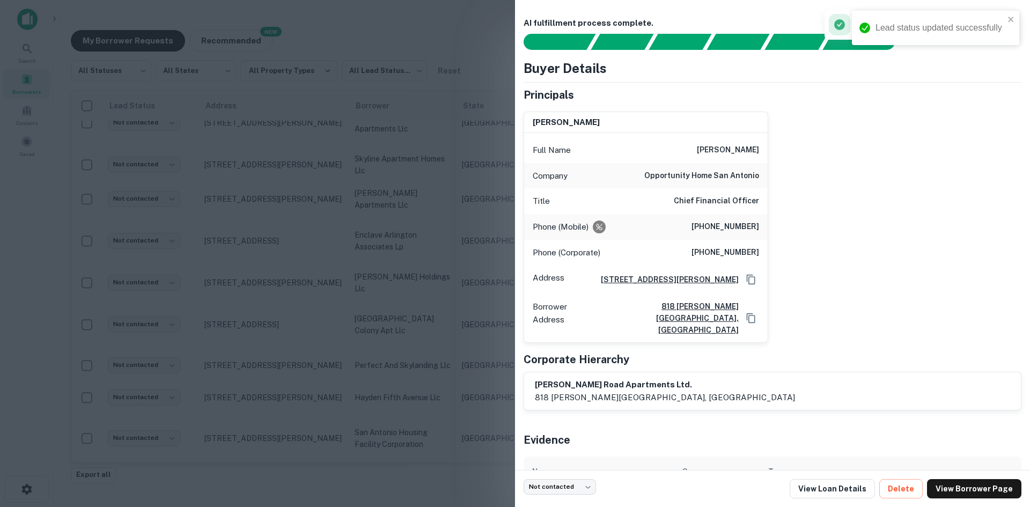
click at [359, 249] on div at bounding box center [515, 253] width 1030 height 507
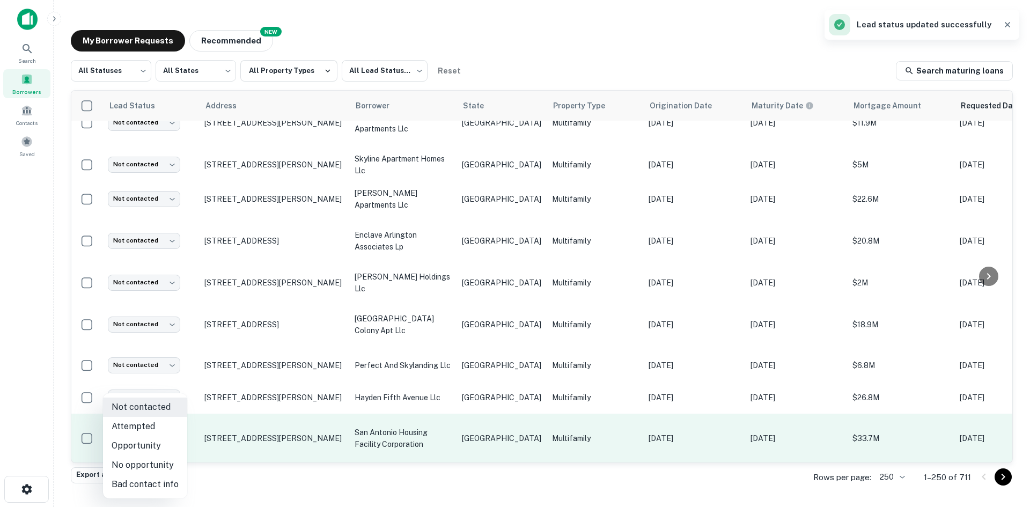
click at [131, 398] on body "Lead status updated successfully Search Borrowers Contacts Saved My Borrower Re…" at bounding box center [515, 253] width 1030 height 507
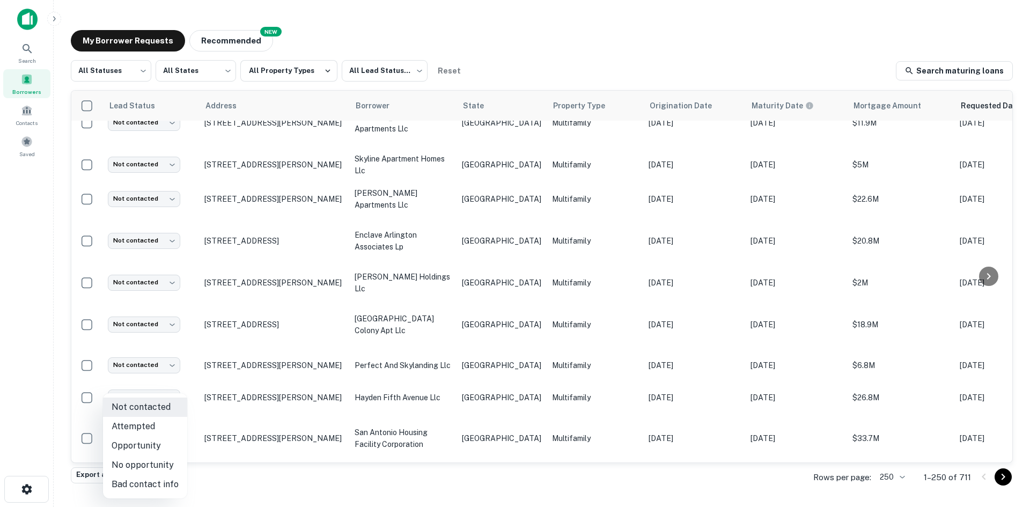
click at [146, 482] on li "Bad contact info" at bounding box center [145, 484] width 84 height 19
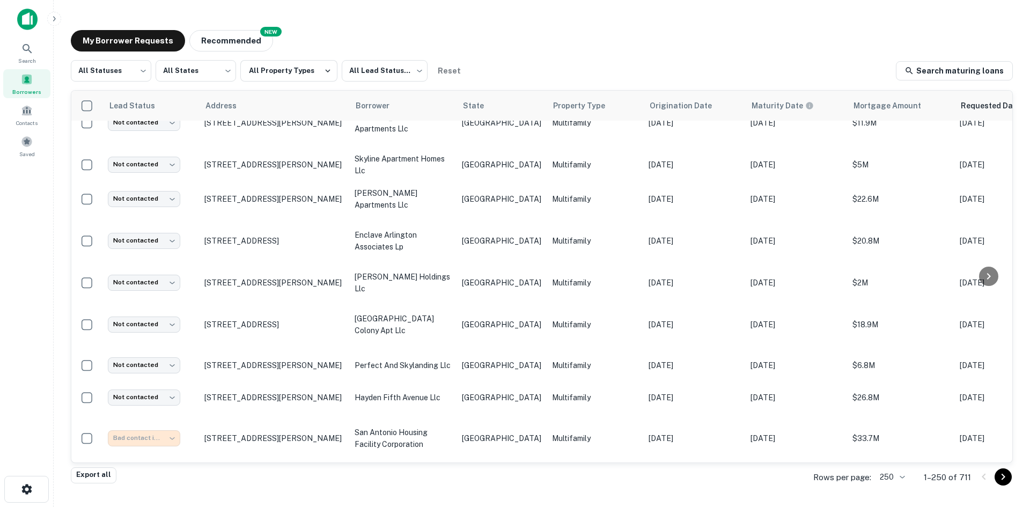
type input "**********"
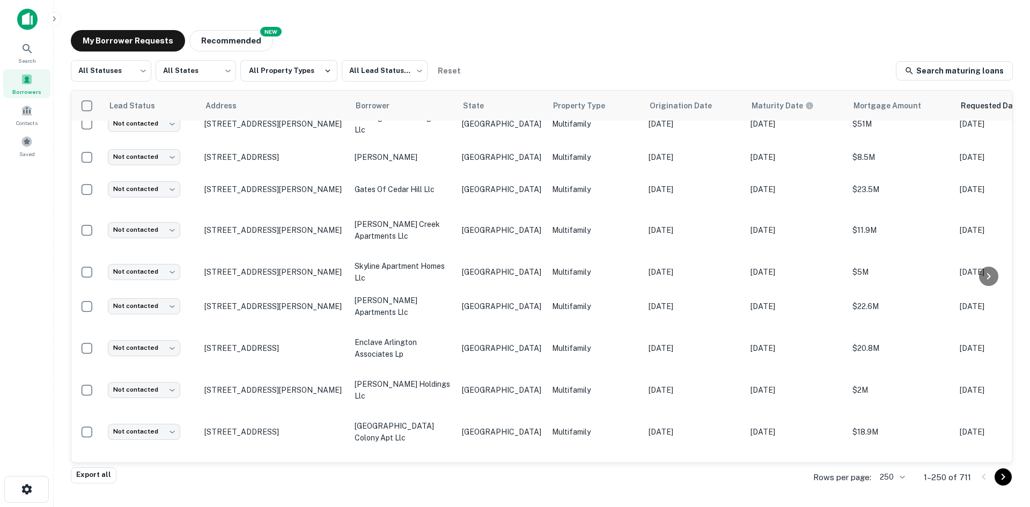
scroll to position [410, 0]
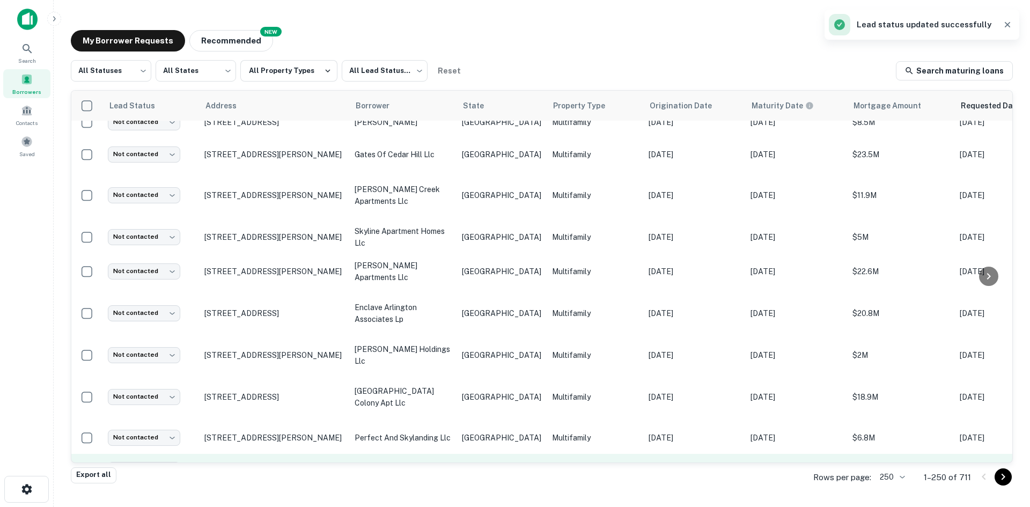
click at [546, 454] on td "Multifamily" at bounding box center [594, 470] width 97 height 32
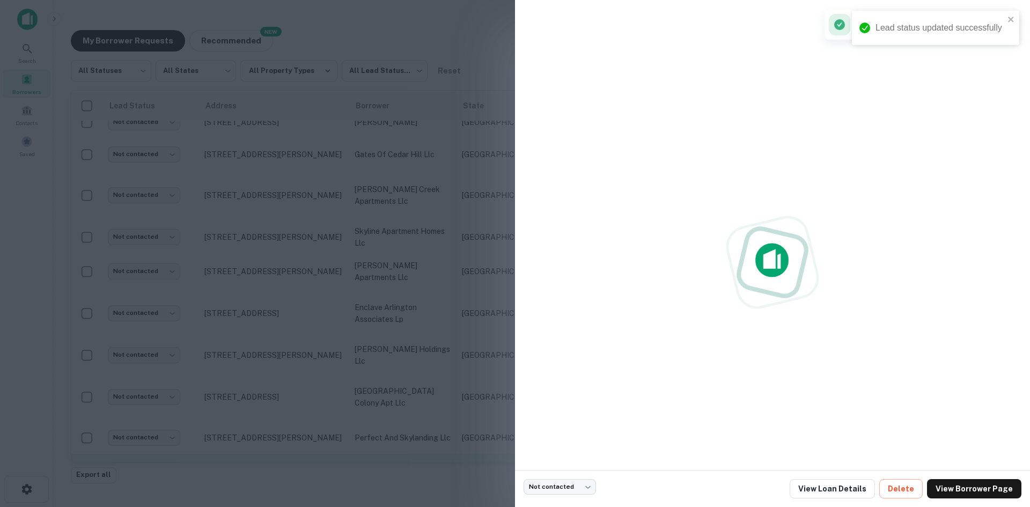
scroll to position [429, 0]
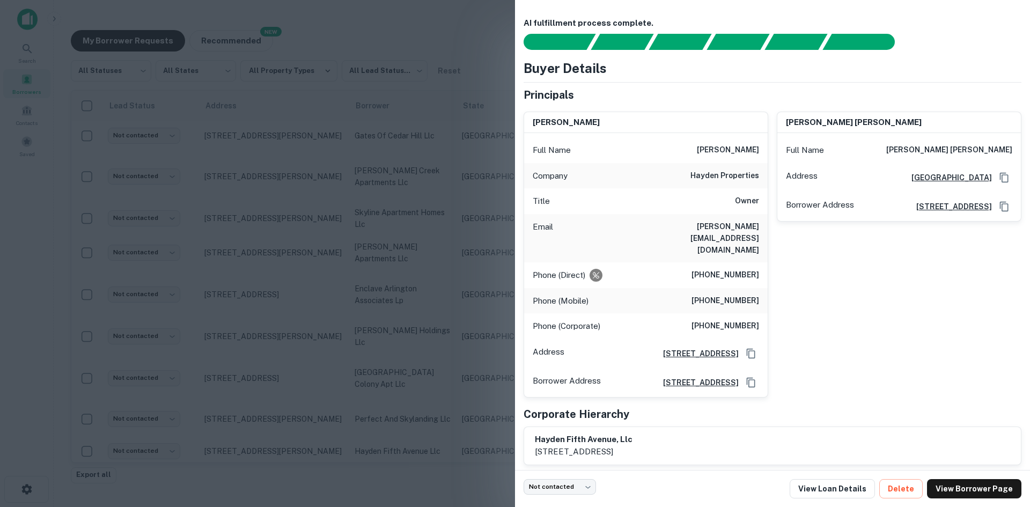
click at [733, 222] on h6 "[PERSON_NAME][EMAIL_ADDRESS][DOMAIN_NAME]" at bounding box center [694, 237] width 129 height 35
click at [391, 279] on div at bounding box center [515, 253] width 1030 height 507
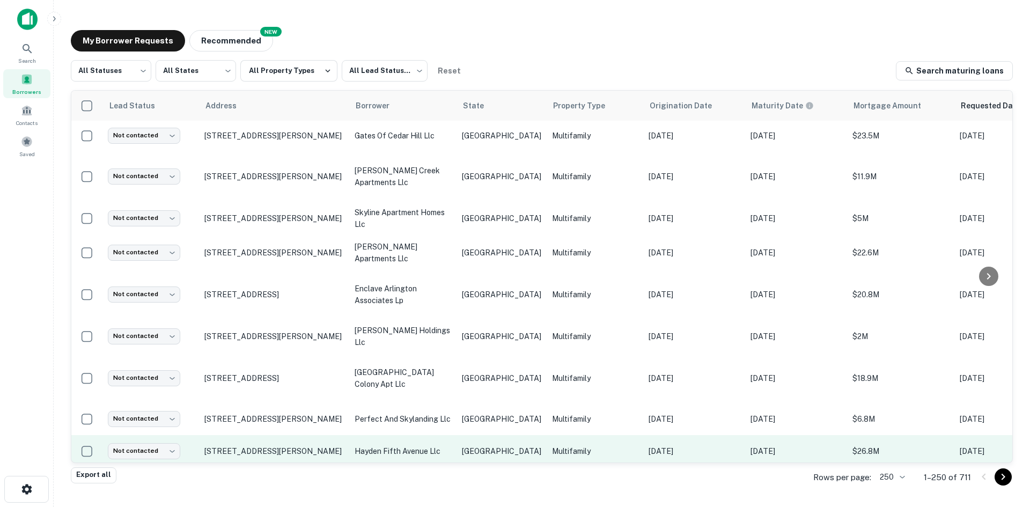
click at [443, 445] on p "hayden fifth avenue llc" at bounding box center [402, 451] width 97 height 12
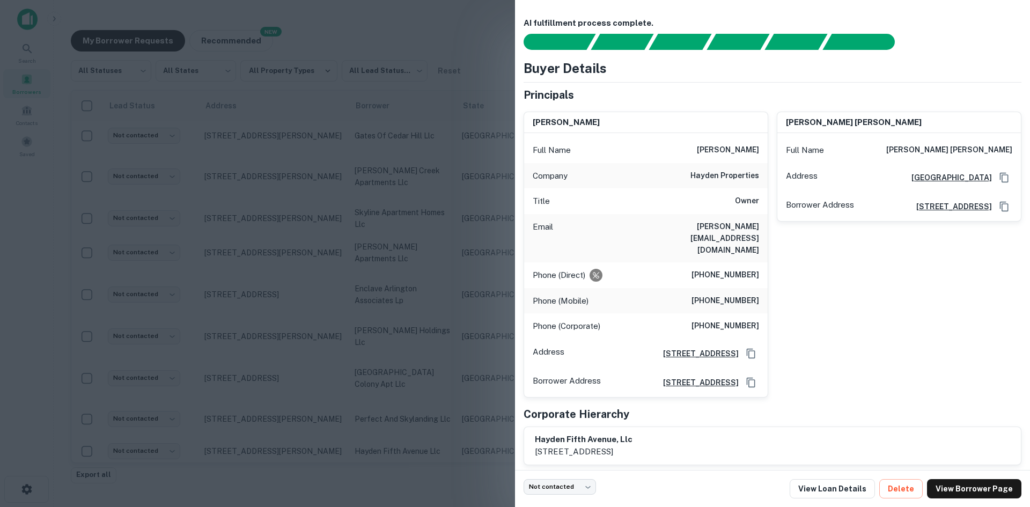
click at [432, 372] on div at bounding box center [515, 253] width 1030 height 507
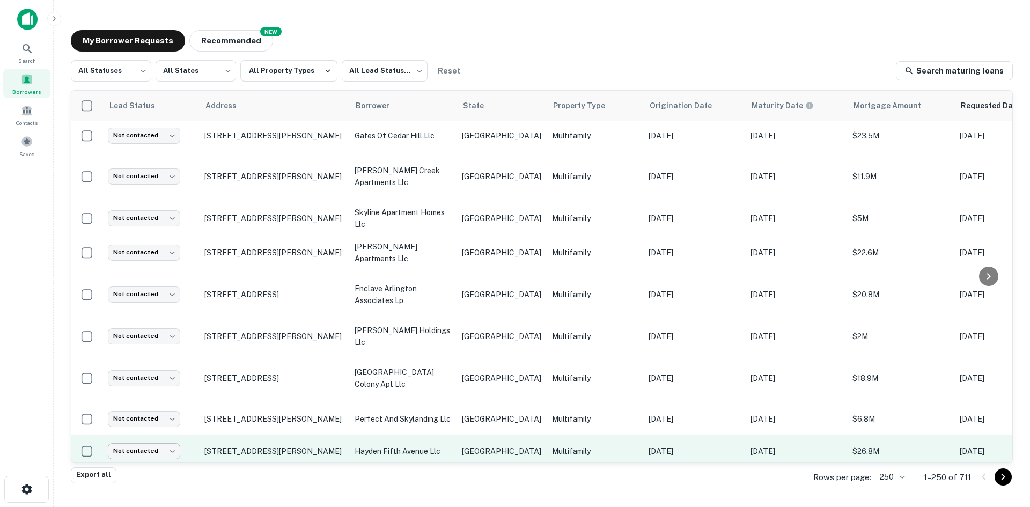
click at [159, 401] on body "Search Borrowers Contacts Saved My Borrower Requests NEW Recommended All Status…" at bounding box center [515, 253] width 1030 height 507
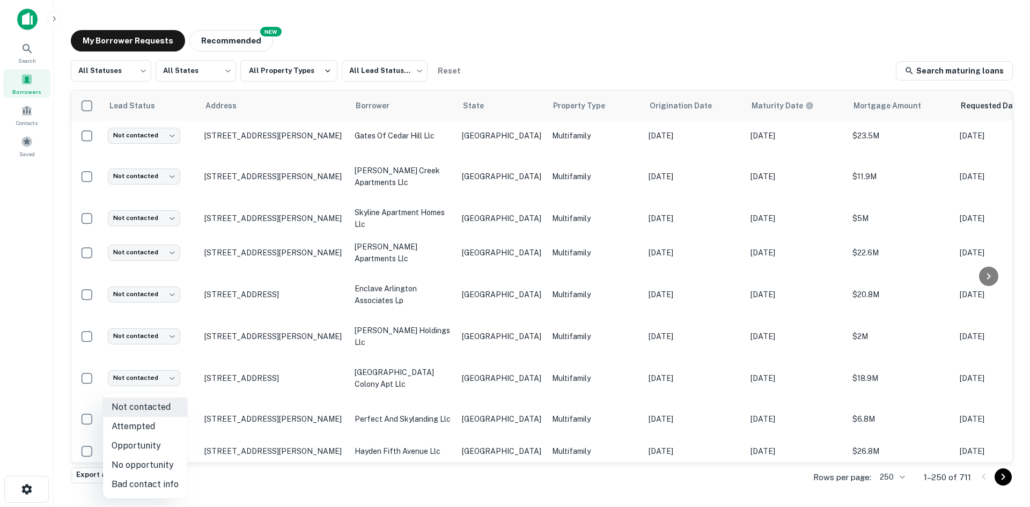
click at [154, 419] on li "Attempted" at bounding box center [145, 426] width 84 height 19
type input "*********"
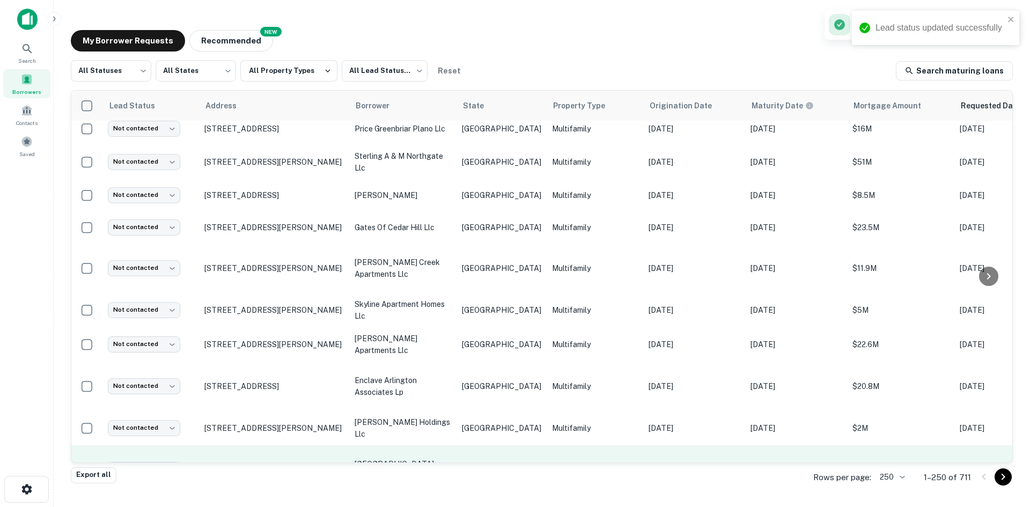
scroll to position [322, 0]
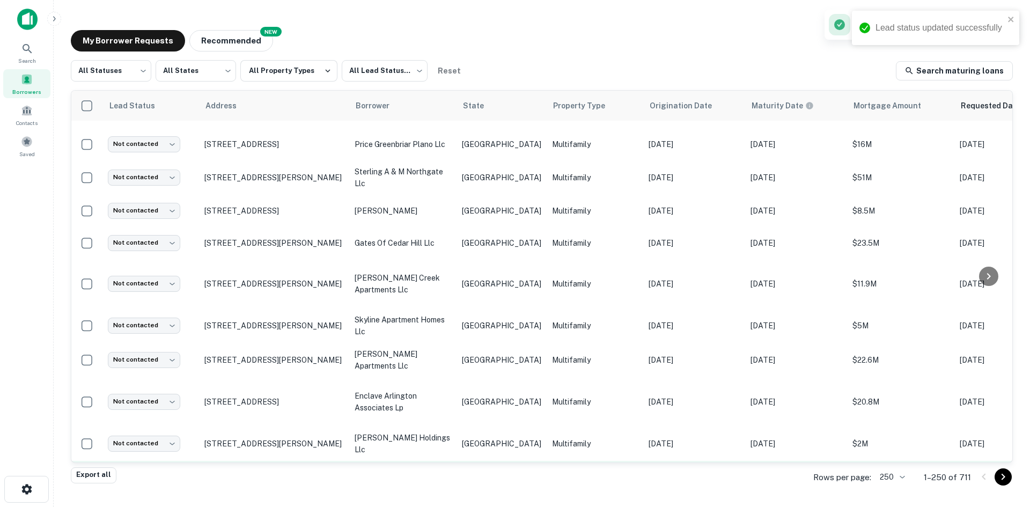
click at [546, 461] on td "Multifamily" at bounding box center [594, 485] width 97 height 49
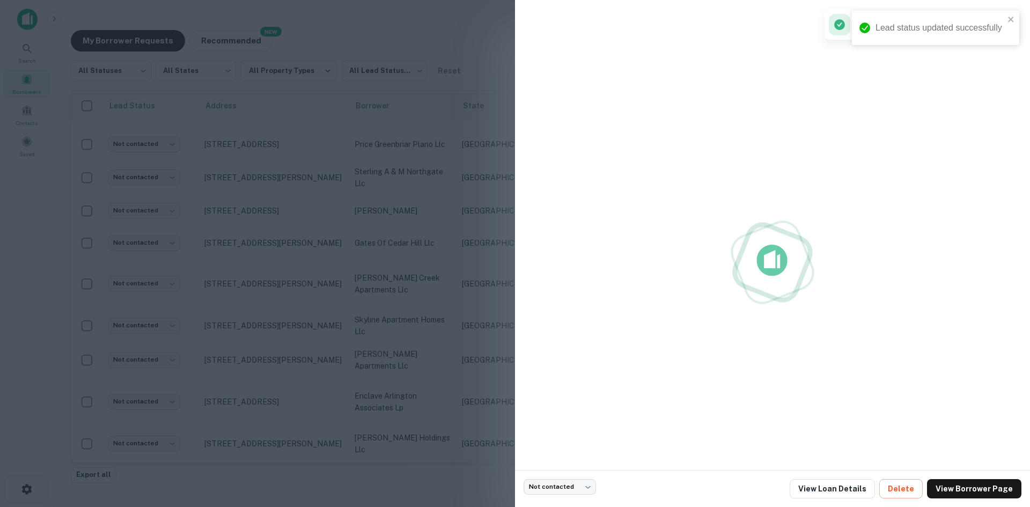
click at [374, 380] on div at bounding box center [515, 253] width 1030 height 507
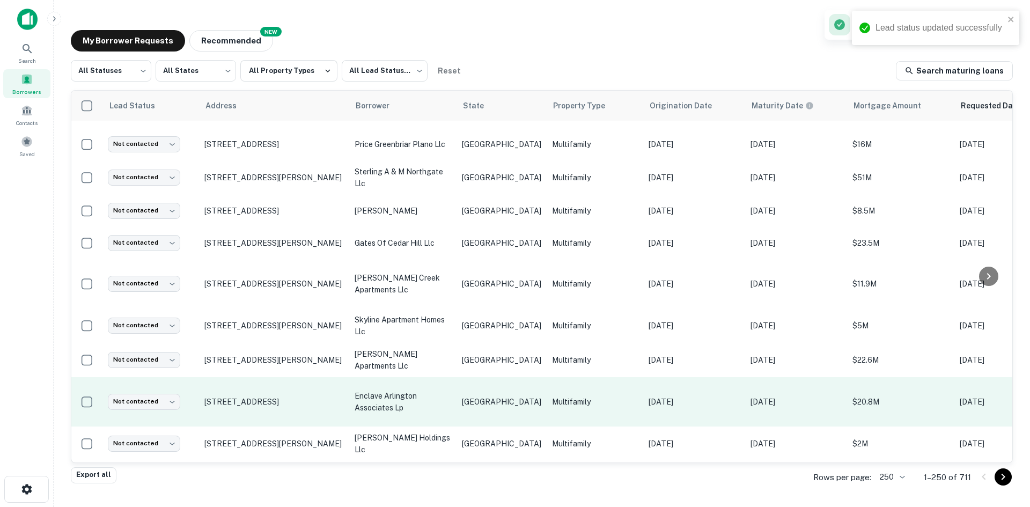
scroll to position [375, 0]
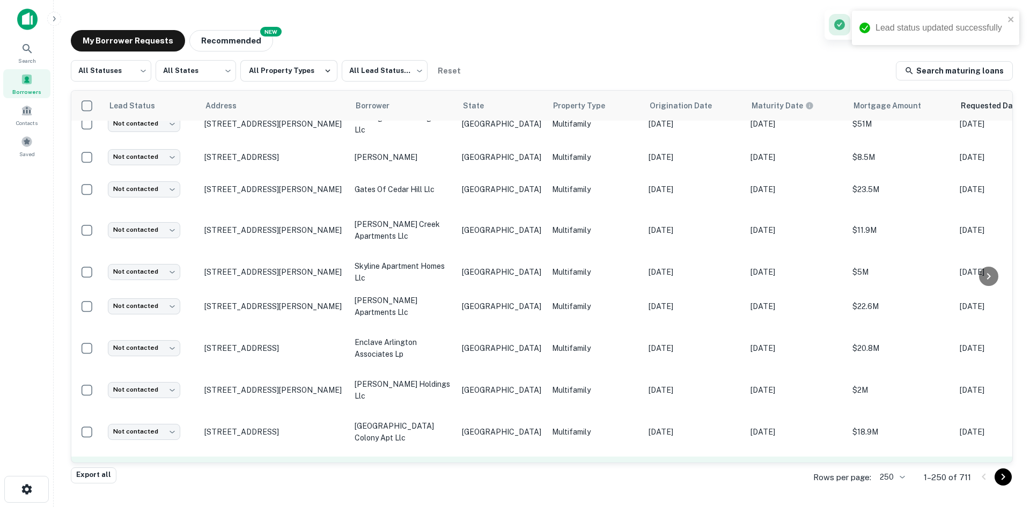
click at [450, 456] on td "perfect and skylanding llc" at bounding box center [402, 472] width 107 height 32
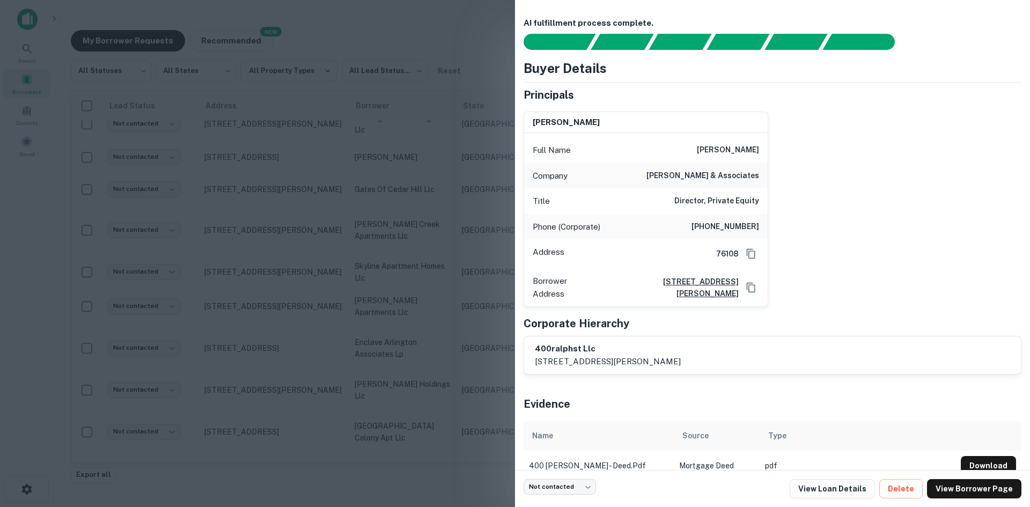
click at [317, 302] on div at bounding box center [515, 253] width 1030 height 507
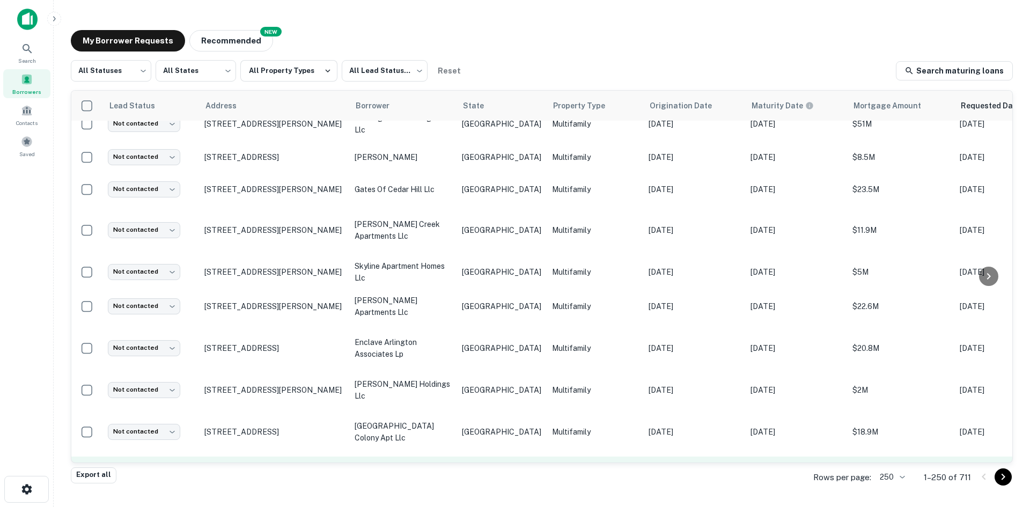
click at [130, 425] on body "Search Borrowers Contacts Saved My Borrower Requests NEW Recommended All Status…" at bounding box center [515, 253] width 1030 height 507
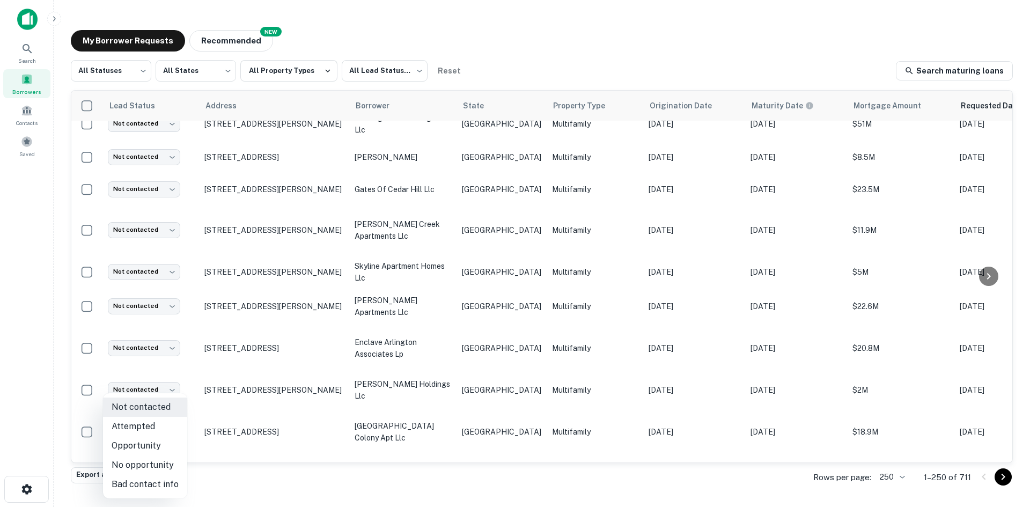
click at [157, 480] on li "Bad contact info" at bounding box center [145, 484] width 84 height 19
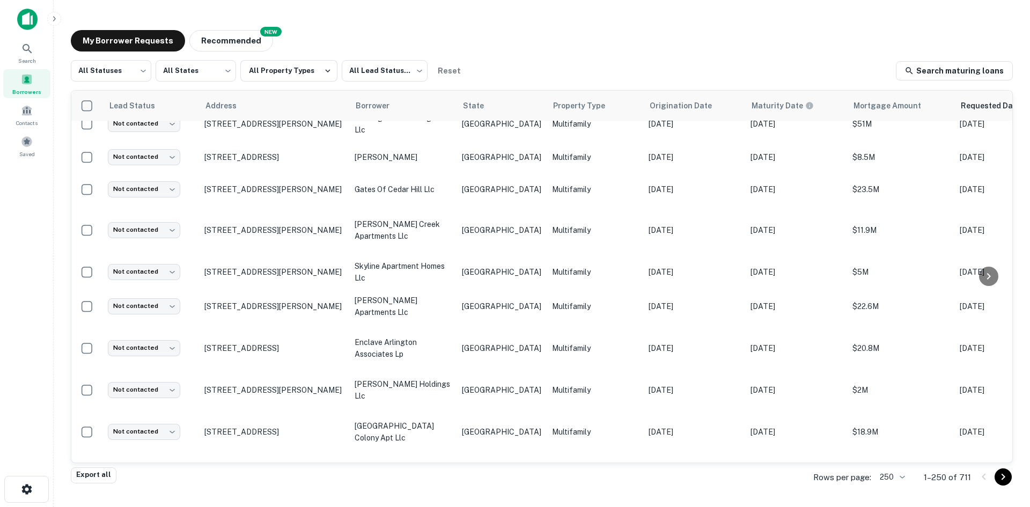
type input "**********"
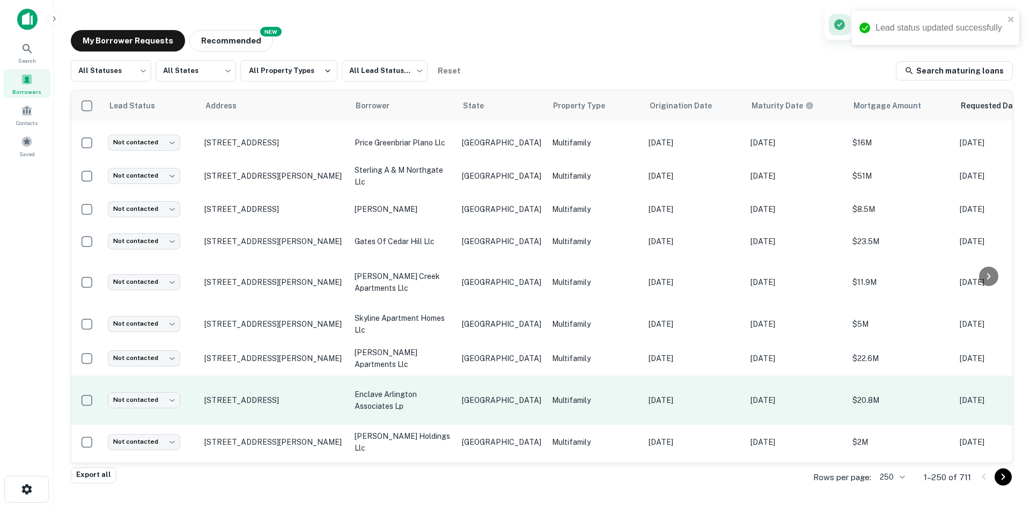
scroll to position [322, 0]
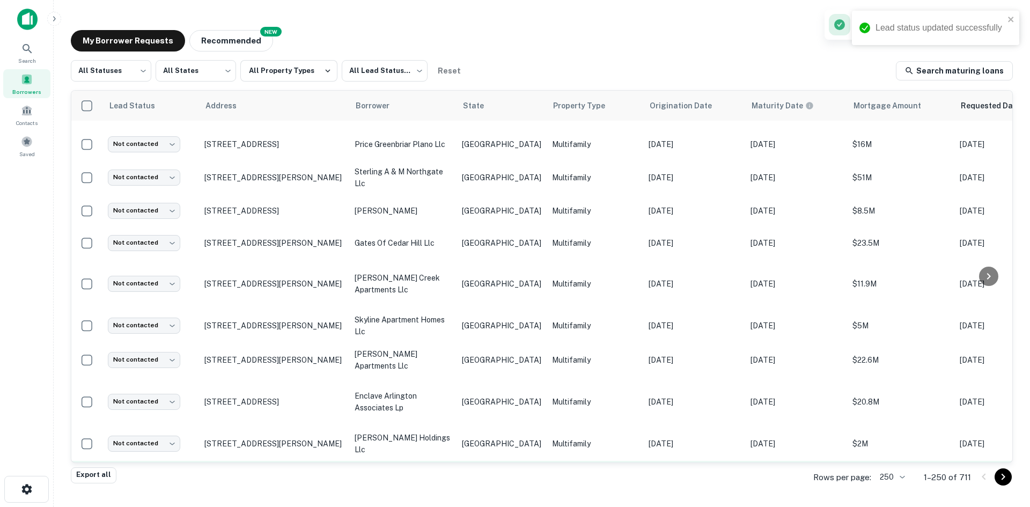
click at [648, 479] on p "[DATE]" at bounding box center [693, 485] width 91 height 12
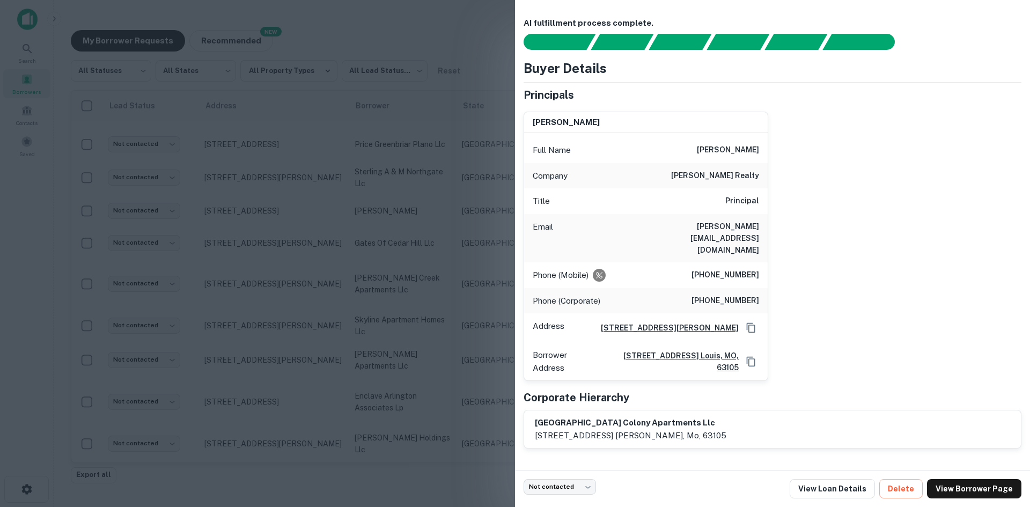
click at [721, 235] on div "Email [PERSON_NAME][EMAIL_ADDRESS][DOMAIN_NAME]" at bounding box center [645, 238] width 243 height 48
click at [722, 229] on h6 "[PERSON_NAME][EMAIL_ADDRESS][DOMAIN_NAME]" at bounding box center [694, 237] width 129 height 35
click at [240, 343] on div at bounding box center [515, 253] width 1030 height 507
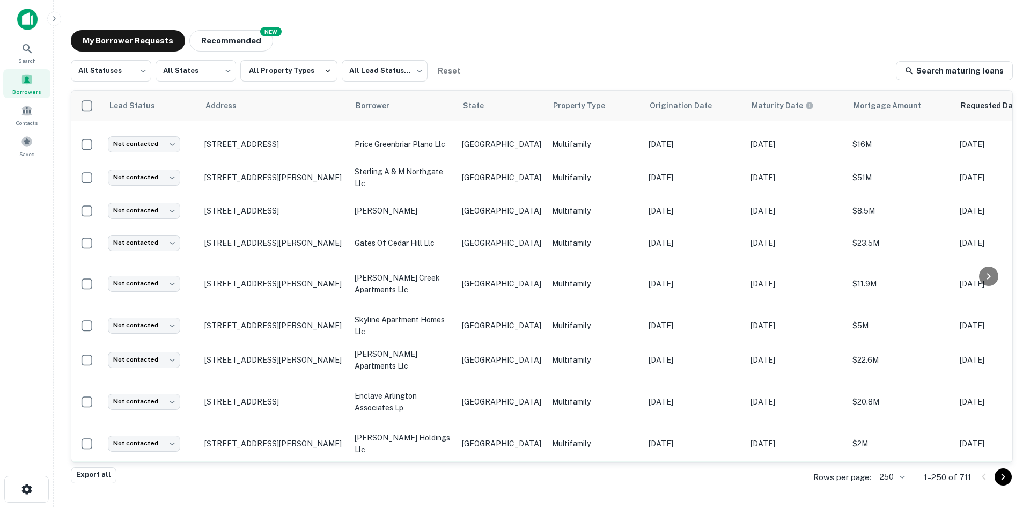
click at [162, 442] on body "Search Borrowers Contacts Saved My Borrower Requests NEW Recommended All Status…" at bounding box center [515, 253] width 1030 height 507
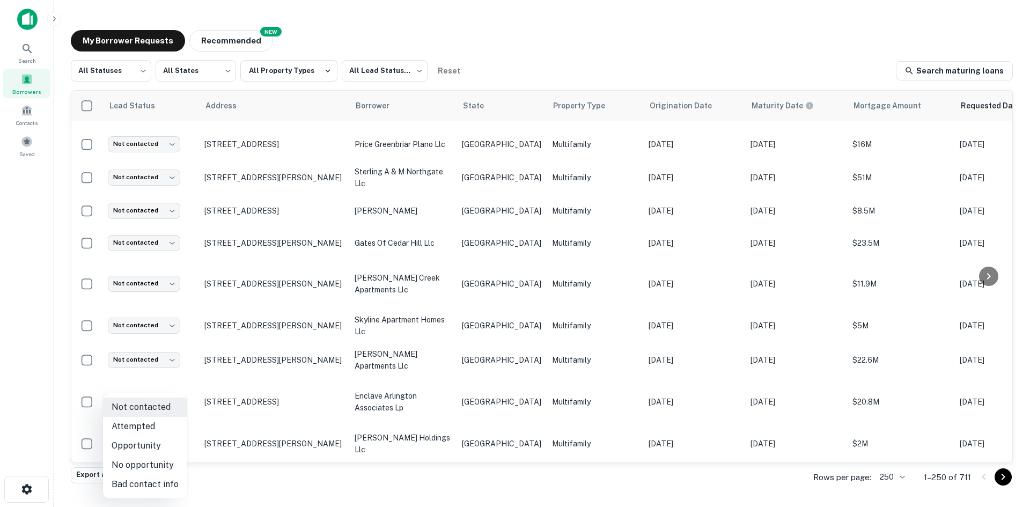
click at [163, 432] on li "Attempted" at bounding box center [145, 426] width 84 height 19
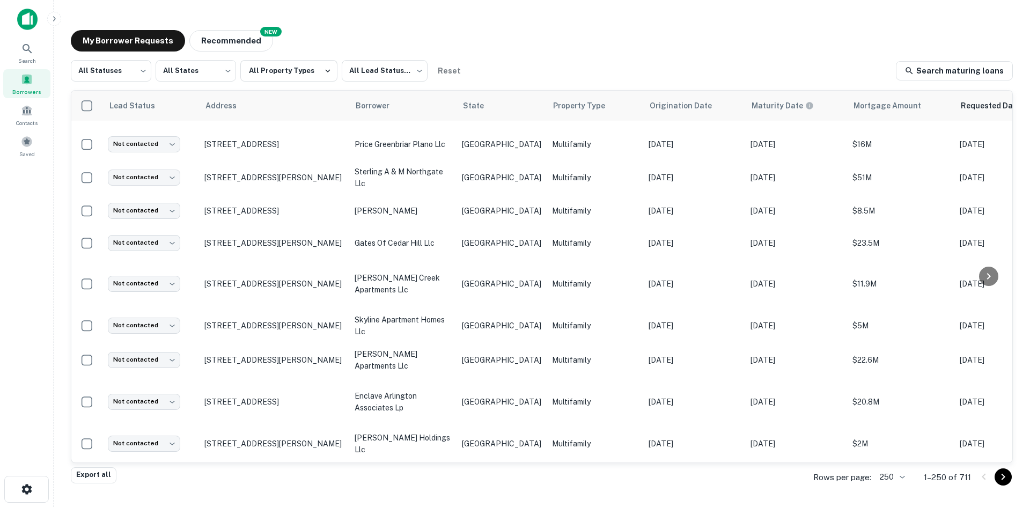
type input "*********"
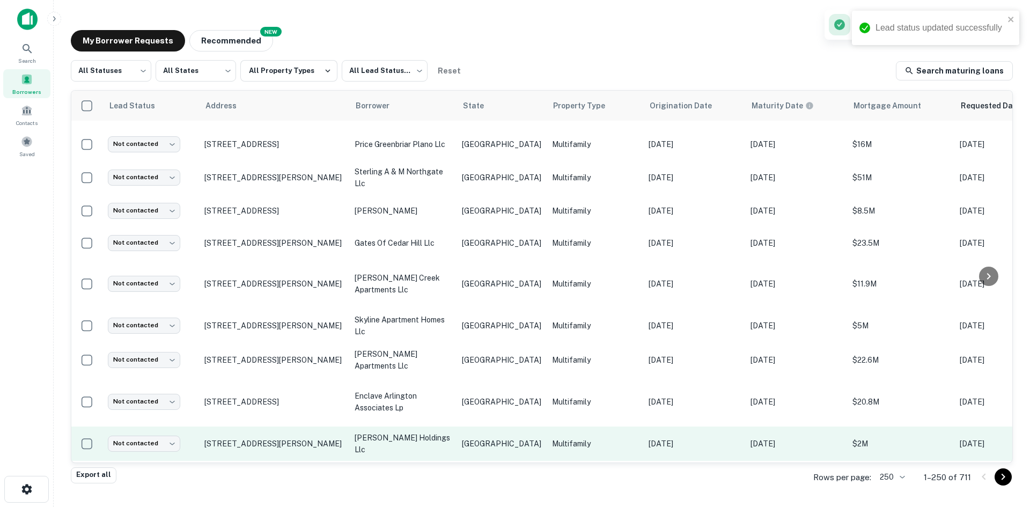
click at [552, 438] on p "Multifamily" at bounding box center [595, 444] width 86 height 12
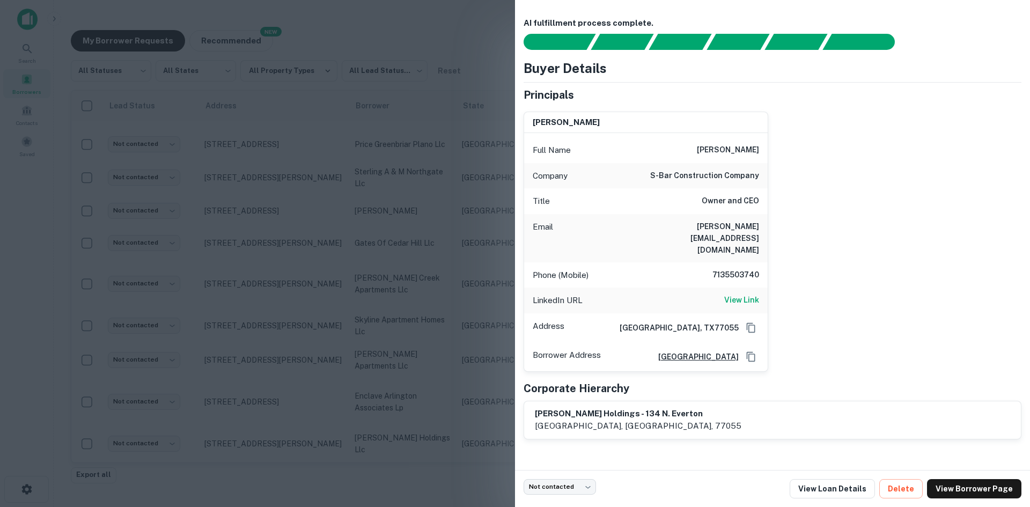
click at [733, 225] on h6 "[PERSON_NAME][EMAIL_ADDRESS][DOMAIN_NAME]" at bounding box center [694, 237] width 129 height 35
click at [186, 357] on div at bounding box center [515, 253] width 1030 height 507
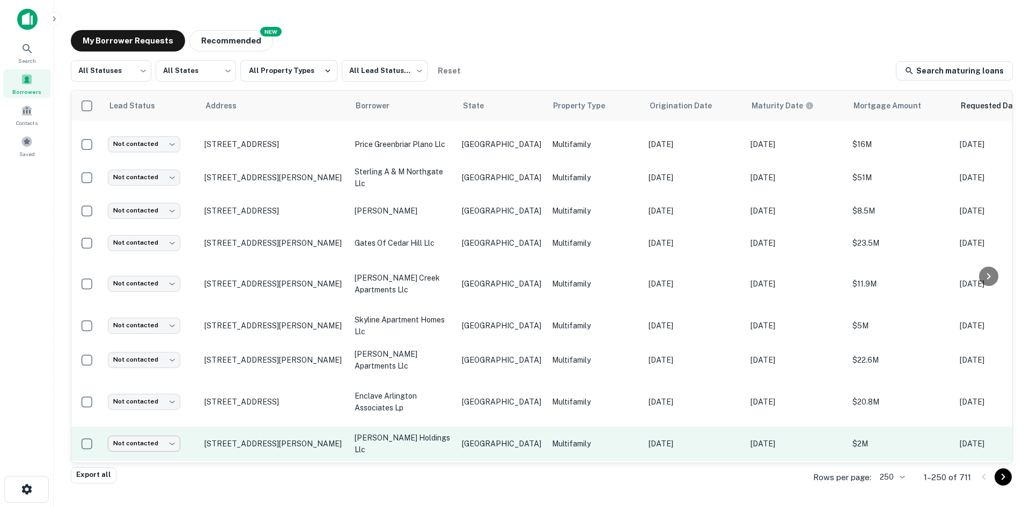
click at [165, 414] on body "Search Borrowers Contacts Saved My Borrower Requests NEW Recommended All Status…" at bounding box center [515, 253] width 1030 height 507
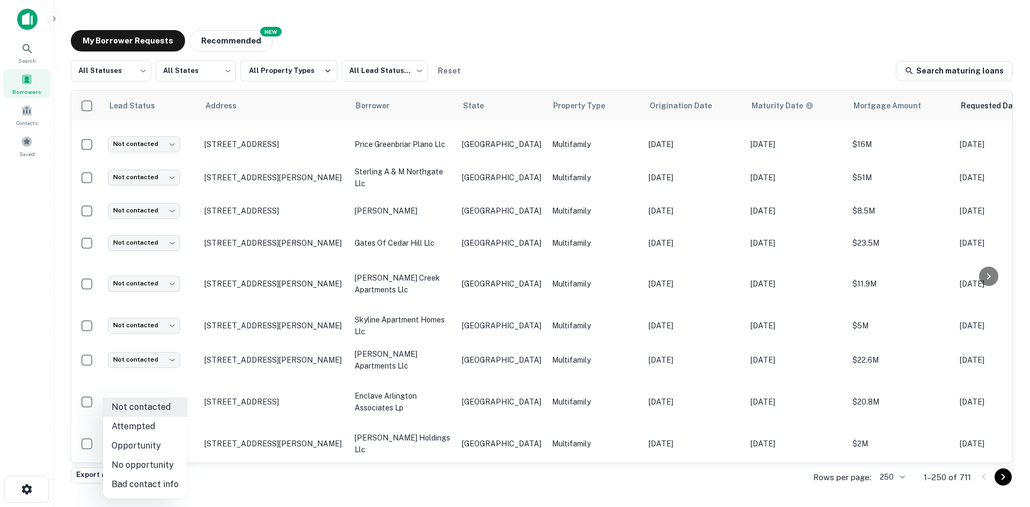
click at [158, 428] on li "Attempted" at bounding box center [145, 426] width 84 height 19
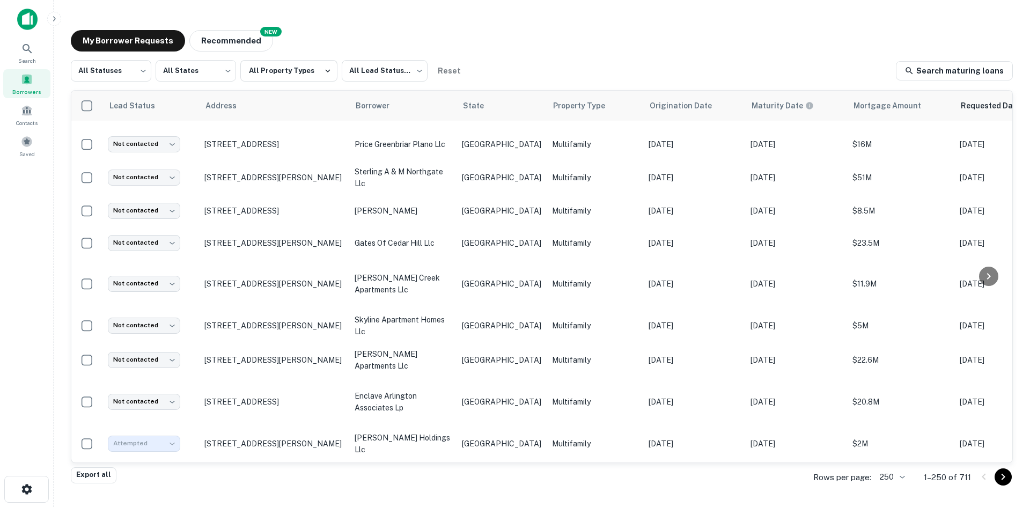
type input "*********"
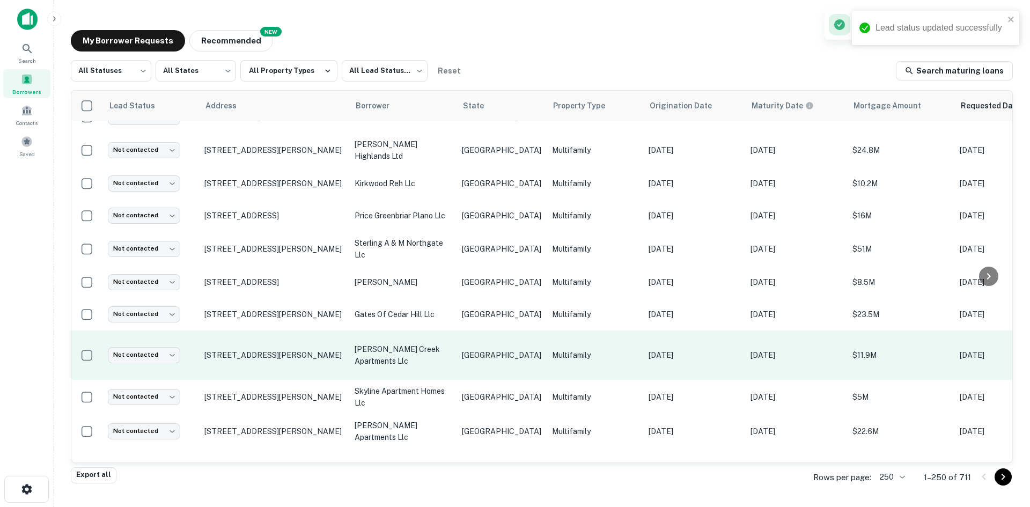
scroll to position [268, 0]
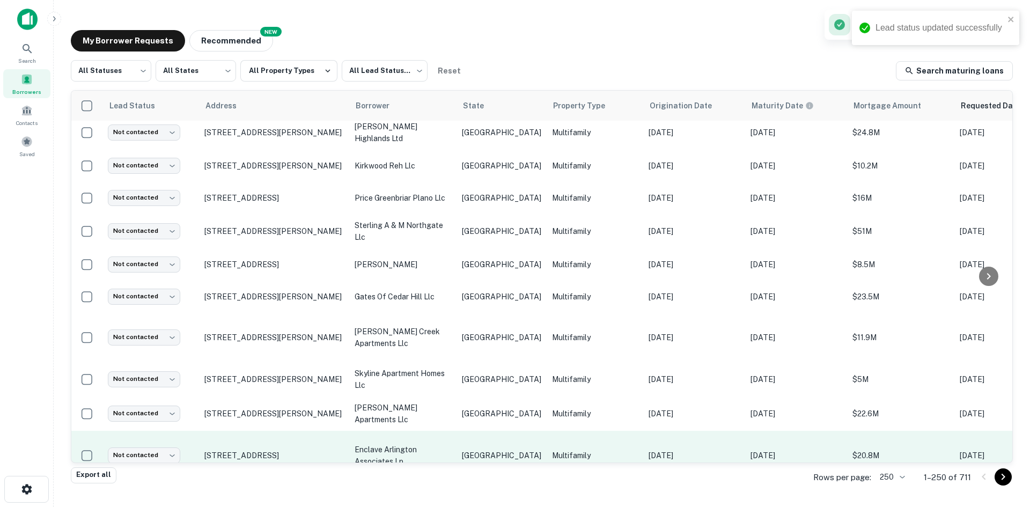
click at [501, 431] on td "[GEOGRAPHIC_DATA]" at bounding box center [501, 455] width 90 height 49
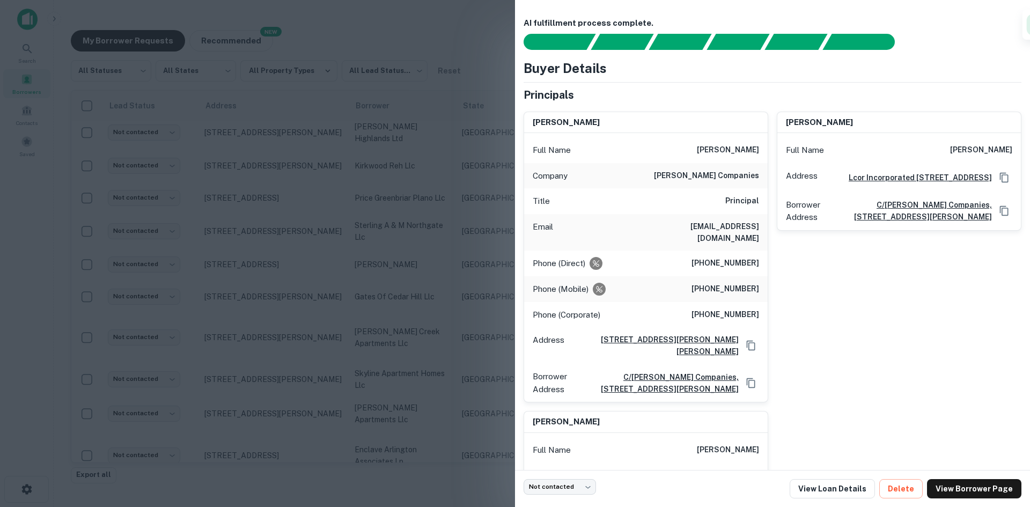
click at [713, 224] on h6 "[EMAIL_ADDRESS][DOMAIN_NAME]" at bounding box center [694, 232] width 129 height 24
click at [457, 235] on div at bounding box center [515, 253] width 1030 height 507
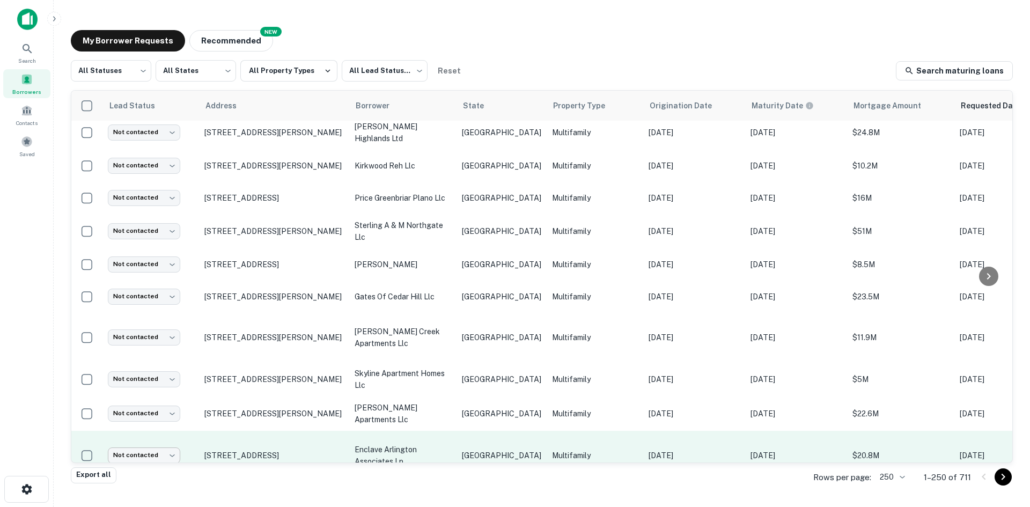
click at [174, 429] on body "Search Borrowers Contacts Saved My Borrower Requests NEW Recommended All Status…" at bounding box center [515, 253] width 1030 height 507
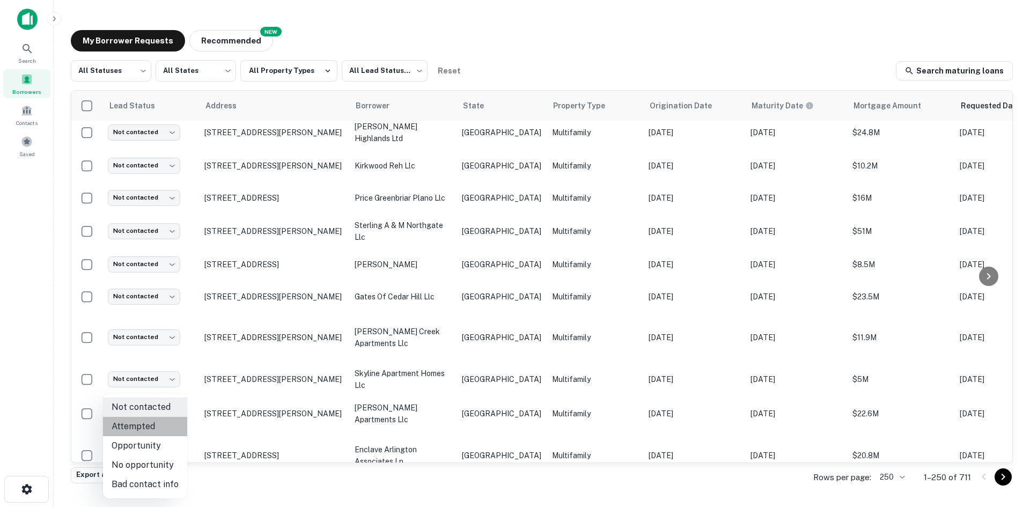
click at [170, 433] on li "Attempted" at bounding box center [145, 426] width 84 height 19
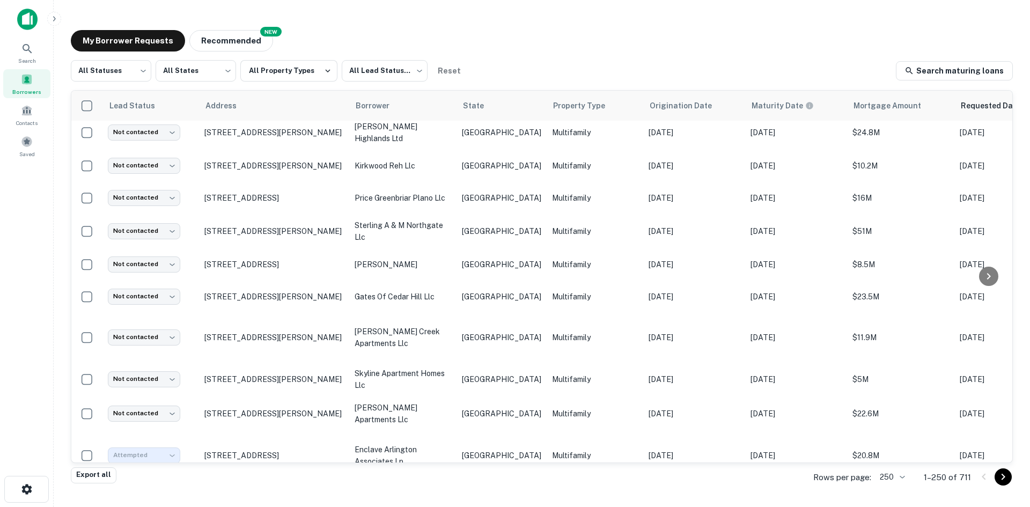
type input "*********"
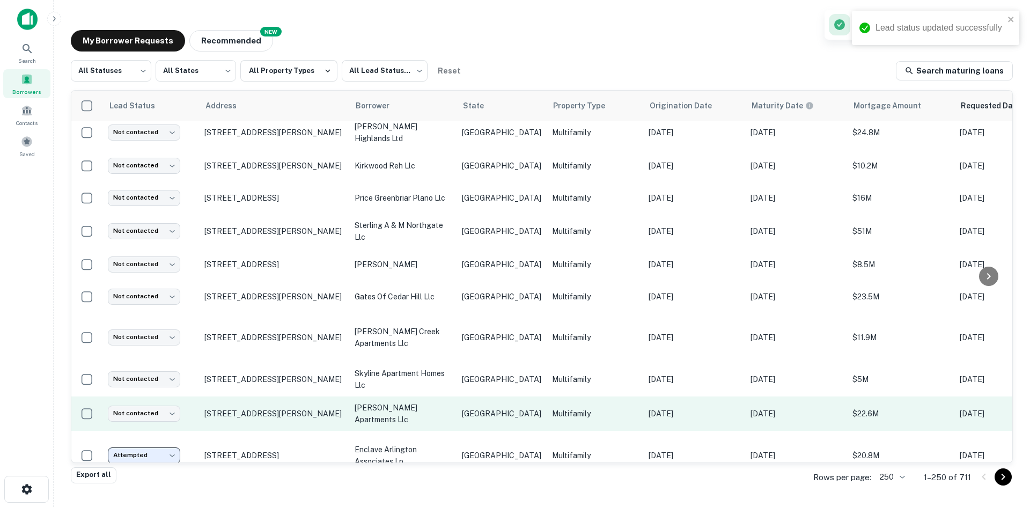
scroll to position [214, 0]
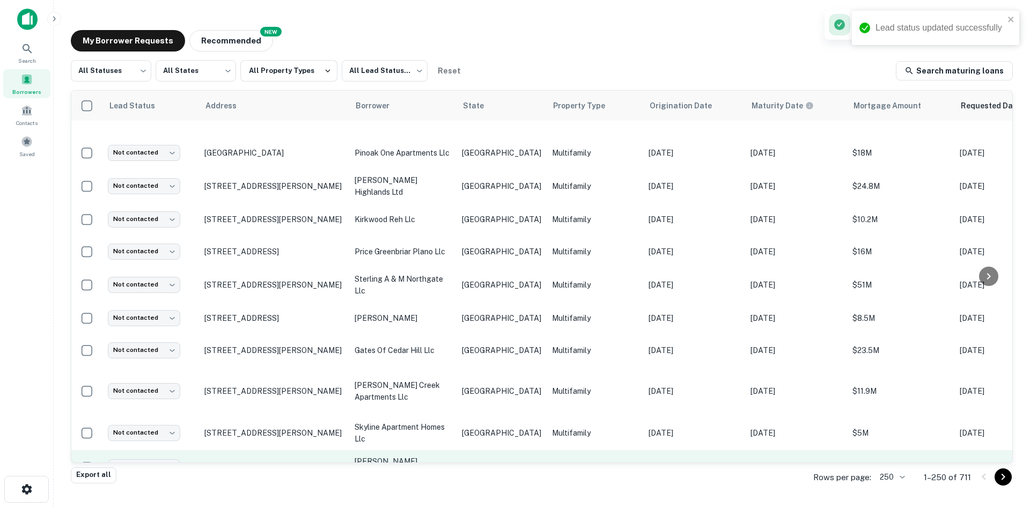
click at [572, 461] on p "Multifamily" at bounding box center [595, 467] width 86 height 12
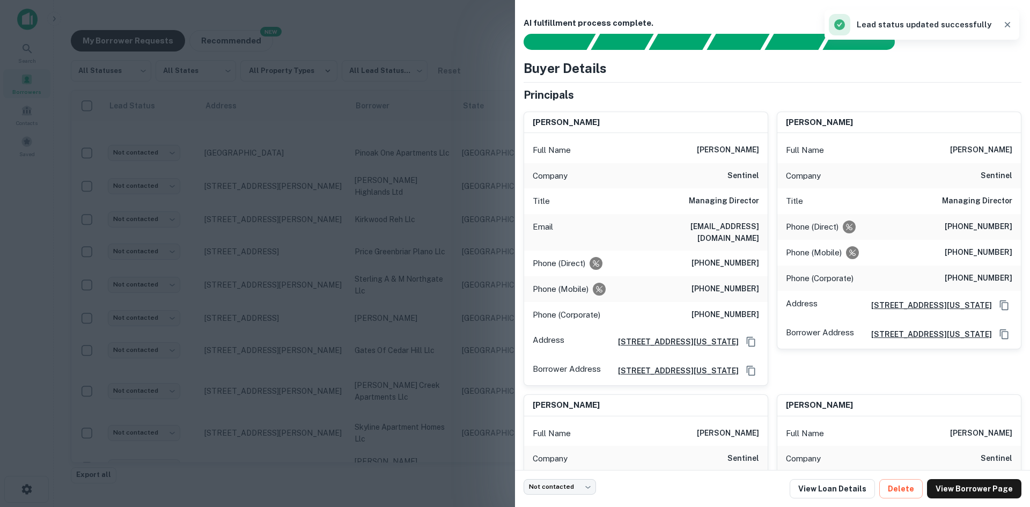
click at [727, 227] on h6 "[EMAIL_ADDRESS][DOMAIN_NAME]" at bounding box center [694, 232] width 129 height 24
click at [225, 378] on div at bounding box center [515, 253] width 1030 height 507
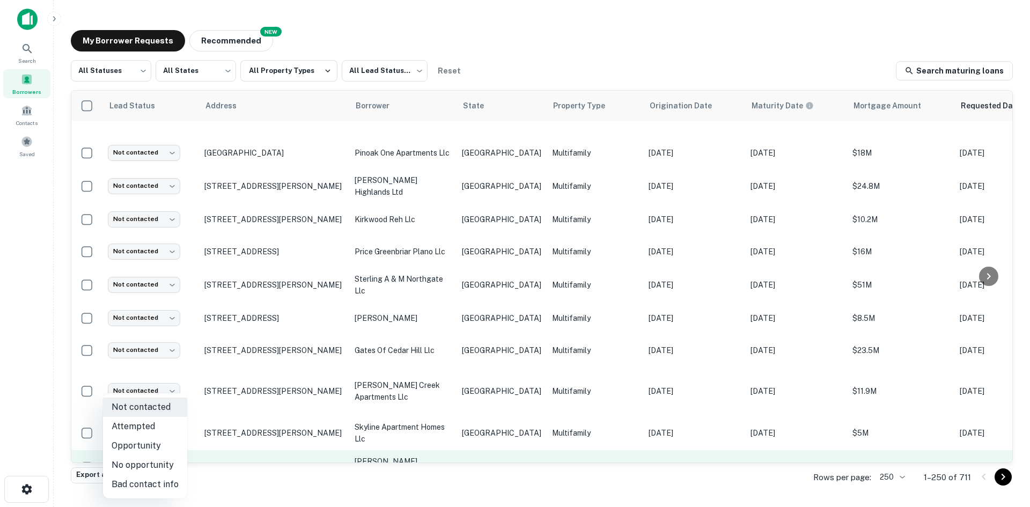
click at [157, 445] on body "Search Borrowers Contacts Saved My Borrower Requests NEW Recommended All Status…" at bounding box center [515, 253] width 1030 height 507
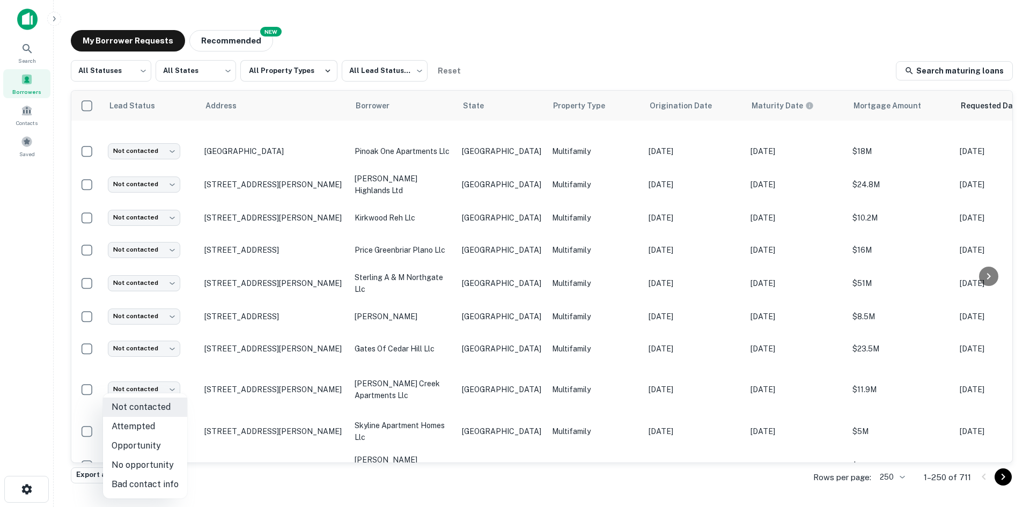
click at [160, 427] on li "Attempted" at bounding box center [145, 426] width 84 height 19
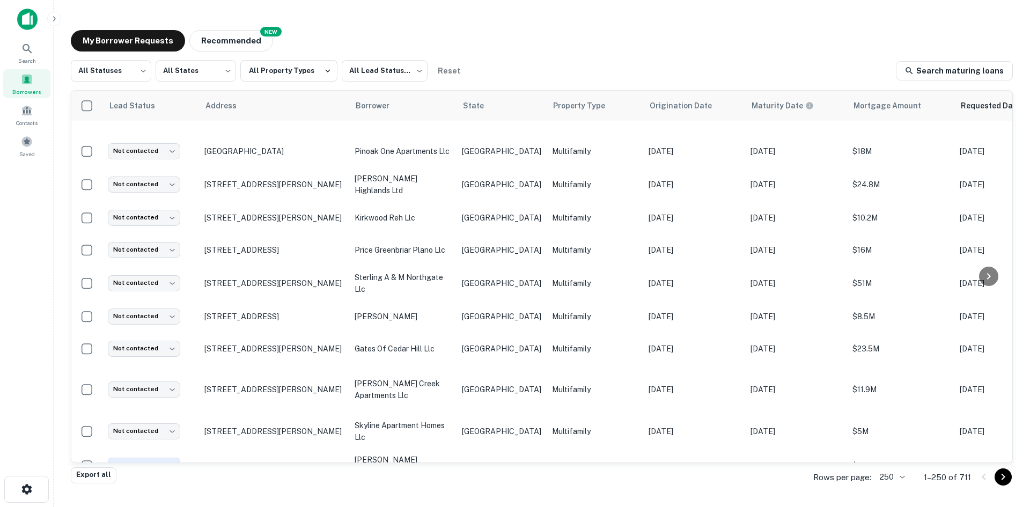
type input "*********"
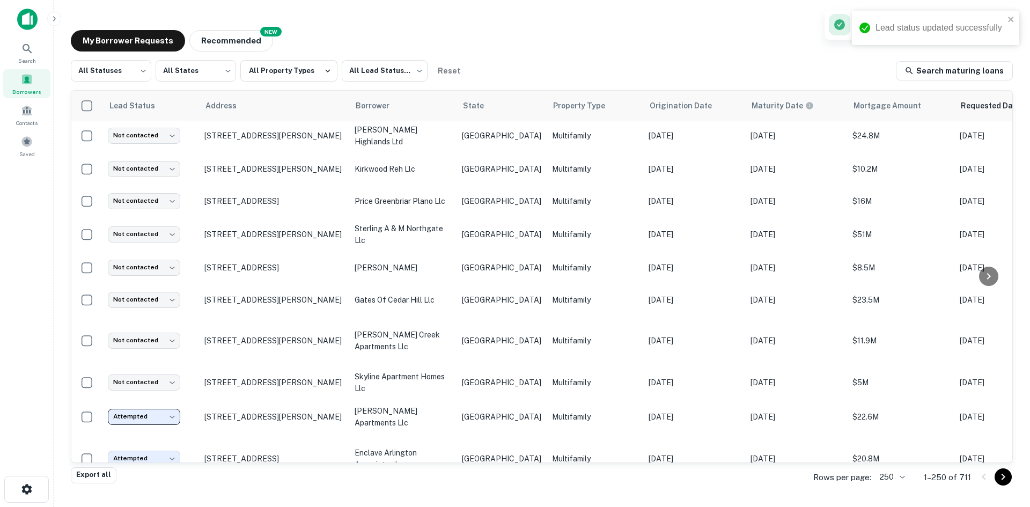
scroll to position [270, 0]
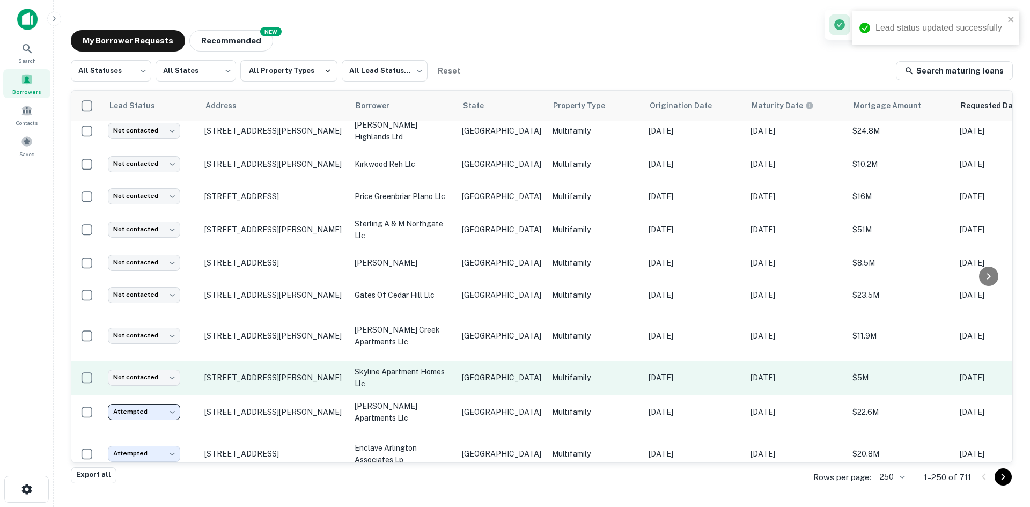
click at [546, 366] on td "Multifamily" at bounding box center [594, 377] width 97 height 34
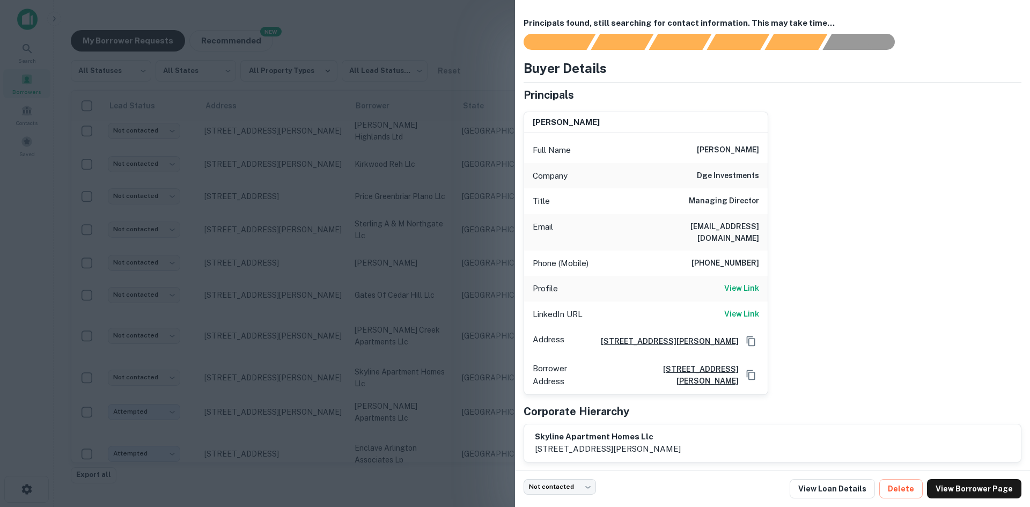
click at [749, 218] on div "Email [EMAIL_ADDRESS][DOMAIN_NAME]" at bounding box center [645, 232] width 243 height 36
click at [737, 228] on h6 "[EMAIL_ADDRESS][DOMAIN_NAME]" at bounding box center [694, 232] width 129 height 24
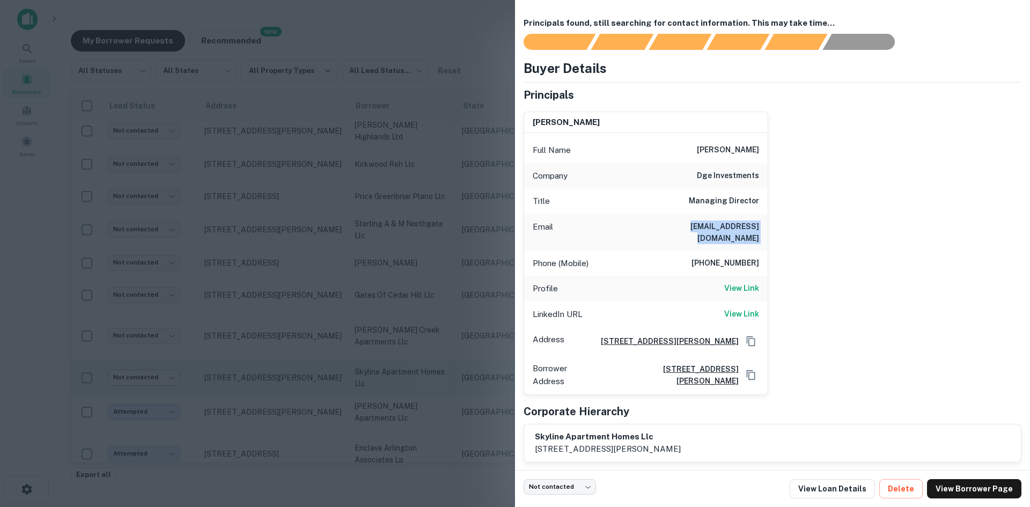
drag, startPoint x: 380, startPoint y: 330, endPoint x: 169, endPoint y: 359, distance: 212.7
click at [380, 330] on div at bounding box center [515, 253] width 1030 height 507
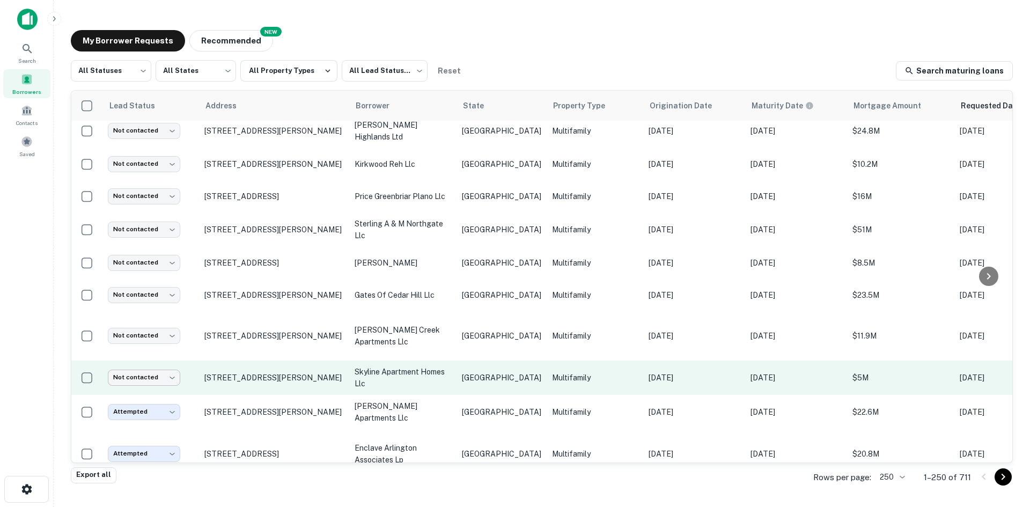
click at [169, 359] on body "Search Borrowers Contacts Saved My Borrower Requests NEW Recommended All Status…" at bounding box center [515, 253] width 1030 height 507
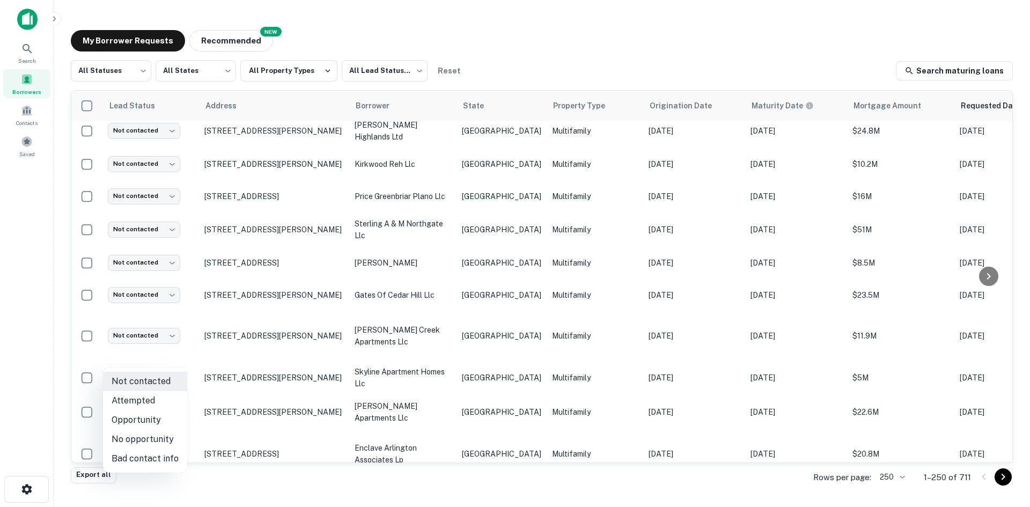
click at [157, 397] on li "Attempted" at bounding box center [145, 400] width 84 height 19
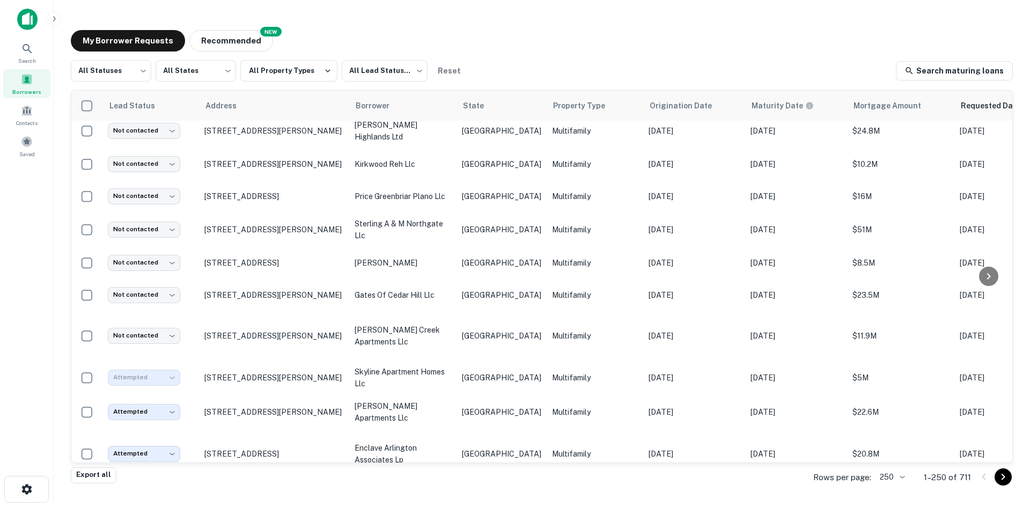
type input "*********"
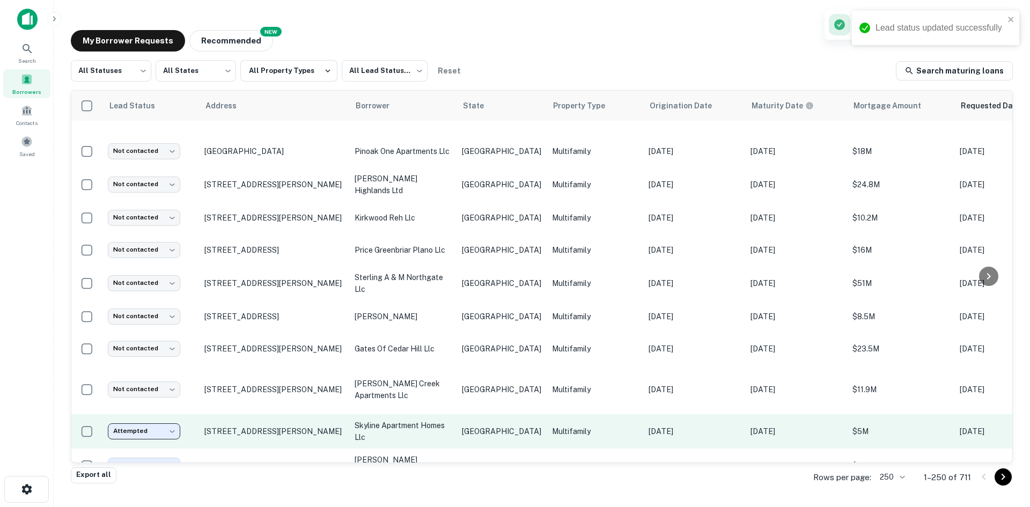
scroll to position [162, 0]
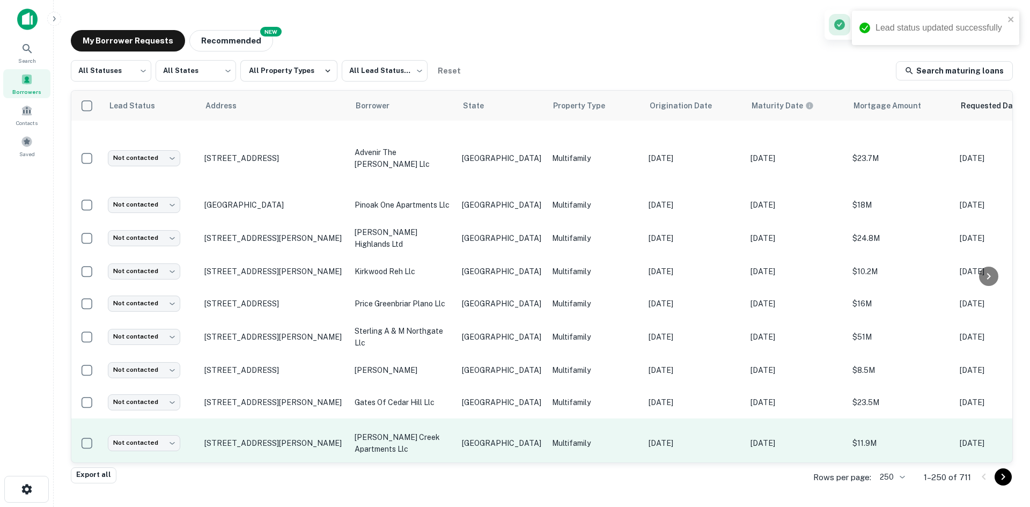
click at [461, 423] on td "[GEOGRAPHIC_DATA]" at bounding box center [501, 442] width 90 height 49
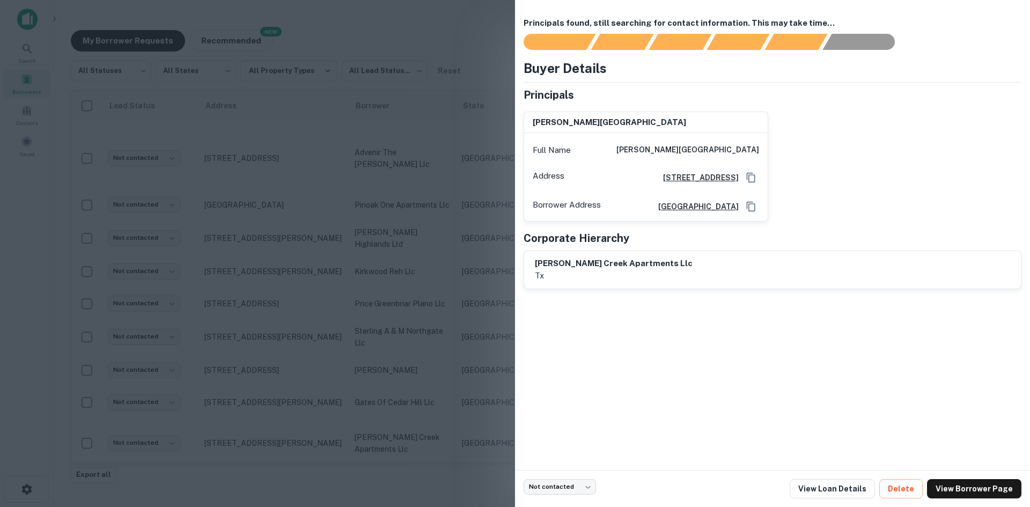
click at [404, 266] on div at bounding box center [515, 253] width 1030 height 507
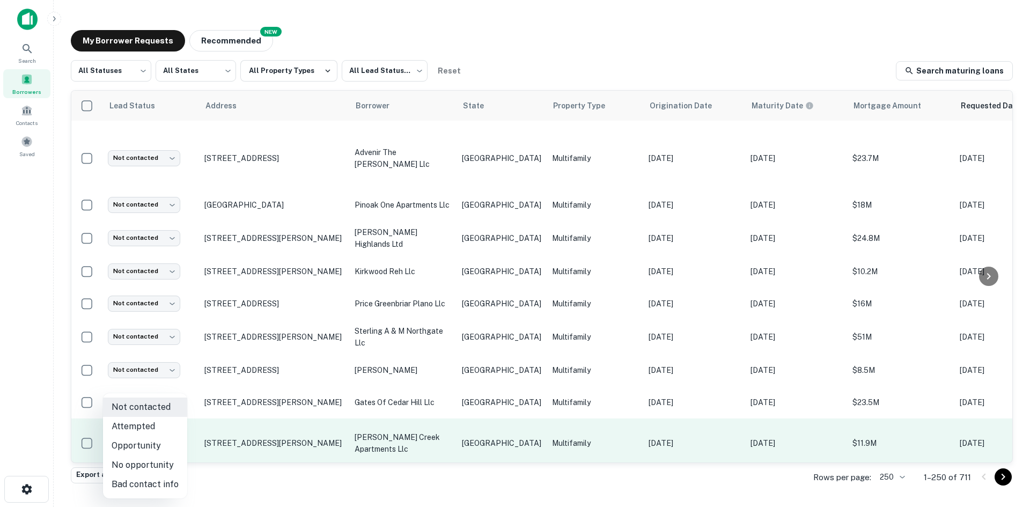
click at [146, 422] on body "Search Borrowers Contacts Saved My Borrower Requests NEW Recommended All Status…" at bounding box center [515, 253] width 1030 height 507
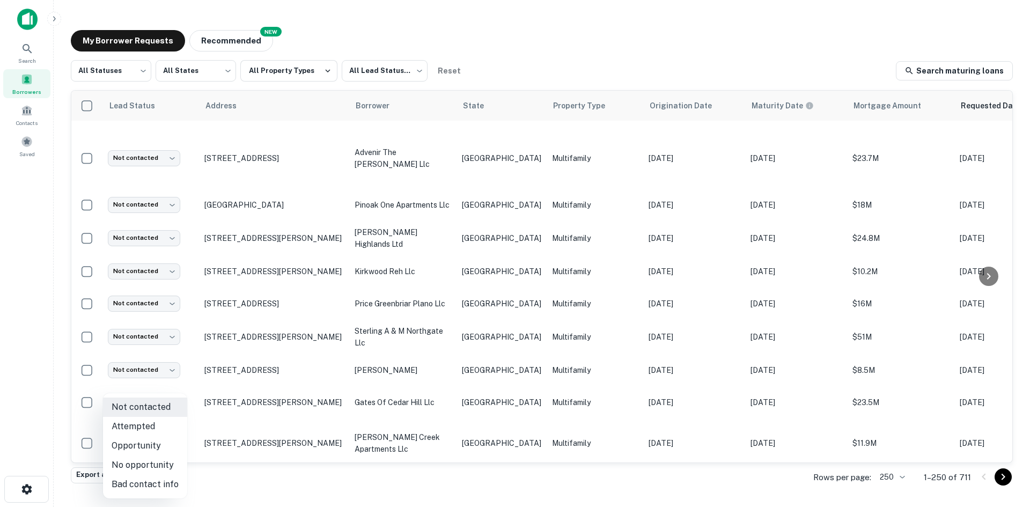
click at [164, 483] on li "Bad contact info" at bounding box center [145, 484] width 84 height 19
type input "**********"
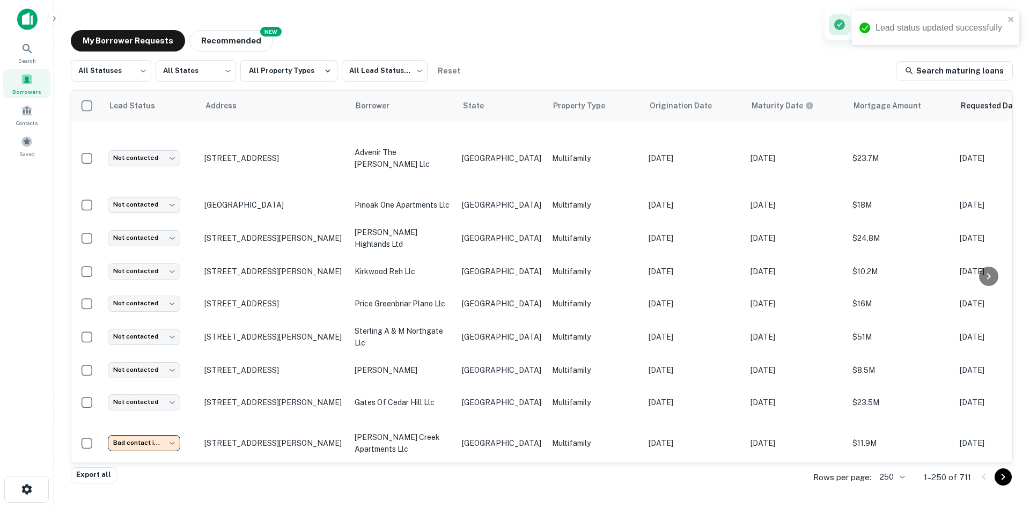
scroll to position [109, 0]
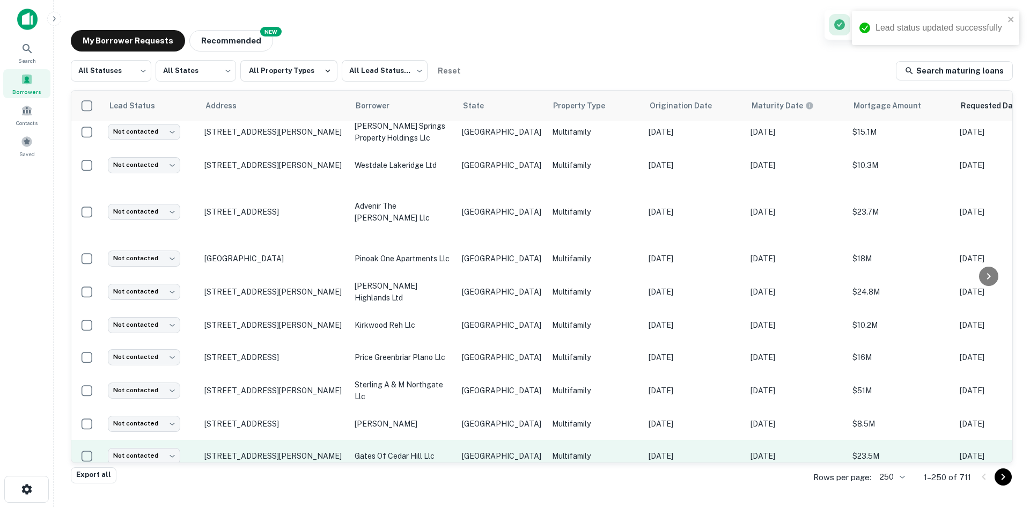
click at [460, 440] on td "[GEOGRAPHIC_DATA]" at bounding box center [501, 456] width 90 height 32
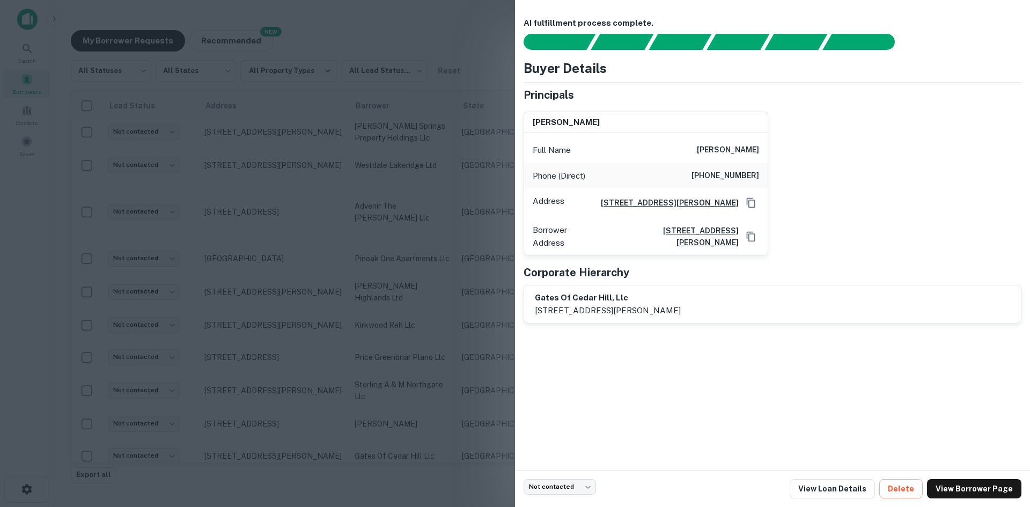
click at [375, 277] on div at bounding box center [515, 253] width 1030 height 507
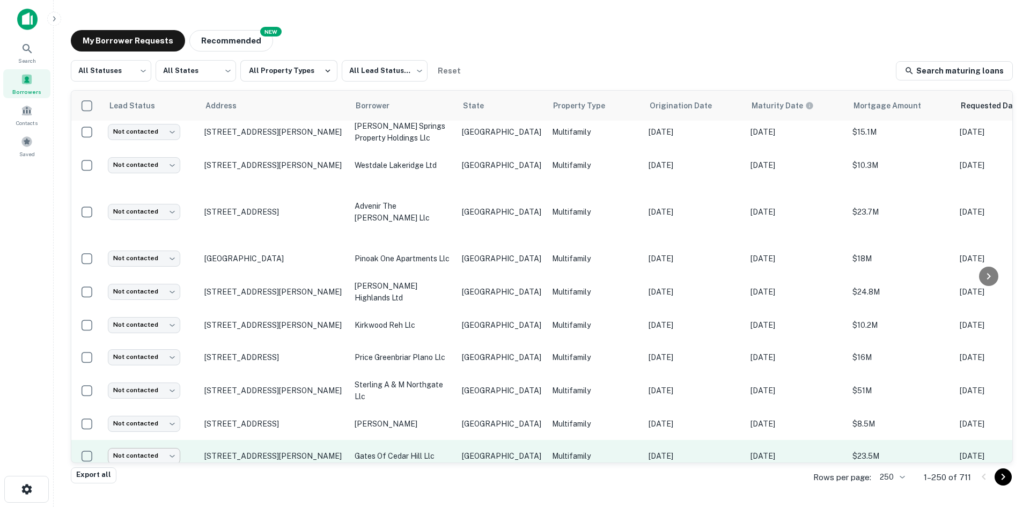
click at [141, 432] on body "Search Borrowers Contacts Saved My Borrower Requests NEW Recommended All Status…" at bounding box center [515, 253] width 1030 height 507
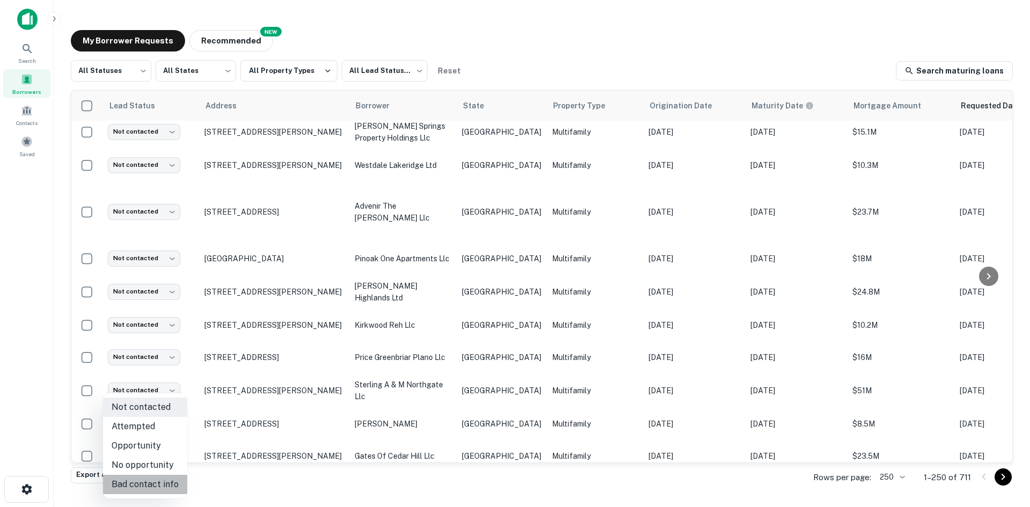
click at [168, 482] on li "Bad contact info" at bounding box center [145, 484] width 84 height 19
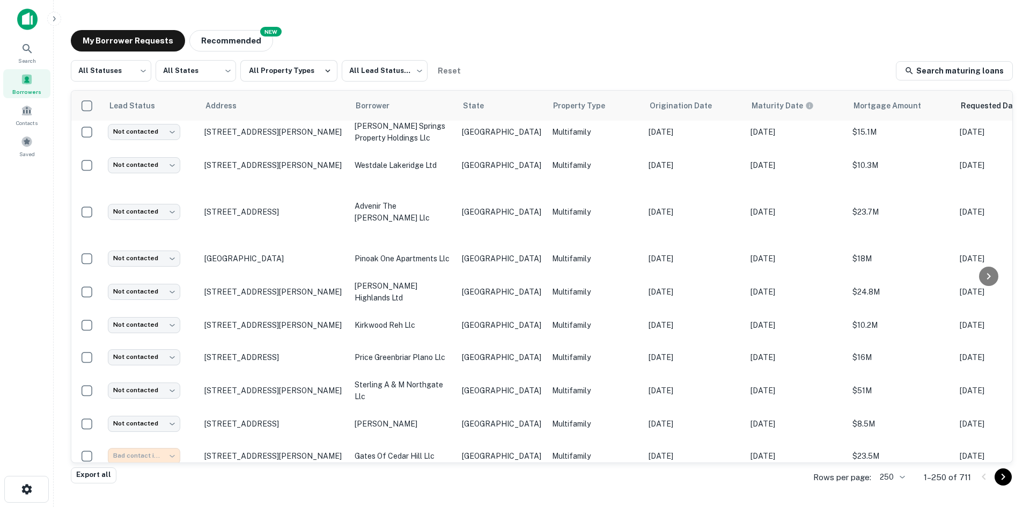
type input "**********"
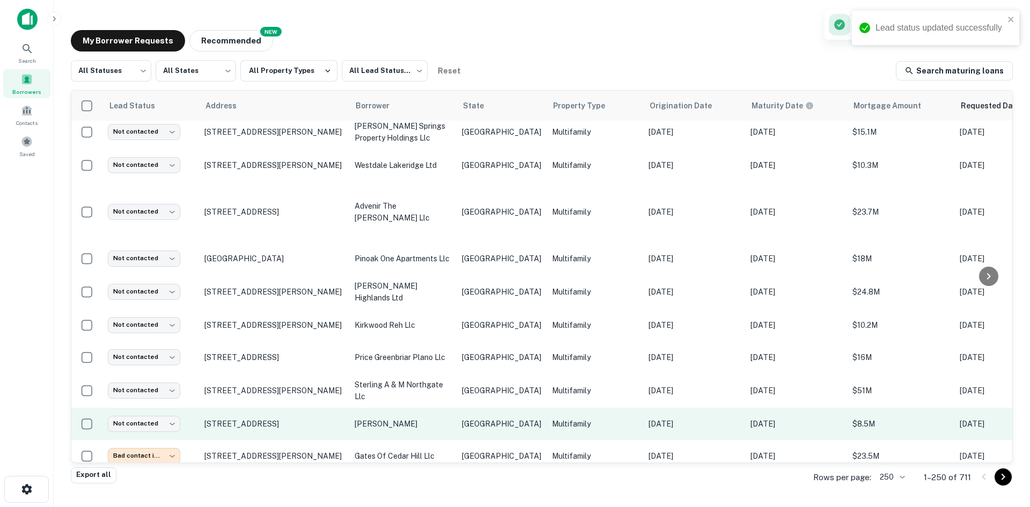
click at [475, 408] on td "[GEOGRAPHIC_DATA]" at bounding box center [501, 424] width 90 height 32
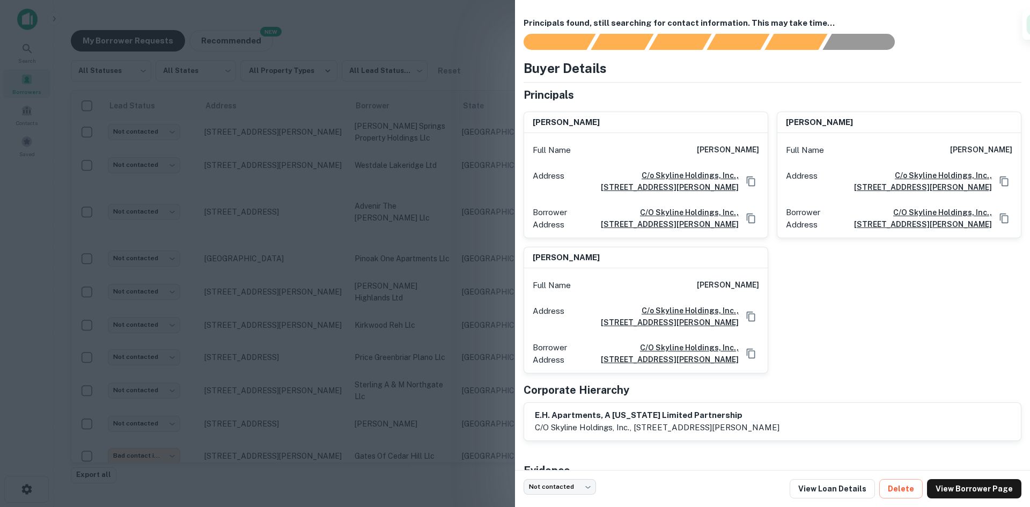
click at [420, 276] on div at bounding box center [515, 253] width 1030 height 507
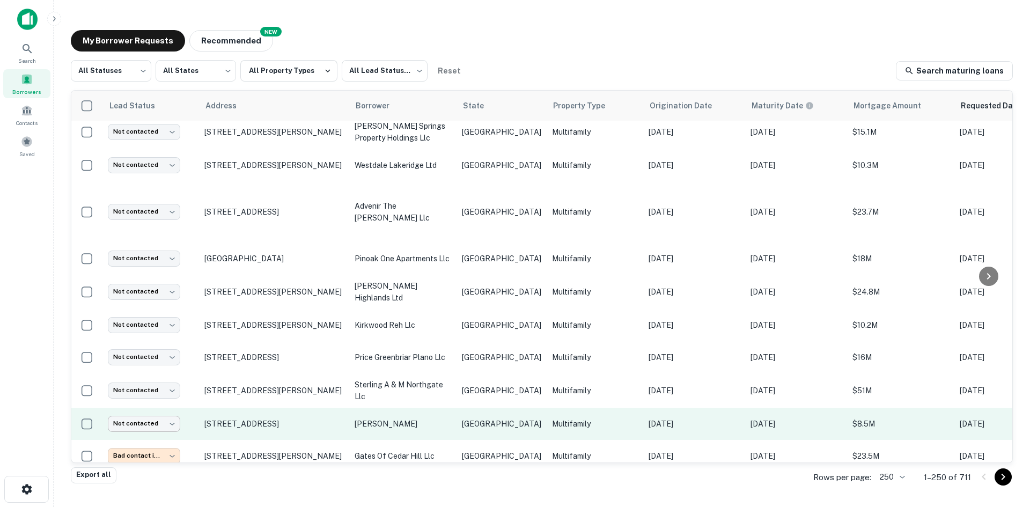
click at [134, 402] on body "Search Borrowers Contacts Saved My Borrower Requests NEW Recommended All Status…" at bounding box center [515, 253] width 1030 height 507
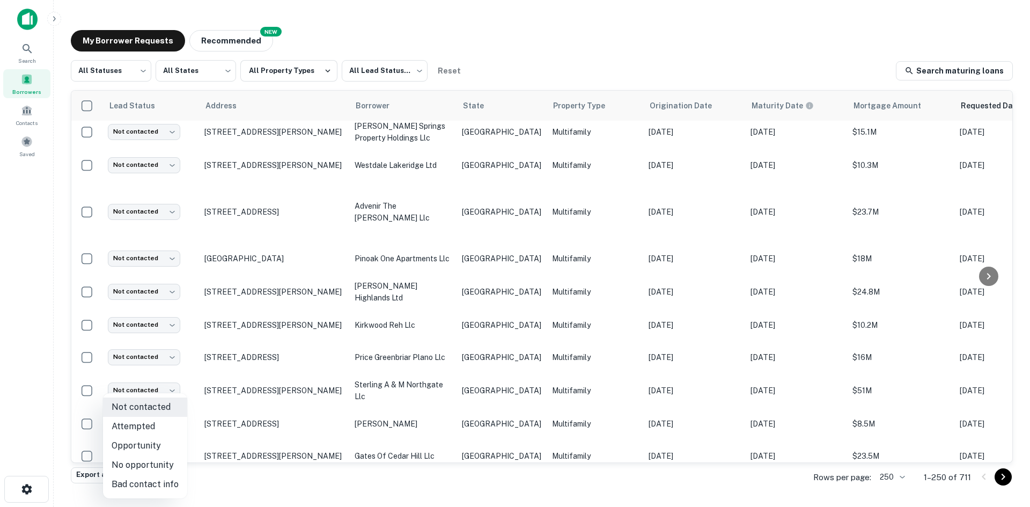
click at [149, 483] on li "Bad contact info" at bounding box center [145, 484] width 84 height 19
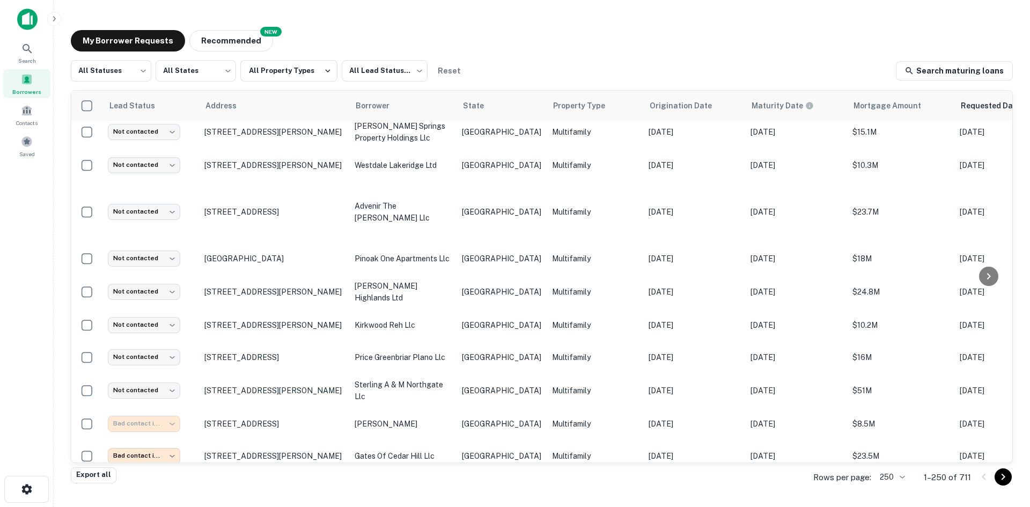
type input "**********"
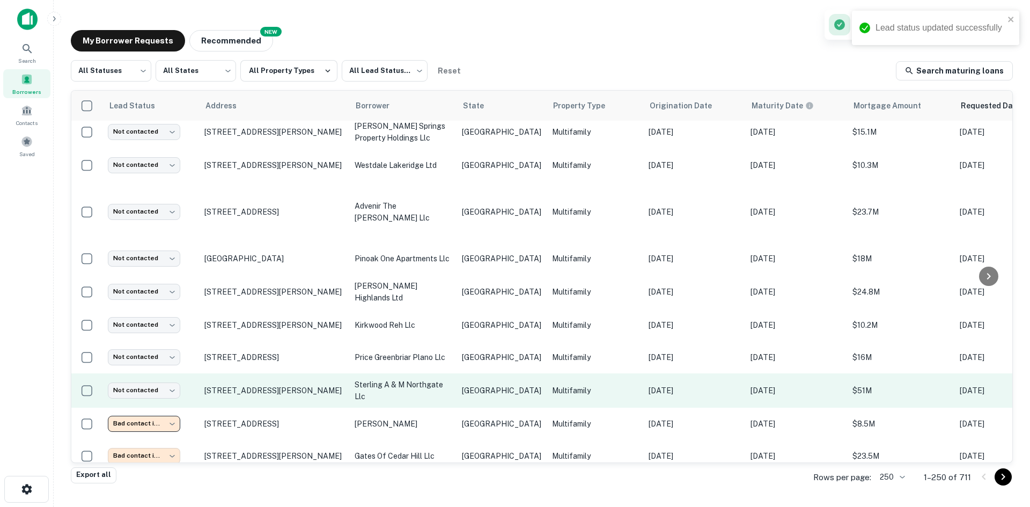
scroll to position [55, 0]
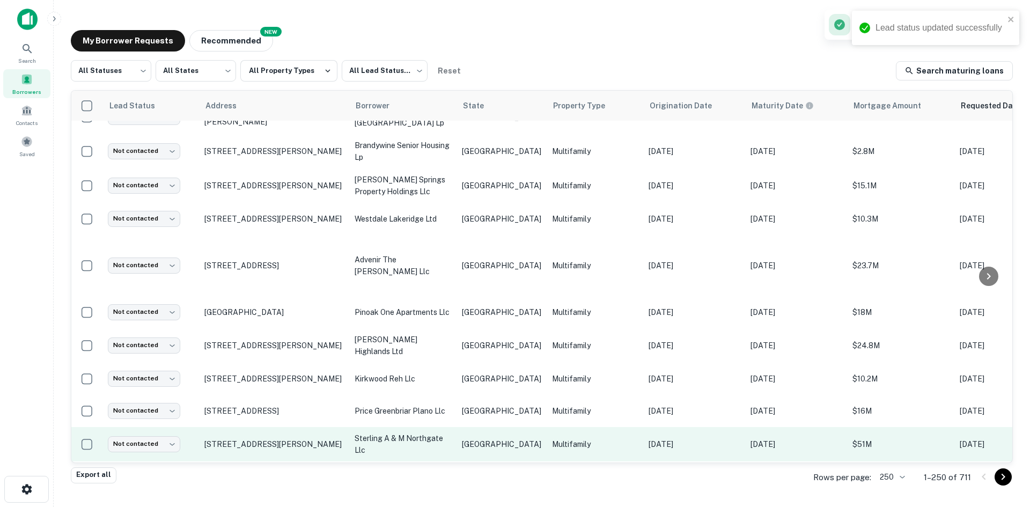
click at [556, 427] on td "Multifamily" at bounding box center [594, 444] width 97 height 34
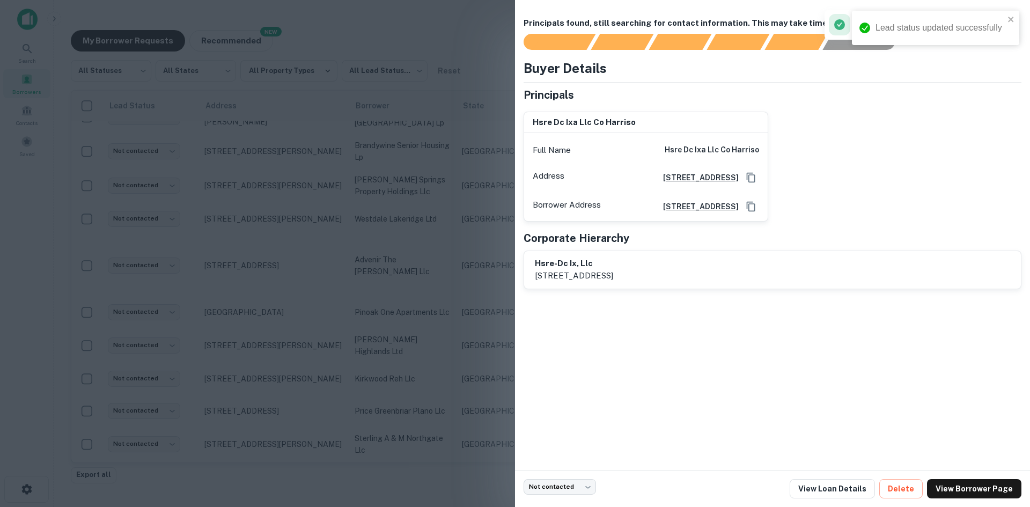
click at [364, 293] on div at bounding box center [515, 253] width 1030 height 507
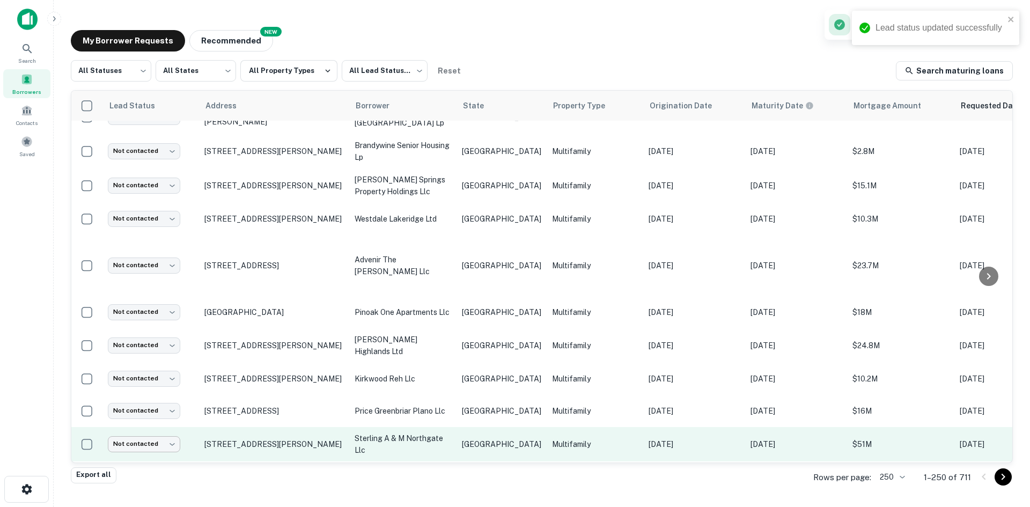
click at [154, 421] on body "Lead status updated successfully Search Borrowers Contacts Saved My Borrower Re…" at bounding box center [515, 253] width 1030 height 507
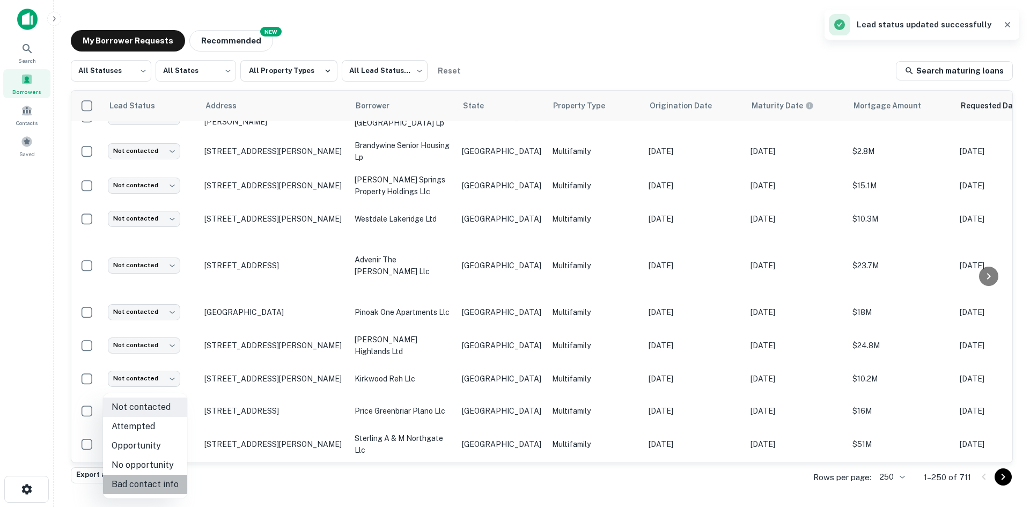
click at [165, 476] on li "Bad contact info" at bounding box center [145, 484] width 84 height 19
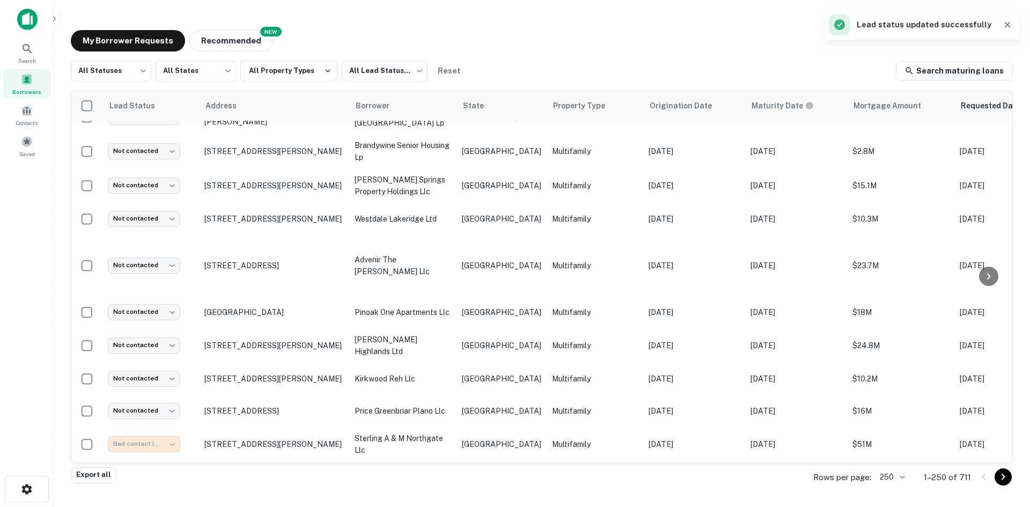
type input "**********"
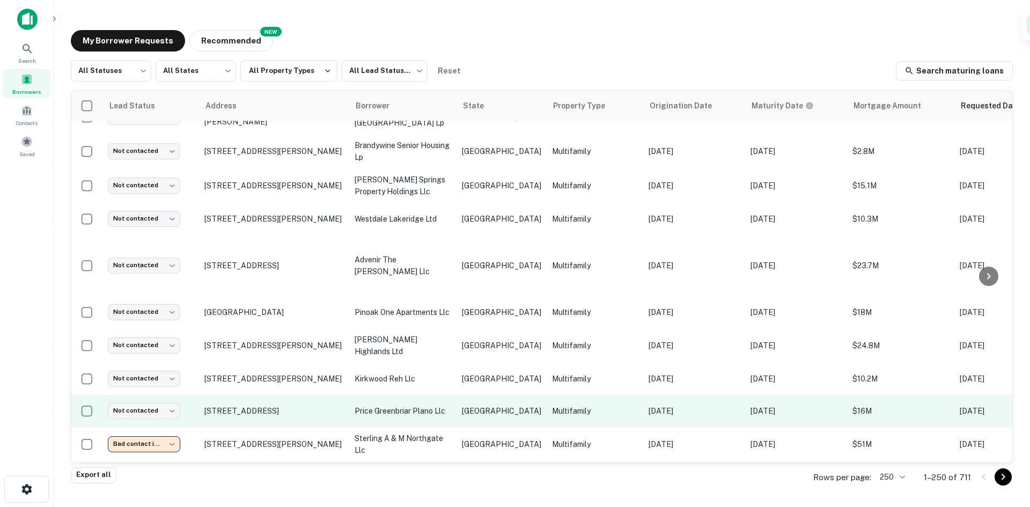
click at [552, 405] on p "Multifamily" at bounding box center [595, 411] width 86 height 12
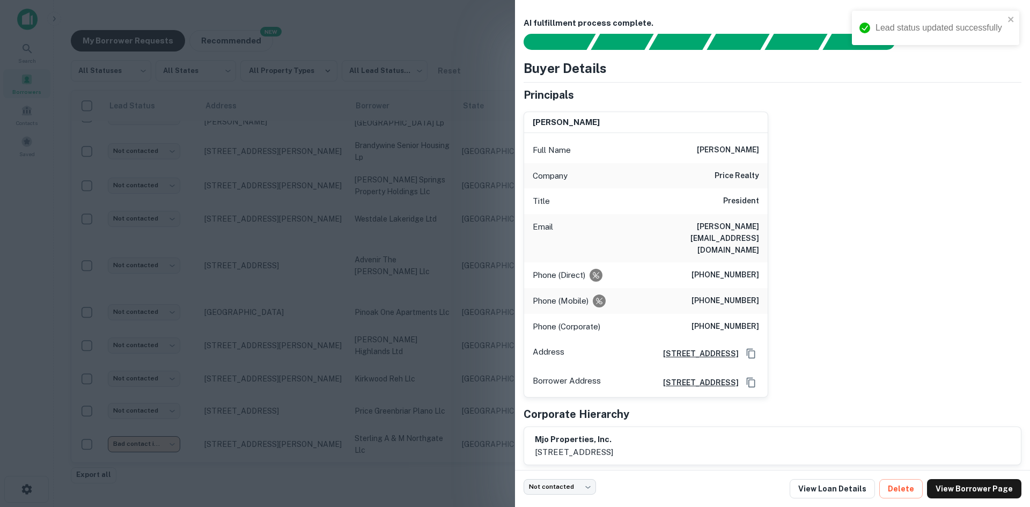
click at [742, 227] on h6 "[PERSON_NAME][EMAIL_ADDRESS][DOMAIN_NAME]" at bounding box center [694, 237] width 129 height 35
drag, startPoint x: 372, startPoint y: 399, endPoint x: 448, endPoint y: 393, distance: 76.4
click at [372, 399] on div at bounding box center [515, 253] width 1030 height 507
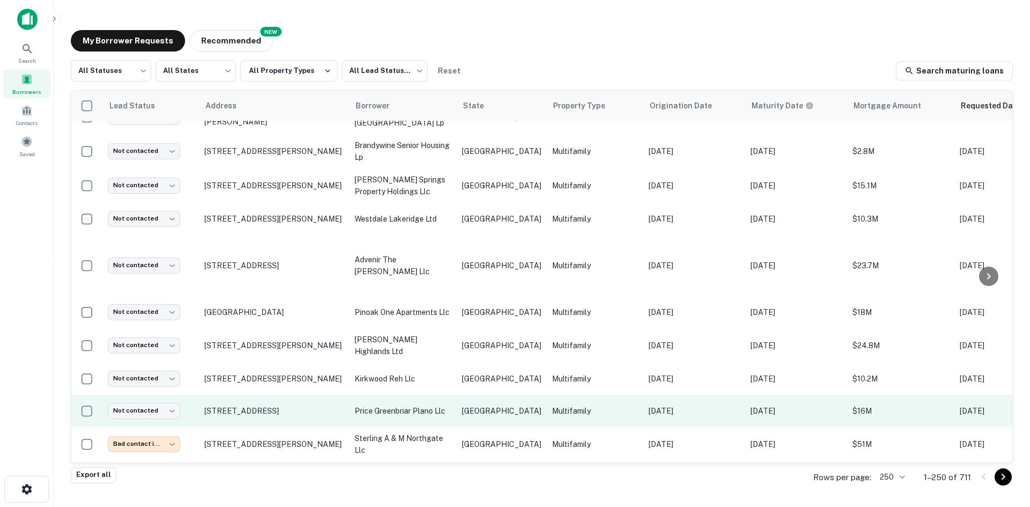
click at [436, 405] on p "price greenbriar plano llc" at bounding box center [402, 411] width 97 height 12
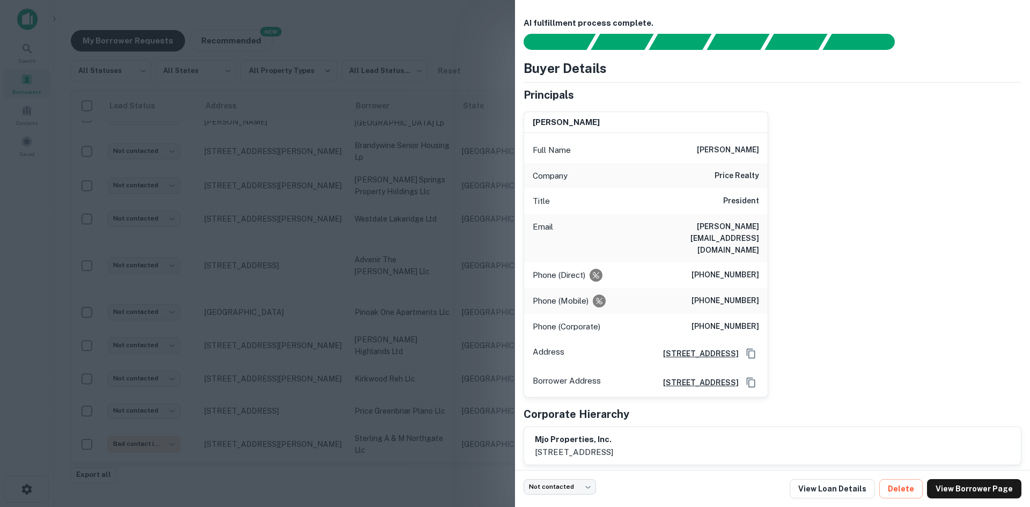
click at [369, 339] on div at bounding box center [515, 253] width 1030 height 507
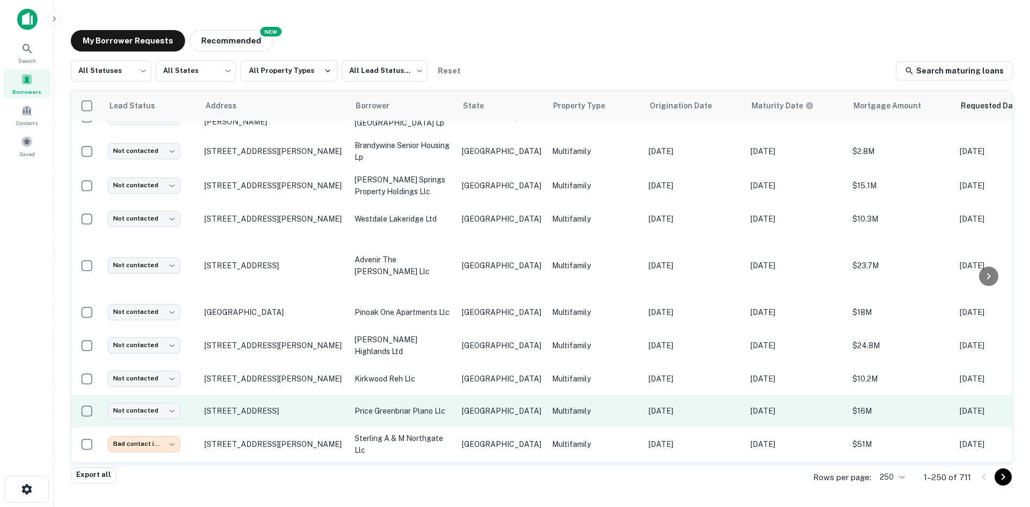
click at [413, 395] on td "price greenbriar plano llc" at bounding box center [402, 411] width 107 height 32
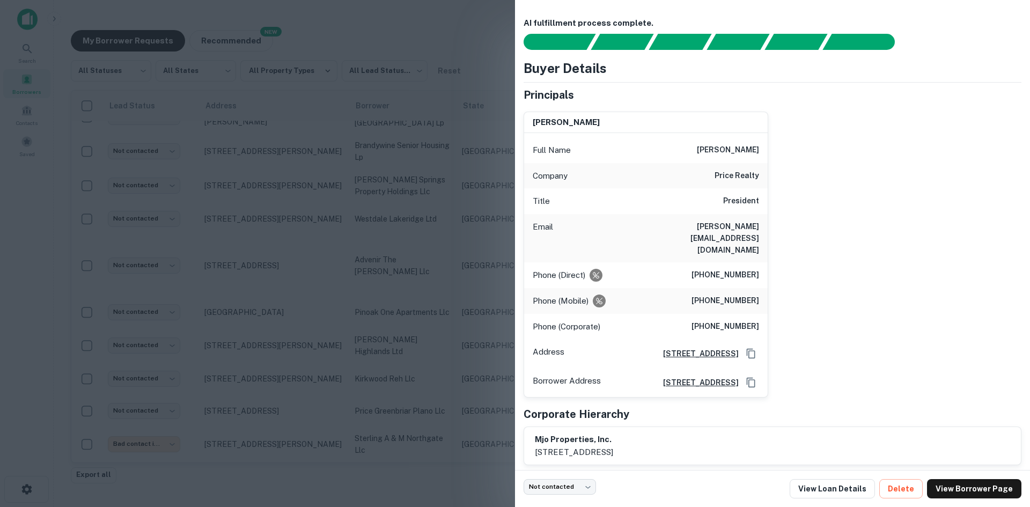
drag, startPoint x: 317, startPoint y: 292, endPoint x: 8, endPoint y: 335, distance: 312.4
click at [317, 292] on div at bounding box center [515, 253] width 1030 height 507
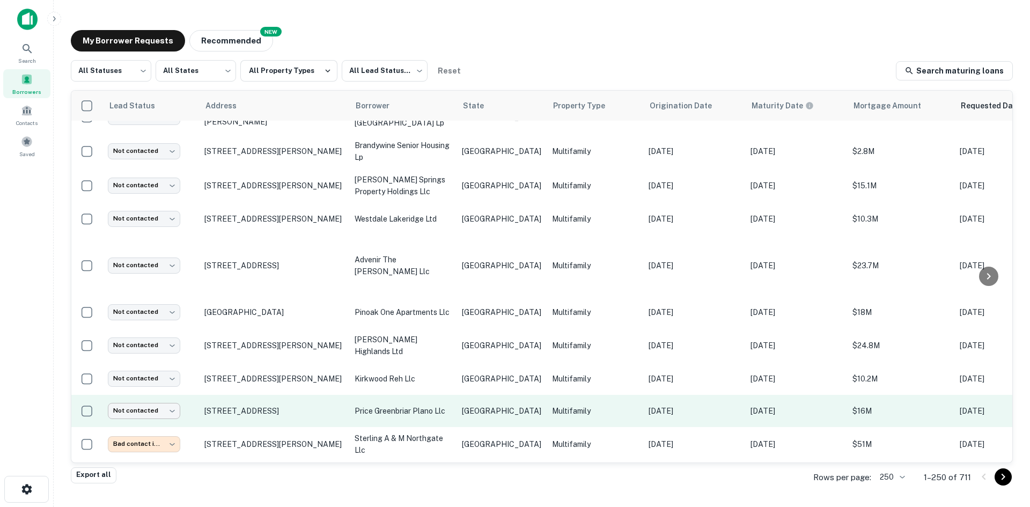
click at [147, 388] on body "Search Borrowers Contacts Saved My Borrower Requests NEW Recommended All Status…" at bounding box center [515, 253] width 1030 height 507
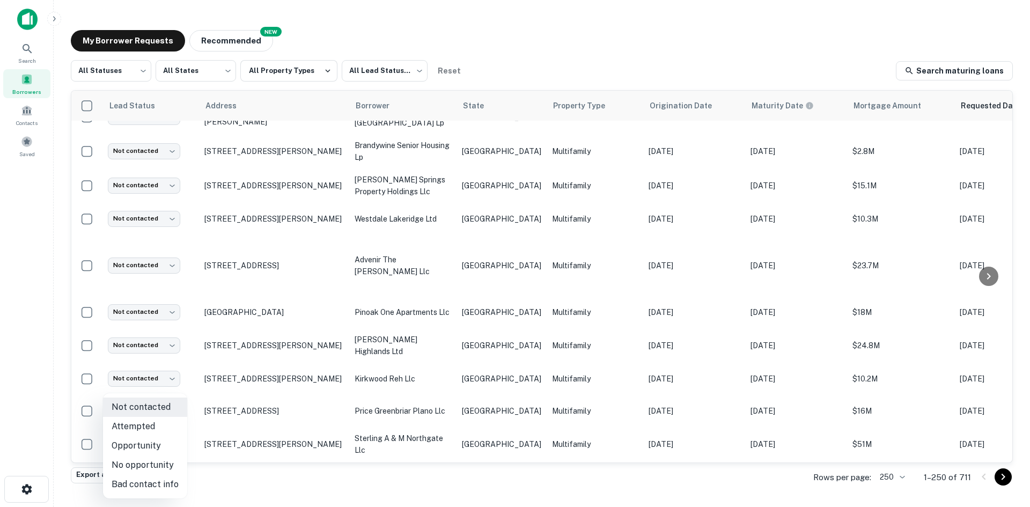
click at [152, 418] on li "Attempted" at bounding box center [145, 426] width 84 height 19
type input "*********"
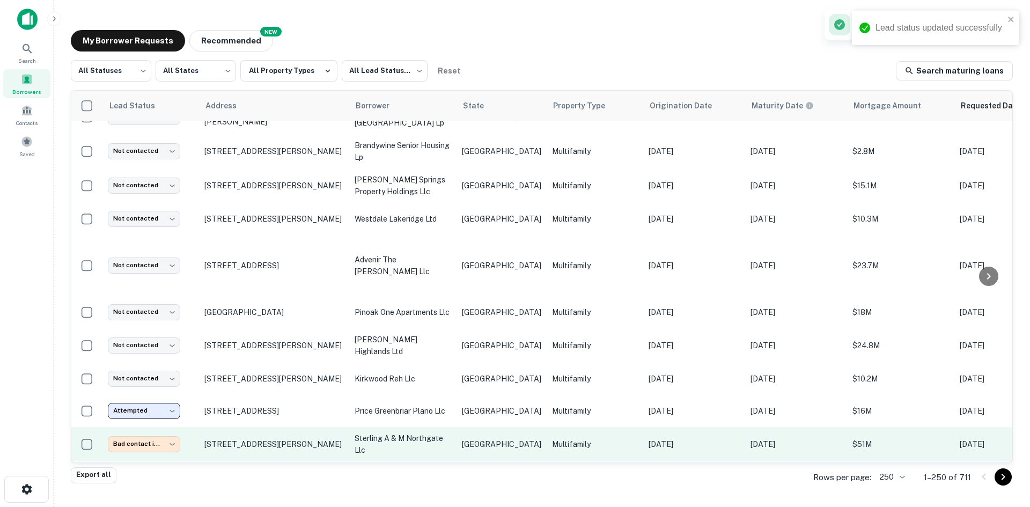
scroll to position [2, 0]
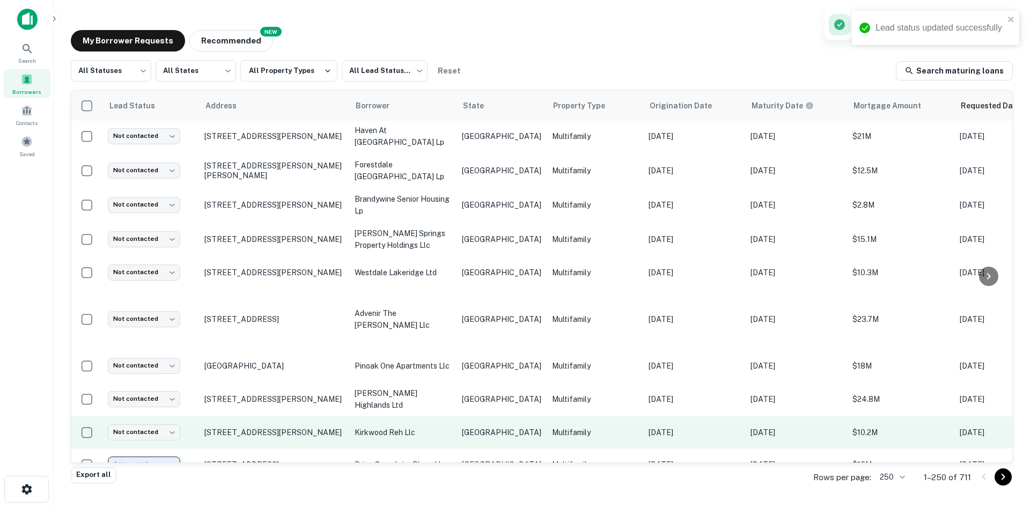
click at [552, 426] on p "Multifamily" at bounding box center [595, 432] width 86 height 12
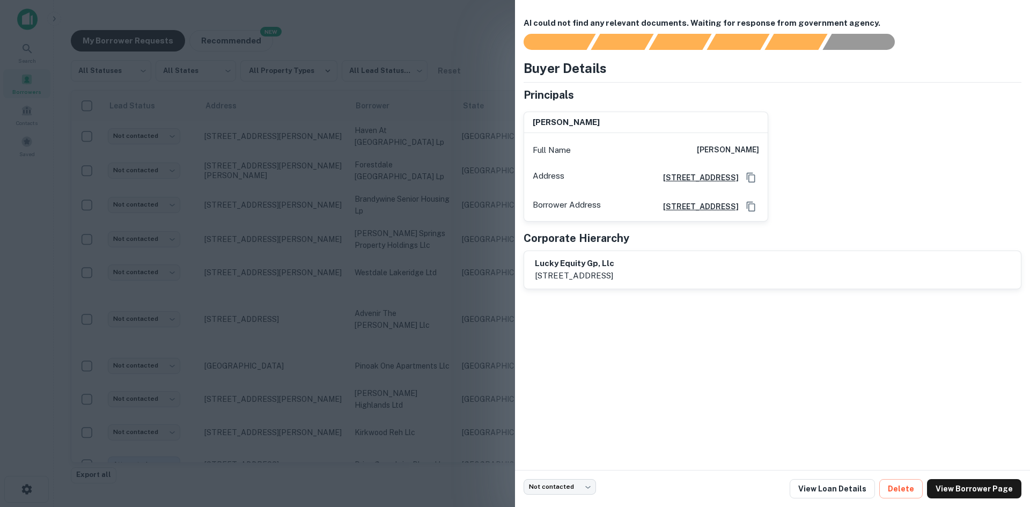
click at [351, 248] on div at bounding box center [515, 253] width 1030 height 507
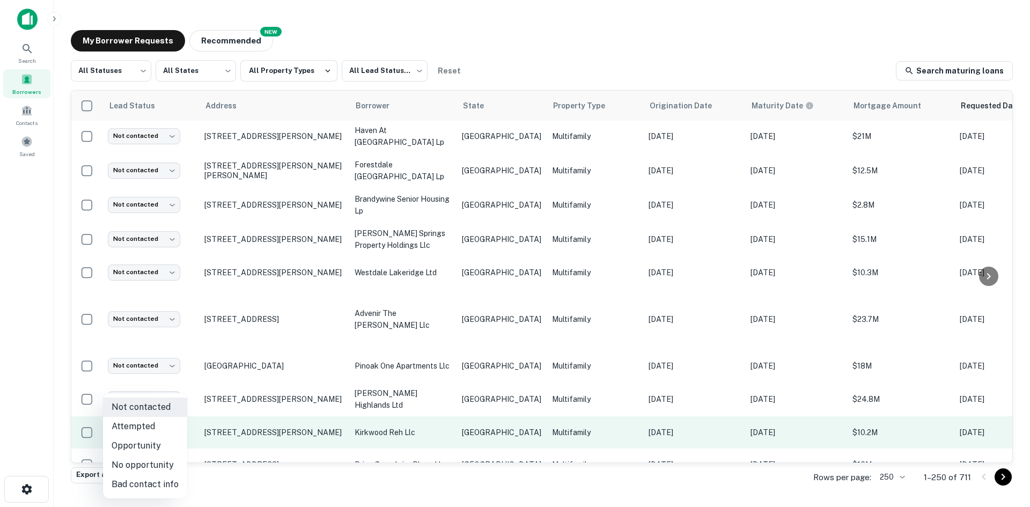
click at [145, 414] on body "Search Borrowers Contacts Saved My Borrower Requests NEW Recommended All Status…" at bounding box center [515, 253] width 1030 height 507
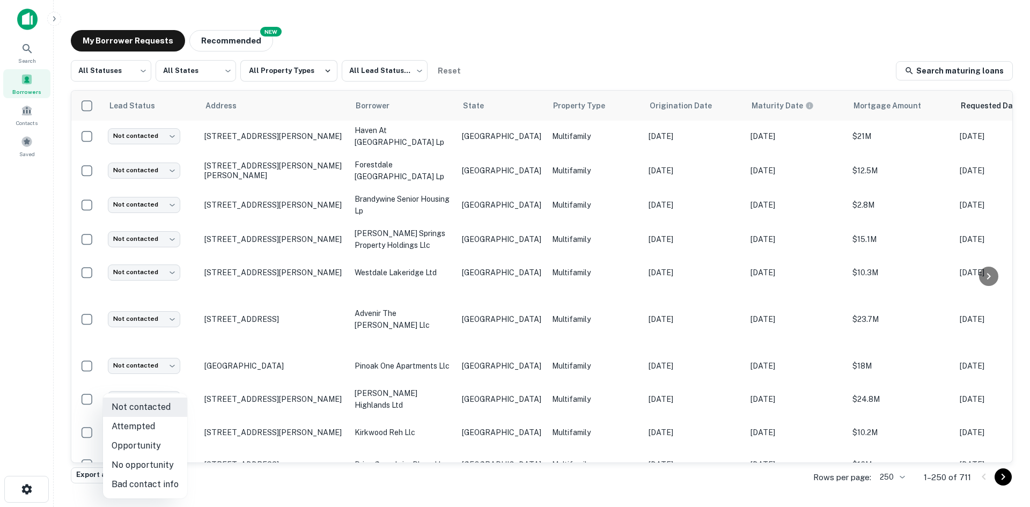
drag, startPoint x: 154, startPoint y: 488, endPoint x: 361, endPoint y: 430, distance: 214.6
click at [154, 489] on li "Bad contact info" at bounding box center [145, 484] width 84 height 19
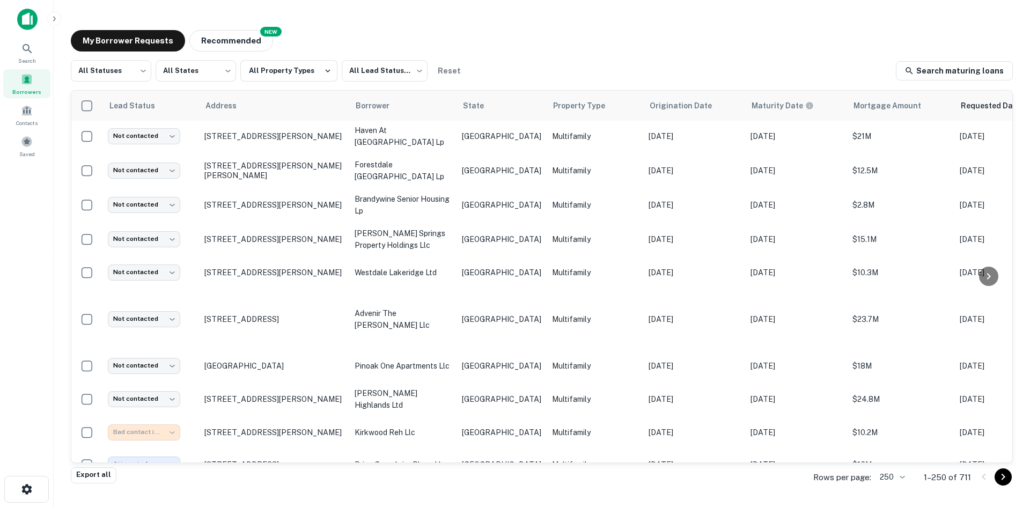
type input "**********"
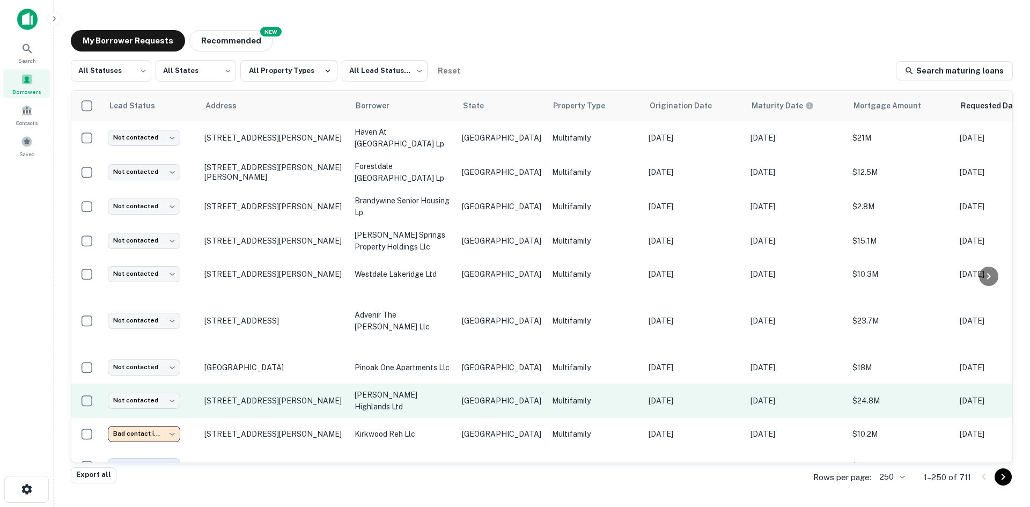
click at [465, 395] on p "[GEOGRAPHIC_DATA]" at bounding box center [501, 401] width 79 height 12
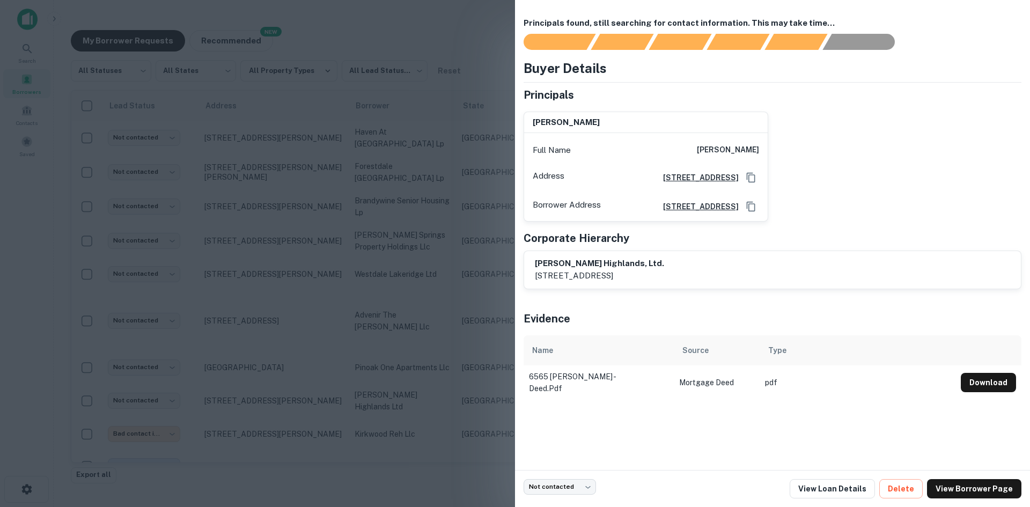
click at [449, 373] on div at bounding box center [515, 253] width 1030 height 507
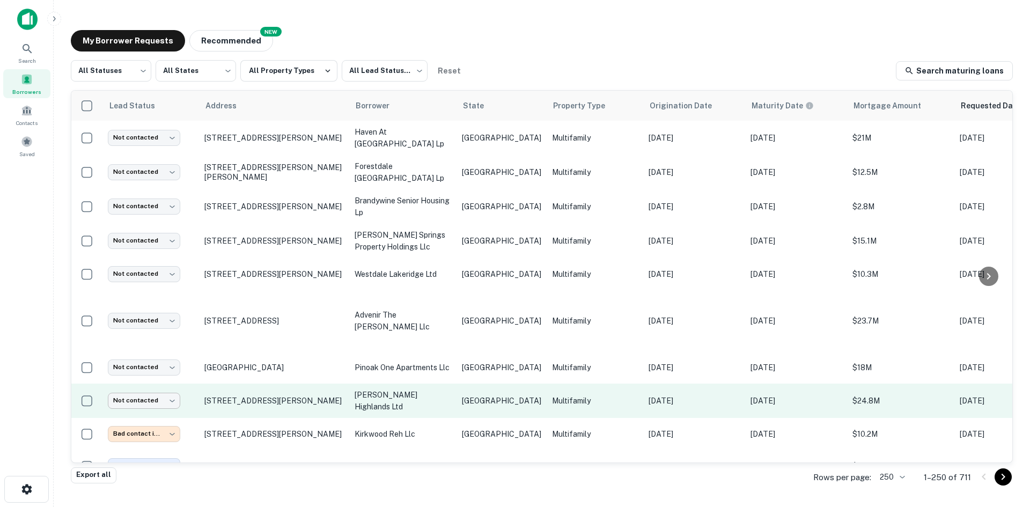
click at [124, 380] on body "Search Borrowers Contacts Saved My Borrower Requests NEW Recommended All Status…" at bounding box center [515, 253] width 1030 height 507
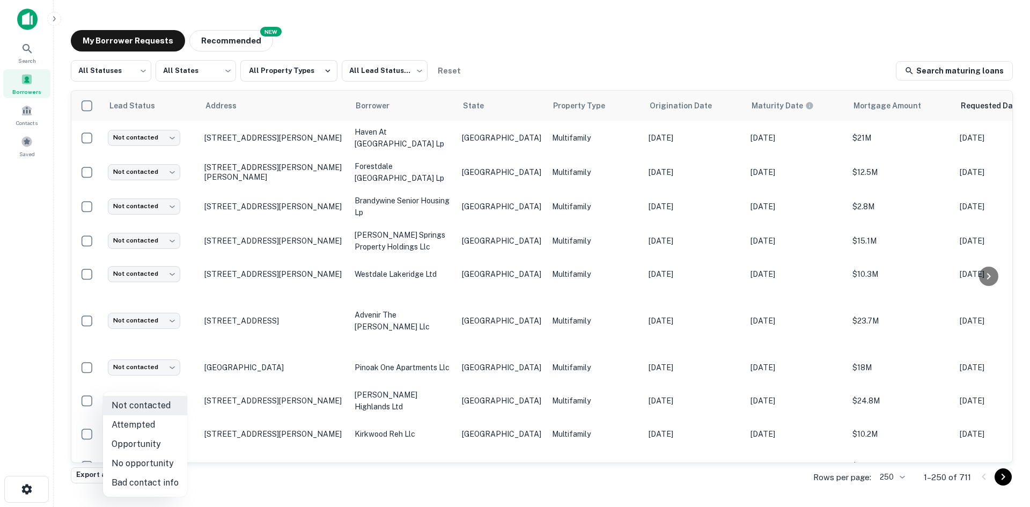
click at [382, 380] on div at bounding box center [515, 253] width 1030 height 507
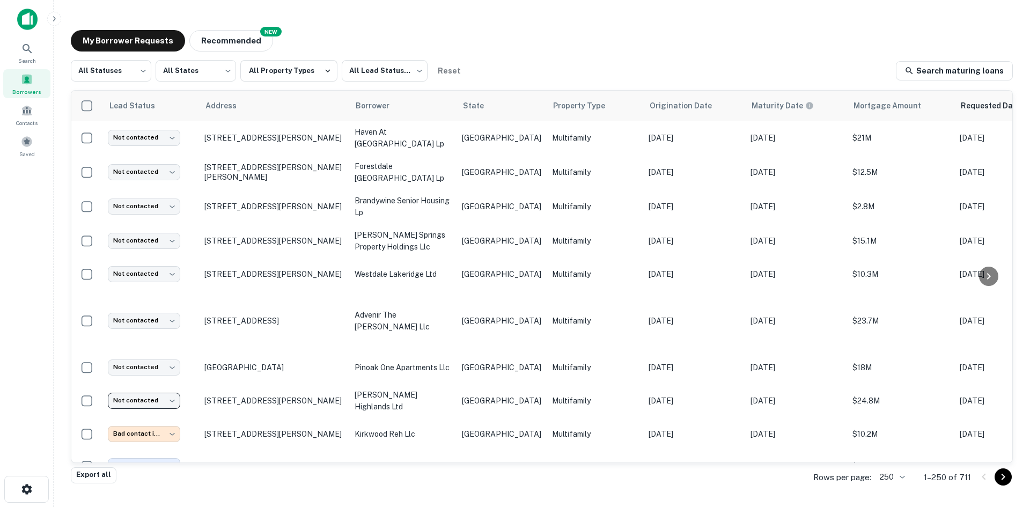
click at [382, 380] on div at bounding box center [515, 253] width 1030 height 507
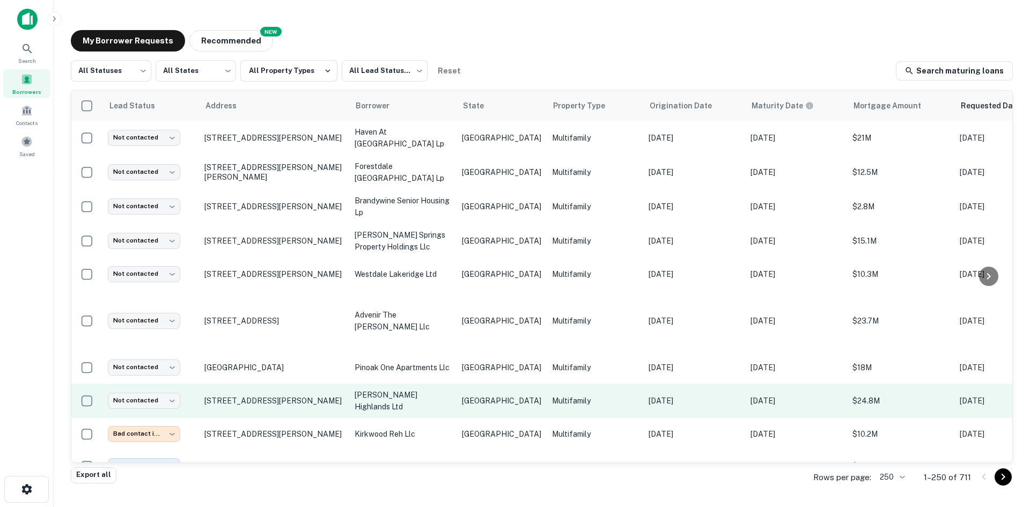
click at [405, 389] on p "[PERSON_NAME] highlands ltd" at bounding box center [402, 401] width 97 height 24
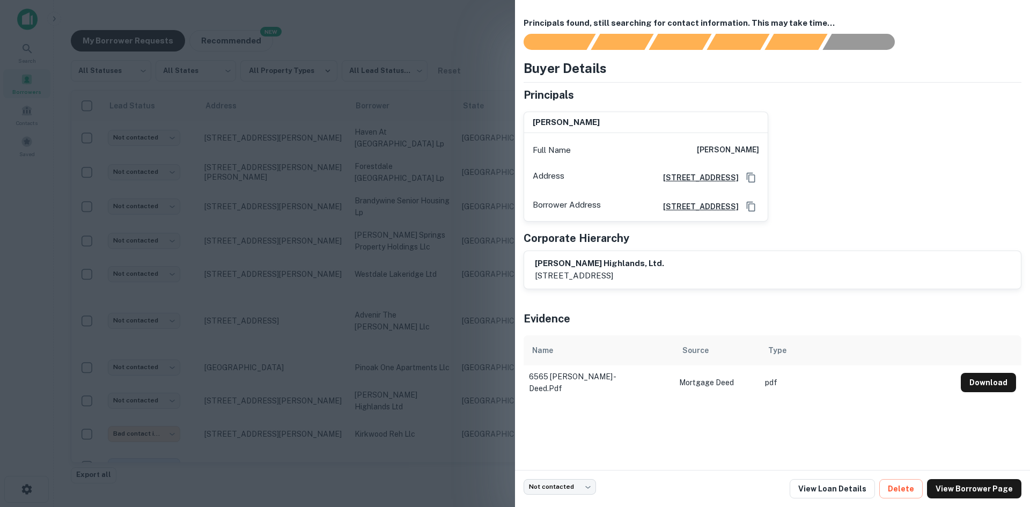
click at [422, 342] on div at bounding box center [515, 253] width 1030 height 507
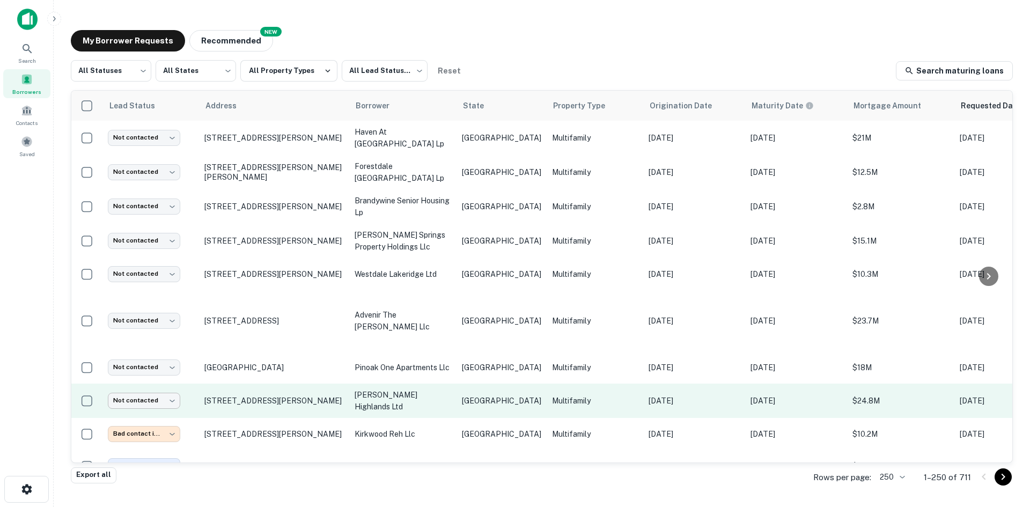
click at [165, 379] on body "Search Borrowers Contacts Saved My Borrower Requests NEW Recommended All Status…" at bounding box center [515, 253] width 1030 height 507
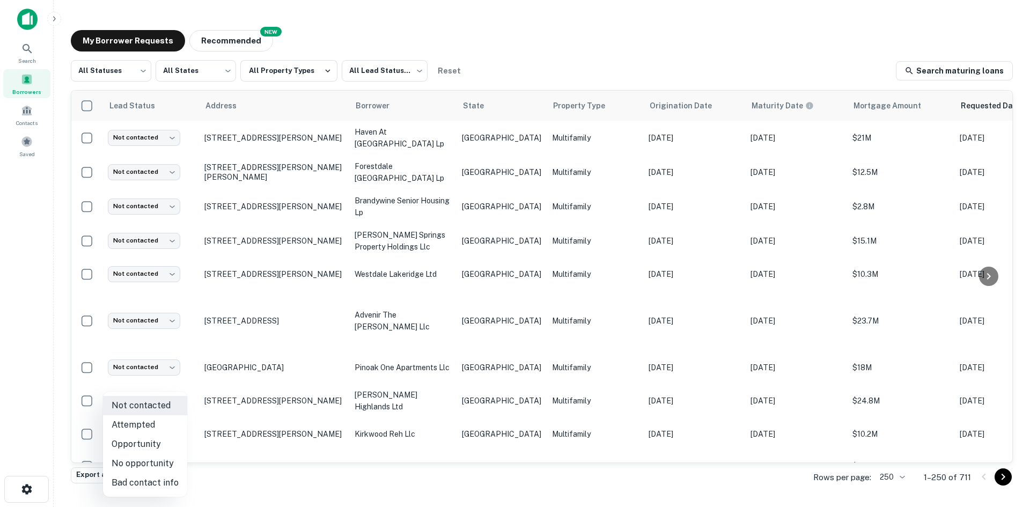
click at [154, 485] on li "Bad contact info" at bounding box center [145, 482] width 84 height 19
type input "**********"
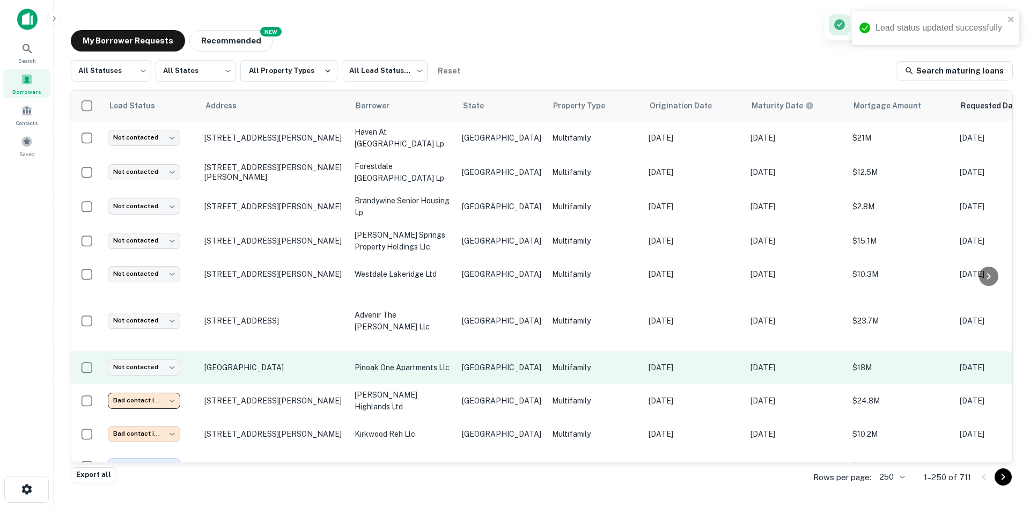
click at [400, 351] on td "pinoak one apartments llc" at bounding box center [402, 367] width 107 height 32
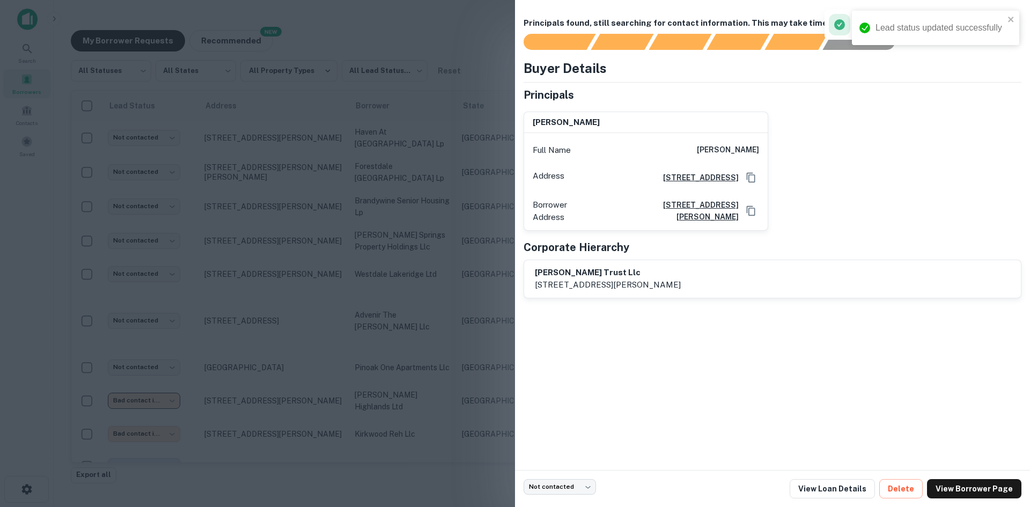
click at [439, 351] on div at bounding box center [515, 253] width 1030 height 507
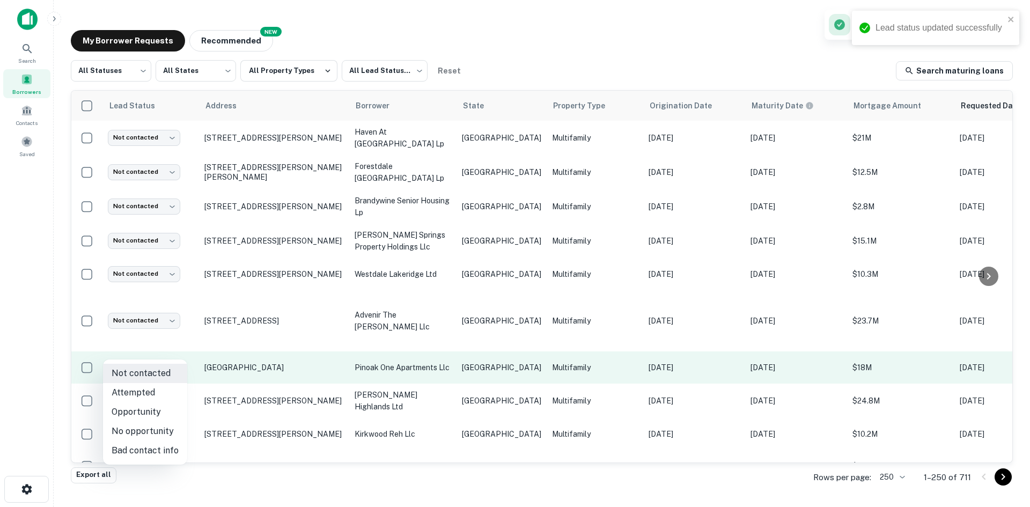
click at [164, 354] on body "Lead status updated successfully Search Borrowers Contacts Saved My Borrower Re…" at bounding box center [515, 253] width 1030 height 507
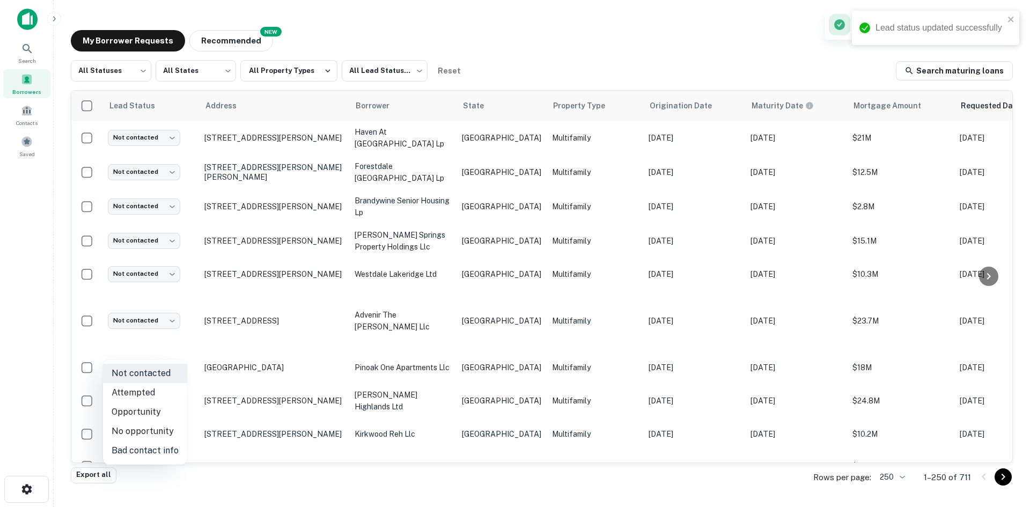
click at [165, 446] on li "Bad contact info" at bounding box center [145, 450] width 84 height 19
type input "**********"
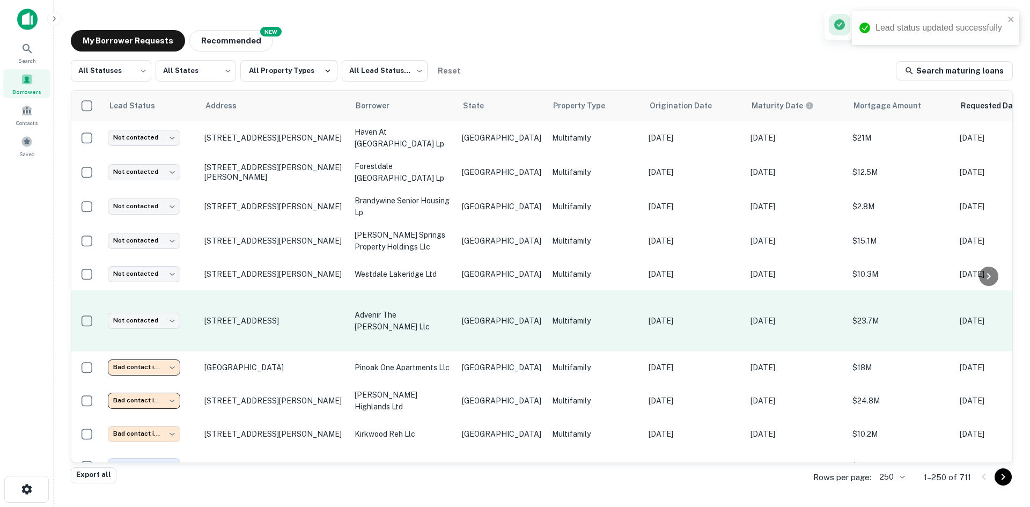
click at [471, 315] on p "[GEOGRAPHIC_DATA]" at bounding box center [501, 321] width 79 height 12
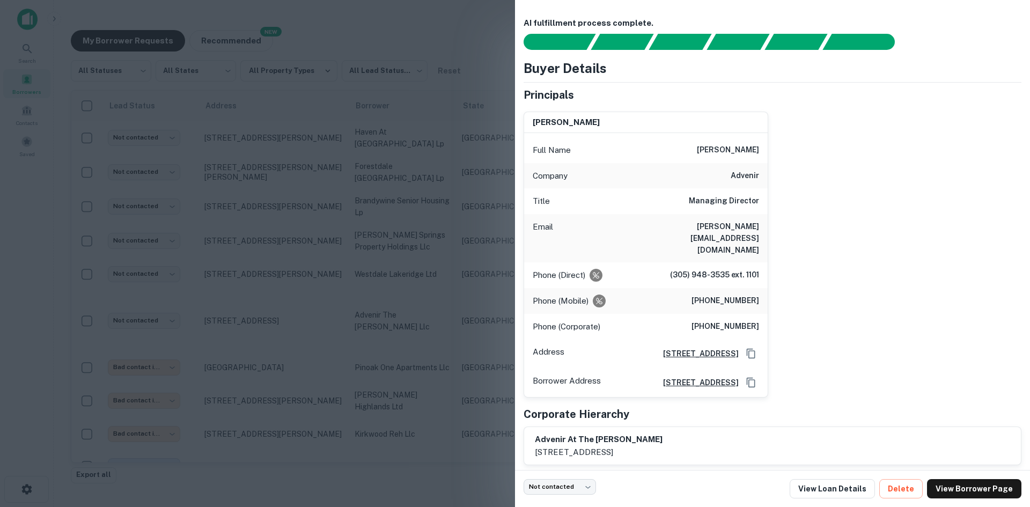
click at [734, 225] on h6 "[PERSON_NAME][EMAIL_ADDRESS][DOMAIN_NAME]" at bounding box center [694, 237] width 129 height 35
click at [341, 329] on div at bounding box center [515, 253] width 1030 height 507
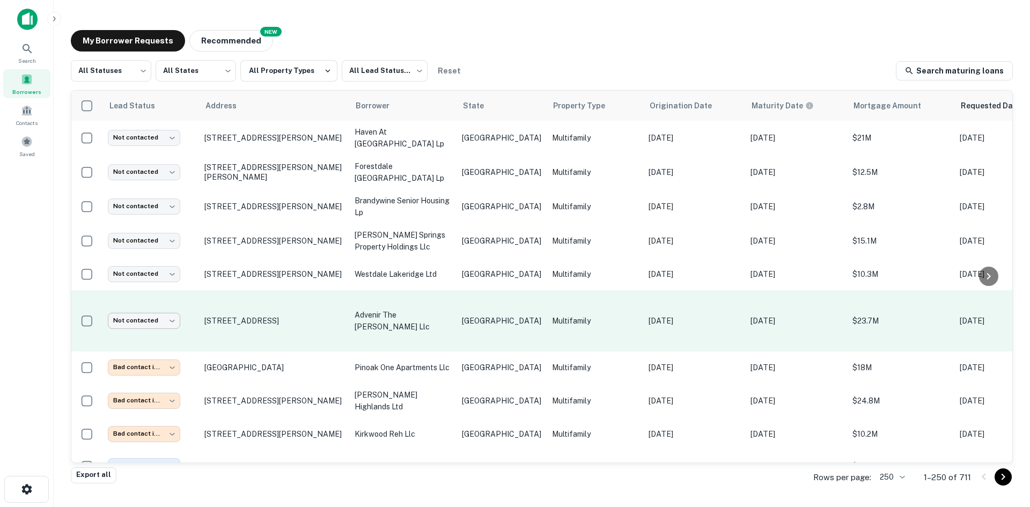
click at [166, 307] on body "Search Borrowers Contacts Saved My Borrower Requests NEW Recommended All Status…" at bounding box center [515, 253] width 1030 height 507
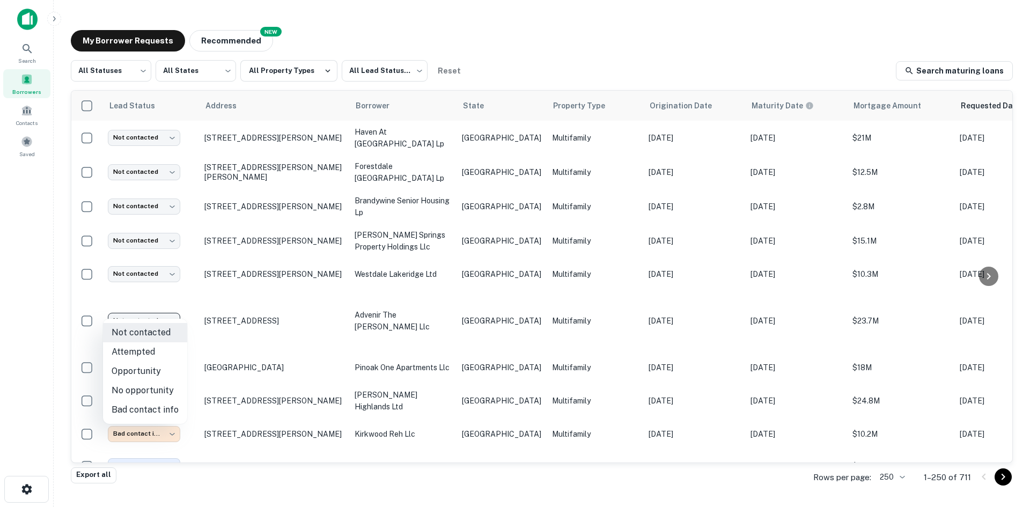
click at [154, 354] on li "Attempted" at bounding box center [145, 351] width 84 height 19
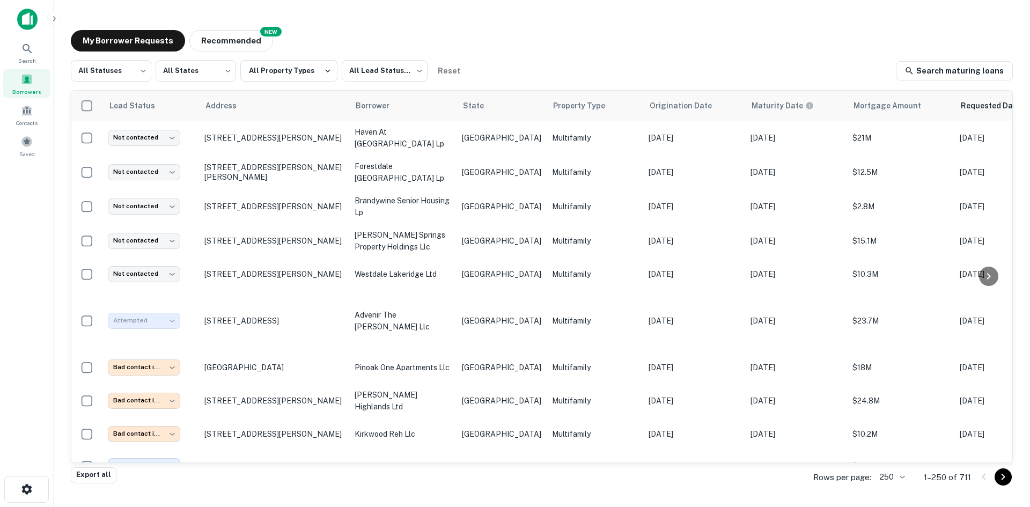
type input "*********"
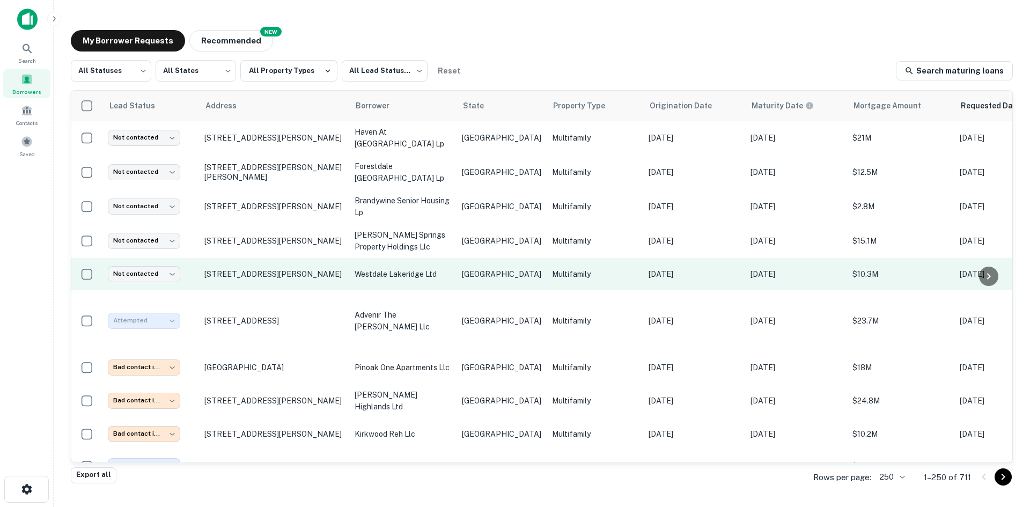
click at [456, 268] on td "westdale lakeridge ltd" at bounding box center [402, 274] width 107 height 32
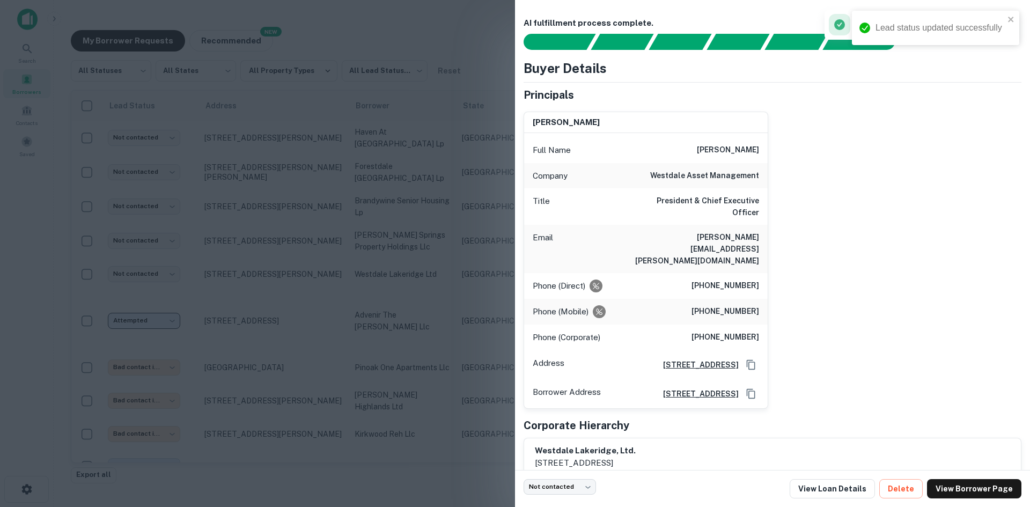
click at [724, 231] on h6 "[PERSON_NAME][EMAIL_ADDRESS][PERSON_NAME][DOMAIN_NAME]" at bounding box center [694, 248] width 129 height 35
click at [157, 320] on div at bounding box center [515, 253] width 1030 height 507
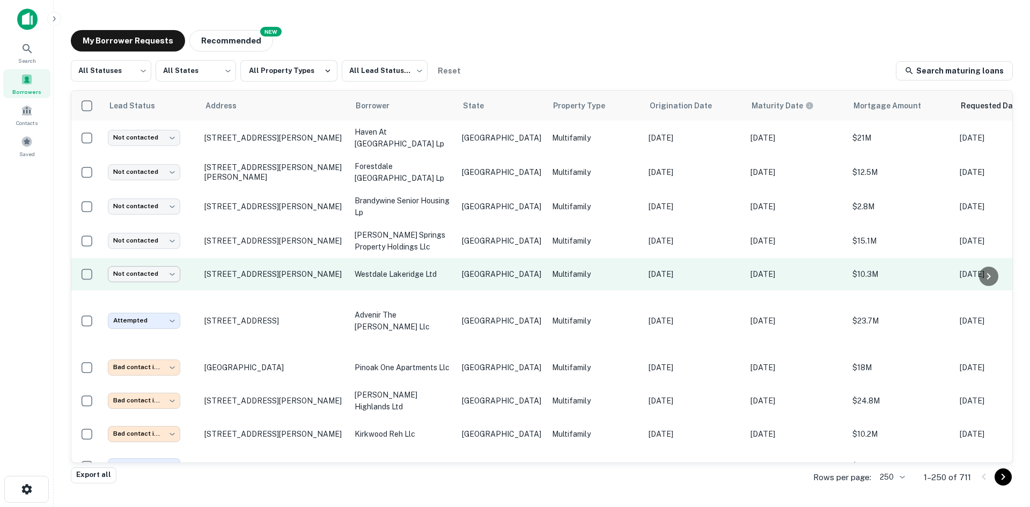
click at [180, 272] on body "Search Borrowers Contacts Saved My Borrower Requests NEW Recommended All Status…" at bounding box center [515, 253] width 1030 height 507
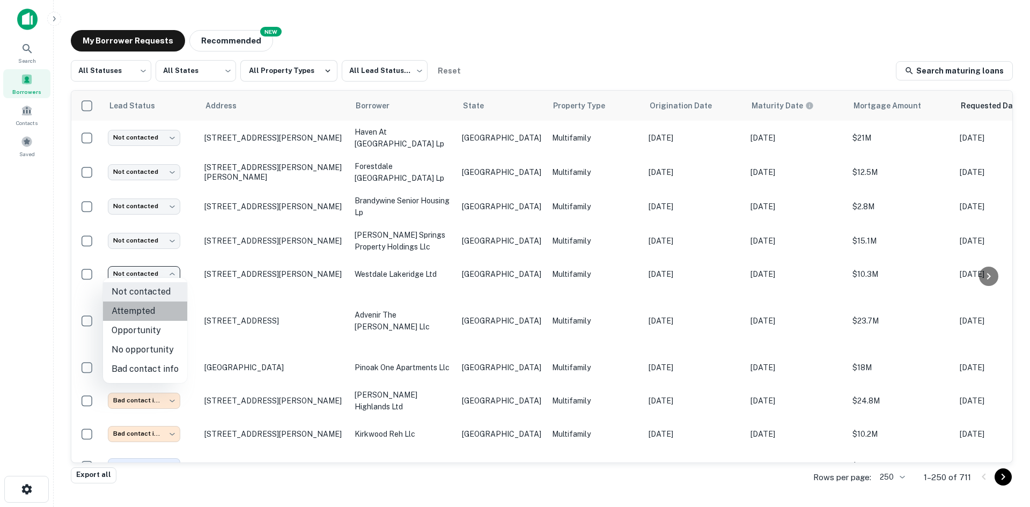
click at [154, 314] on li "Attempted" at bounding box center [145, 310] width 84 height 19
type input "*********"
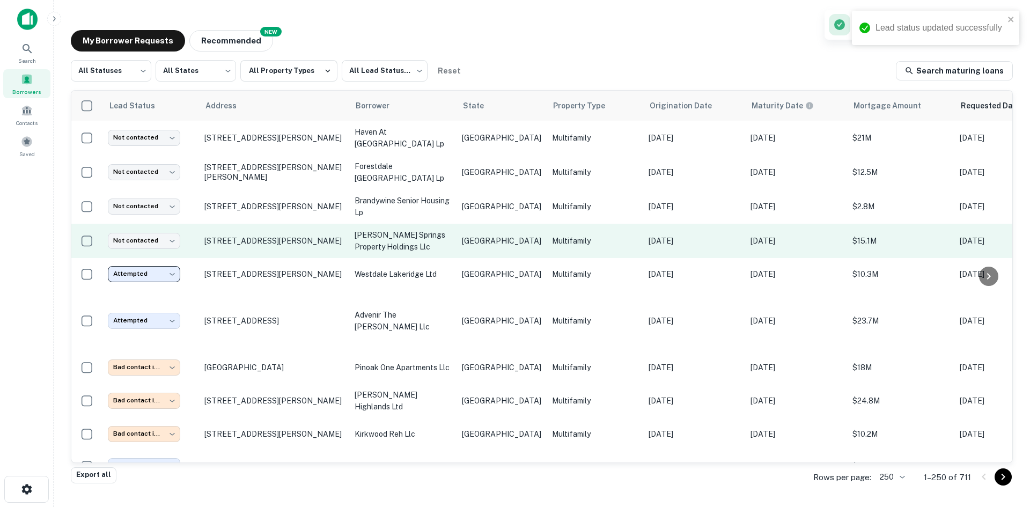
click at [455, 253] on td "[PERSON_NAME] springs property holdings llc" at bounding box center [402, 241] width 107 height 34
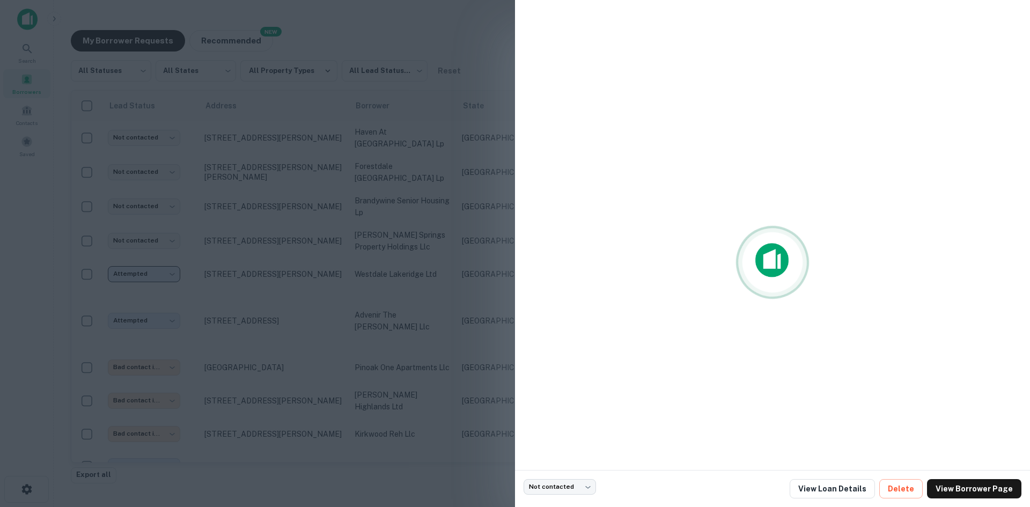
click at [355, 279] on div at bounding box center [515, 253] width 1030 height 507
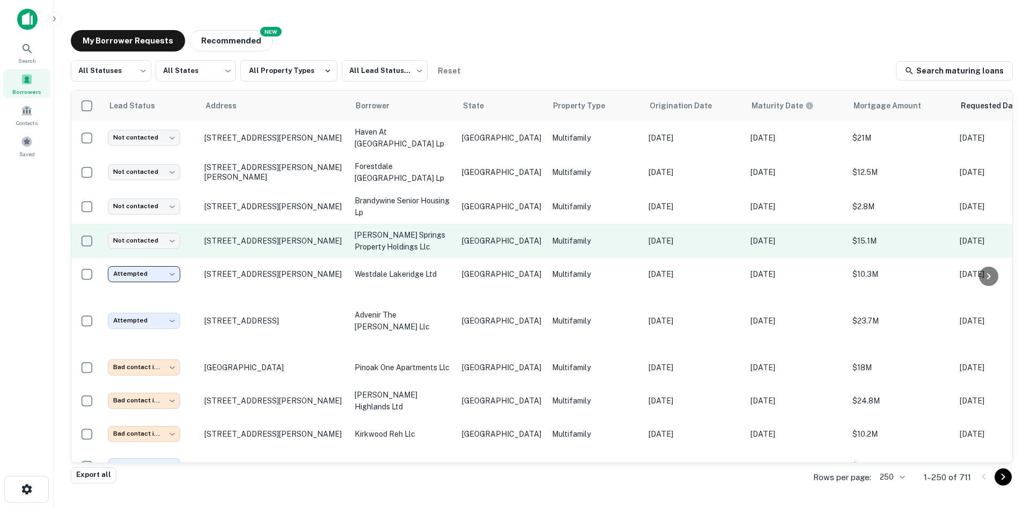
click at [449, 236] on p "[PERSON_NAME] springs property holdings llc" at bounding box center [402, 241] width 97 height 24
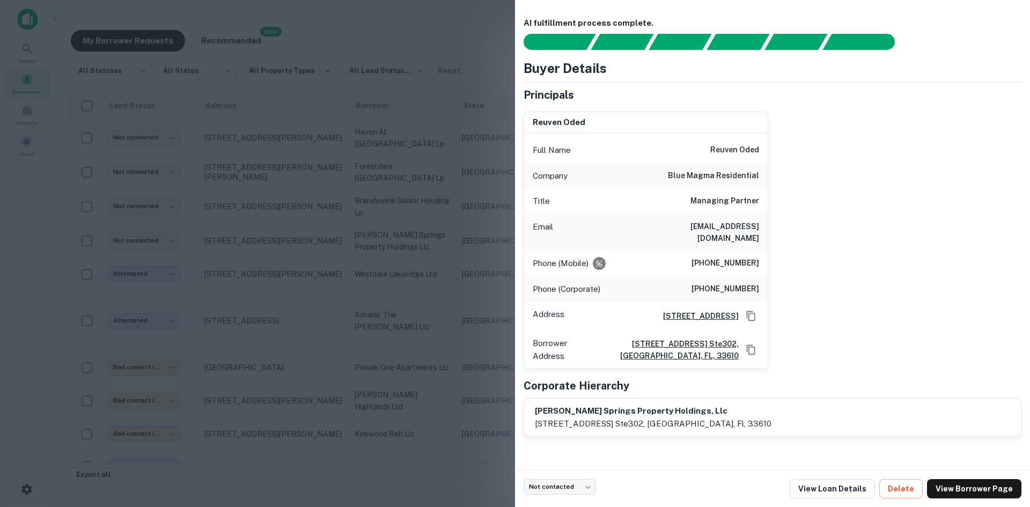
click at [724, 218] on div "Email [EMAIL_ADDRESS][DOMAIN_NAME]" at bounding box center [645, 232] width 243 height 36
click at [334, 285] on div at bounding box center [515, 253] width 1030 height 507
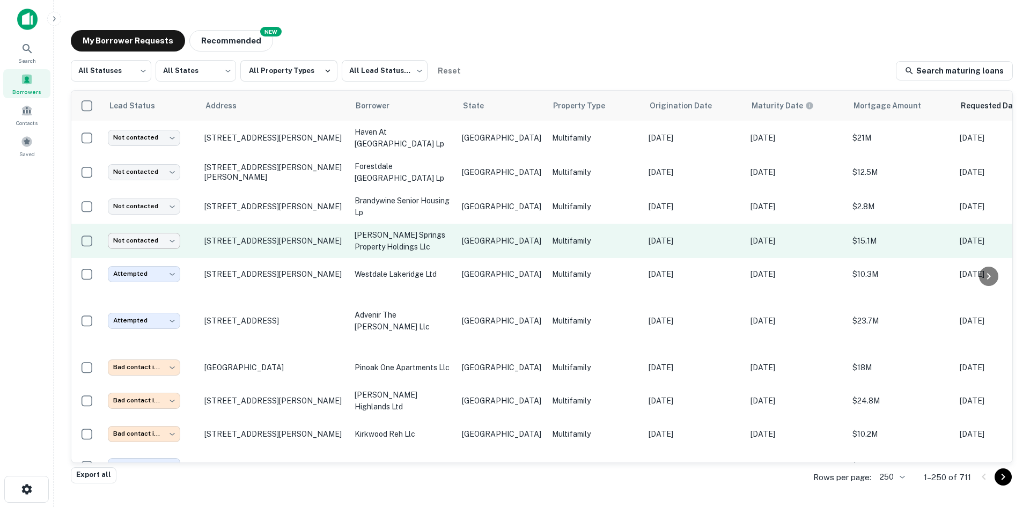
click at [135, 234] on body "Search Borrowers Contacts Saved My Borrower Requests NEW Recommended All Status…" at bounding box center [515, 253] width 1030 height 507
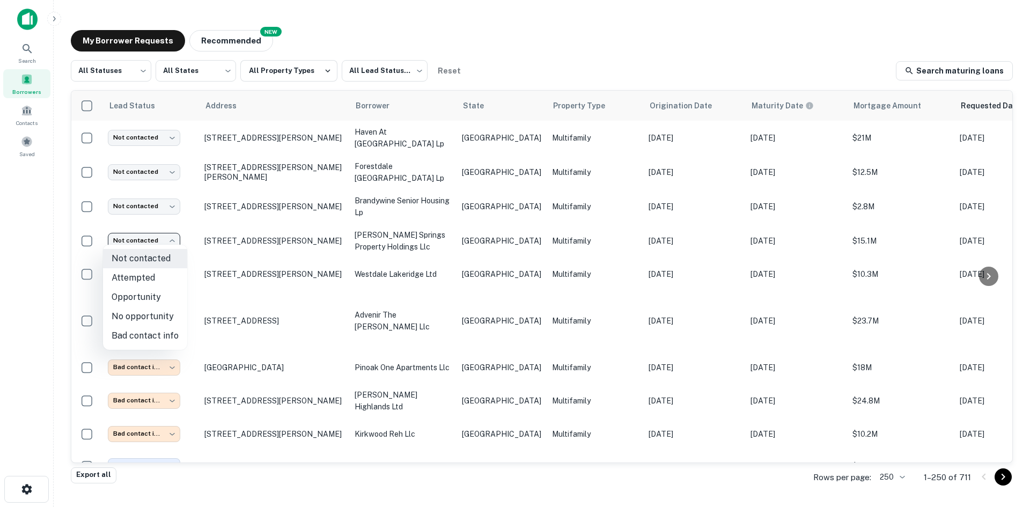
click at [162, 273] on li "Attempted" at bounding box center [145, 277] width 84 height 19
type input "*********"
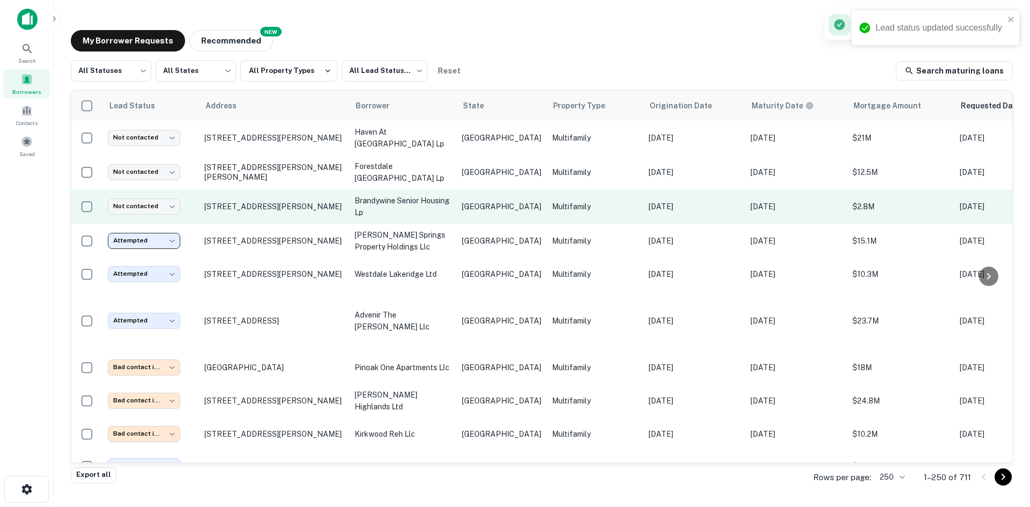
click at [484, 209] on td "[GEOGRAPHIC_DATA]" at bounding box center [501, 206] width 90 height 34
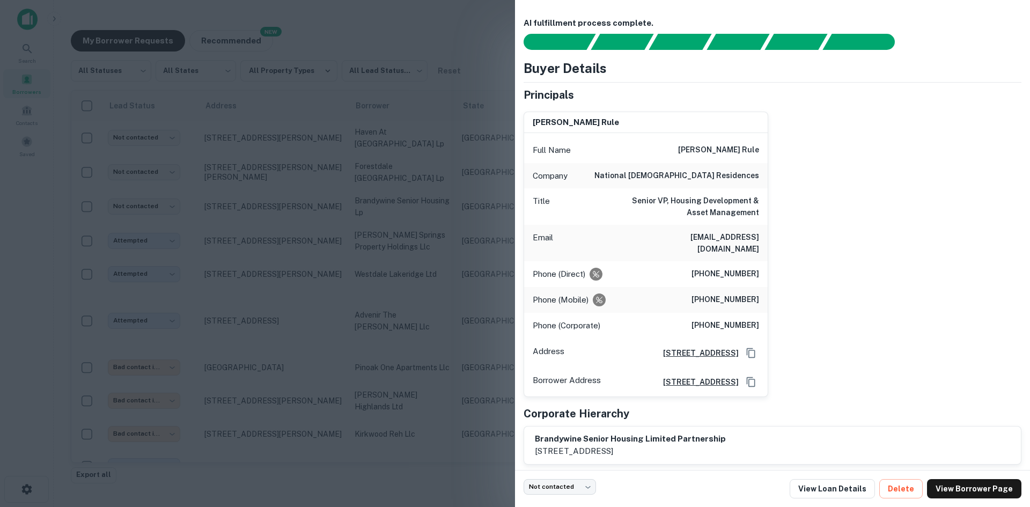
click at [716, 236] on h6 "[EMAIL_ADDRESS][DOMAIN_NAME]" at bounding box center [694, 243] width 129 height 24
drag, startPoint x: 130, startPoint y: 215, endPoint x: 347, endPoint y: 289, distance: 229.4
click at [130, 215] on div at bounding box center [515, 253] width 1030 height 507
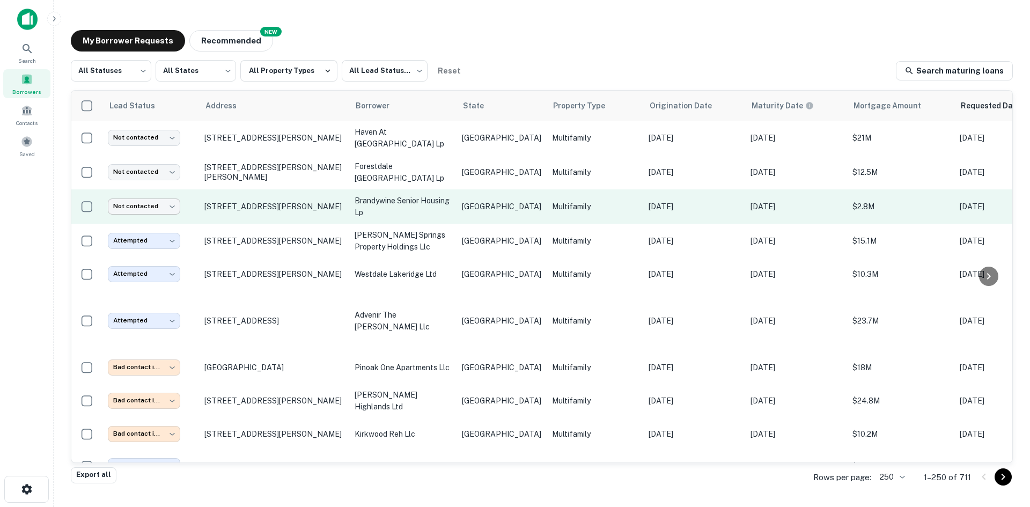
click at [163, 200] on body "Search Borrowers Contacts Saved My Borrower Requests NEW Recommended All Status…" at bounding box center [515, 253] width 1030 height 507
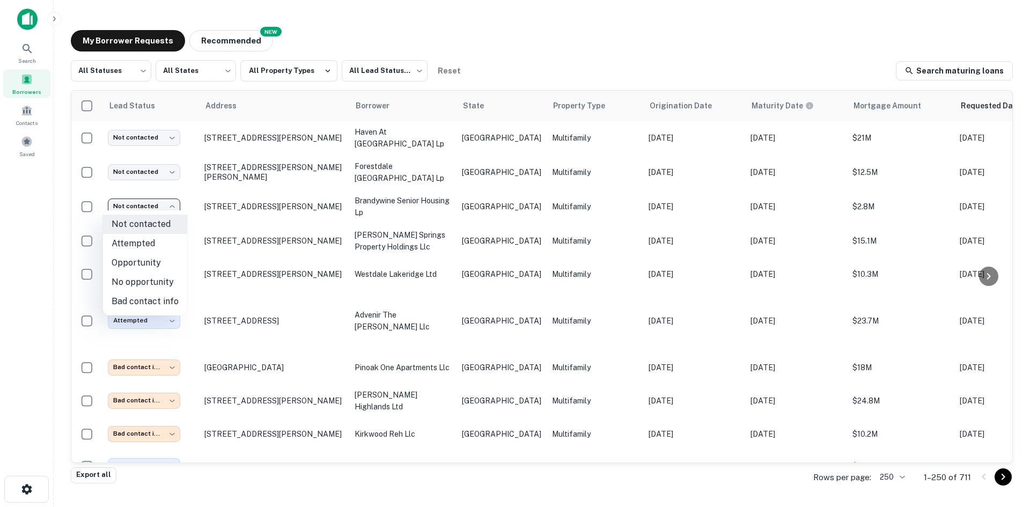
click at [147, 242] on li "Attempted" at bounding box center [145, 243] width 84 height 19
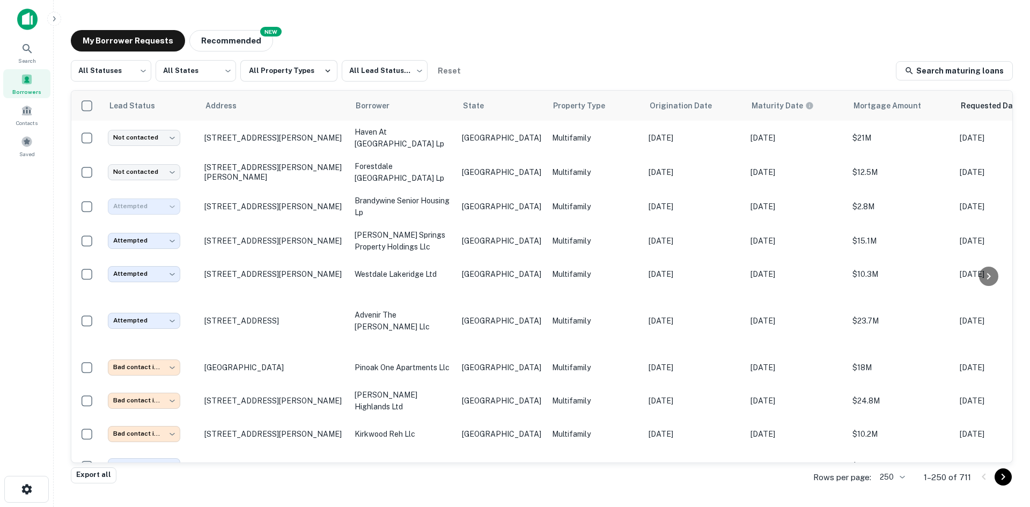
type input "*********"
click at [493, 177] on td "[GEOGRAPHIC_DATA]" at bounding box center [501, 172] width 90 height 34
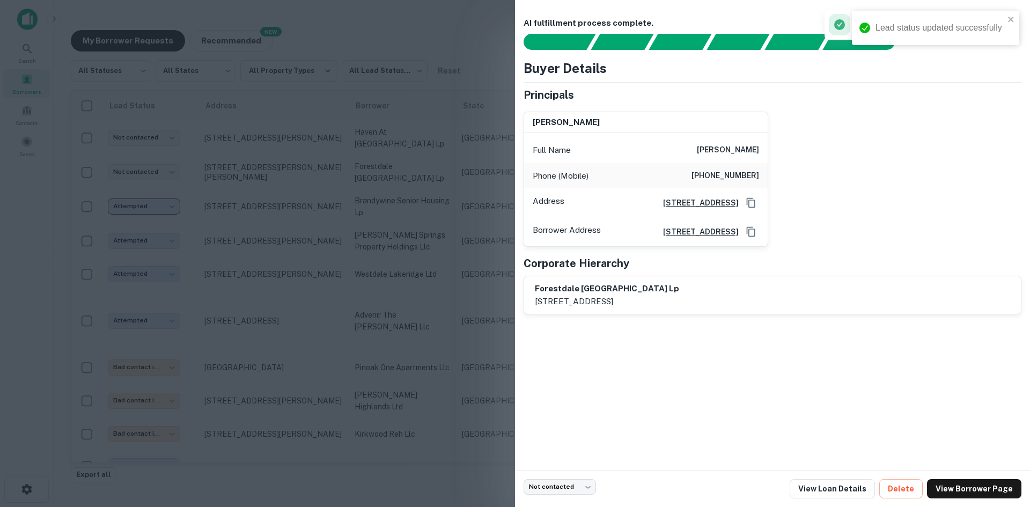
click at [296, 161] on div at bounding box center [515, 253] width 1030 height 507
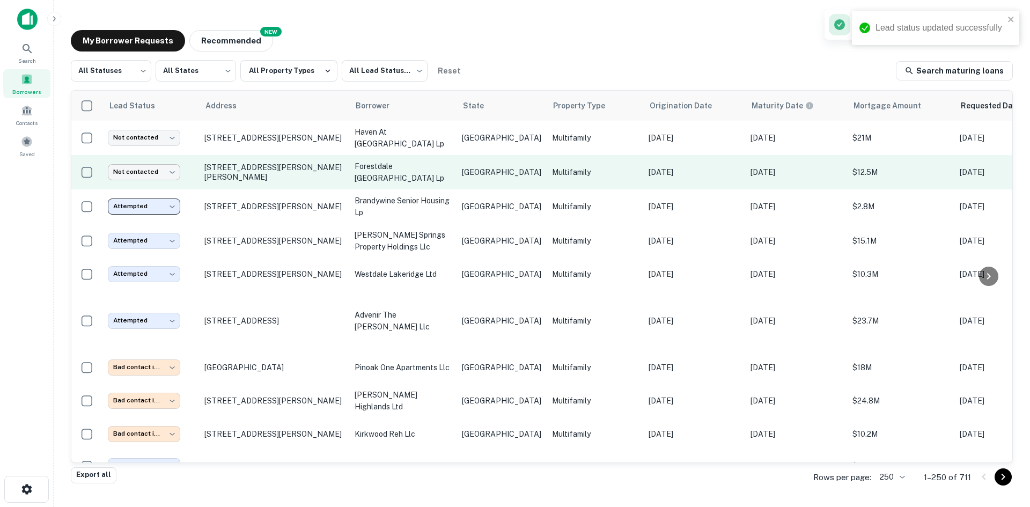
click at [148, 167] on body "Lead status updated successfully Search Borrowers Contacts Saved My Borrower Re…" at bounding box center [515, 253] width 1030 height 507
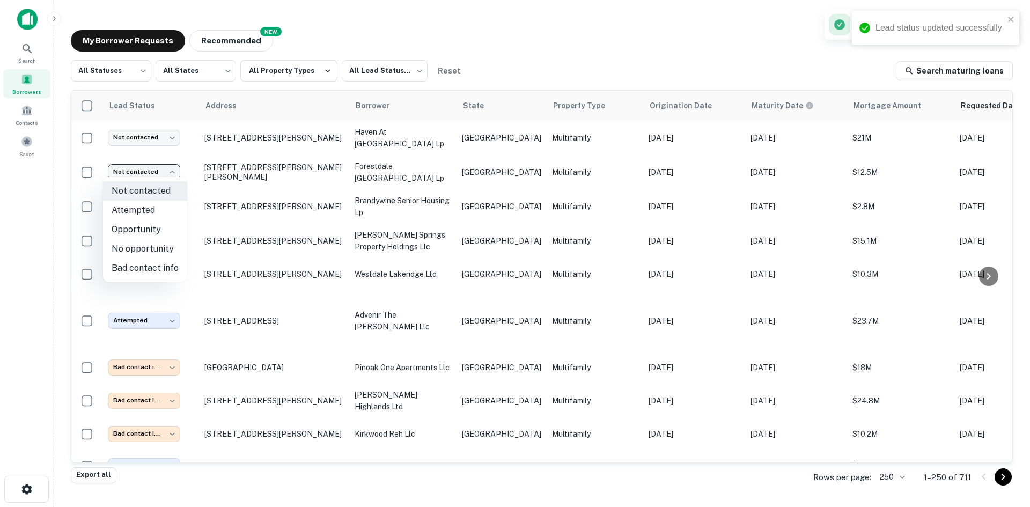
click at [157, 262] on li "Bad contact info" at bounding box center [145, 267] width 84 height 19
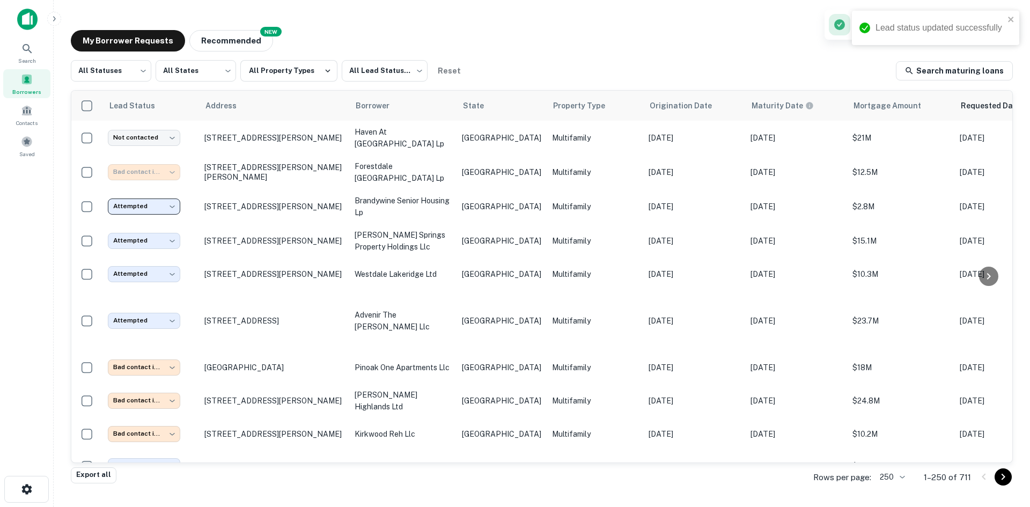
type input "**********"
click at [497, 128] on td "[GEOGRAPHIC_DATA]" at bounding box center [501, 138] width 90 height 34
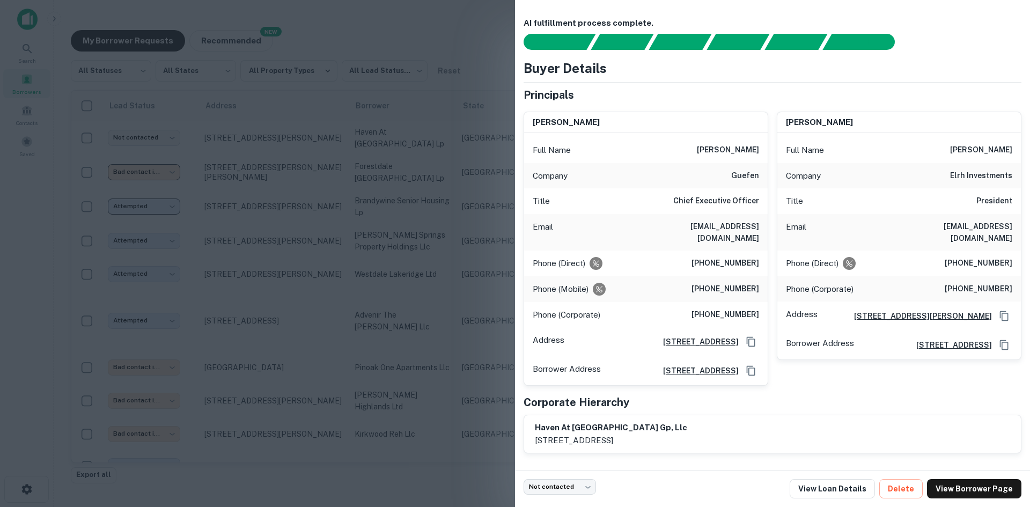
click at [736, 223] on h6 "[EMAIL_ADDRESS][DOMAIN_NAME]" at bounding box center [694, 232] width 129 height 24
drag, startPoint x: 714, startPoint y: 220, endPoint x: 693, endPoint y: 225, distance: 21.5
click at [413, 250] on div at bounding box center [515, 253] width 1030 height 507
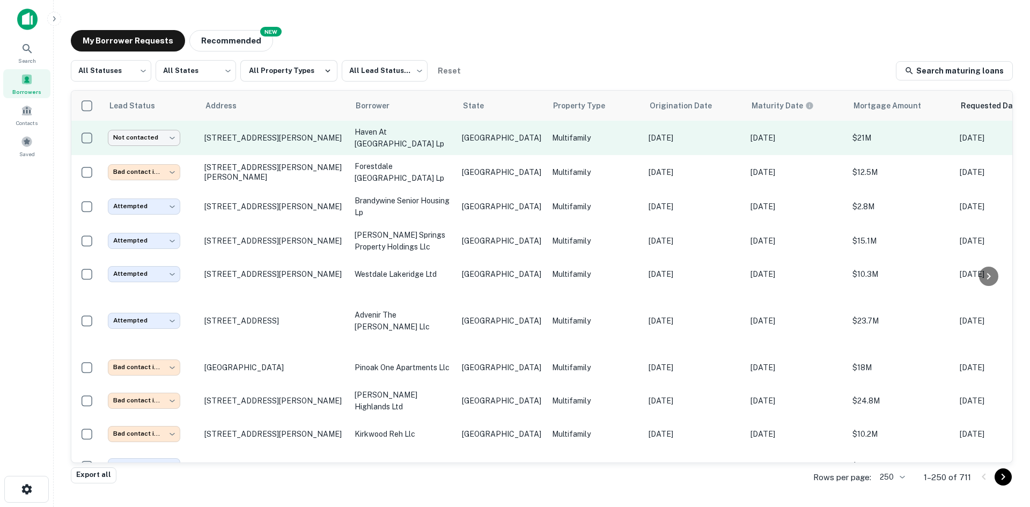
click at [128, 142] on body "**********" at bounding box center [515, 253] width 1030 height 507
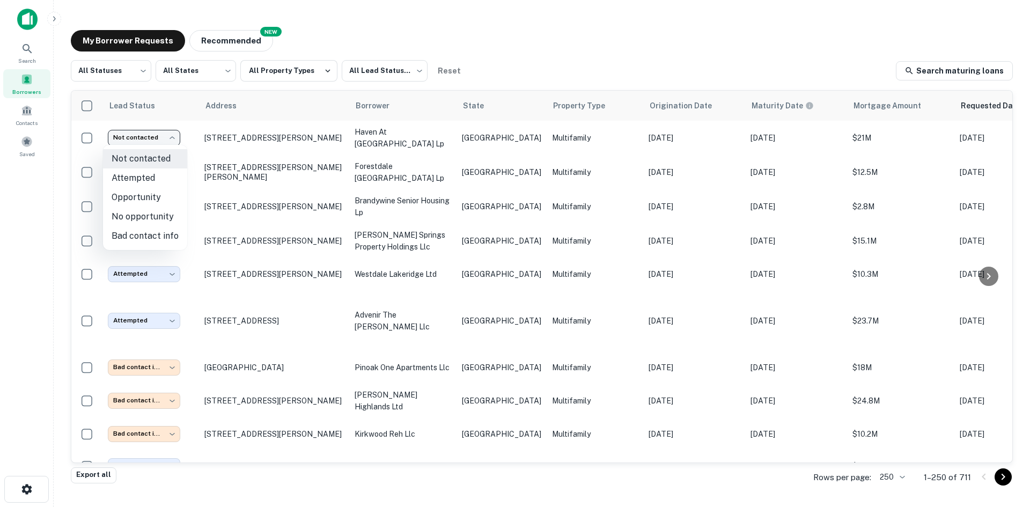
click at [399, 139] on div at bounding box center [515, 253] width 1030 height 507
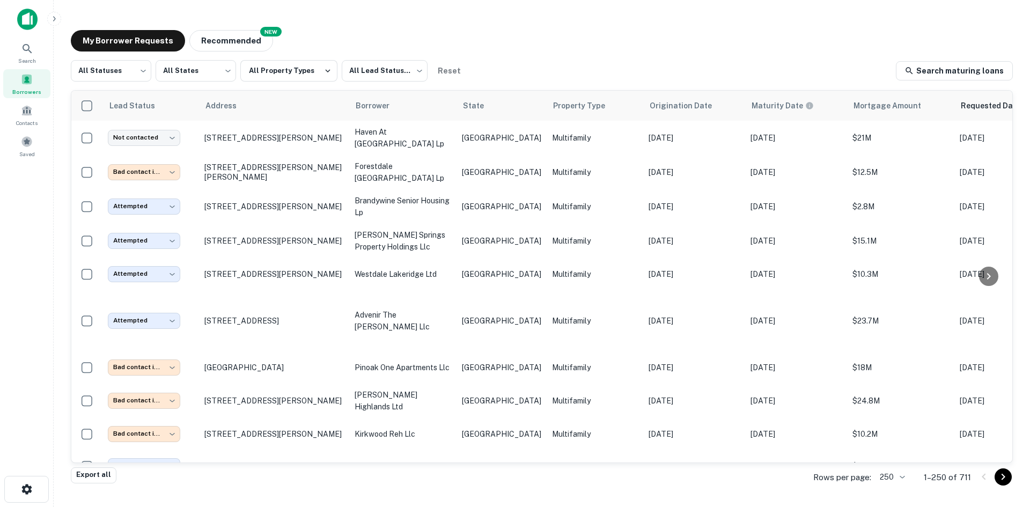
click at [399, 139] on div "Not contacted Attempted Opportunity No opportunity Bad contact info" at bounding box center [515, 253] width 1030 height 507
click at [399, 139] on p "haven at [GEOGRAPHIC_DATA] lp" at bounding box center [402, 138] width 97 height 24
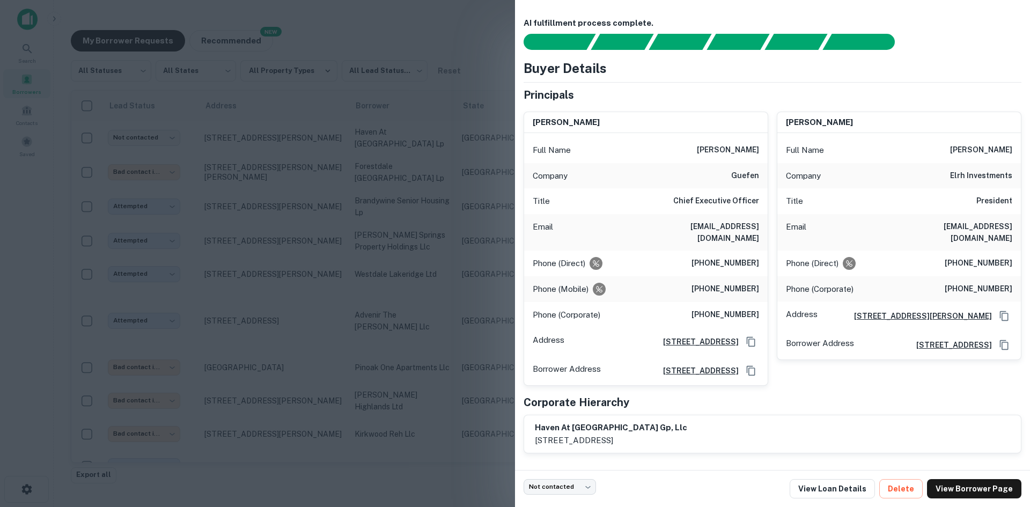
click at [399, 157] on div at bounding box center [515, 253] width 1030 height 507
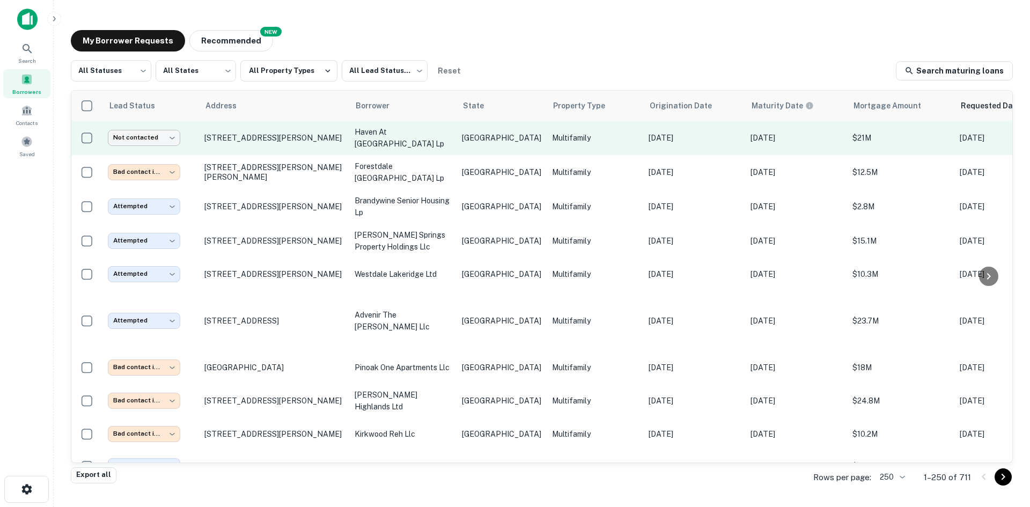
click at [150, 139] on body "**********" at bounding box center [515, 253] width 1030 height 507
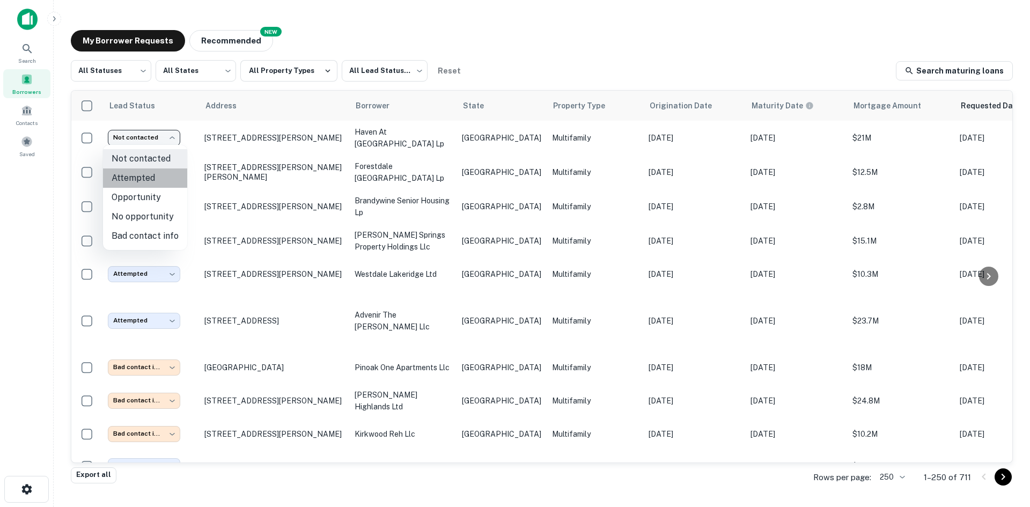
click at [146, 177] on li "Attempted" at bounding box center [145, 177] width 84 height 19
type input "*********"
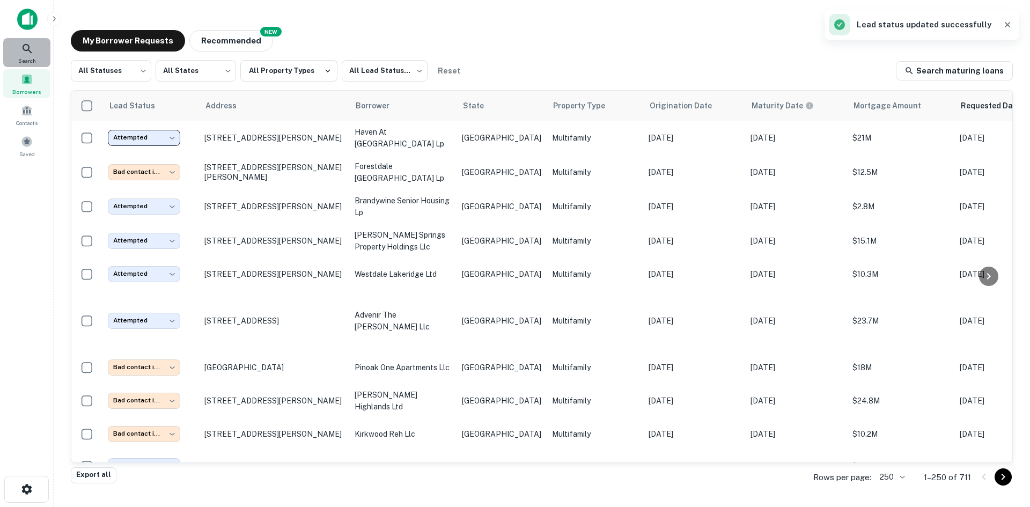
click at [24, 52] on icon at bounding box center [27, 48] width 13 height 13
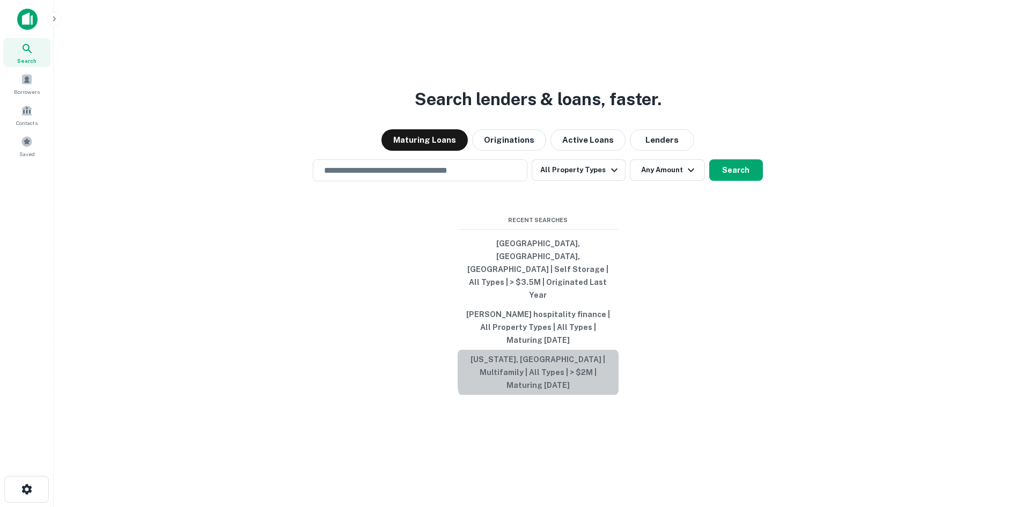
click at [588, 350] on button "[US_STATE], [GEOGRAPHIC_DATA] | Multifamily | All Types | > $2M | Maturing [DAT…" at bounding box center [537, 372] width 161 height 45
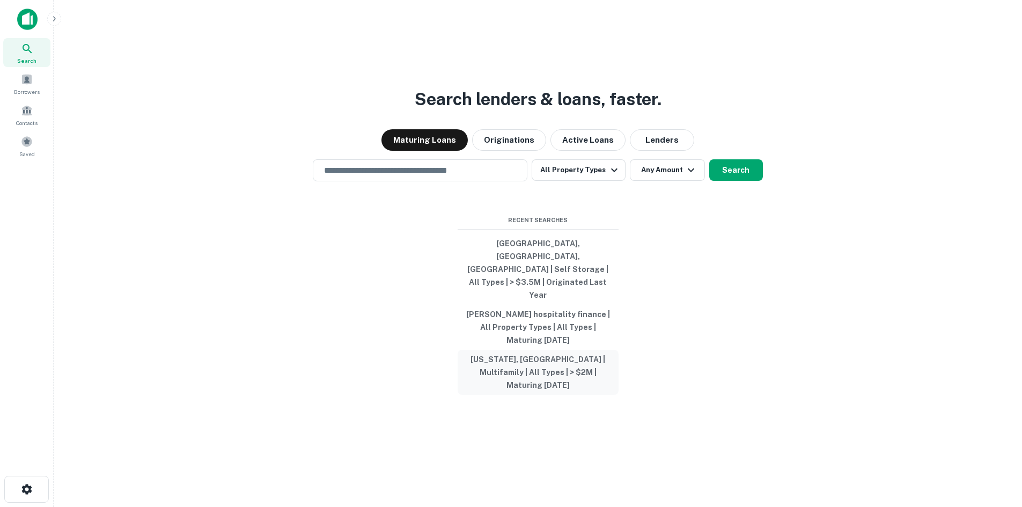
type input "**********"
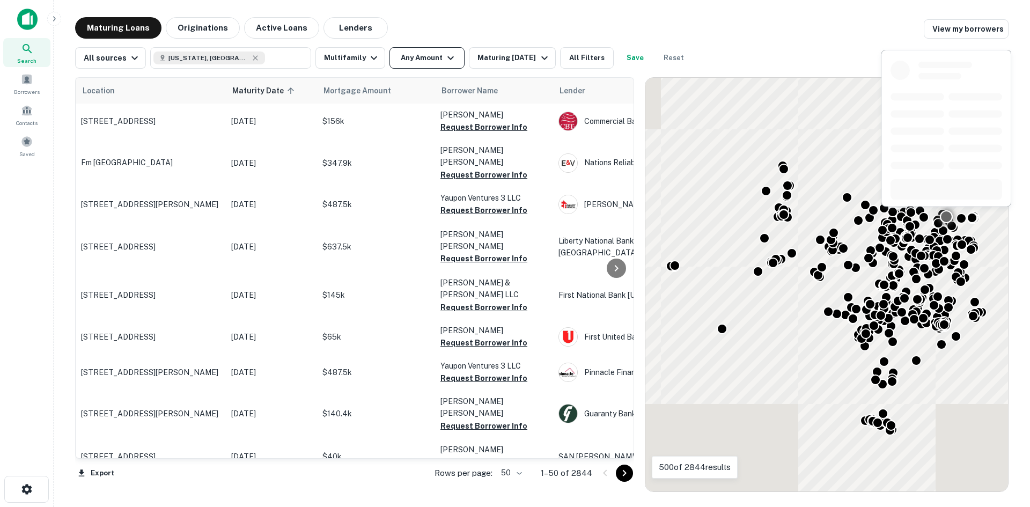
click at [416, 51] on button "Any Amount" at bounding box center [426, 57] width 75 height 21
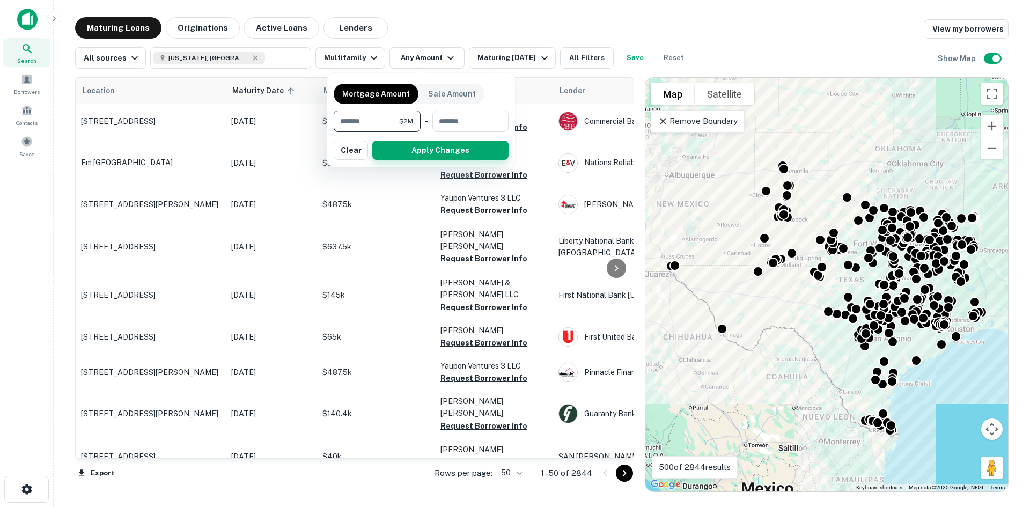
type input "*******"
click at [463, 155] on button "Apply Changes" at bounding box center [440, 149] width 136 height 19
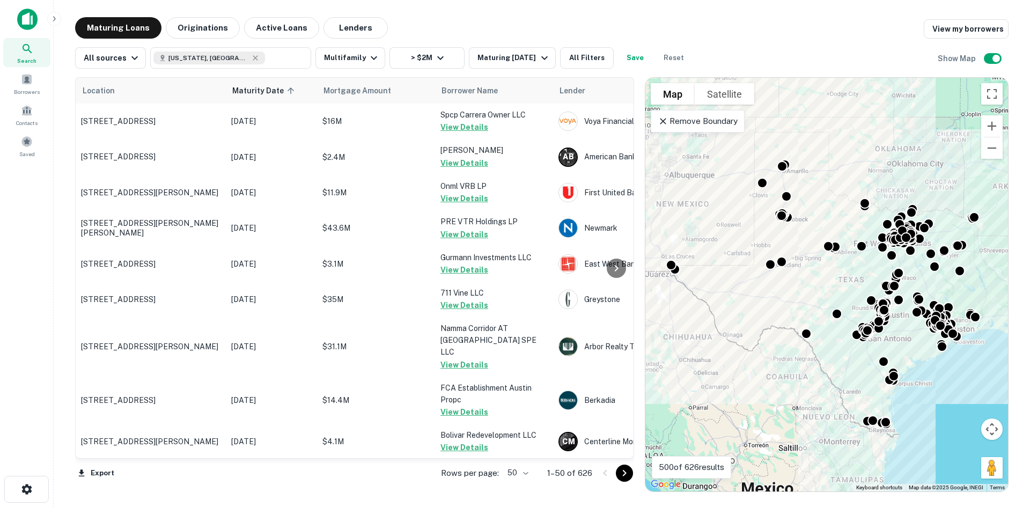
click at [534, 470] on div "Rows per page: 50 ** 1–50 of 626" at bounding box center [531, 472] width 206 height 29
click at [515, 474] on body "Search Borrowers Contacts Saved Maturing Loans Originations Active Loans Lender…" at bounding box center [515, 253] width 1030 height 507
click at [512, 483] on li "100" at bounding box center [517, 484] width 31 height 19
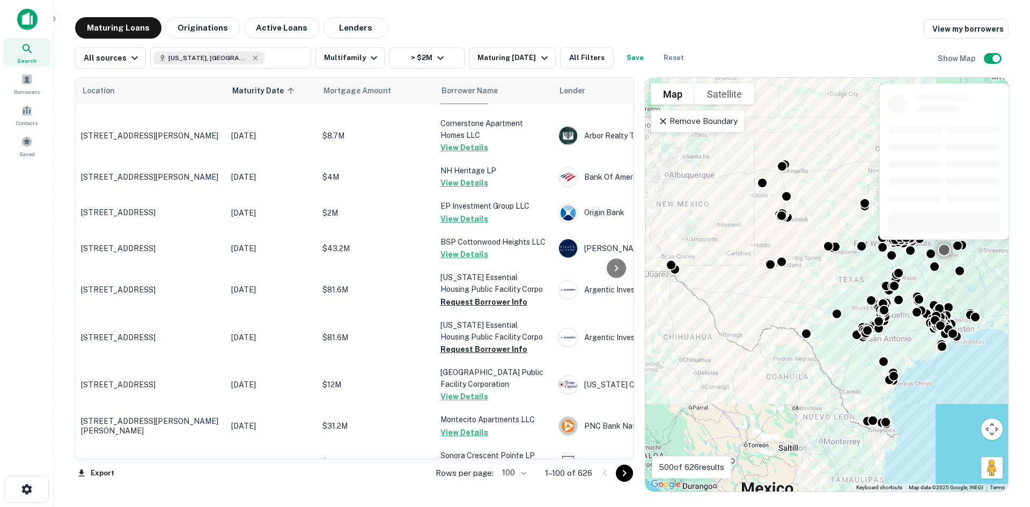
scroll to position [3471, 0]
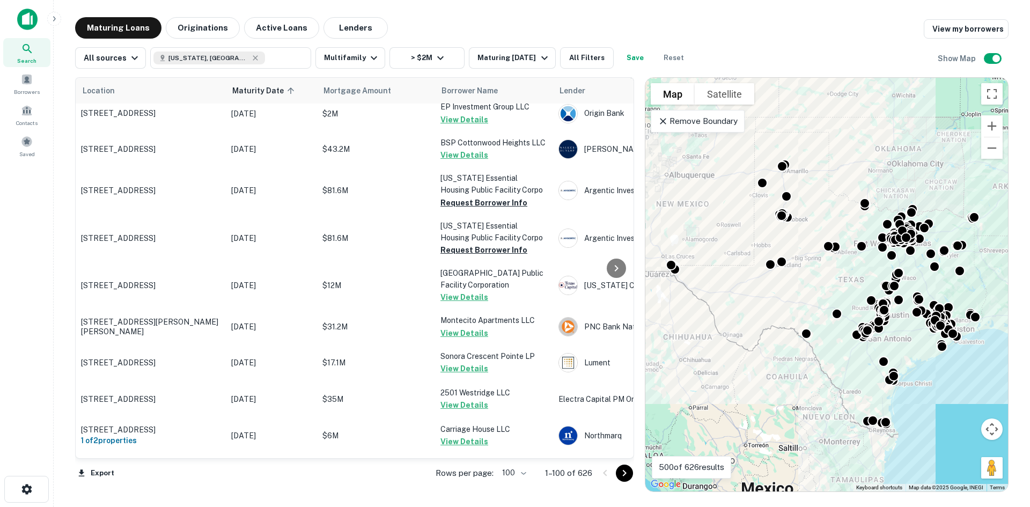
click at [627, 472] on icon "Go to next page" at bounding box center [624, 473] width 13 height 13
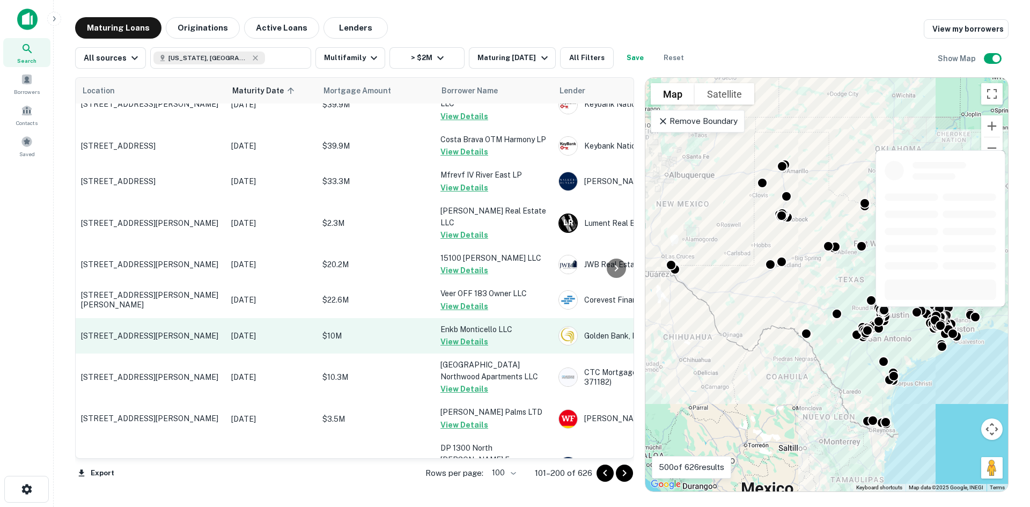
scroll to position [3431, 0]
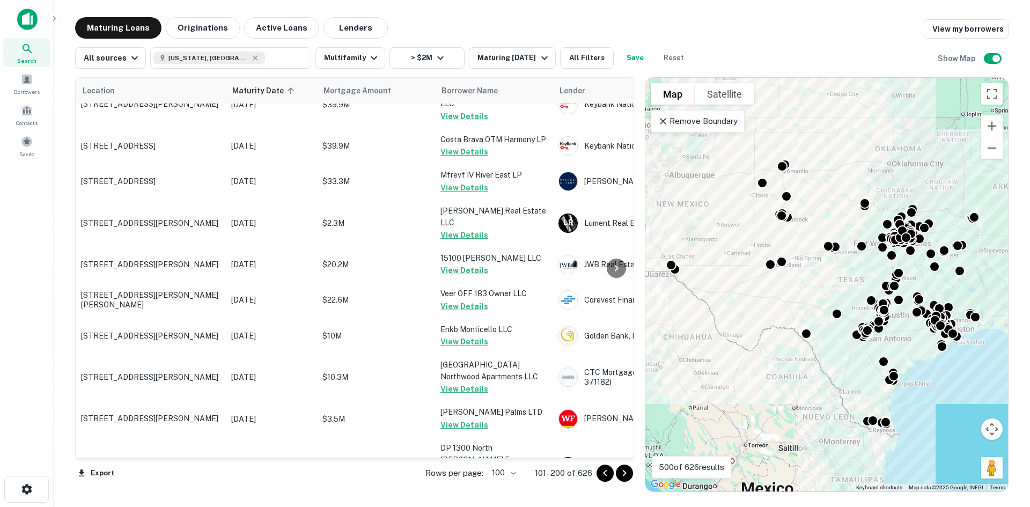
click at [629, 465] on div at bounding box center [614, 472] width 36 height 17
click at [630, 472] on icon "Go to next page" at bounding box center [624, 473] width 13 height 13
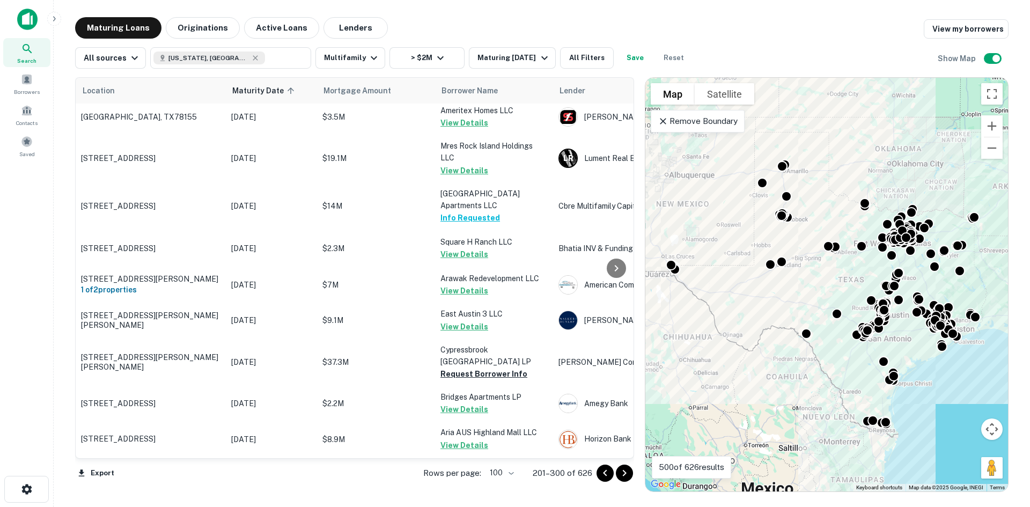
scroll to position [3468, 0]
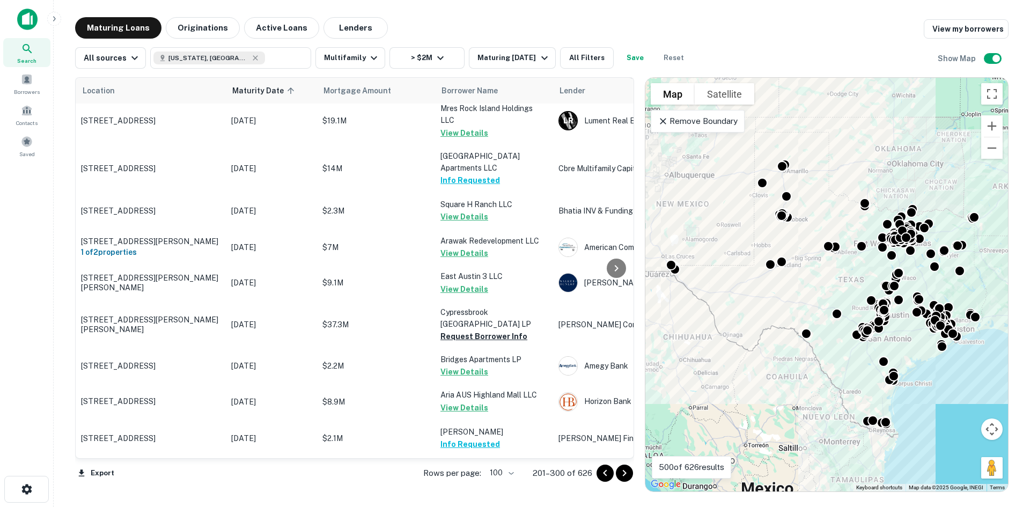
click at [628, 472] on icon "Go to next page" at bounding box center [624, 473] width 13 height 13
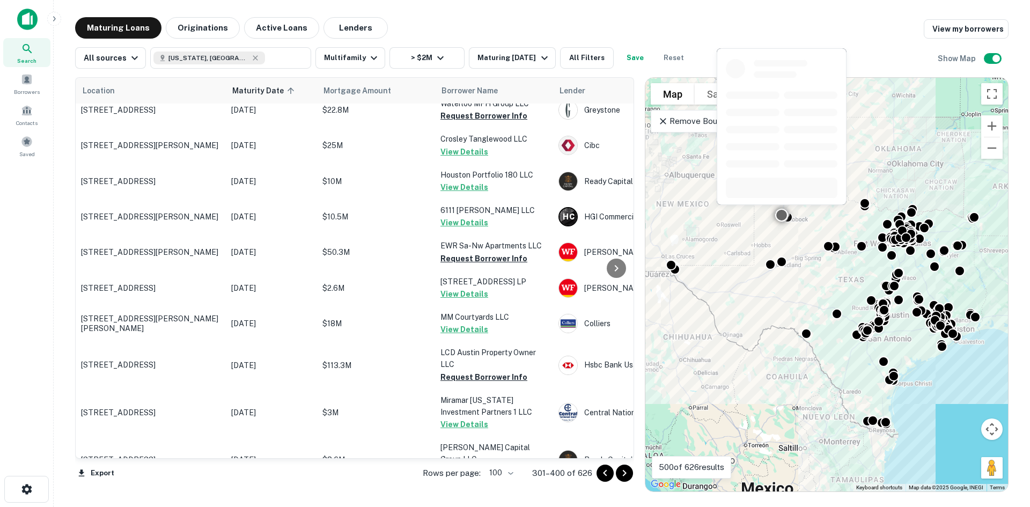
scroll to position [3537, 0]
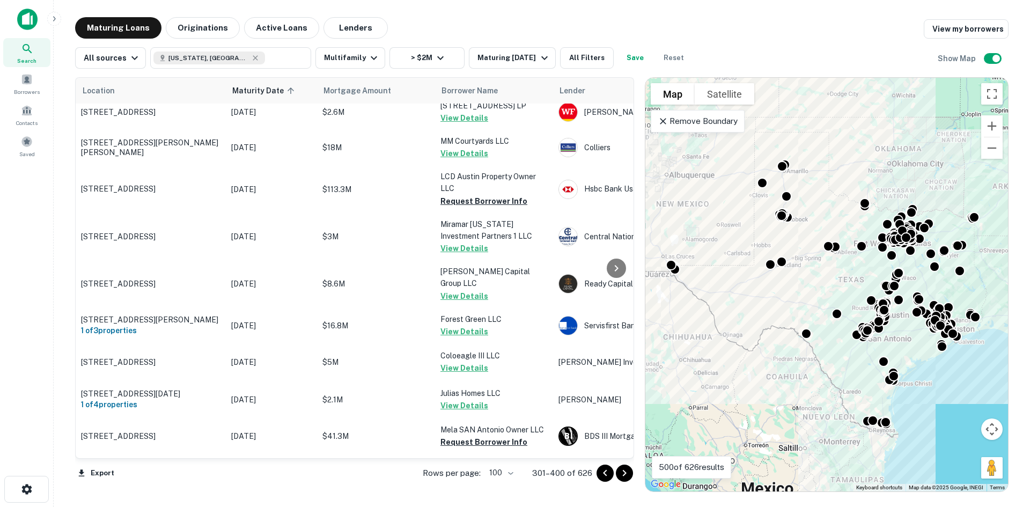
click at [626, 470] on icon "Go to next page" at bounding box center [624, 473] width 13 height 13
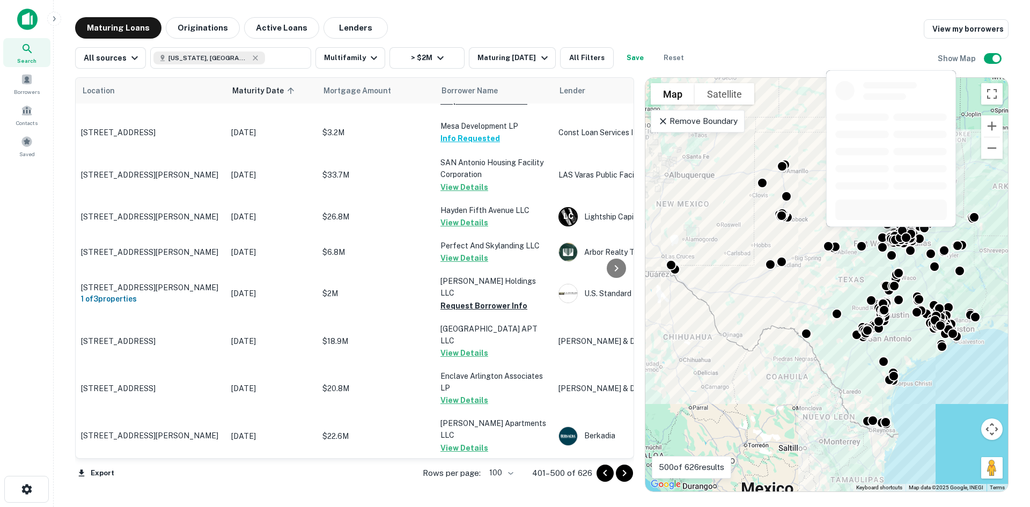
scroll to position [375, 0]
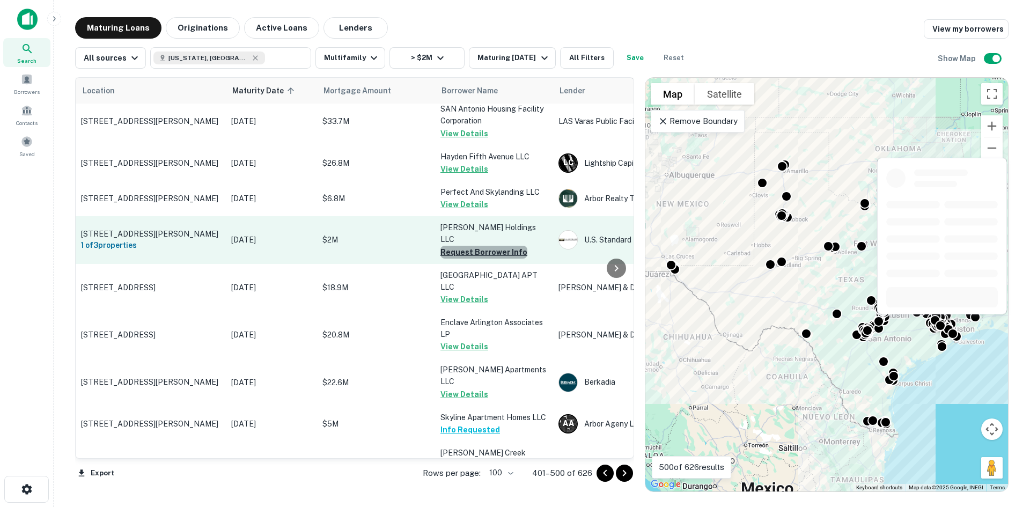
click at [488, 246] on button "Request Borrower Info" at bounding box center [483, 252] width 87 height 13
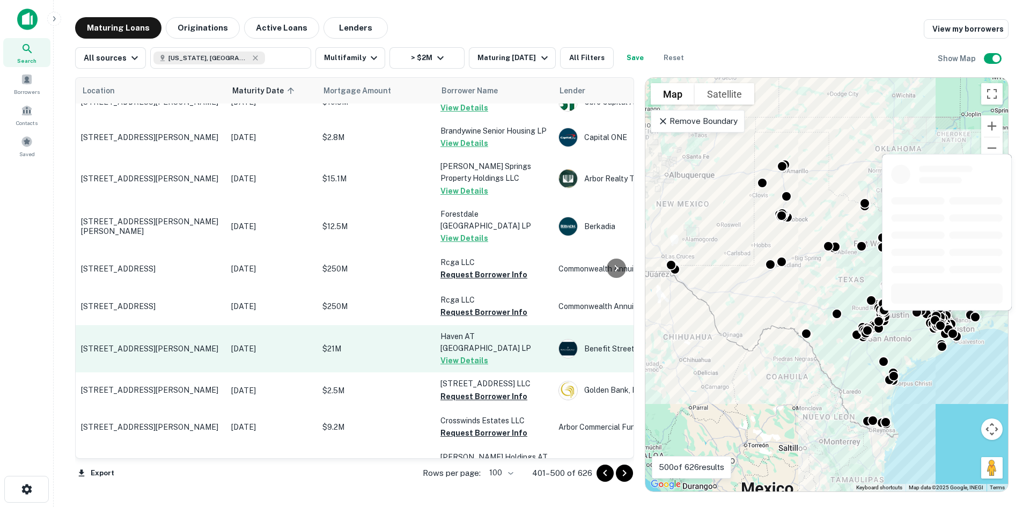
scroll to position [1180, 0]
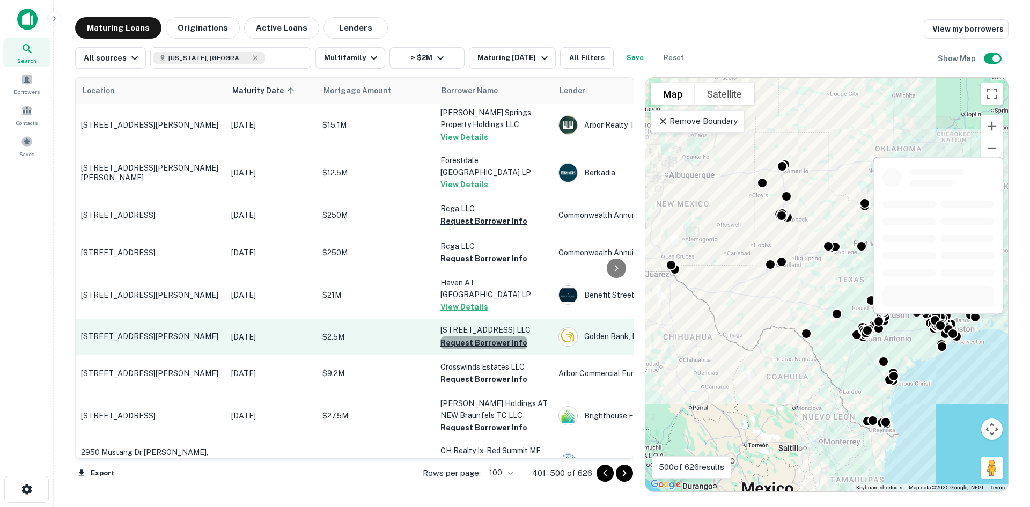
click at [491, 336] on button "Request Borrower Info" at bounding box center [483, 342] width 87 height 13
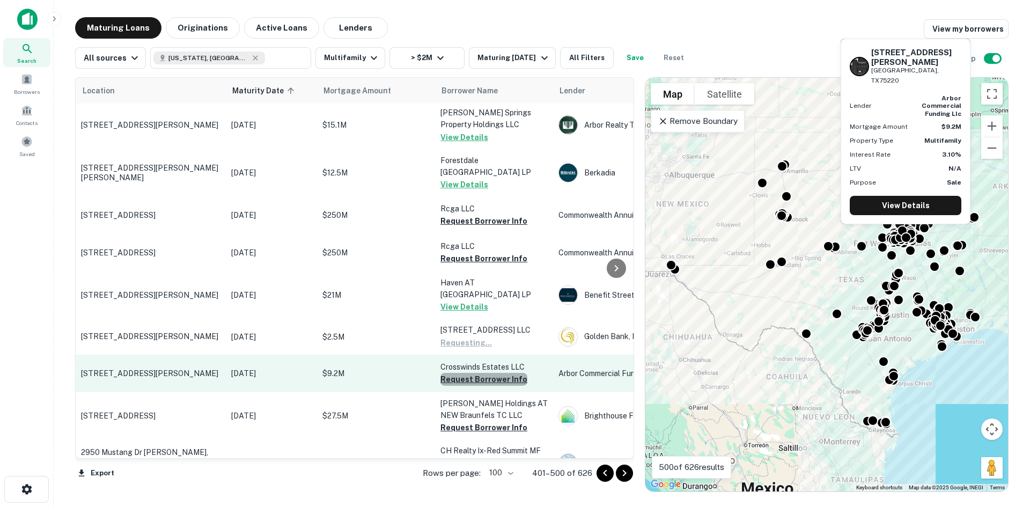
click at [493, 373] on button "Request Borrower Info" at bounding box center [483, 379] width 87 height 13
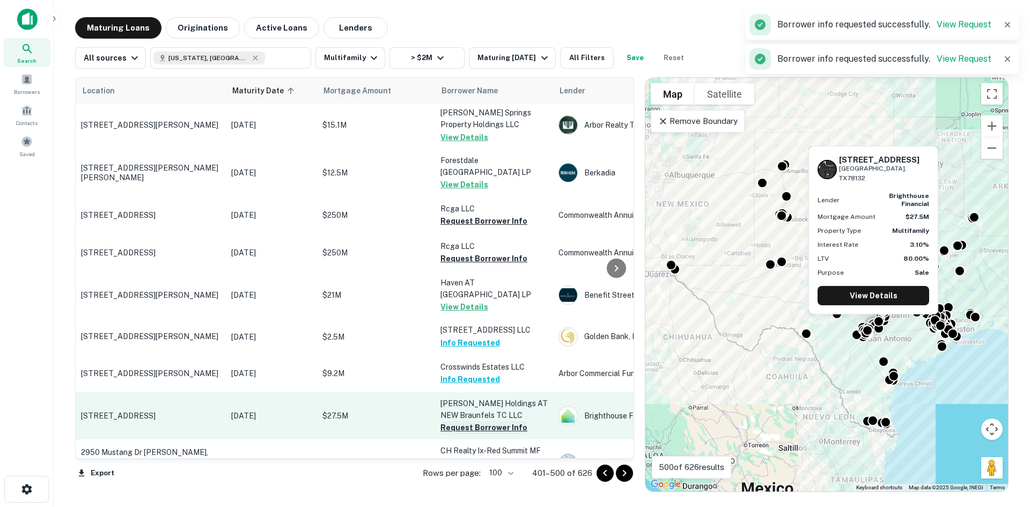
click at [479, 421] on button "Request Borrower Info" at bounding box center [483, 427] width 87 height 13
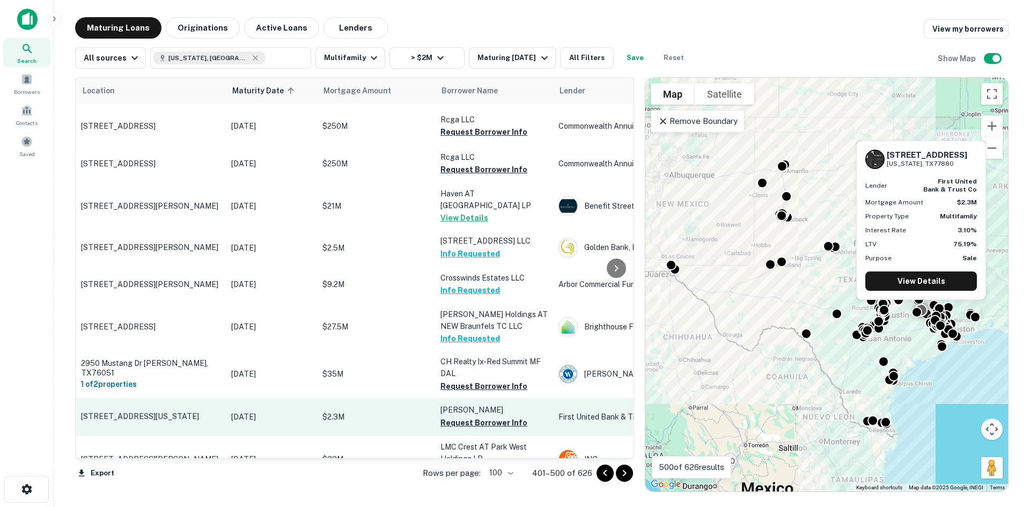
scroll to position [1287, 0]
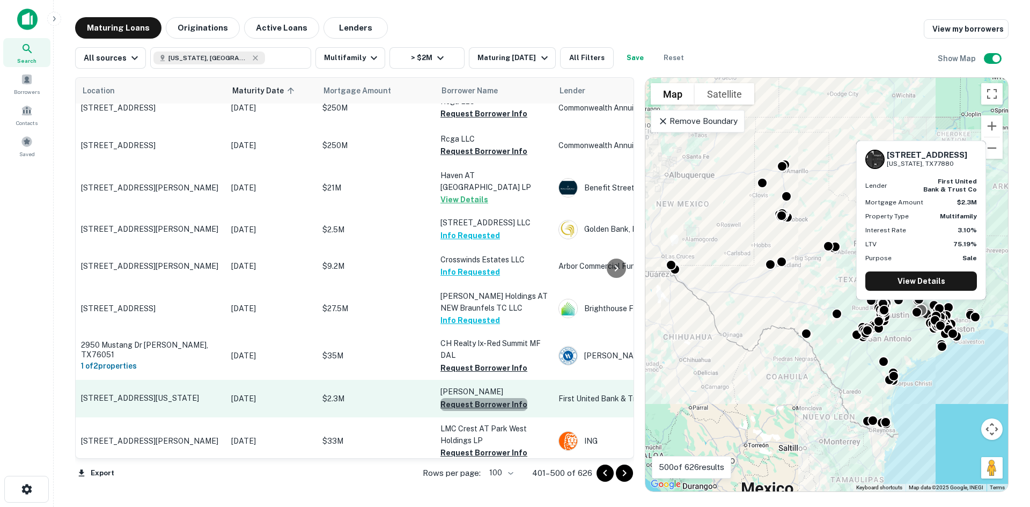
click at [489, 398] on button "Request Borrower Info" at bounding box center [483, 404] width 87 height 13
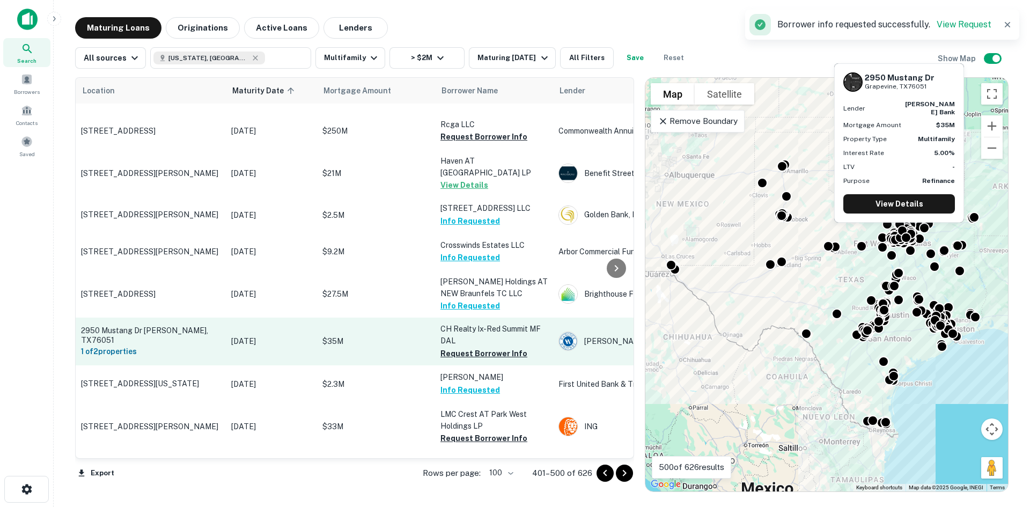
scroll to position [1341, 0]
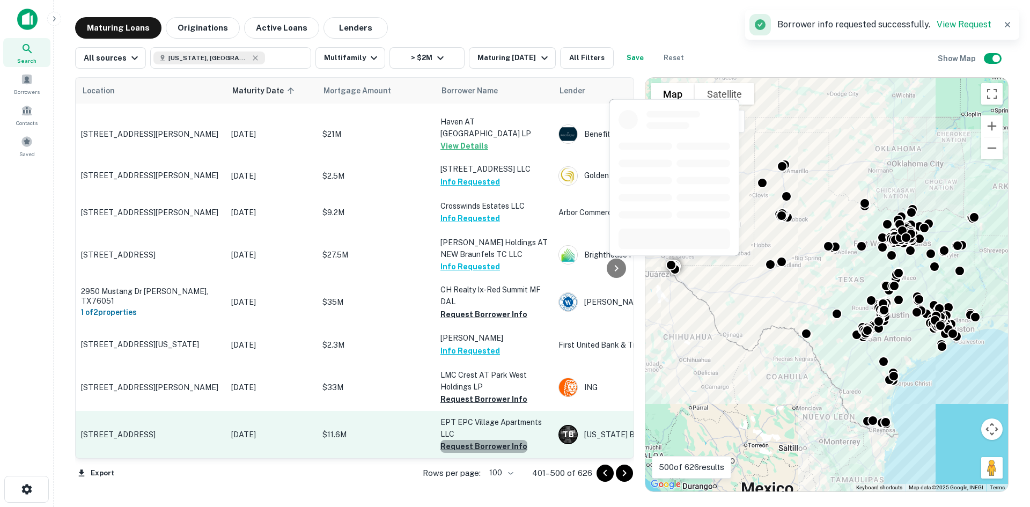
click at [500, 440] on button "Request Borrower Info" at bounding box center [483, 446] width 87 height 13
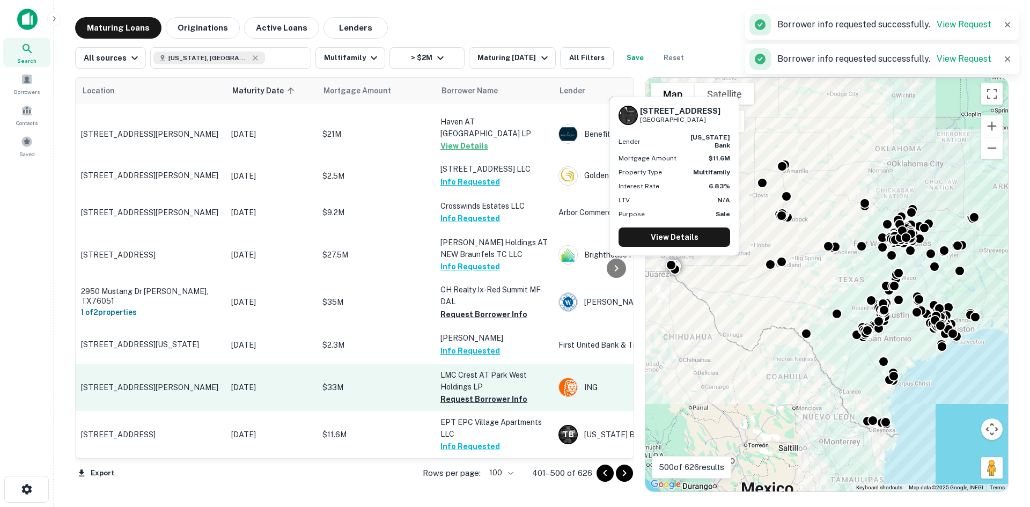
scroll to position [1394, 0]
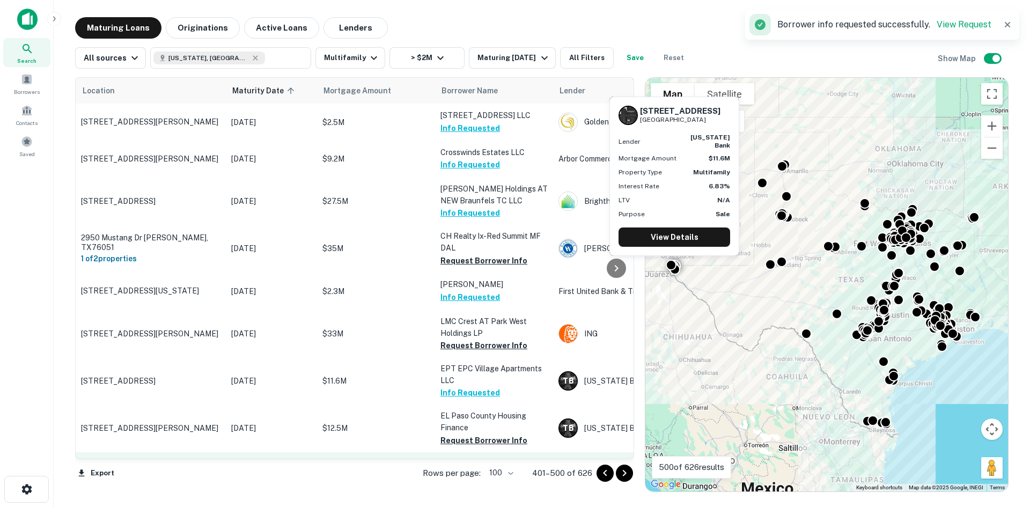
click at [492, 481] on button "Request Borrower Info" at bounding box center [483, 487] width 87 height 13
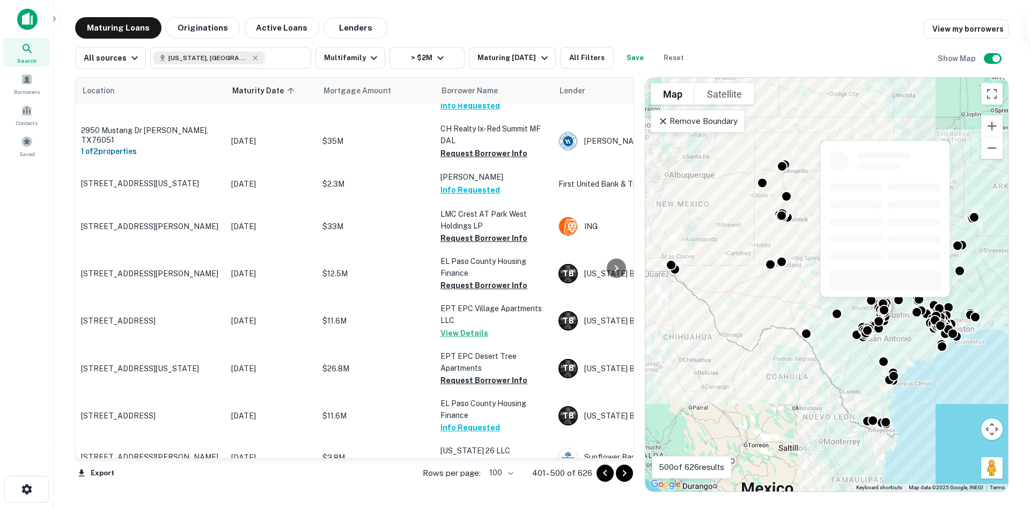
scroll to position [1555, 0]
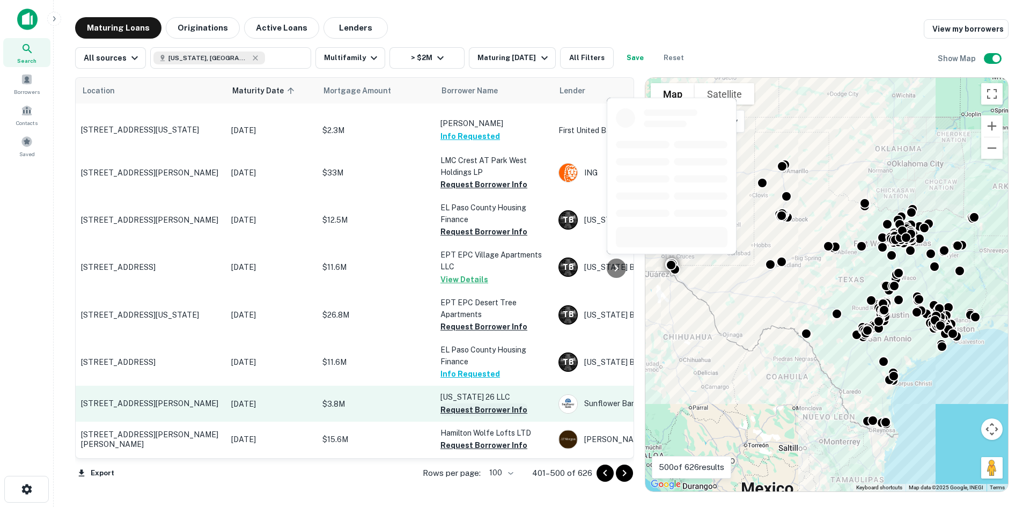
click at [491, 403] on button "Request Borrower Info" at bounding box center [483, 409] width 87 height 13
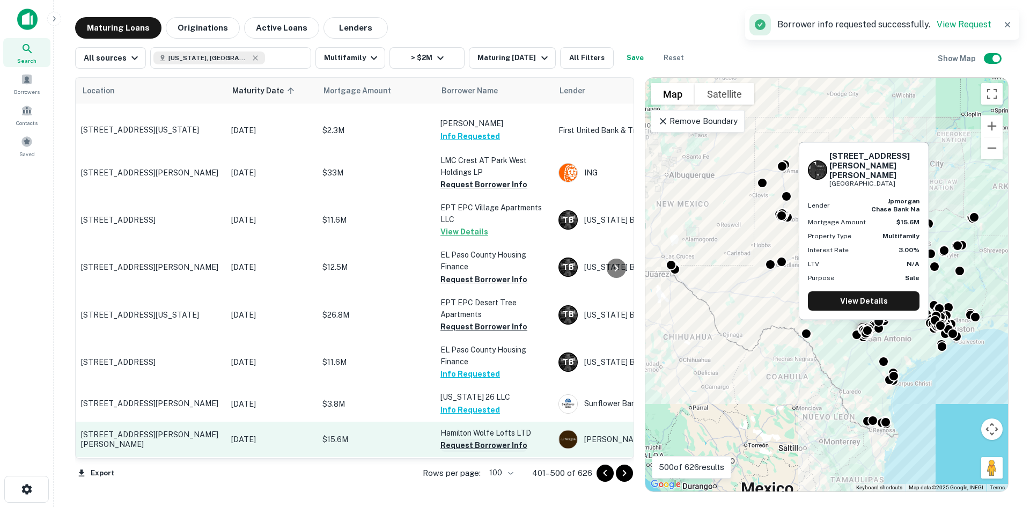
click at [494, 439] on button "Request Borrower Info" at bounding box center [483, 445] width 87 height 13
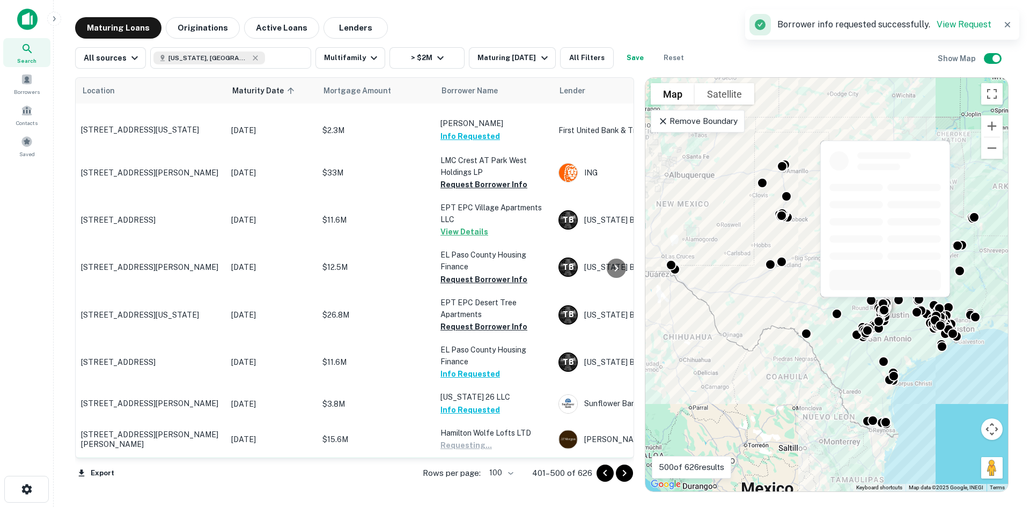
click at [491, 475] on button "Request Borrower Info" at bounding box center [483, 481] width 87 height 13
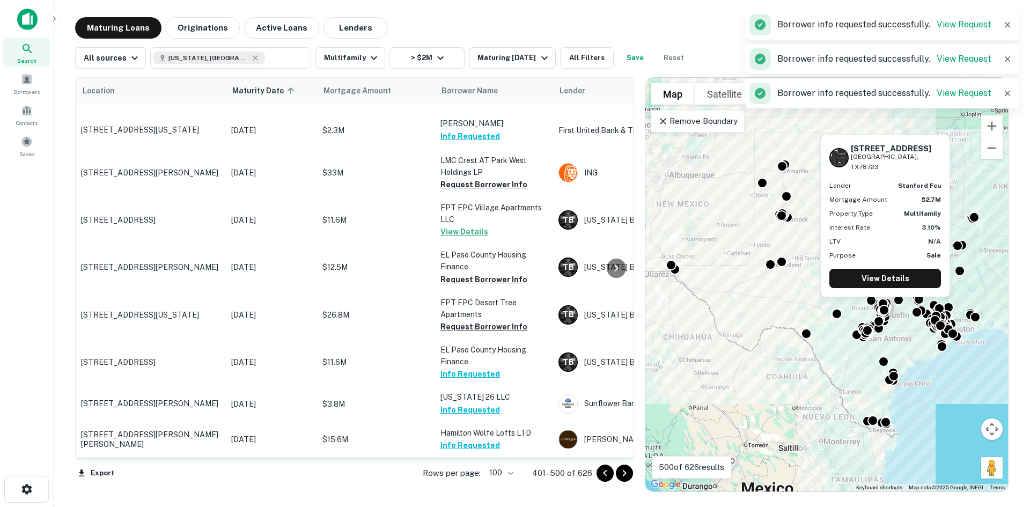
scroll to position [1609, 0]
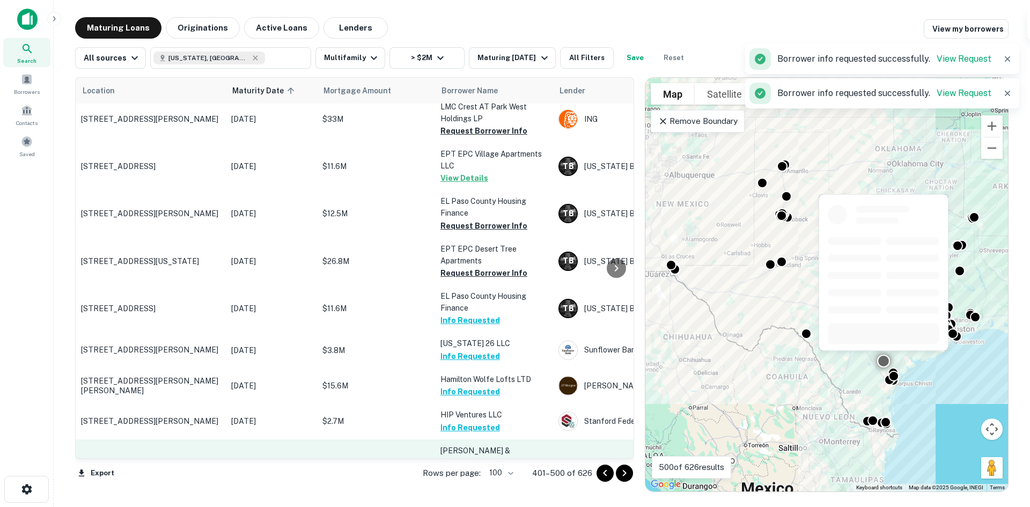
click at [478, 480] on button "Request Borrower Info" at bounding box center [483, 486] width 87 height 13
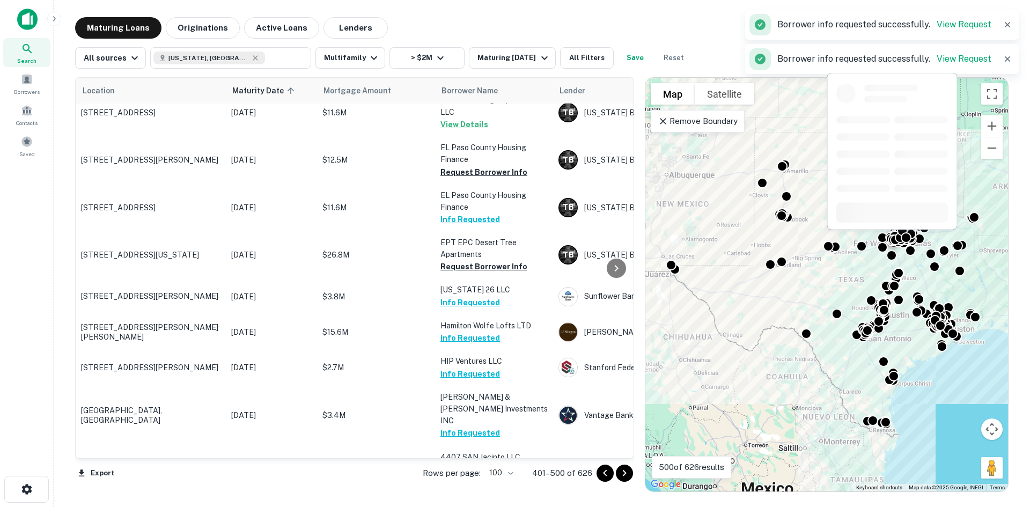
scroll to position [1716, 0]
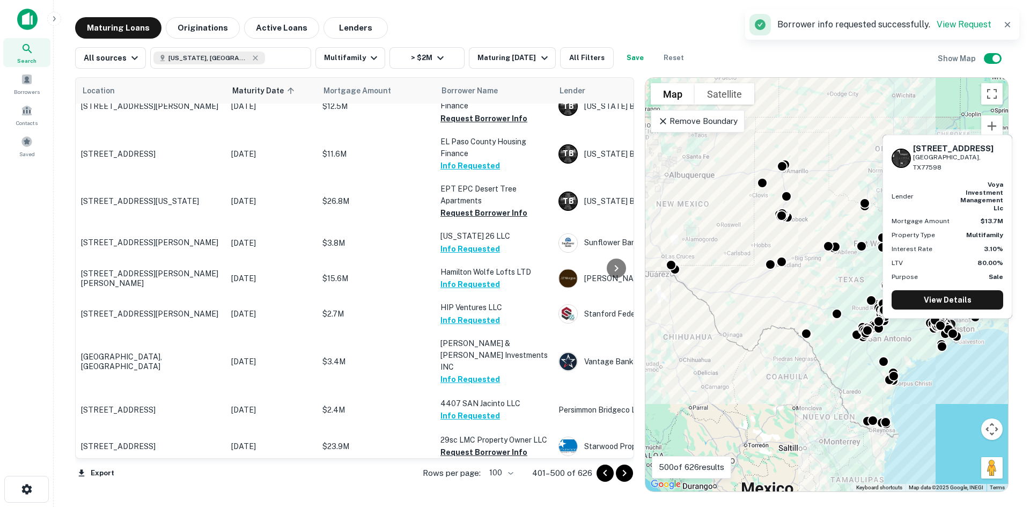
click at [494, 482] on button "Request Borrower Info" at bounding box center [483, 488] width 87 height 13
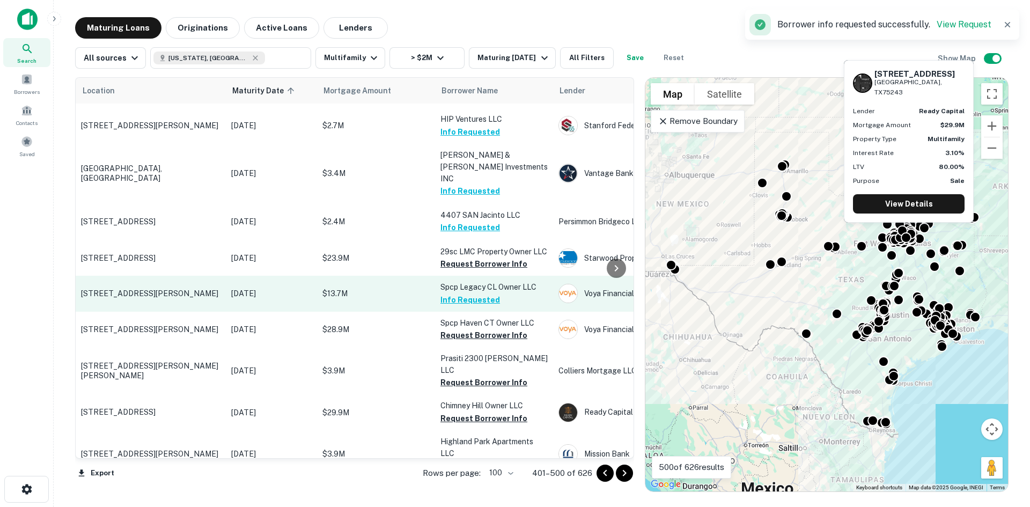
scroll to position [1930, 0]
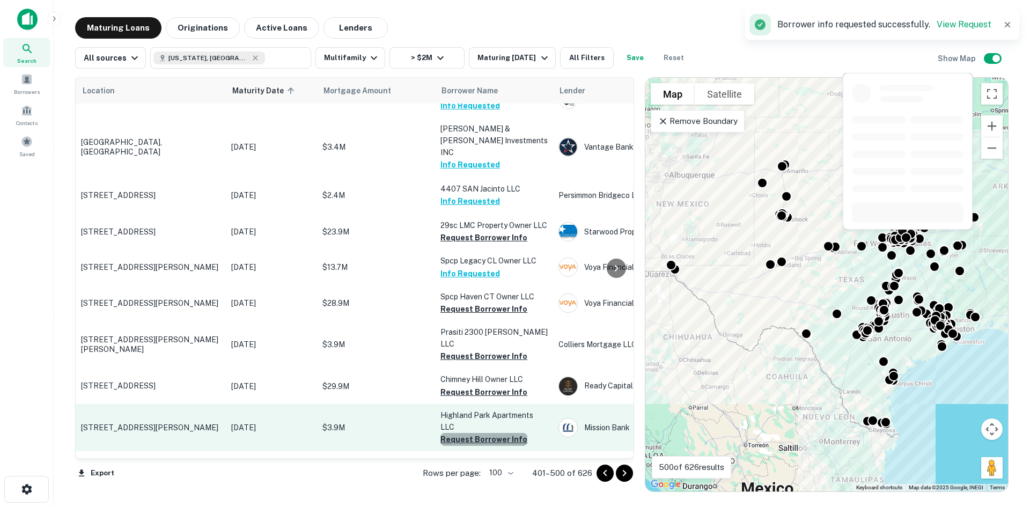
click at [494, 433] on button "Request Borrower Info" at bounding box center [483, 439] width 87 height 13
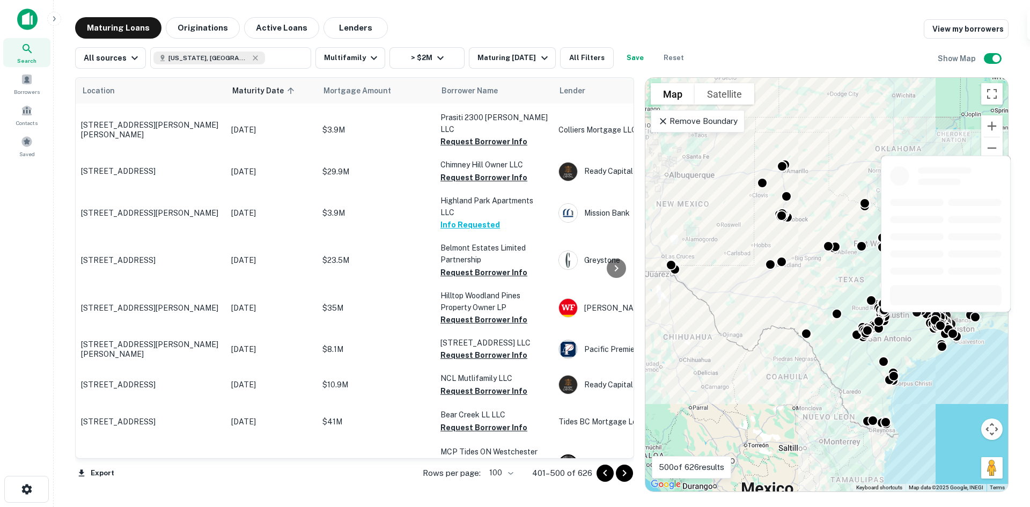
scroll to position [2252, 0]
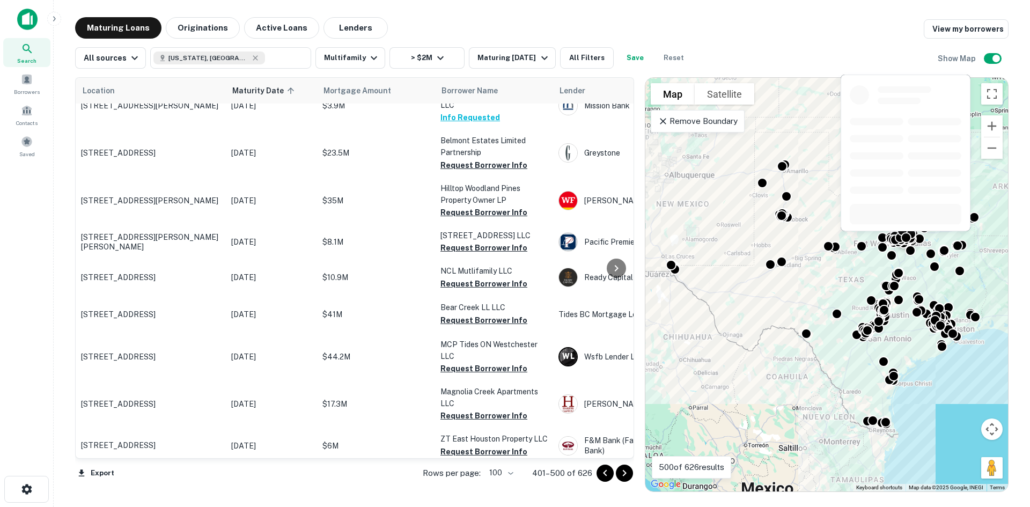
click at [491, 480] on button "Request Borrower Info" at bounding box center [483, 486] width 87 height 13
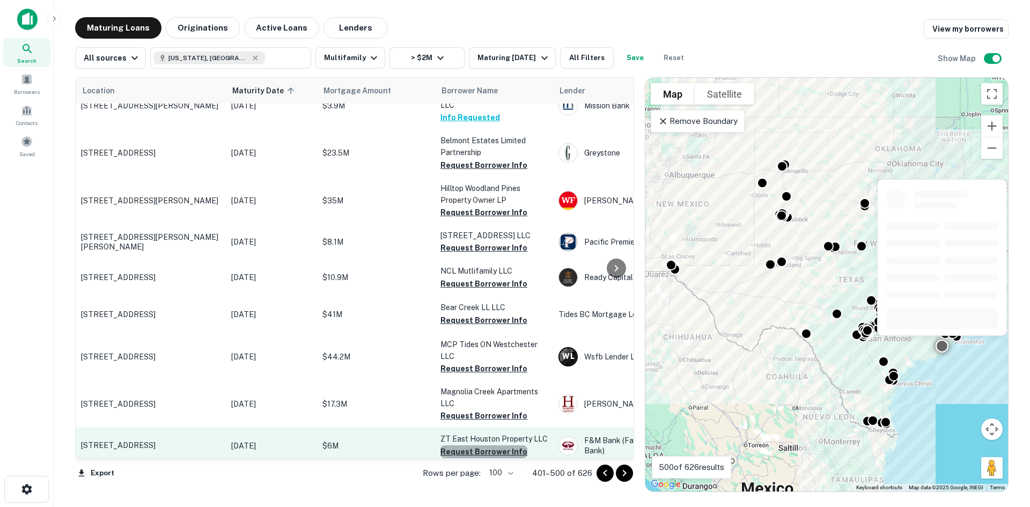
click at [498, 445] on button "Request Borrower Info" at bounding box center [483, 451] width 87 height 13
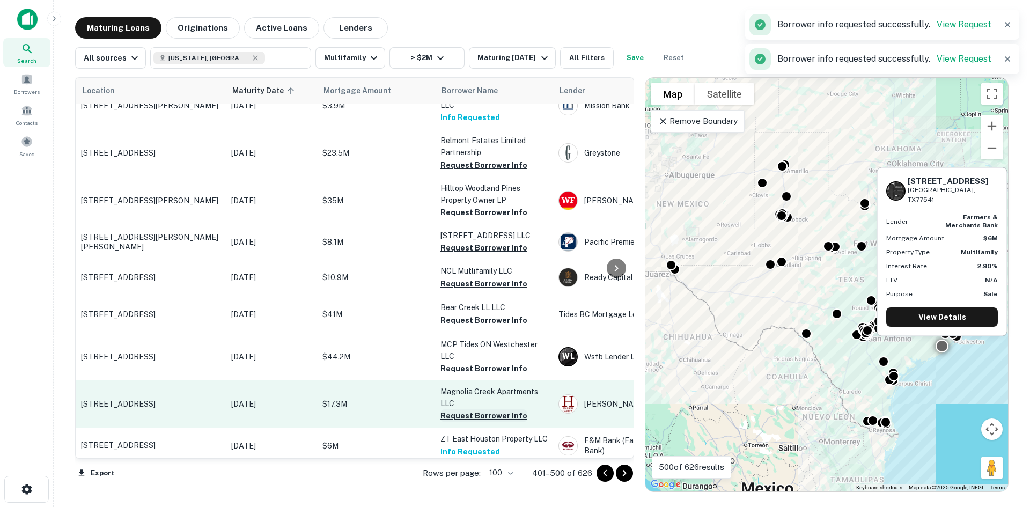
click at [499, 409] on button "Request Borrower Info" at bounding box center [483, 415] width 87 height 13
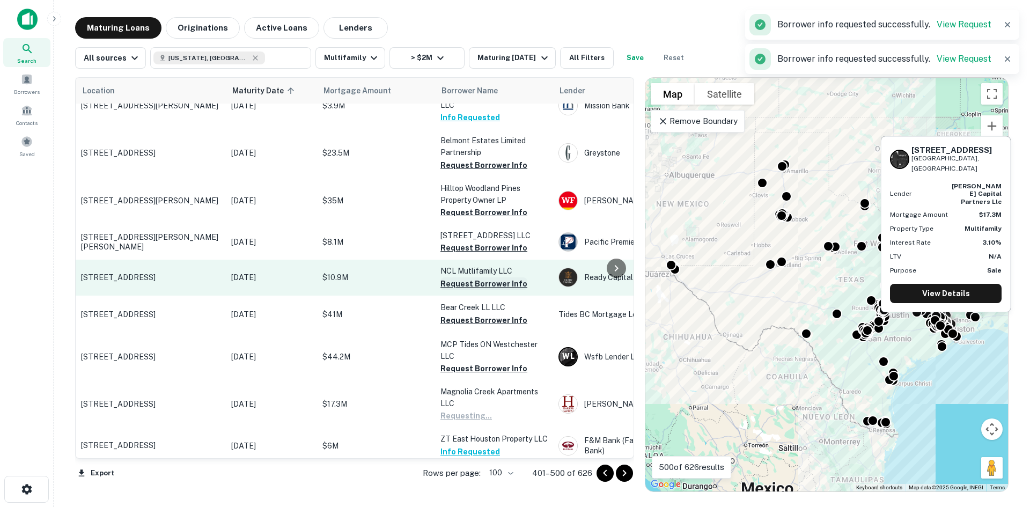
click at [475, 277] on button "Request Borrower Info" at bounding box center [483, 283] width 87 height 13
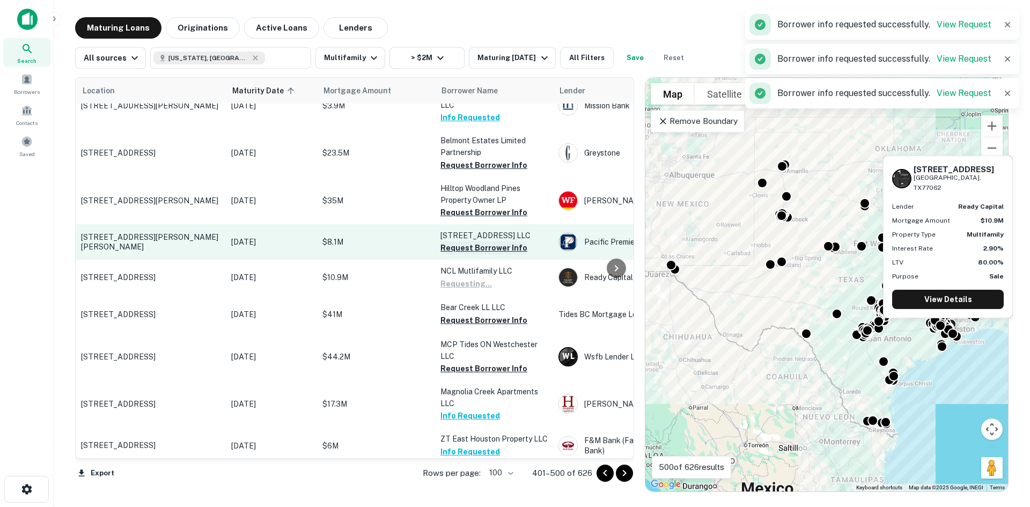
click at [486, 241] on button "Request Borrower Info" at bounding box center [483, 247] width 87 height 13
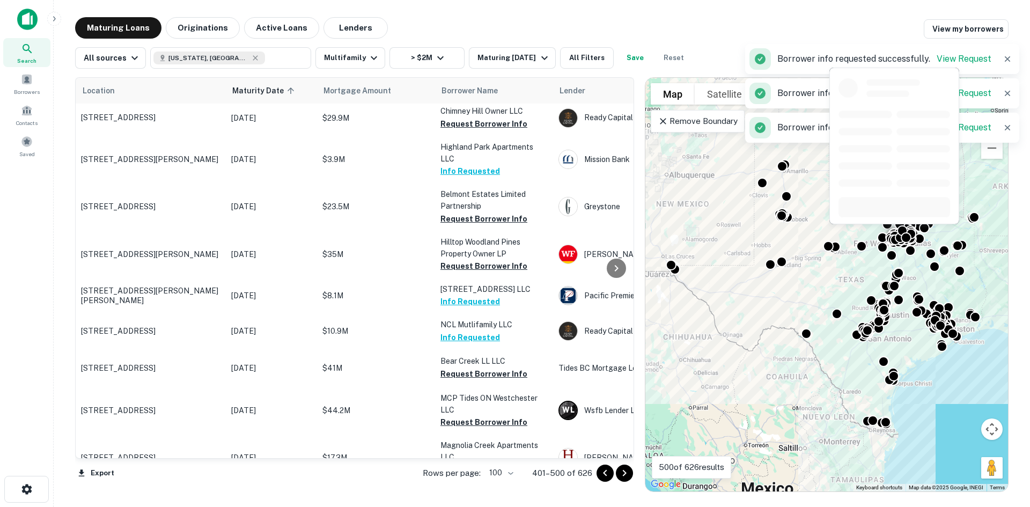
scroll to position [2467, 0]
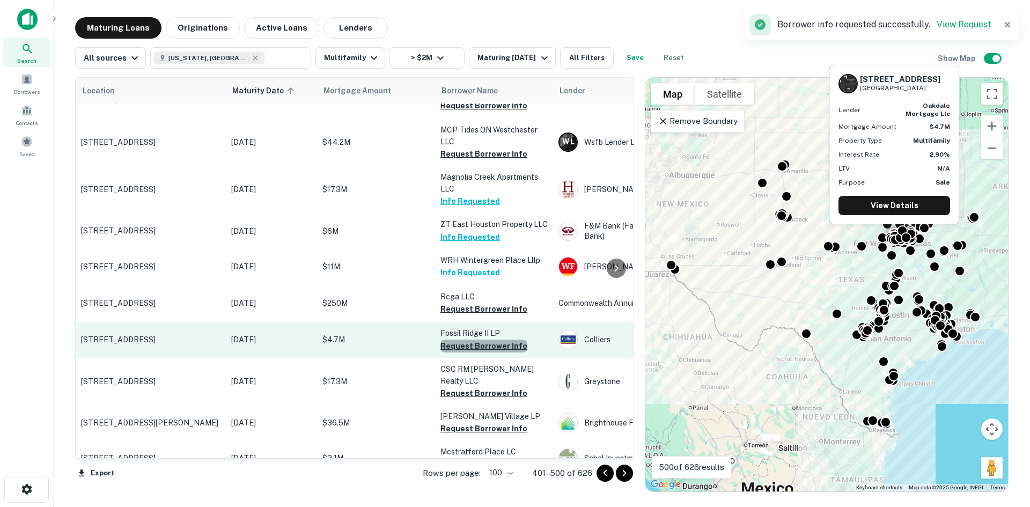
click at [485, 339] on button "Request Borrower Info" at bounding box center [483, 345] width 87 height 13
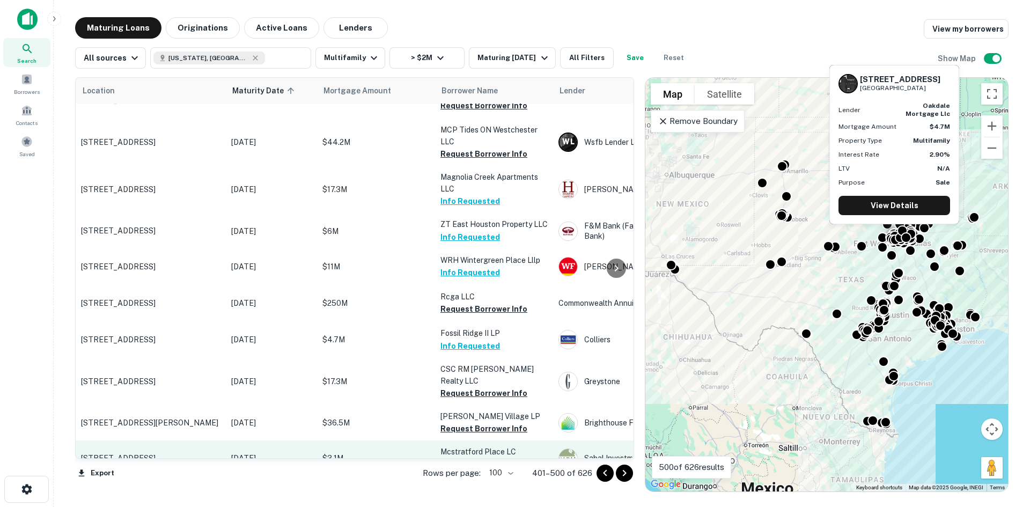
click at [488, 458] on button "Request Borrower Info" at bounding box center [483, 464] width 87 height 13
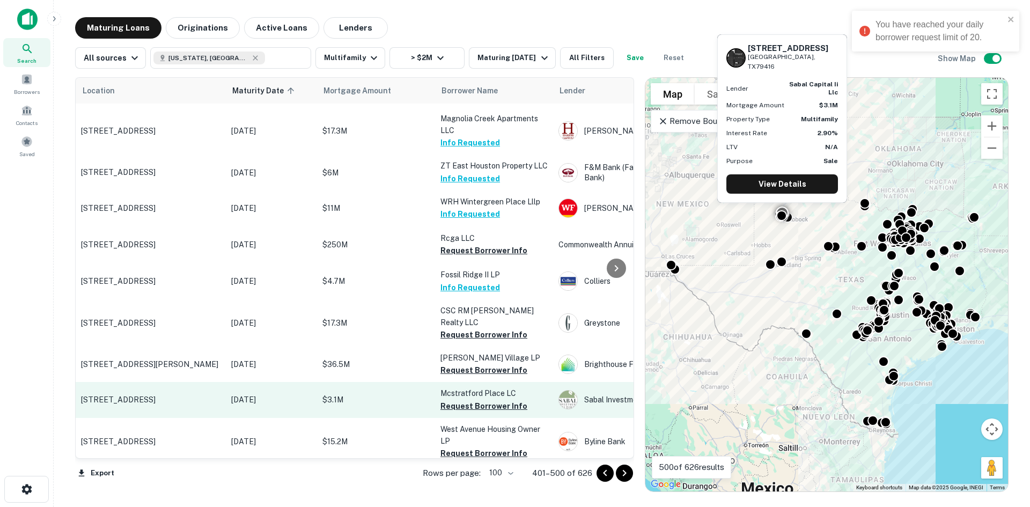
scroll to position [2628, 0]
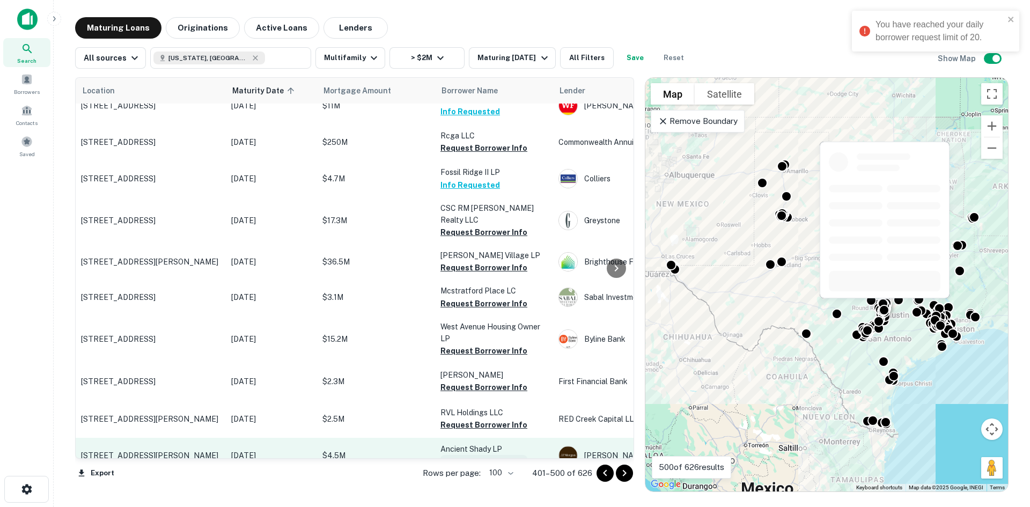
click at [498, 455] on button "Request Borrower Info" at bounding box center [483, 461] width 87 height 13
